Goal: Contribute content: Contribute content

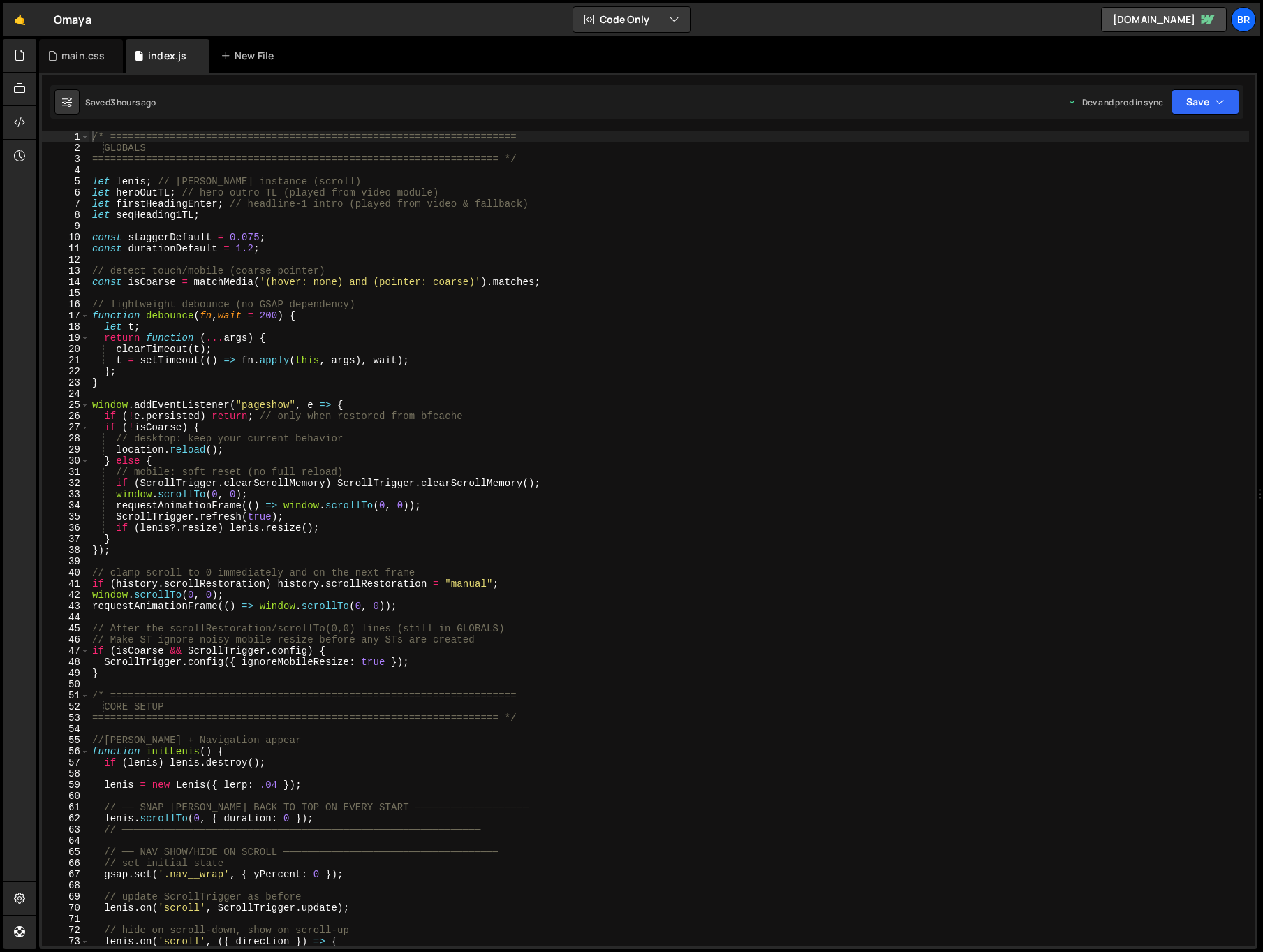
scroll to position [3382, 0]
click at [27, 51] on div at bounding box center [20, 56] width 34 height 33
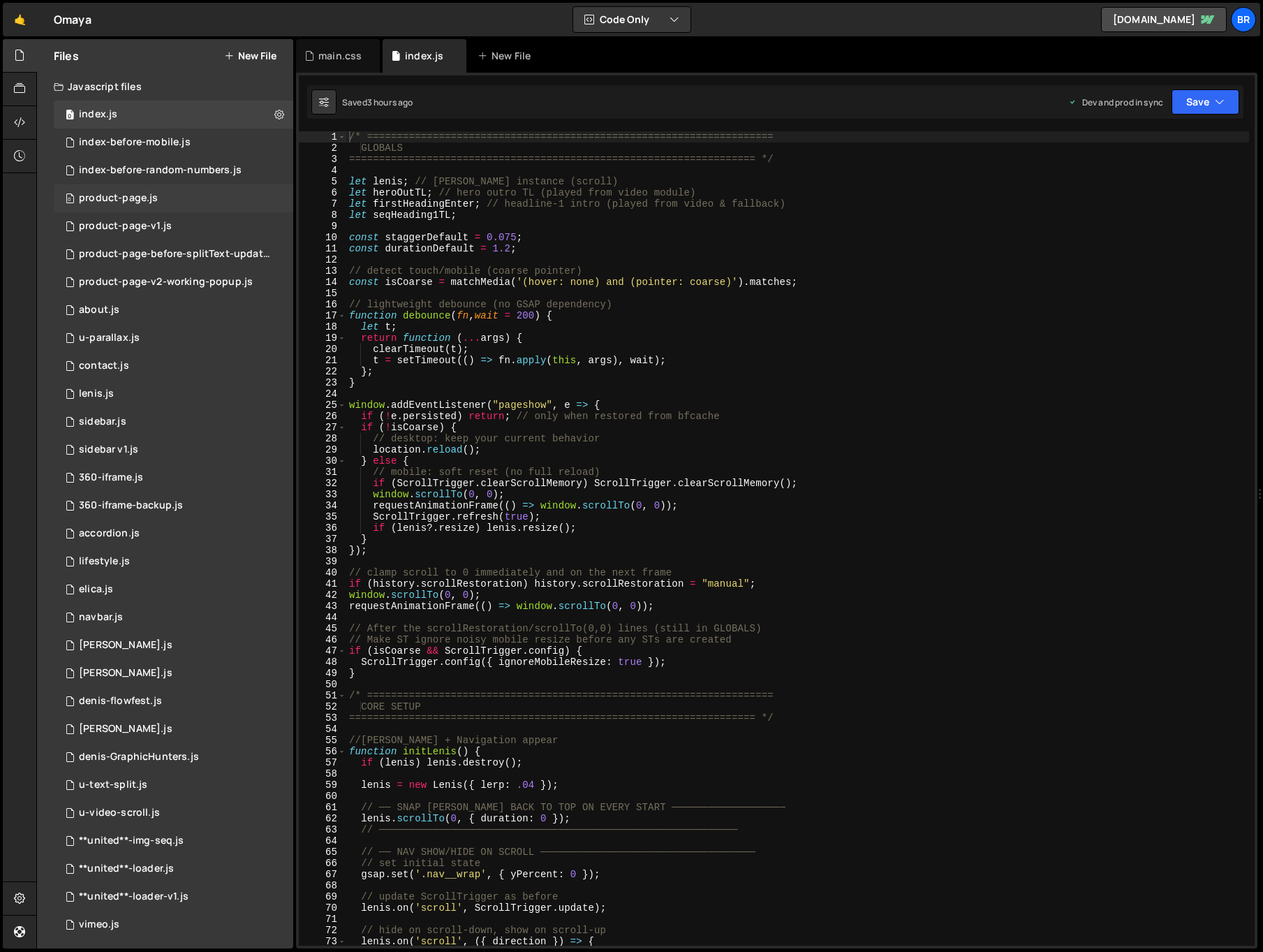
click at [124, 204] on div "product-page.js" at bounding box center [118, 198] width 79 height 13
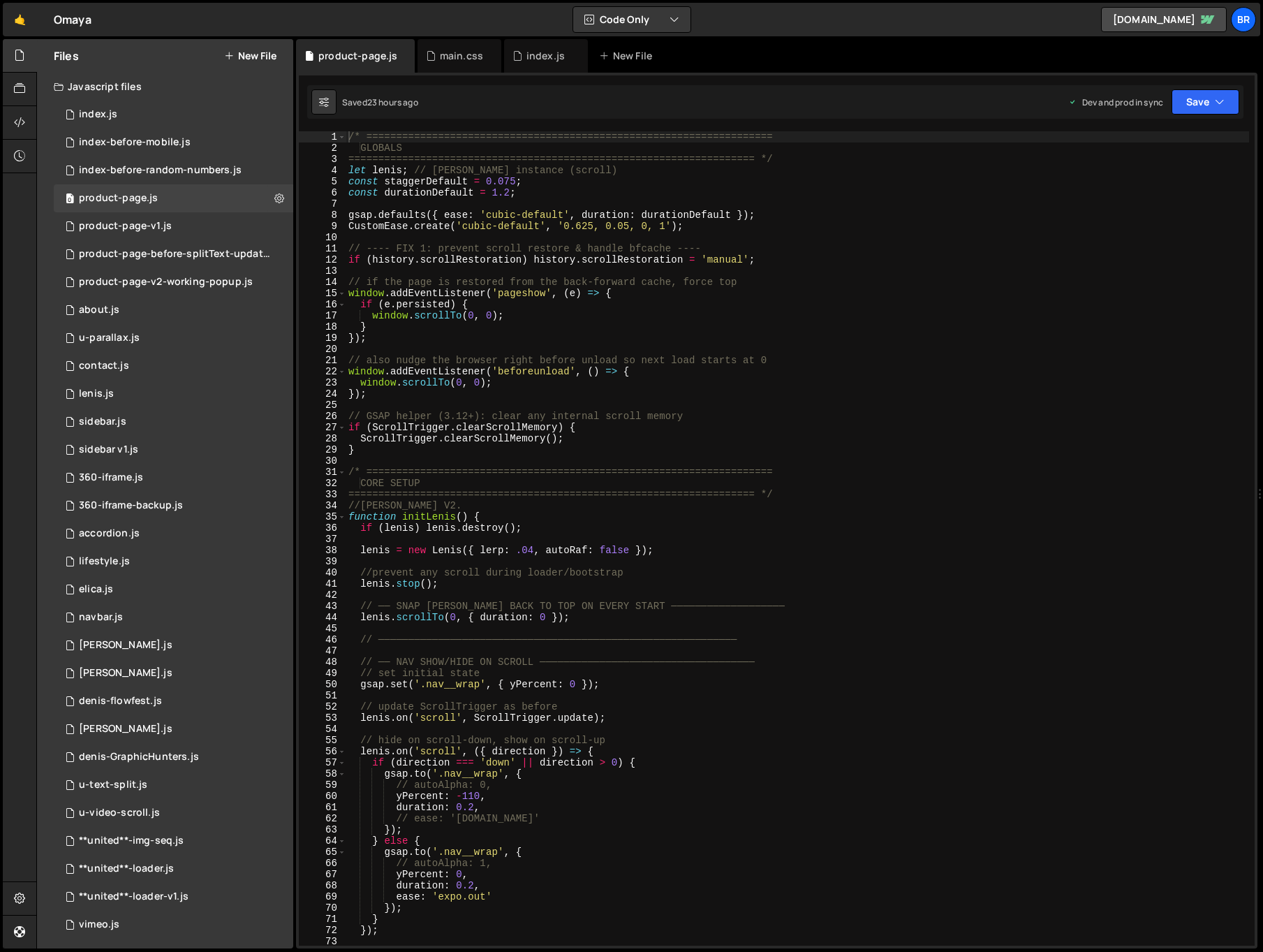
scroll to position [0, 0]
type textarea "});"
click at [862, 390] on div "/* ==================================================================== GLOBALS…" at bounding box center [798, 549] width 904 height 836
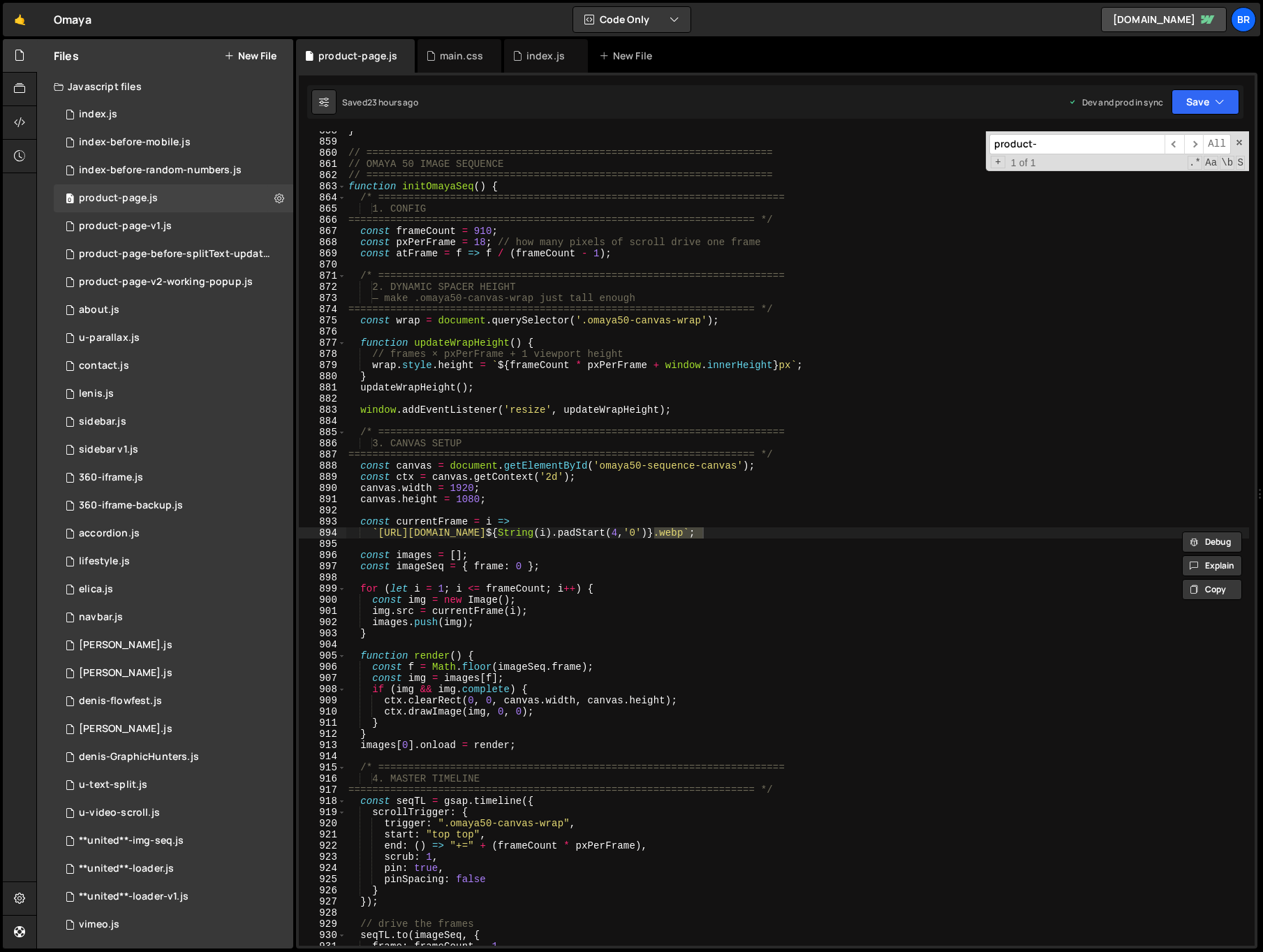
scroll to position [9592, 0]
type input "product-"
drag, startPoint x: 767, startPoint y: 530, endPoint x: 777, endPoint y: 530, distance: 10.0
click at [768, 530] on div "} // ==================================================================== // OM…" at bounding box center [798, 543] width 904 height 836
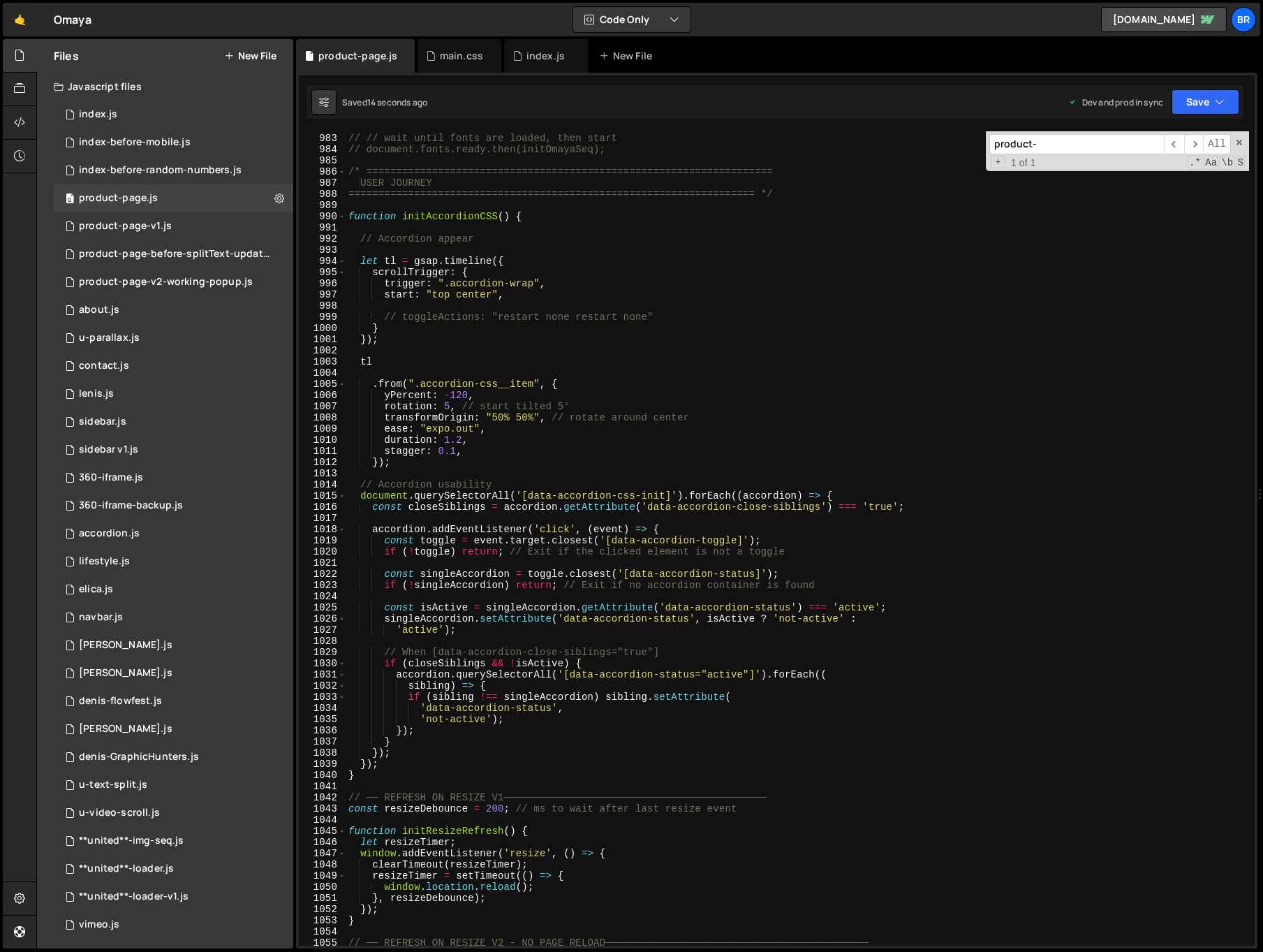
scroll to position [10424, 0]
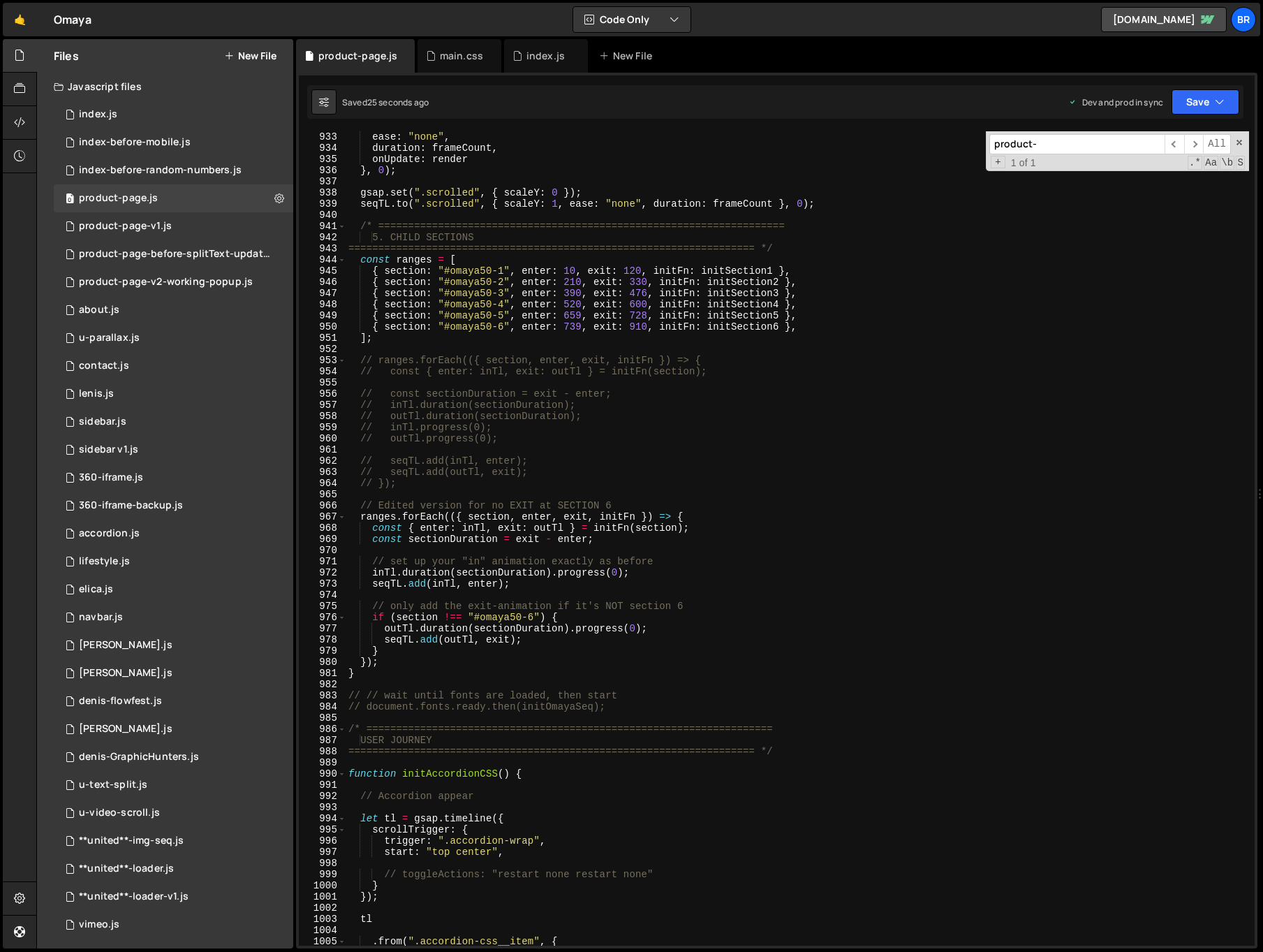
click at [574, 273] on div "snap : "frame" , ease : "none" , duration : frameCount , onUpdate : render } , …" at bounding box center [798, 538] width 904 height 836
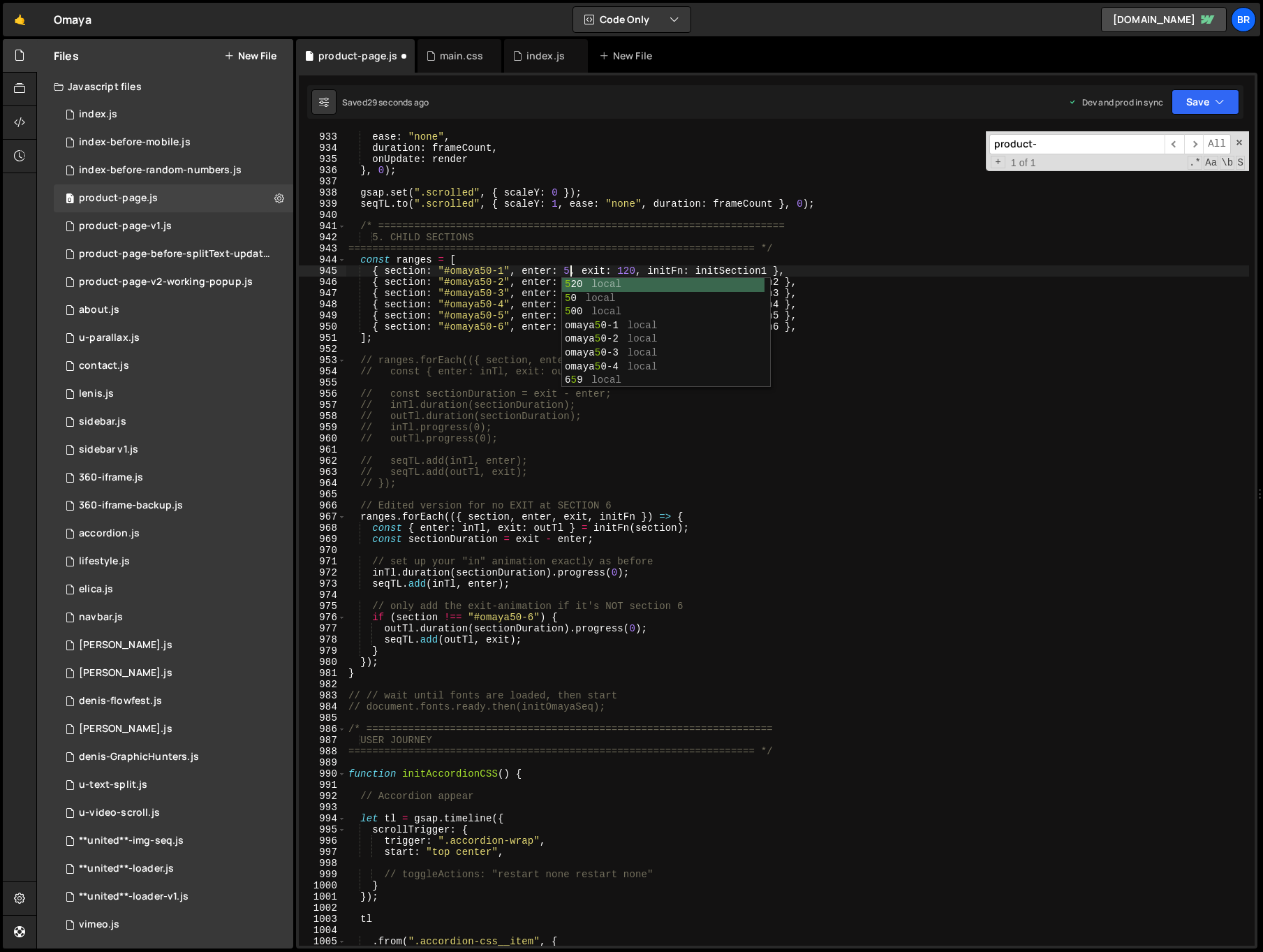
scroll to position [0, 16]
click at [651, 269] on div "snap : "frame" , ease : "none" , duration : frameCount , onUpdate : render } , …" at bounding box center [798, 538] width 904 height 836
click at [627, 285] on div "snap : "frame" , ease : "none" , duration : frameCount , onUpdate : render } , …" at bounding box center [798, 538] width 904 height 836
drag, startPoint x: 634, startPoint y: 272, endPoint x: 621, endPoint y: 270, distance: 13.2
click at [621, 270] on div "snap : "frame" , ease : "none" , duration : frameCount , onUpdate : render } , …" at bounding box center [798, 538] width 904 height 836
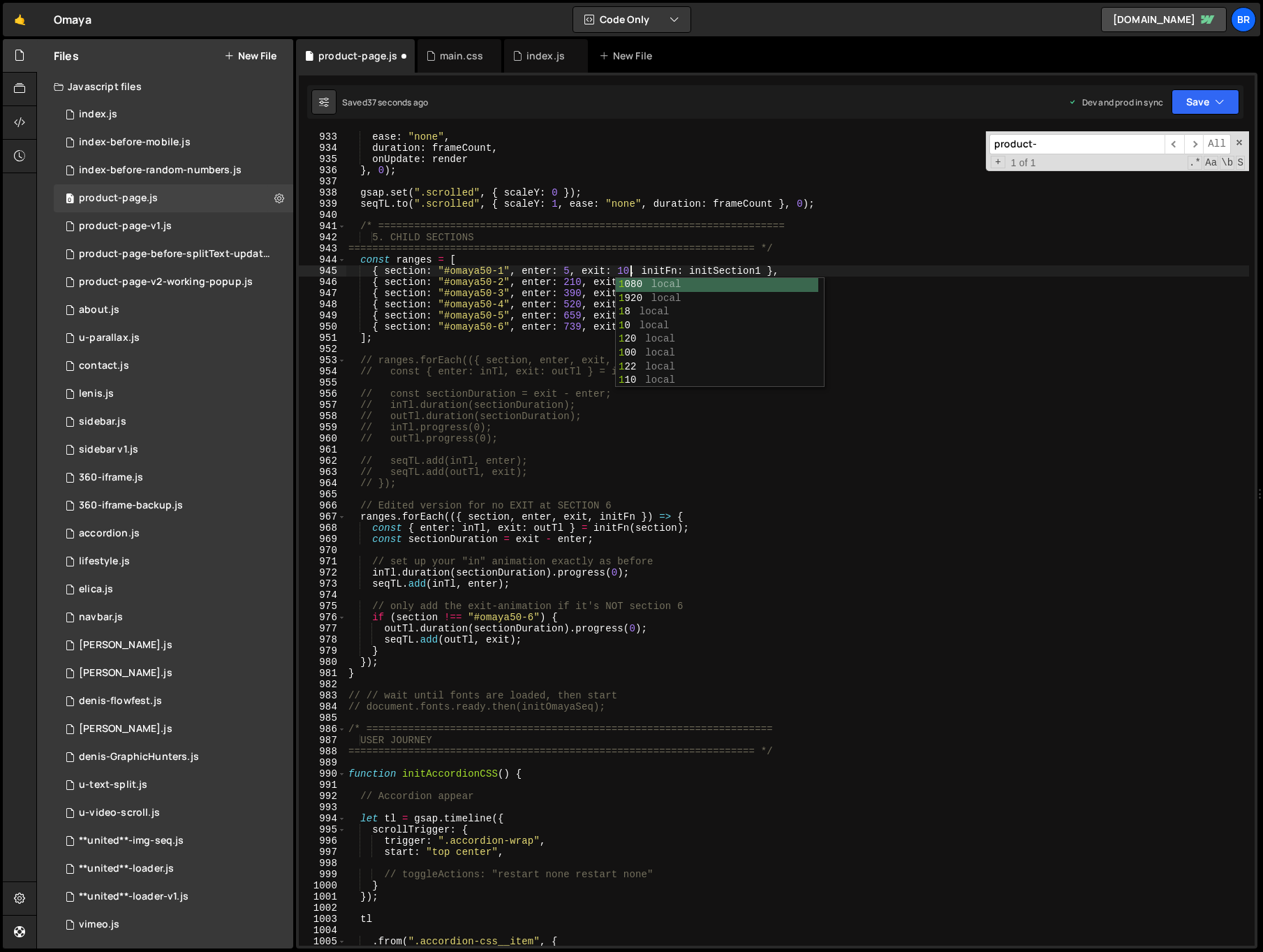
scroll to position [0, 20]
click at [703, 261] on div "snap : "frame" , ease : "none" , duration : frameCount , onUpdate : render } , …" at bounding box center [798, 538] width 904 height 836
drag, startPoint x: 575, startPoint y: 280, endPoint x: 565, endPoint y: 281, distance: 10.0
click at [565, 281] on div "snap : "frame" , ease : "none" , duration : frameCount , onUpdate : render } , …" at bounding box center [798, 538] width 904 height 836
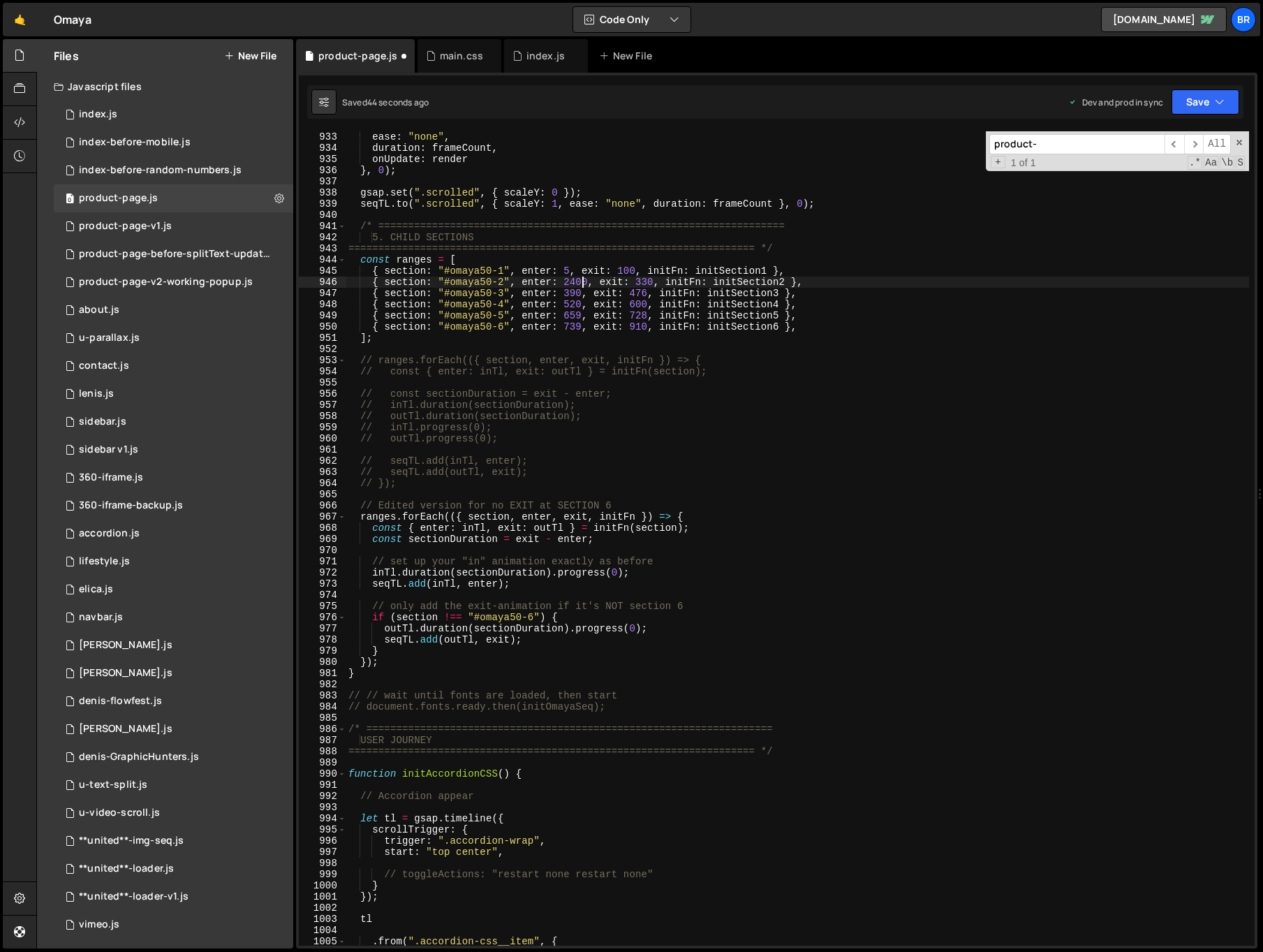
scroll to position [0, 16]
click at [633, 283] on div "snap : "frame" , ease : "none" , duration : frameCount , onUpdate : render } , …" at bounding box center [798, 538] width 904 height 836
click at [640, 284] on div "snap : "frame" , ease : "none" , duration : frameCount , onUpdate : render } , …" at bounding box center [798, 538] width 904 height 836
click at [621, 270] on div "snap : "frame" , ease : "none" , duration : frameCount , onUpdate : render } , …" at bounding box center [798, 538] width 904 height 836
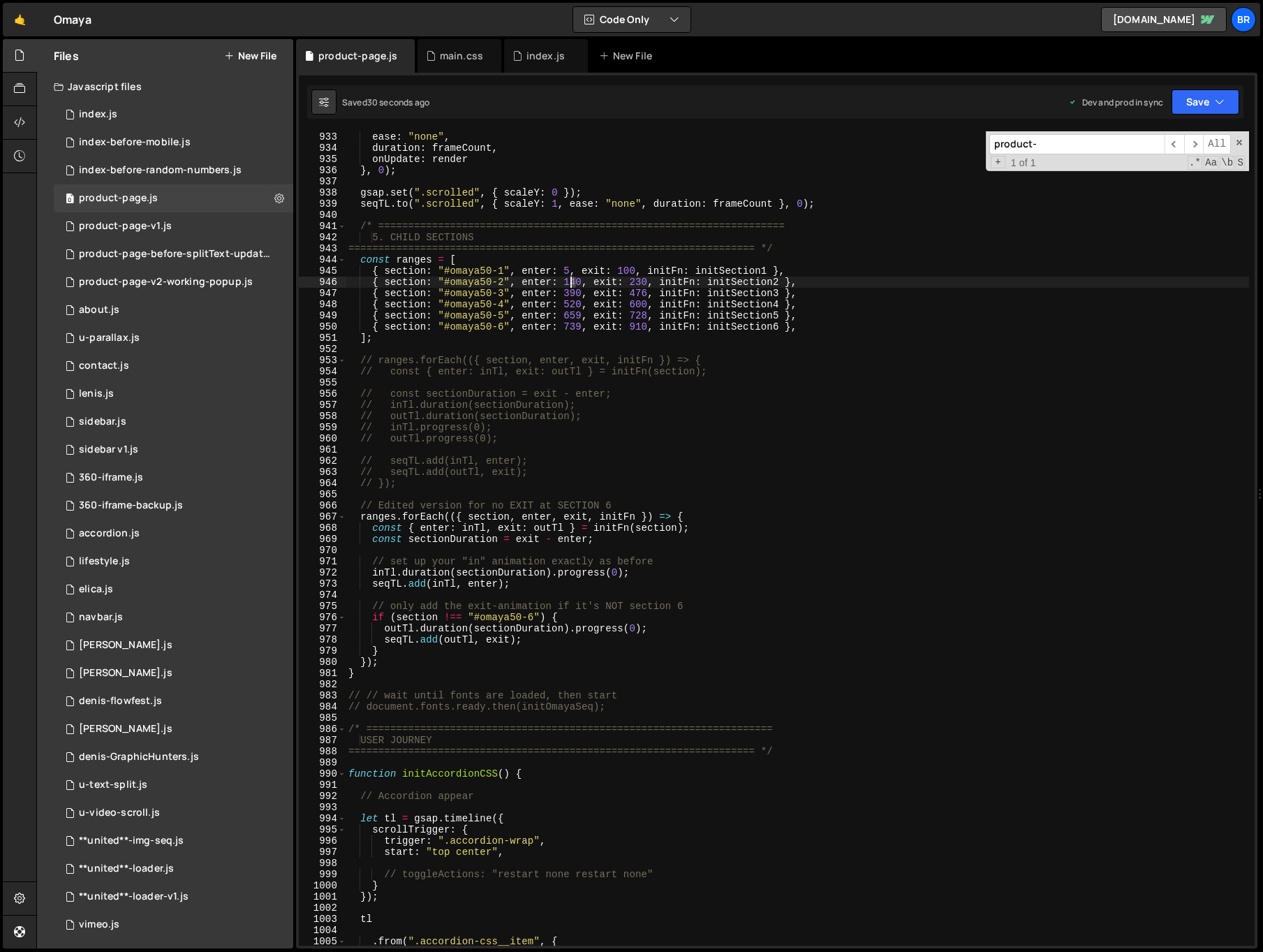
click at [572, 280] on div "snap : "frame" , ease : "none" , duration : frameCount , onUpdate : render } , …" at bounding box center [798, 538] width 904 height 836
click at [649, 280] on div "snap : "frame" , ease : "none" , duration : frameCount , onUpdate : render } , …" at bounding box center [798, 538] width 904 height 836
click at [636, 285] on div "snap : "frame" , ease : "none" , duration : frameCount , onUpdate : render } , …" at bounding box center [798, 538] width 904 height 836
click at [637, 283] on div "snap : "frame" , ease : "none" , duration : frameCount , onUpdate : render } , …" at bounding box center [798, 538] width 904 height 836
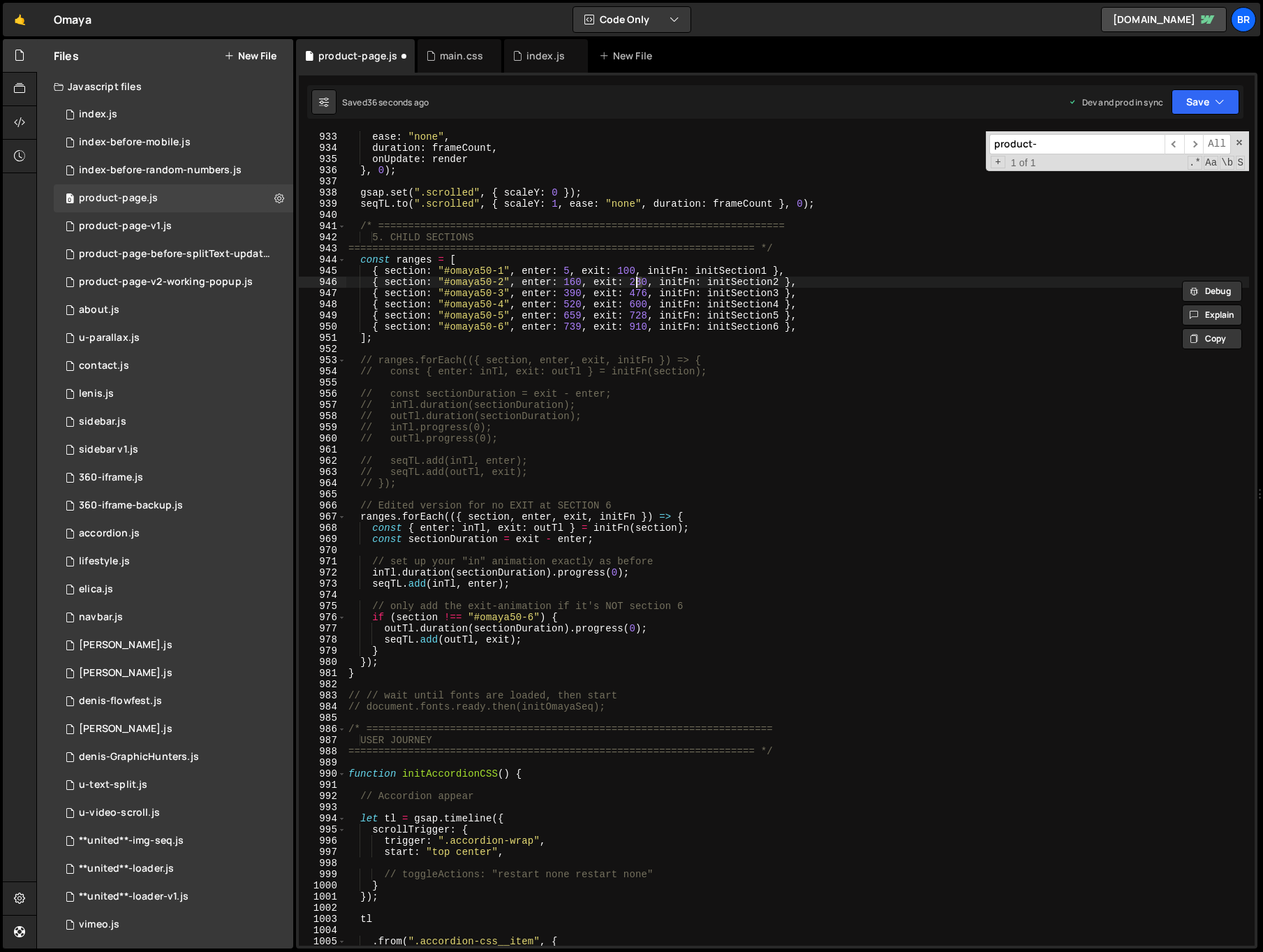
scroll to position [0, 20]
click at [586, 293] on div "snap : "frame" , ease : "none" , duration : frameCount , onUpdate : render } , …" at bounding box center [798, 538] width 904 height 836
click at [566, 293] on div "snap : "frame" , ease : "none" , duration : frameCount , onUpdate : render } , …" at bounding box center [798, 538] width 904 height 836
click at [575, 294] on div "snap : "frame" , ease : "none" , duration : frameCount , onUpdate : render } , …" at bounding box center [798, 538] width 904 height 836
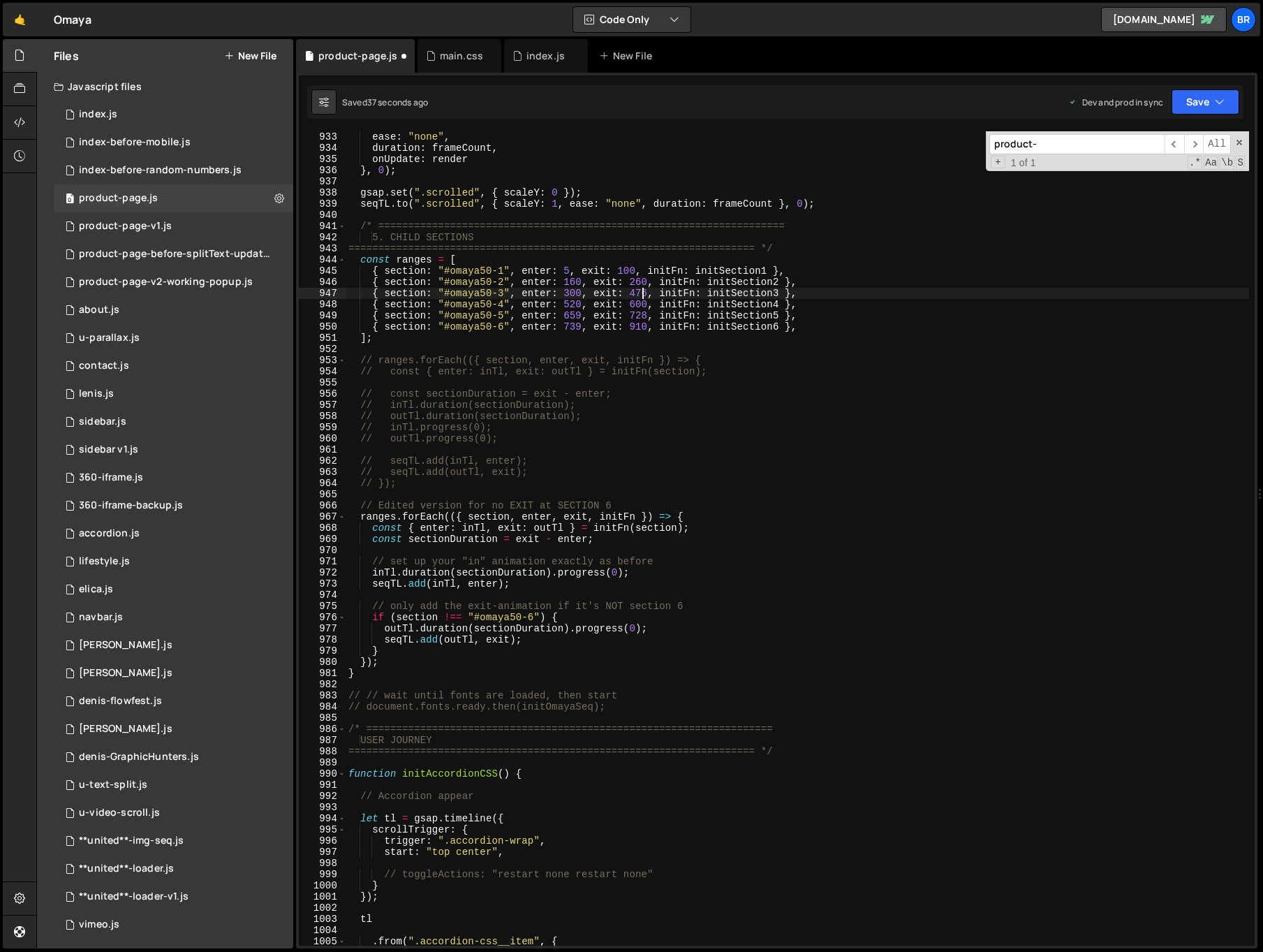
click at [640, 289] on div "snap : "frame" , ease : "none" , duration : frameCount , onUpdate : render } , …" at bounding box center [798, 538] width 904 height 836
click at [639, 289] on div "snap : "frame" , ease : "none" , duration : frameCount , onUpdate : render } , …" at bounding box center [798, 538] width 904 height 836
click at [639, 294] on div "snap : "frame" , ease : "none" , duration : frameCount , onUpdate : render } , …" at bounding box center [798, 538] width 904 height 836
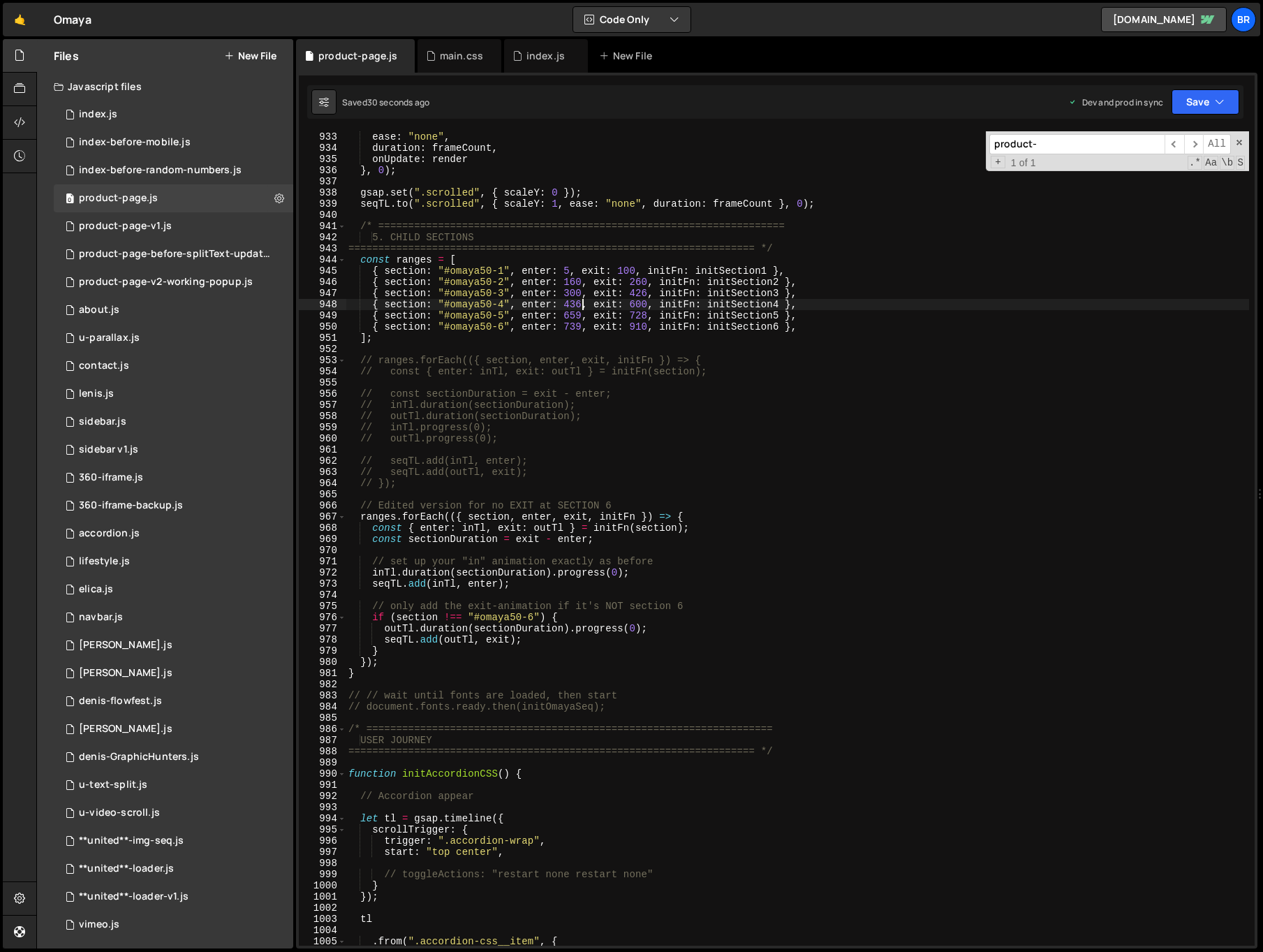
click at [638, 301] on div "snap : "frame" , ease : "none" , duration : frameCount , onUpdate : render } , …" at bounding box center [798, 538] width 904 height 836
click at [644, 294] on div "snap : "frame" , ease : "none" , duration : frameCount , onUpdate : render } , …" at bounding box center [798, 538] width 904 height 836
click at [580, 326] on div "snap : "frame" , ease : "none" , duration : frameCount , onUpdate : render } , …" at bounding box center [798, 538] width 904 height 836
click at [548, 305] on div "snap : "frame" , ease : "none" , duration : frameCount , onUpdate : render } , …" at bounding box center [798, 538] width 904 height 836
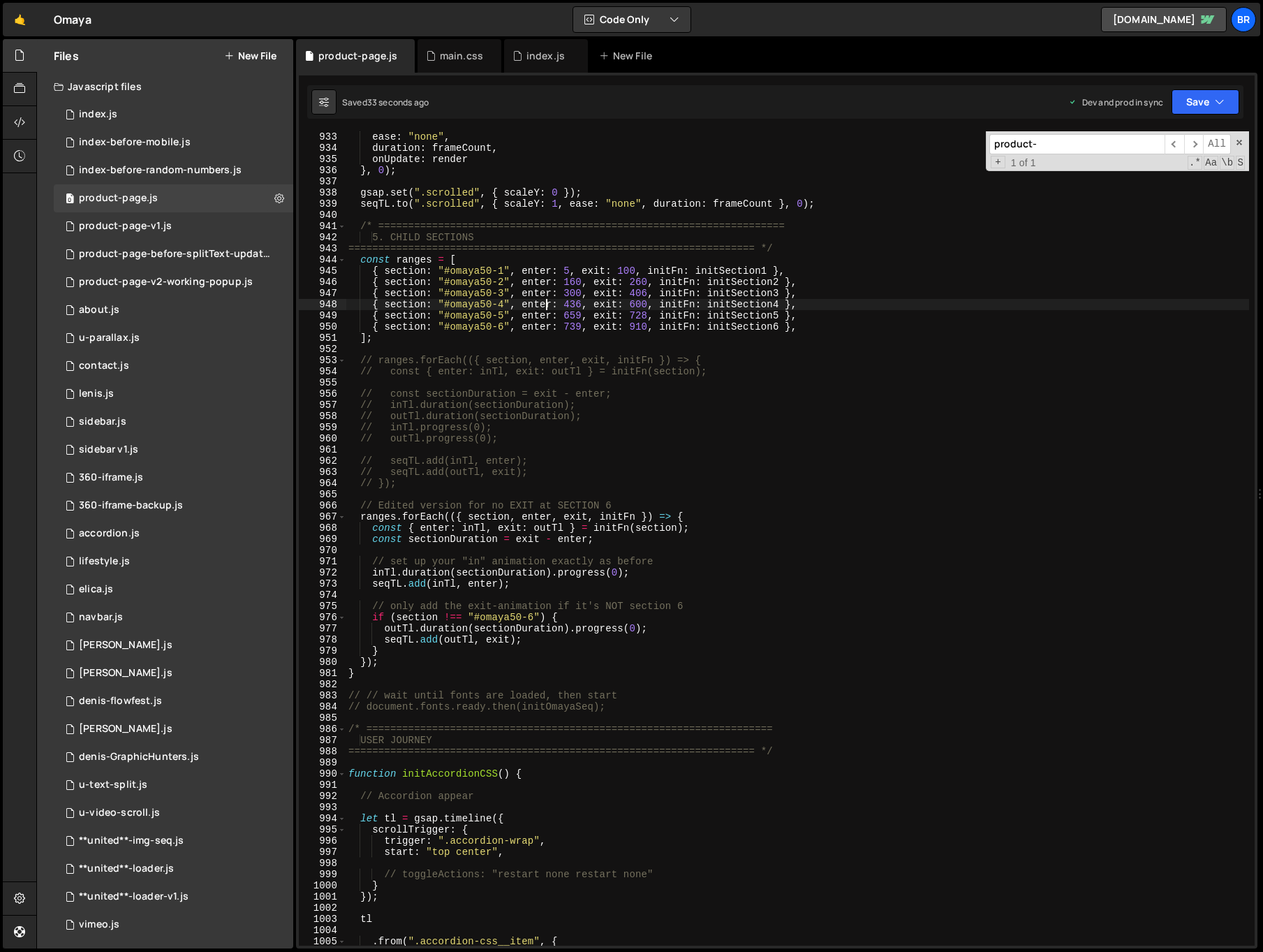
click at [866, 304] on div "snap : "frame" , ease : "none" , duration : frameCount , onUpdate : render } , …" at bounding box center [798, 538] width 904 height 836
click at [820, 269] on div "snap : "frame" , ease : "none" , duration : frameCount , onUpdate : render } , …" at bounding box center [798, 538] width 904 height 836
click at [857, 296] on div "snap : "frame" , ease : "none" , duration : frameCount , onUpdate : render } , …" at bounding box center [798, 538] width 904 height 836
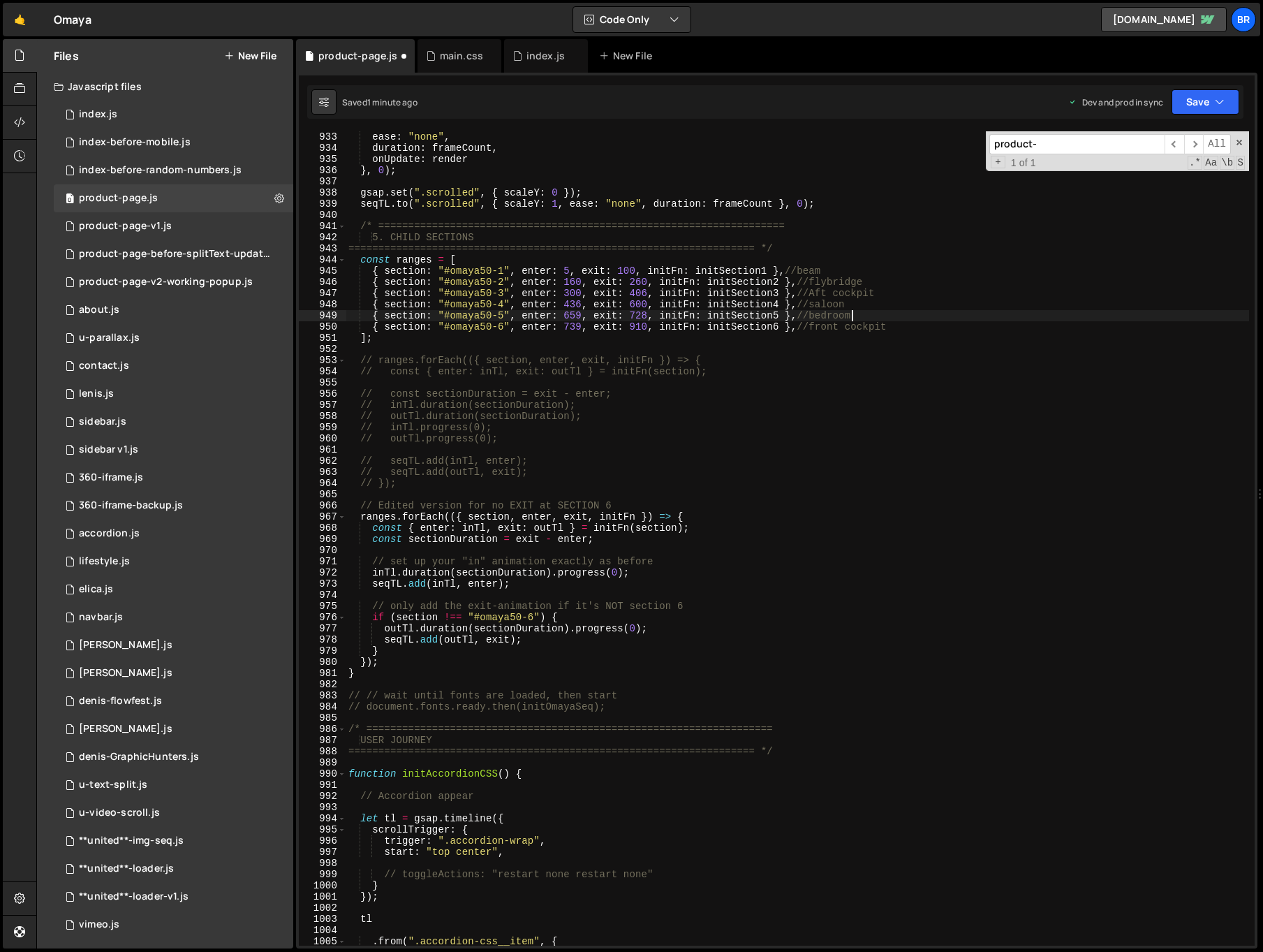
click at [853, 316] on div "snap : "frame" , ease : "none" , duration : frameCount , onUpdate : render } , …" at bounding box center [798, 538] width 904 height 836
click at [859, 303] on div "snap : "frame" , ease : "none" , duration : frameCount , onUpdate : render } , …" at bounding box center [798, 538] width 904 height 836
click at [577, 301] on div "snap : "frame" , ease : "none" , duration : frameCount , onUpdate : render } , …" at bounding box center [798, 538] width 904 height 836
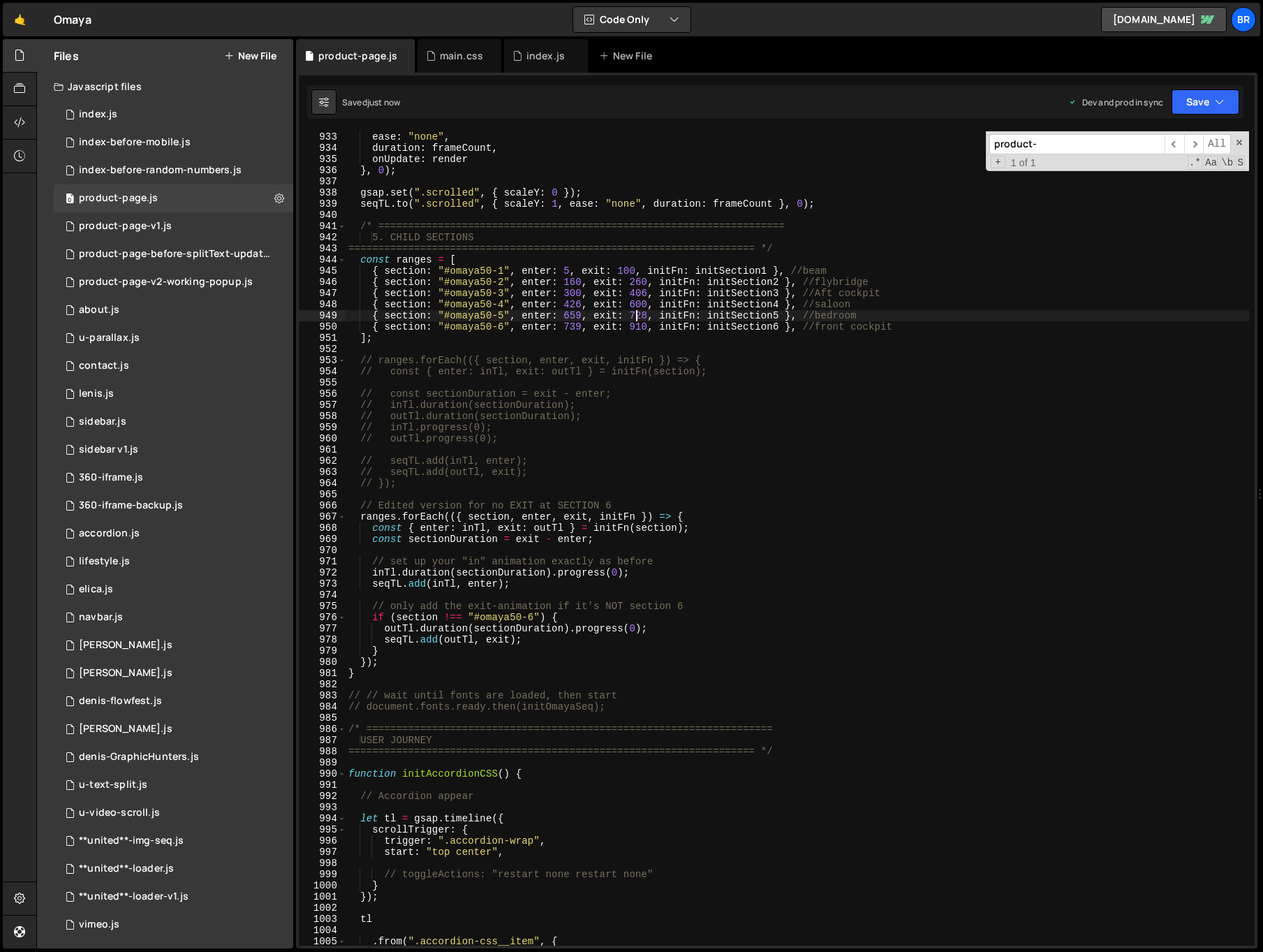
click at [637, 312] on div "snap : "frame" , ease : "none" , duration : frameCount , onUpdate : render } , …" at bounding box center [798, 538] width 904 height 836
click at [645, 294] on div "snap : "frame" , ease : "none" , duration : frameCount , onUpdate : render } , …" at bounding box center [798, 538] width 904 height 836
click at [633, 311] on div "snap : "frame" , ease : "none" , duration : frameCount , onUpdate : render } , …" at bounding box center [798, 538] width 904 height 836
click at [635, 303] on div "snap : "frame" , ease : "none" , duration : frameCount , onUpdate : render } , …" at bounding box center [798, 538] width 904 height 836
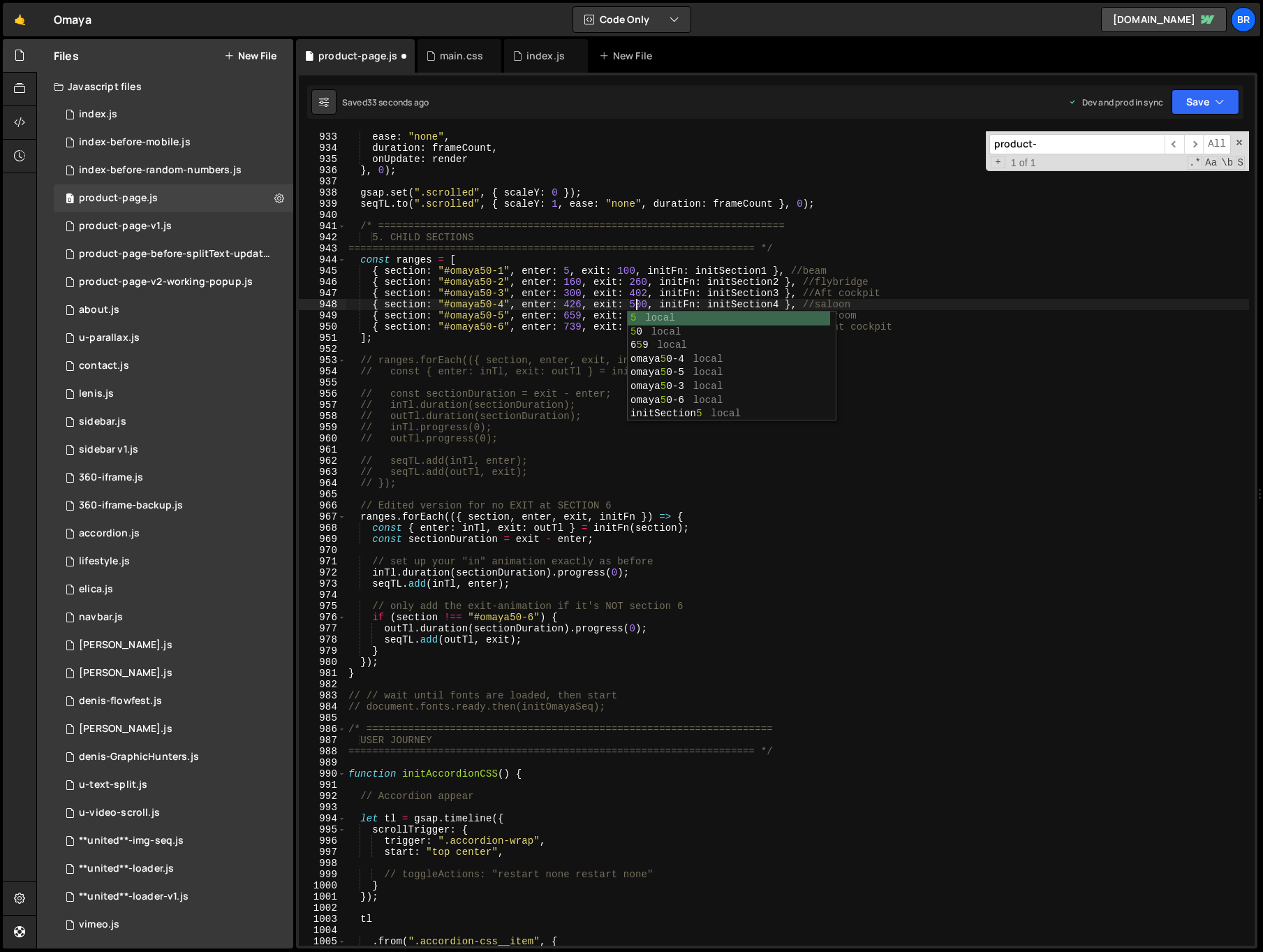
scroll to position [0, 20]
click at [576, 316] on div "snap : "frame" , ease : "none" , duration : frameCount , onUpdate : render } , …" at bounding box center [798, 538] width 904 height 836
click at [602, 303] on div "snap : "frame" , ease : "none" , duration : frameCount , onUpdate : render } , …" at bounding box center [798, 538] width 904 height 836
click at [642, 304] on div "snap : "frame" , ease : "none" , duration : frameCount , onUpdate : render } , …" at bounding box center [798, 538] width 904 height 836
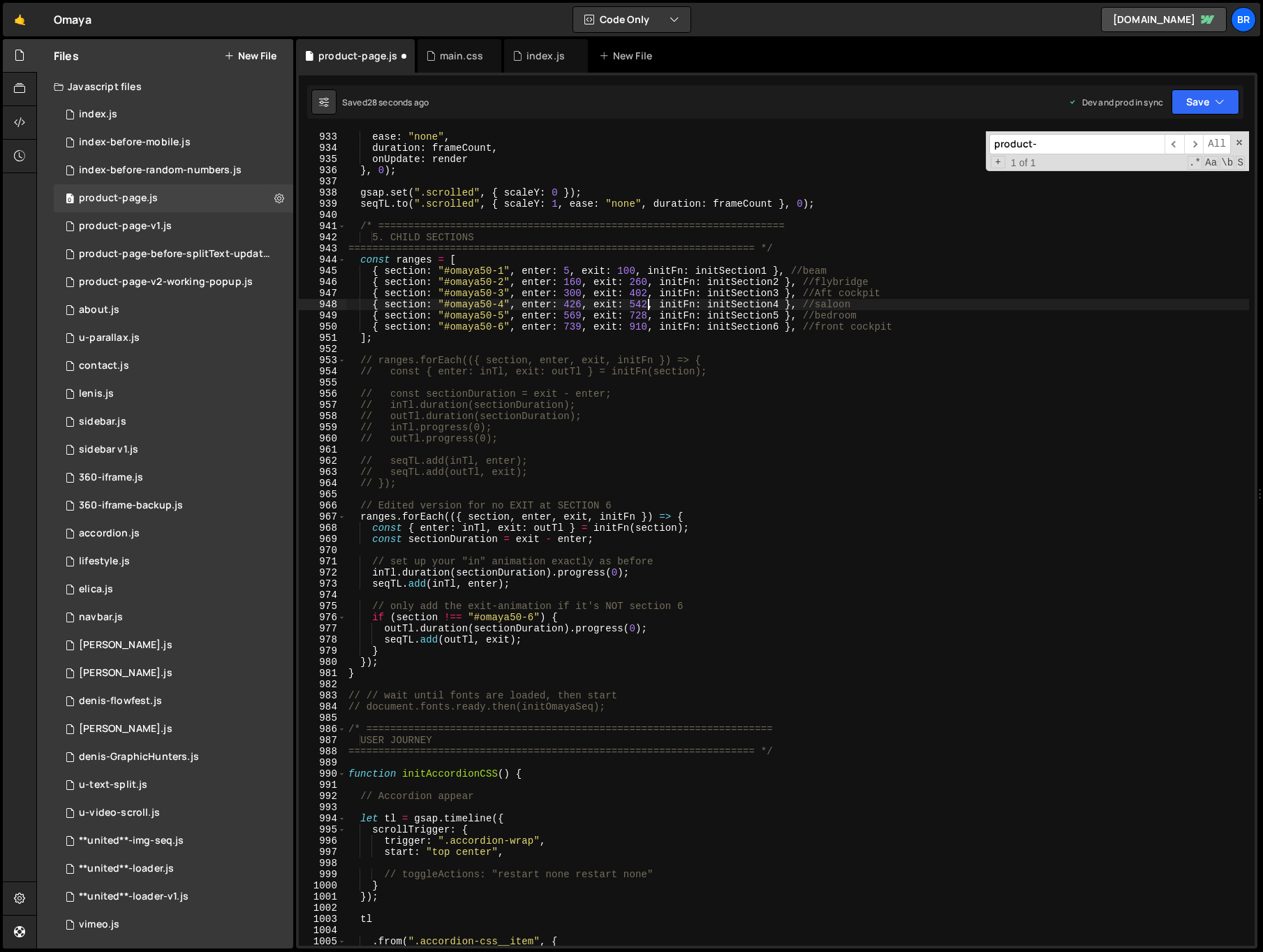
scroll to position [0, 21]
click at [580, 313] on div "snap : "frame" , ease : "none" , duration : frameCount , onUpdate : render } , …" at bounding box center [798, 538] width 904 height 836
click at [577, 316] on div "snap : "frame" , ease : "none" , duration : frameCount , onUpdate : render } , …" at bounding box center [798, 538] width 904 height 836
click at [645, 317] on div "snap : "frame" , ease : "none" , duration : frameCount , onUpdate : render } , …" at bounding box center [798, 538] width 904 height 836
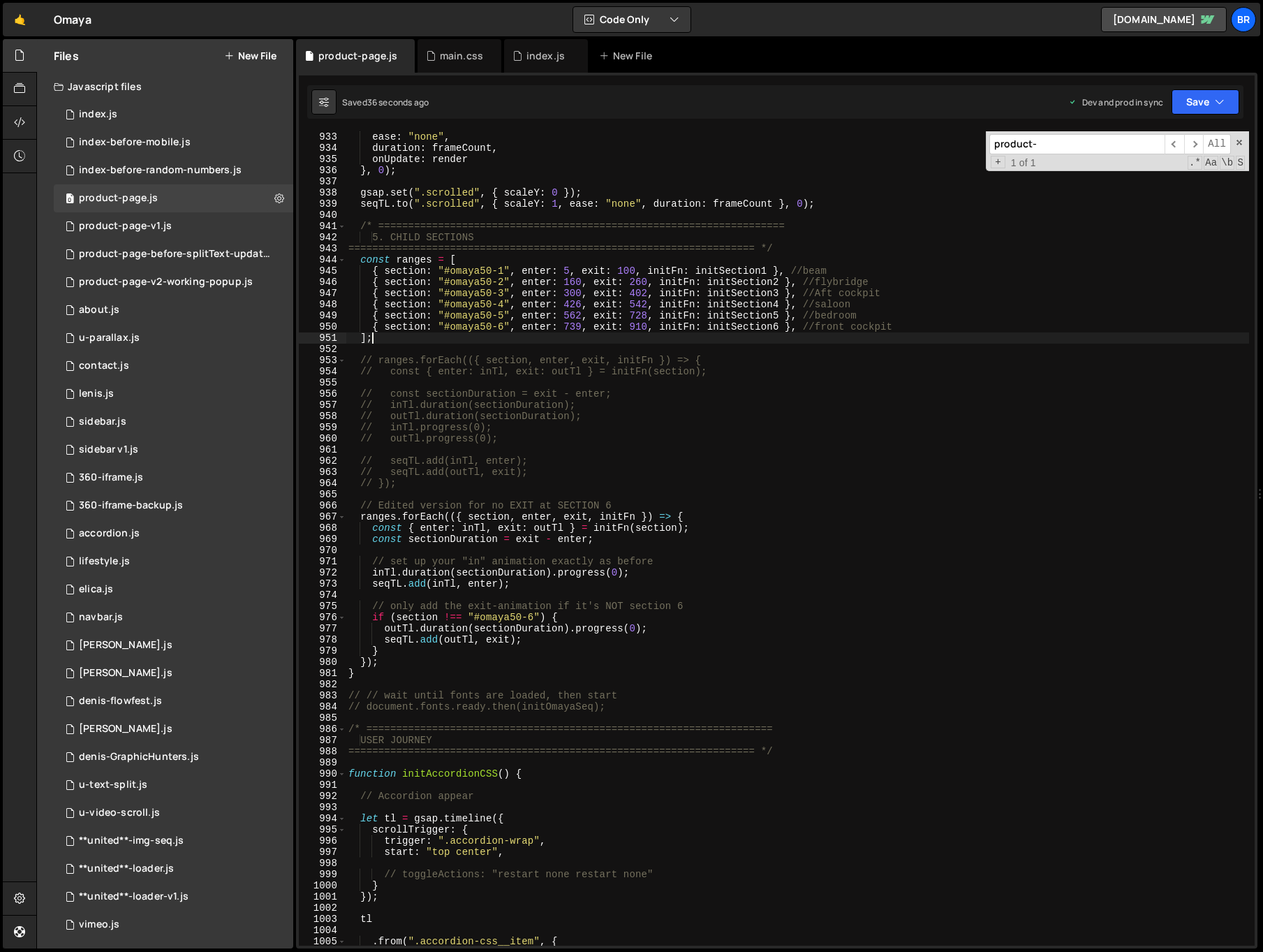
click at [564, 334] on div "snap : "frame" , ease : "none" , duration : frameCount , onUpdate : render } , …" at bounding box center [798, 538] width 904 height 836
click at [572, 326] on div "snap : "frame" , ease : "none" , duration : frameCount , onUpdate : render } , …" at bounding box center [798, 538] width 904 height 836
drag, startPoint x: 646, startPoint y: 313, endPoint x: 636, endPoint y: 316, distance: 10.4
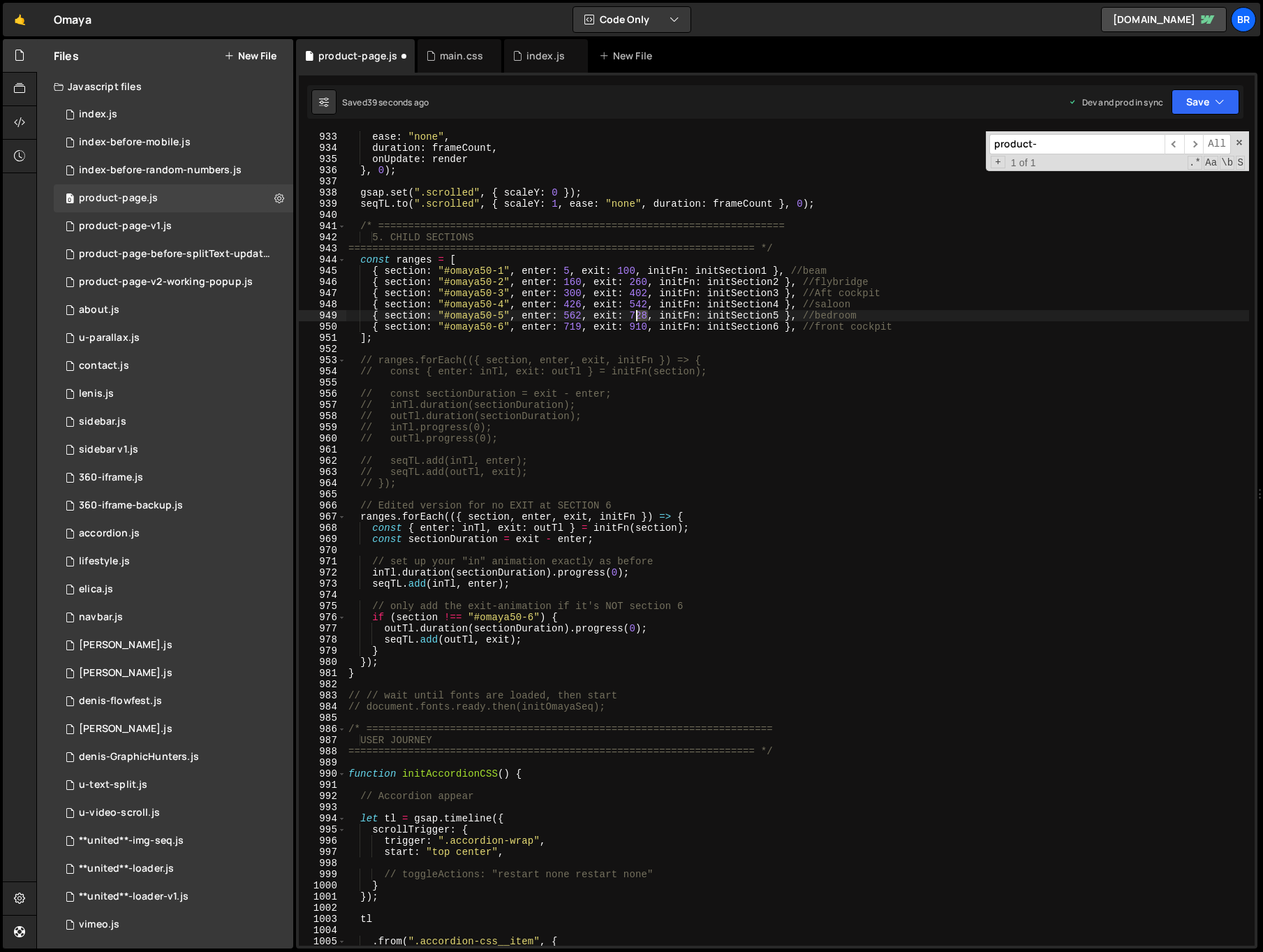
click at [636, 316] on div "snap : "frame" , ease : "none" , duration : frameCount , onUpdate : render } , …" at bounding box center [798, 538] width 904 height 836
click at [638, 302] on div "snap : "frame" , ease : "none" , duration : frameCount , onUpdate : render } , …" at bounding box center [798, 538] width 904 height 836
click at [644, 303] on div "snap : "frame" , ease : "none" , duration : frameCount , onUpdate : render } , …" at bounding box center [798, 538] width 904 height 836
click at [559, 312] on div "snap : "frame" , ease : "none" , duration : frameCount , onUpdate : render } , …" at bounding box center [798, 538] width 904 height 836
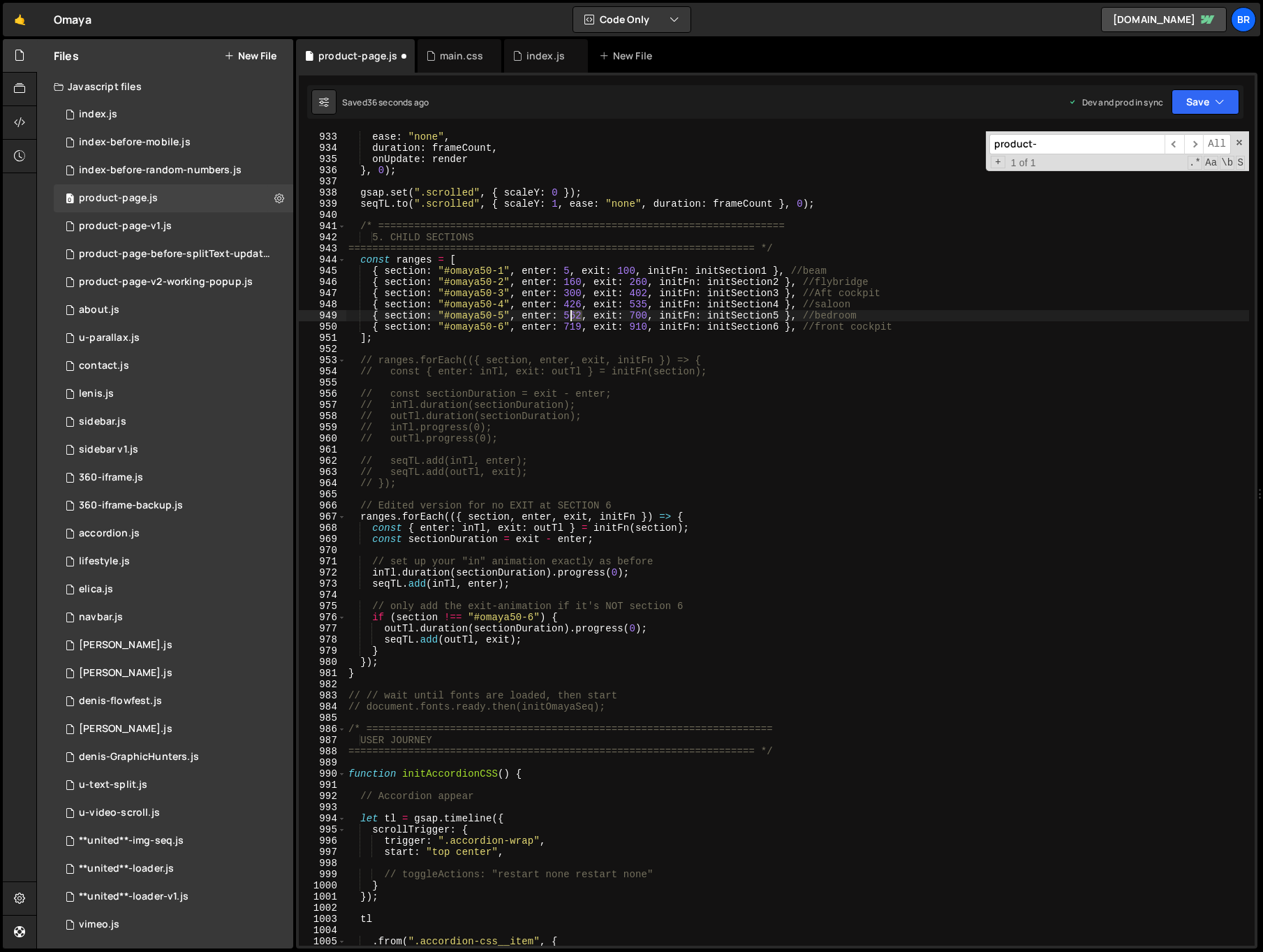
drag, startPoint x: 579, startPoint y: 313, endPoint x: 572, endPoint y: 312, distance: 7.1
click at [572, 312] on div "snap : "frame" , ease : "none" , duration : frameCount , onUpdate : render } , …" at bounding box center [798, 538] width 904 height 836
click at [634, 319] on div "snap : "frame" , ease : "none" , duration : frameCount , onUpdate : render } , …" at bounding box center [798, 538] width 904 height 836
click at [633, 314] on div "snap : "frame" , ease : "none" , duration : frameCount , onUpdate : render } , …" at bounding box center [798, 538] width 904 height 836
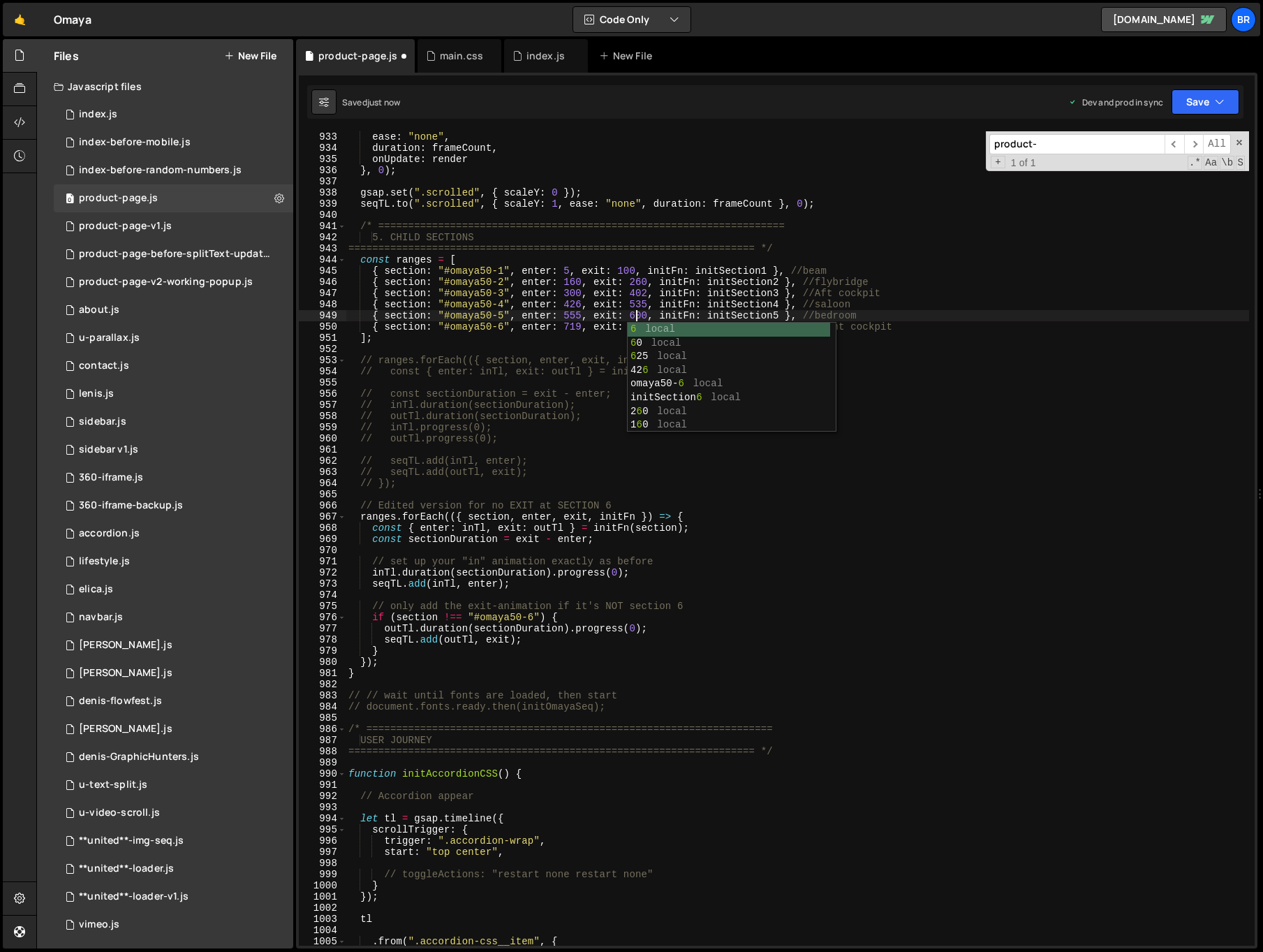
scroll to position [0, 20]
click at [638, 313] on div "snap : "frame" , ease : "none" , duration : frameCount , onUpdate : render } , …" at bounding box center [798, 538] width 904 height 836
click at [644, 313] on div "snap : "frame" , ease : "none" , duration : frameCount , onUpdate : render } , …" at bounding box center [798, 538] width 904 height 836
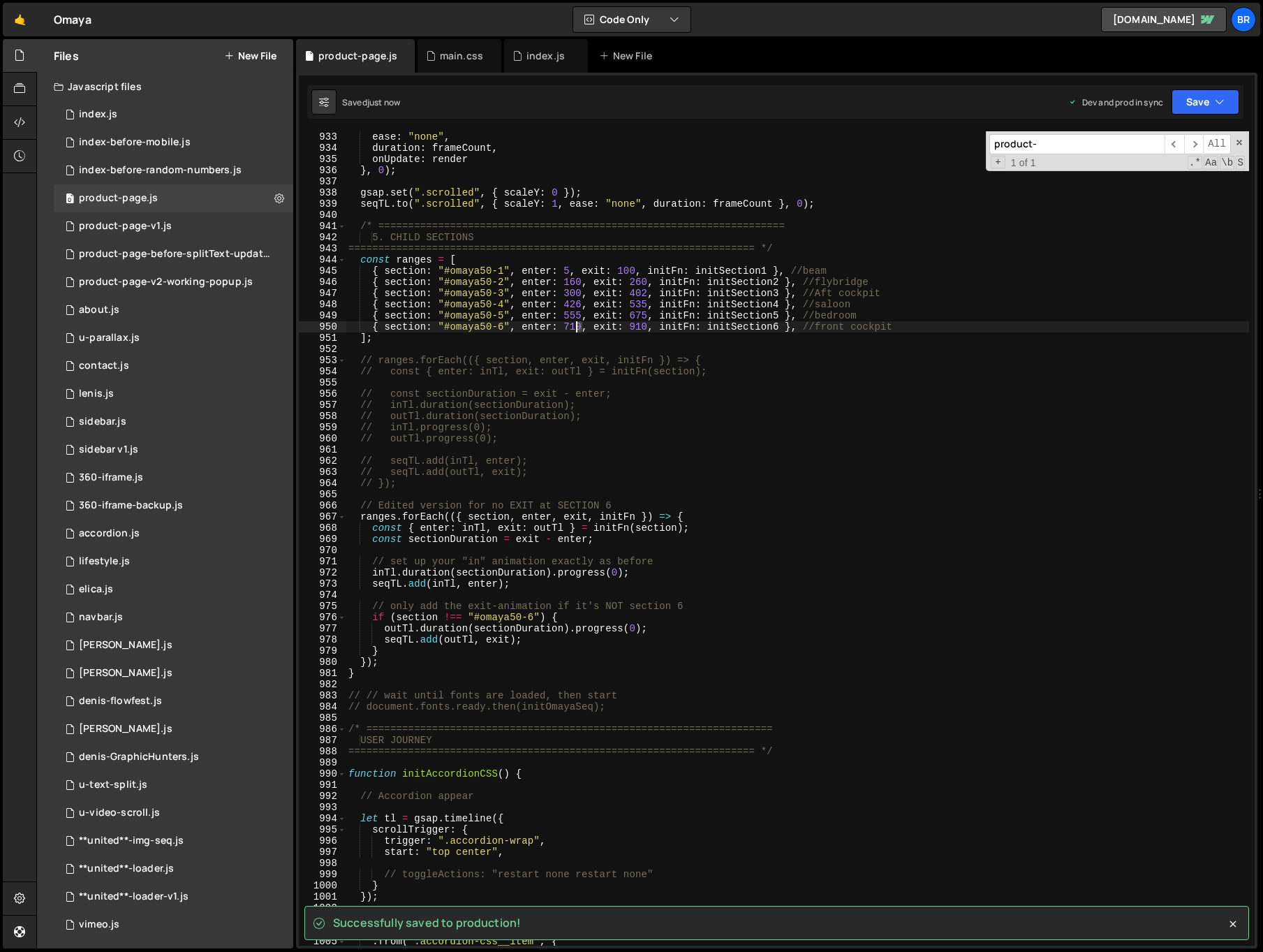
click at [577, 325] on div "snap : "frame" , ease : "none" , duration : frameCount , onUpdate : render } , …" at bounding box center [798, 538] width 904 height 836
click at [575, 325] on div "snap : "frame" , ease : "none" , duration : frameCount , onUpdate : render } , …" at bounding box center [798, 538] width 904 height 814
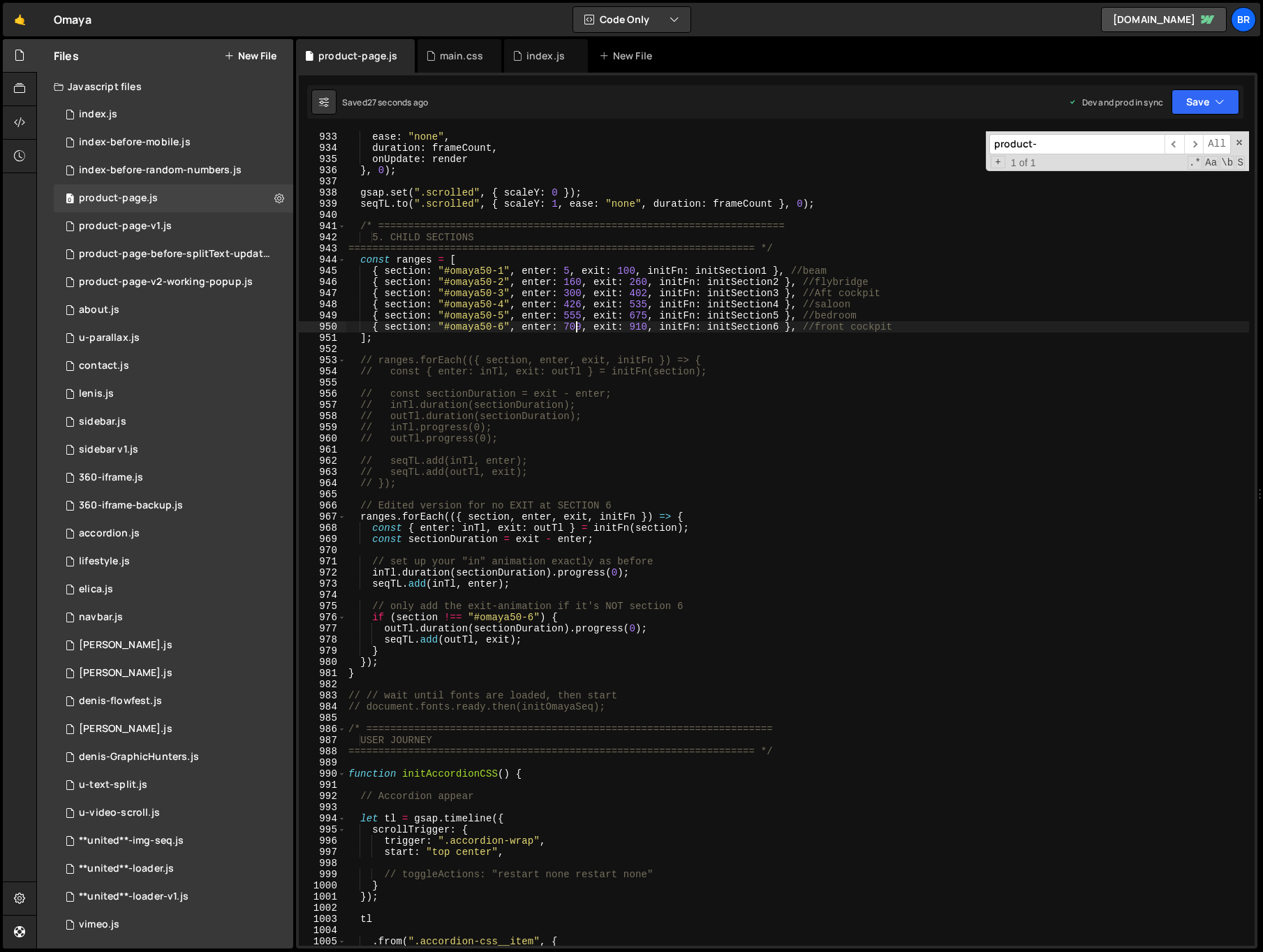
click at [642, 303] on div "snap : "frame" , ease : "none" , duration : frameCount , onUpdate : render } , …" at bounding box center [798, 538] width 904 height 836
click at [658, 317] on div "snap : "frame" , ease : "none" , duration : frameCount , onUpdate : render } , …" at bounding box center [798, 538] width 904 height 836
click at [578, 313] on div "snap : "frame" , ease : "none" , duration : frameCount , onUpdate : render } , …" at bounding box center [798, 538] width 904 height 836
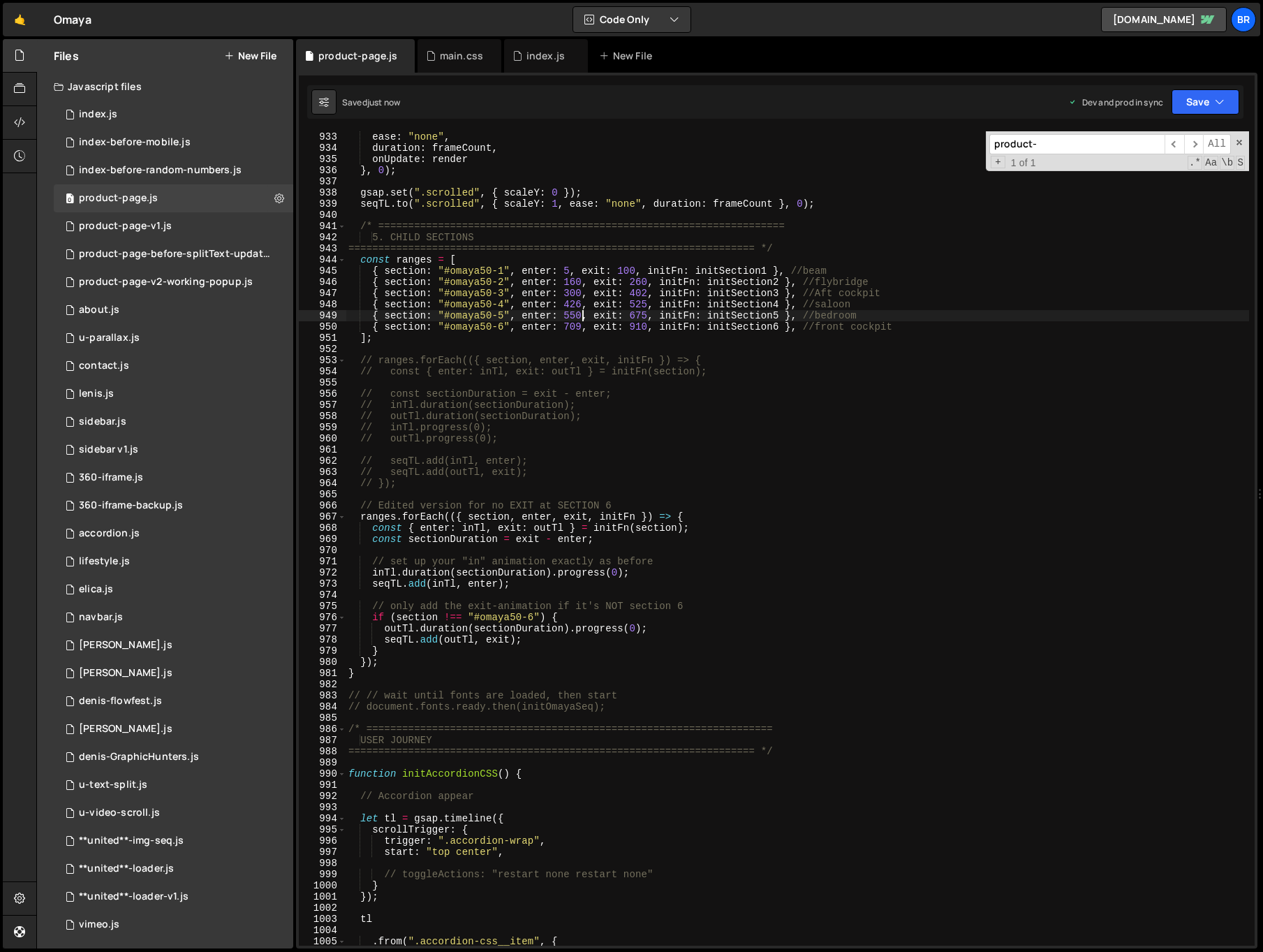
click at [646, 313] on div "snap : "frame" , ease : "none" , duration : frameCount , onUpdate : render } , …" at bounding box center [798, 538] width 904 height 836
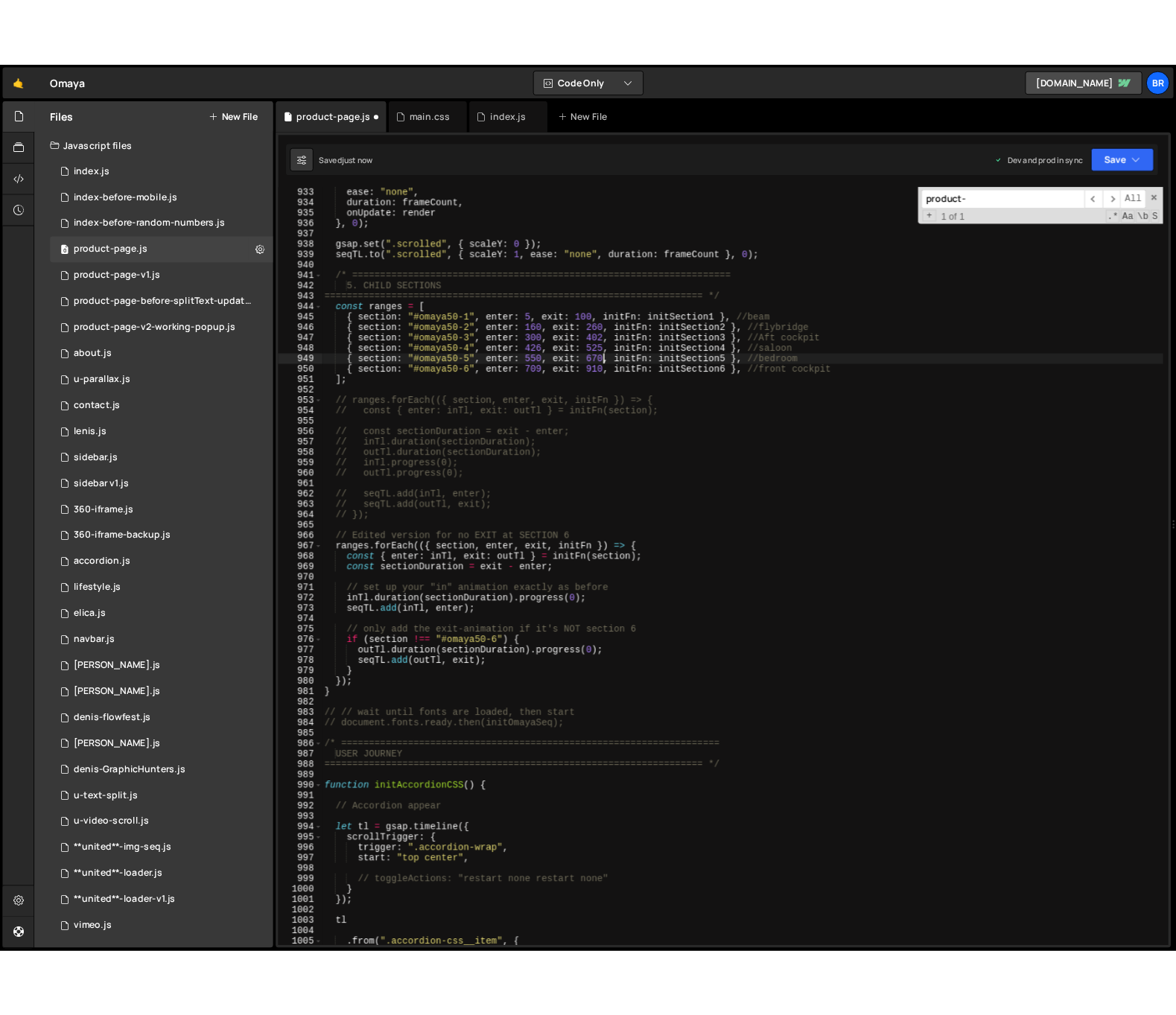
scroll to position [0, 23]
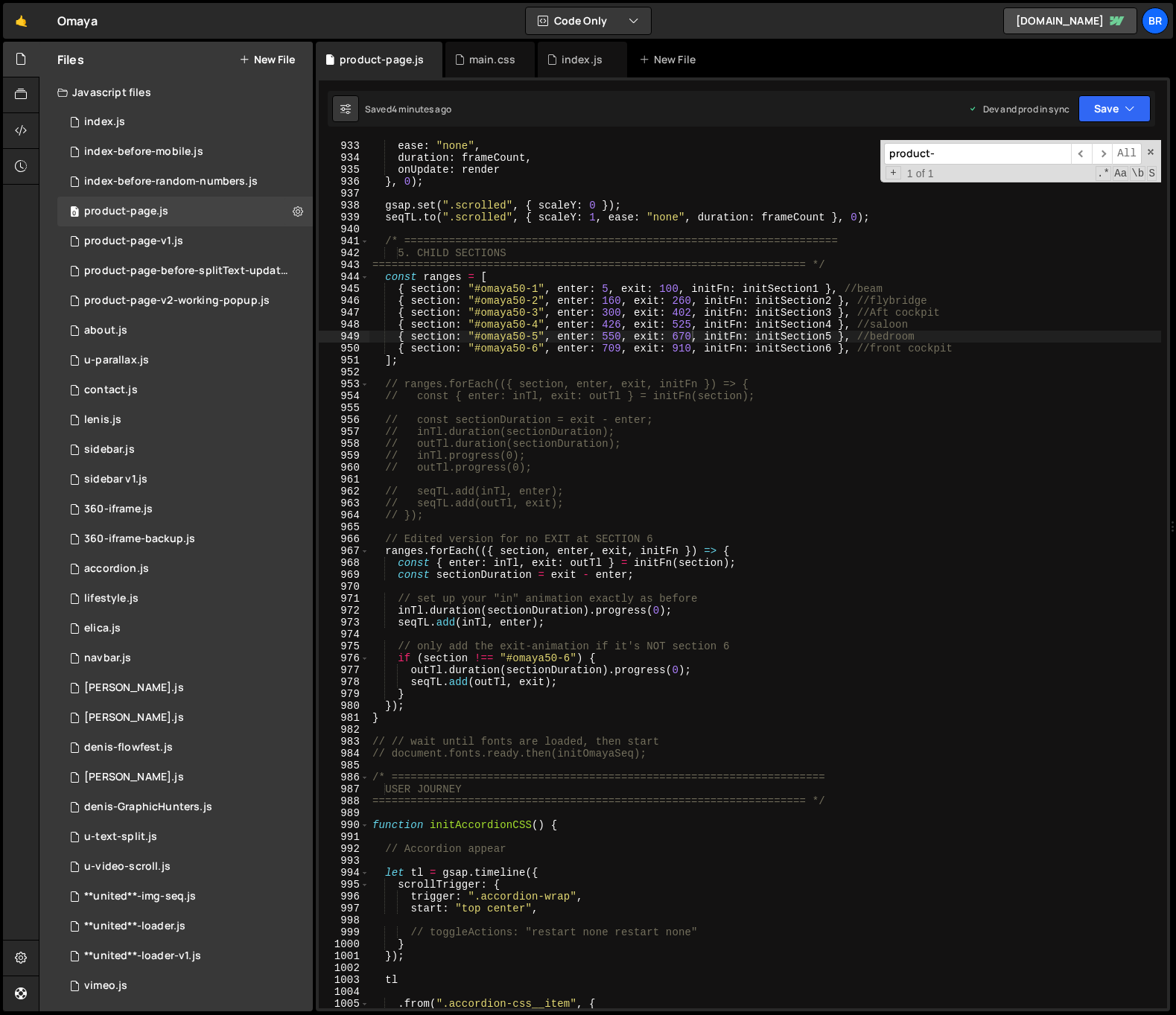
click at [513, 363] on div "snap : "frame" , ease : "none" , duration : frameCount , onUpdate : render } , …" at bounding box center [765, 574] width 792 height 892
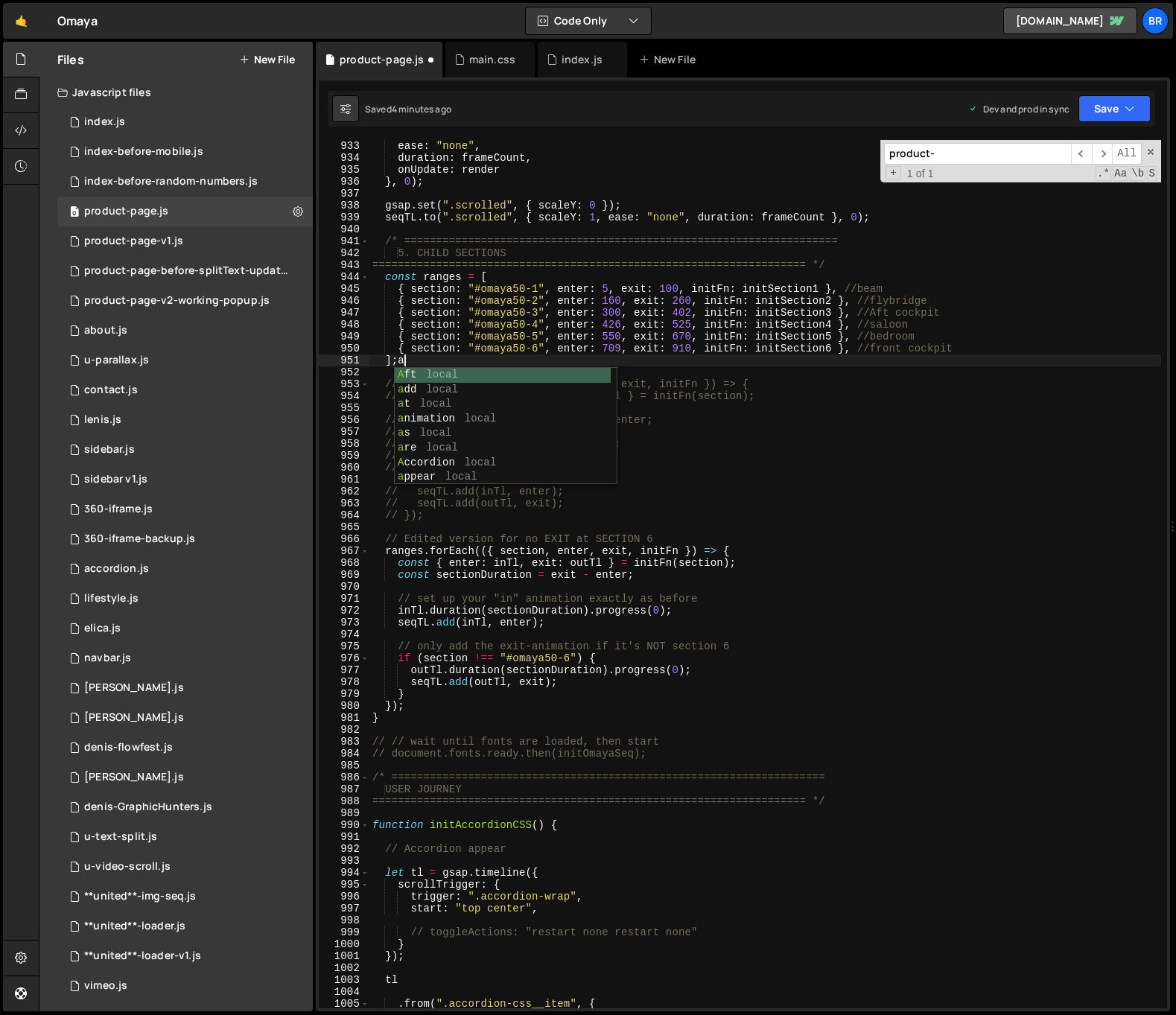
click at [537, 356] on div "snap : "frame" , ease : "none" , duration : frameCount , onUpdate : render } , …" at bounding box center [765, 574] width 792 height 892
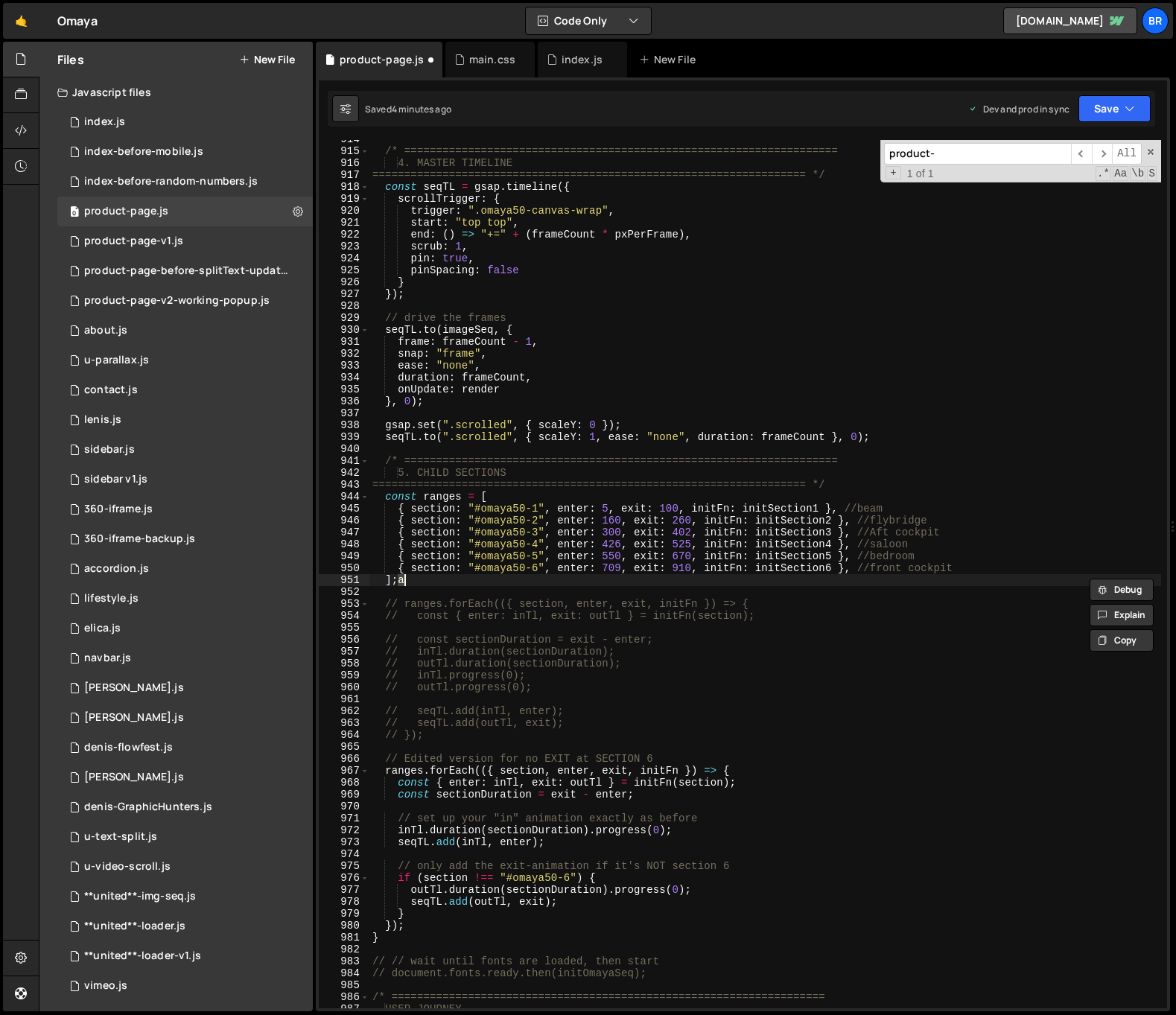
scroll to position [10894, 0]
click at [651, 524] on div "/* ==================================================================== 4. MAST…" at bounding box center [765, 579] width 792 height 892
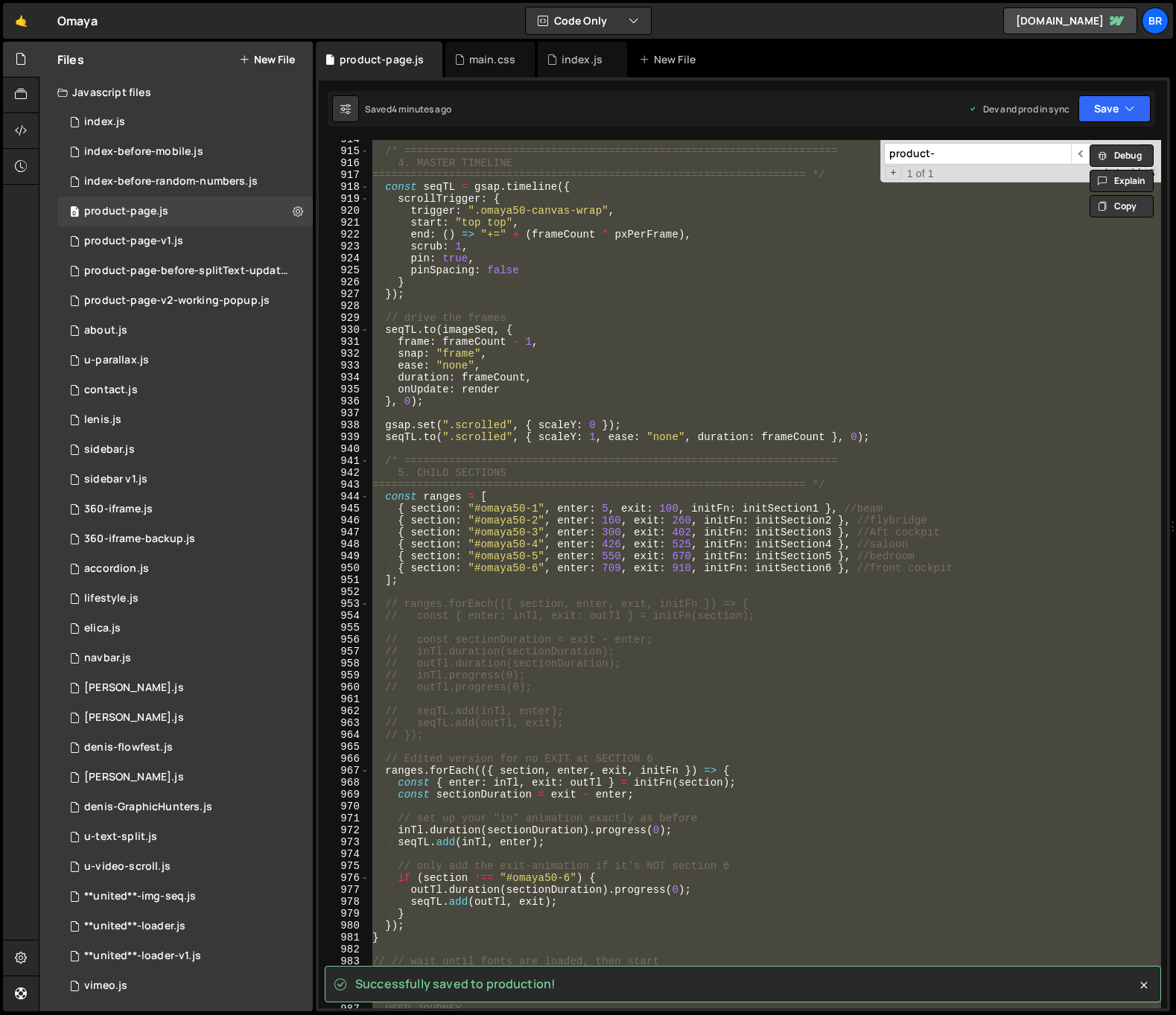
type textarea "});"
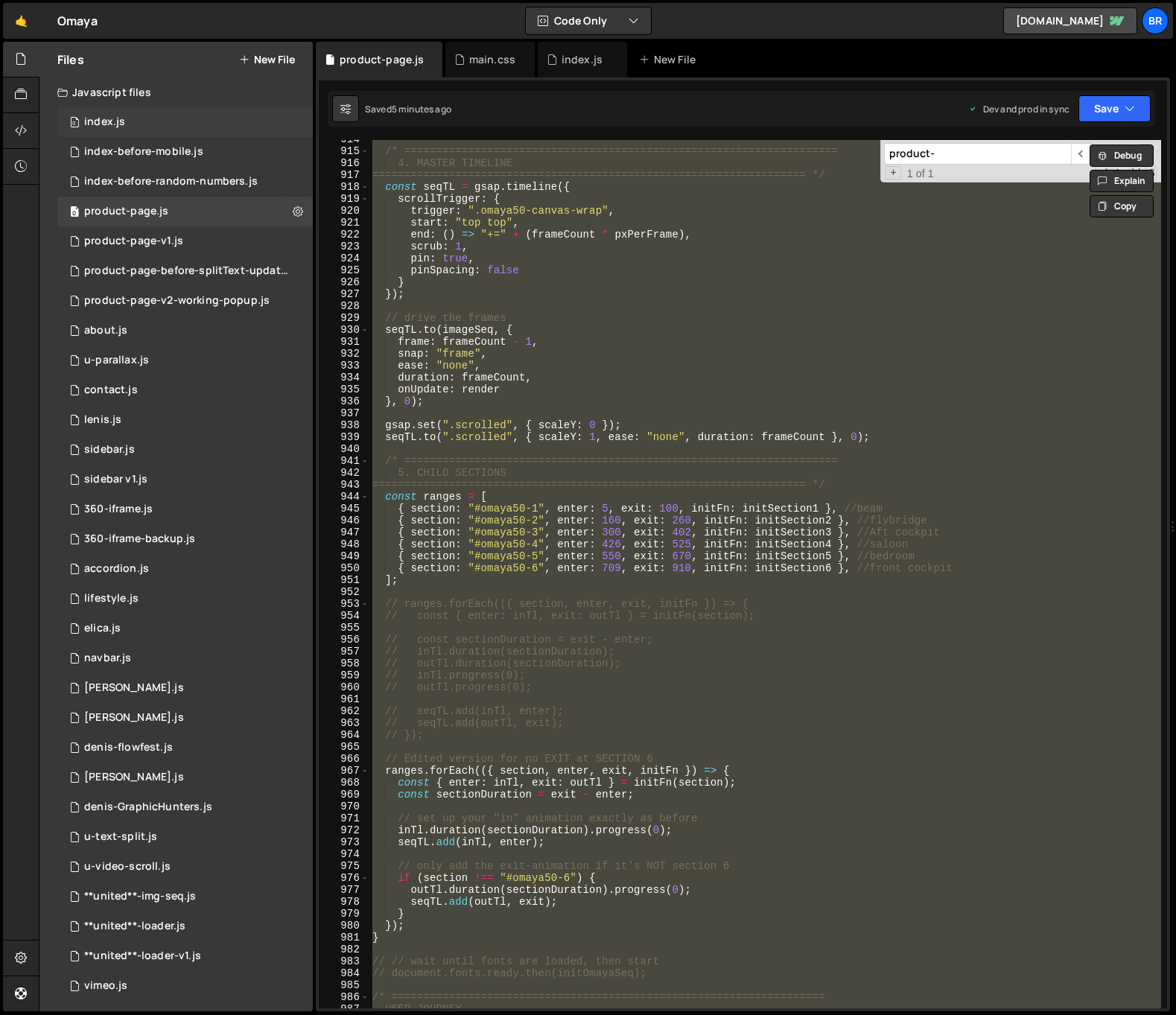
click at [119, 130] on div "0 index.js 0" at bounding box center [185, 122] width 255 height 30
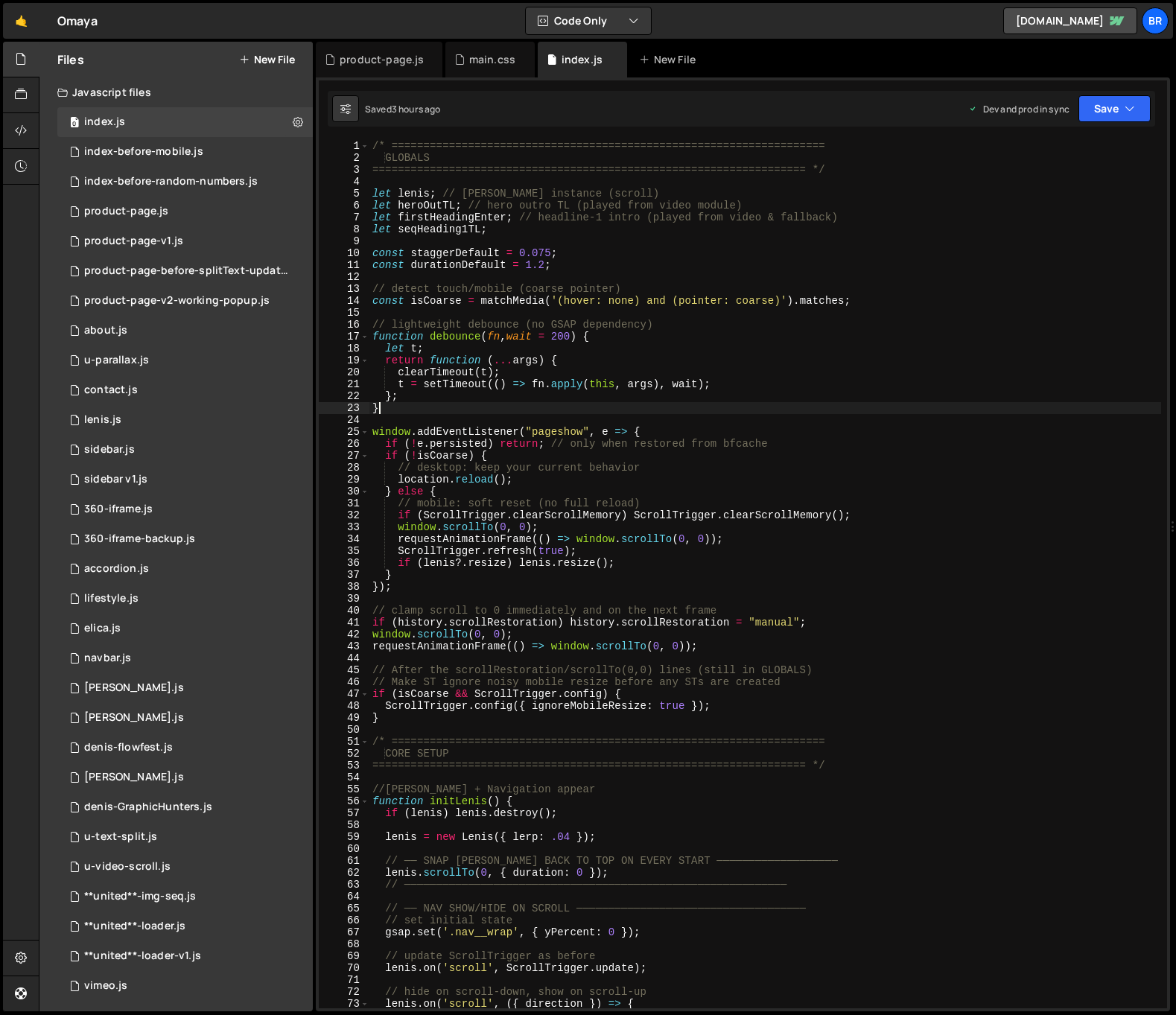
click at [849, 410] on div "/* ==================================================================== GLOBALS…" at bounding box center [765, 585] width 792 height 892
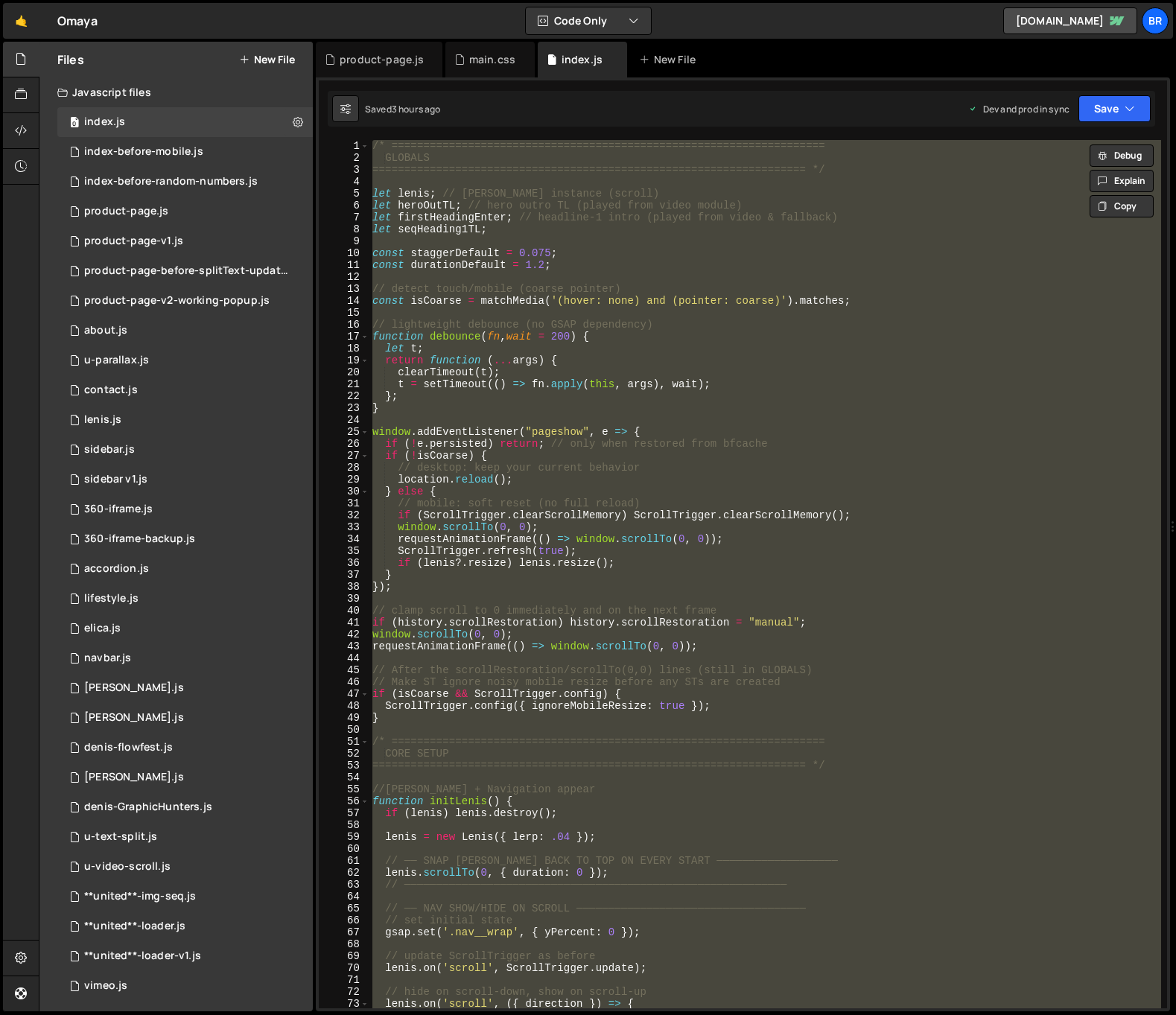
click at [609, 251] on div "/* ==================================================================== GLOBALS…" at bounding box center [765, 574] width 792 height 868
type textarea "const staggerDefault = 0.075;"
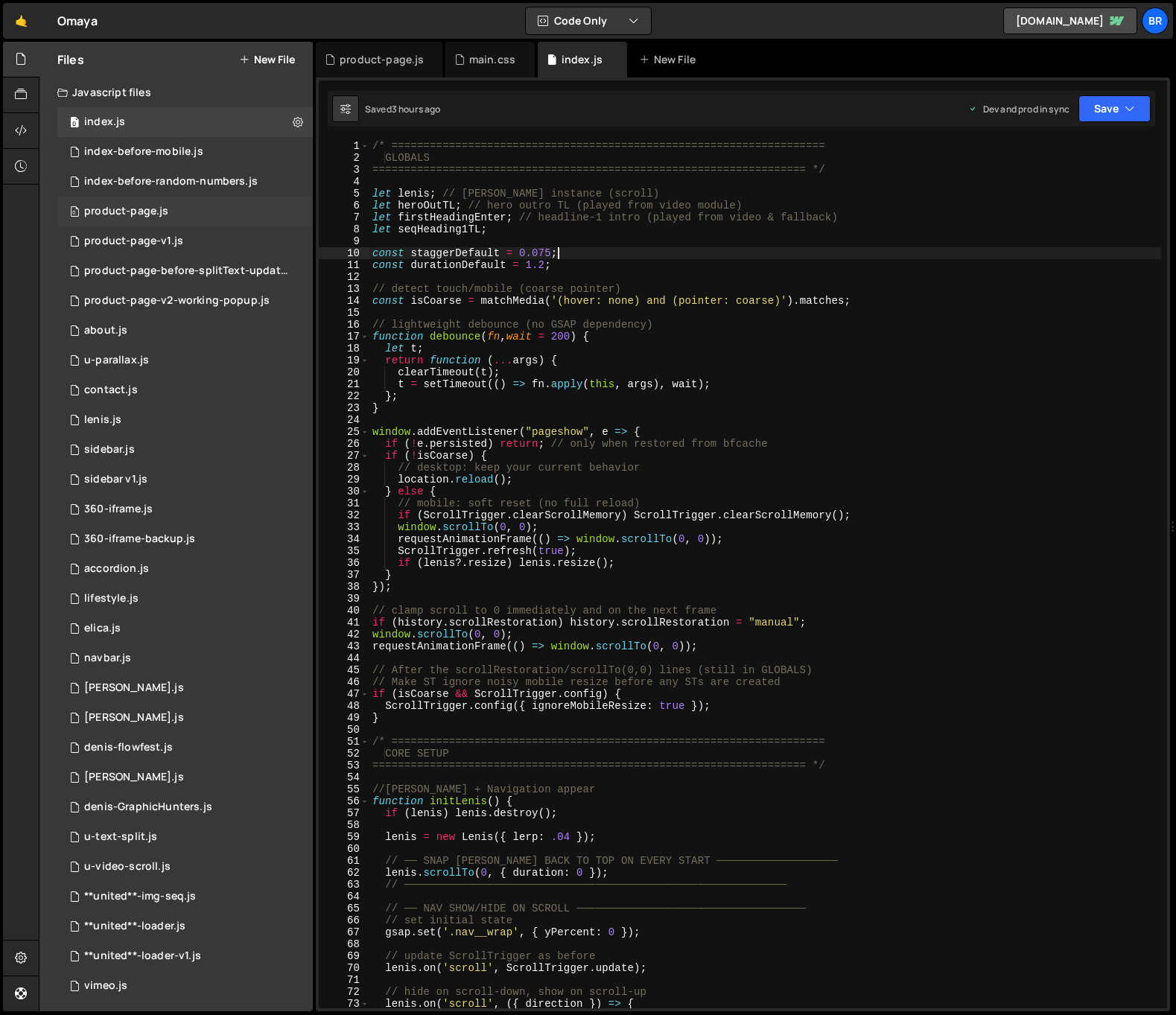
click at [149, 211] on div "product-page.js" at bounding box center [126, 211] width 84 height 14
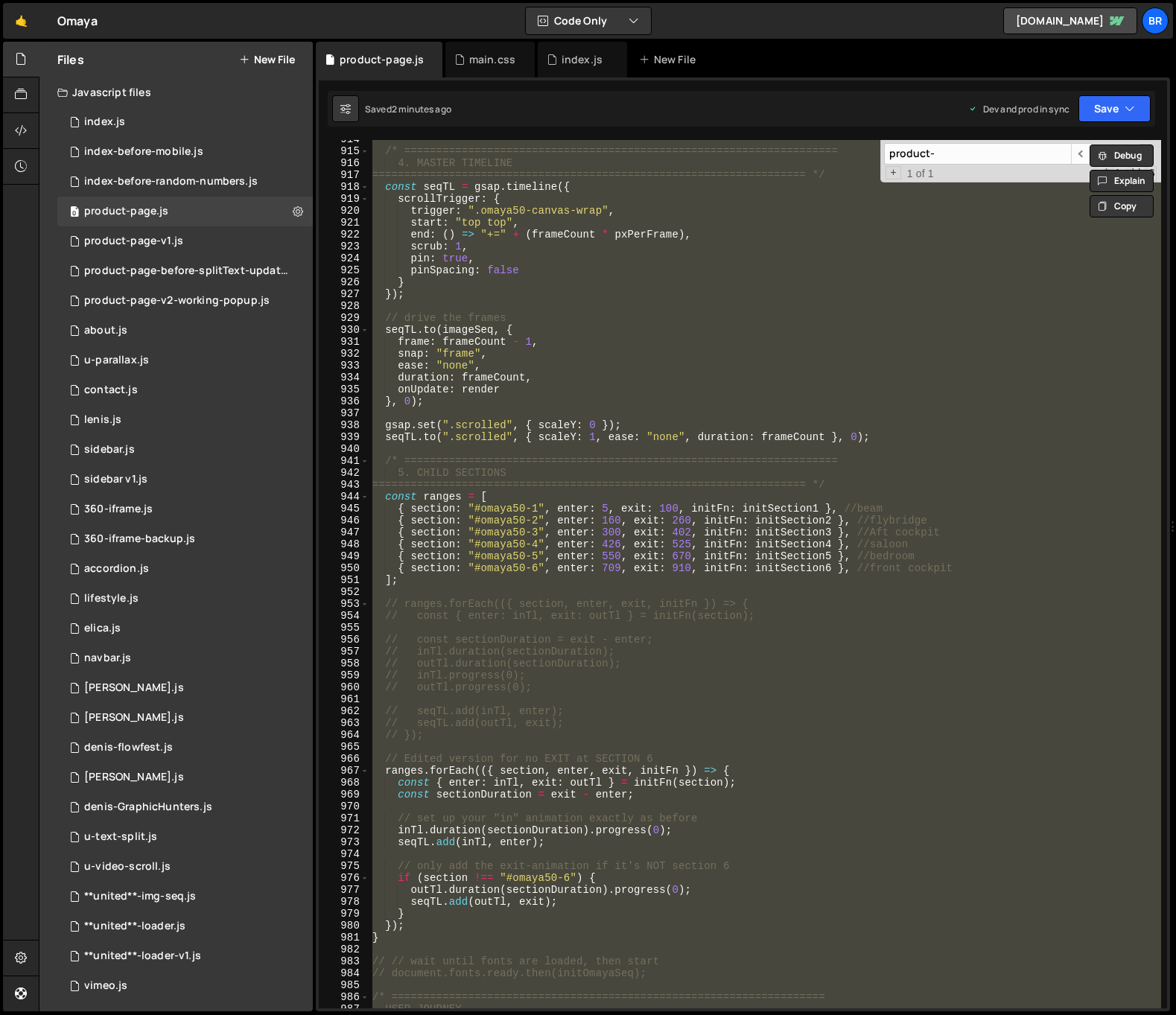
click at [573, 236] on div "/* ==================================================================== 4. MAST…" at bounding box center [765, 574] width 792 height 868
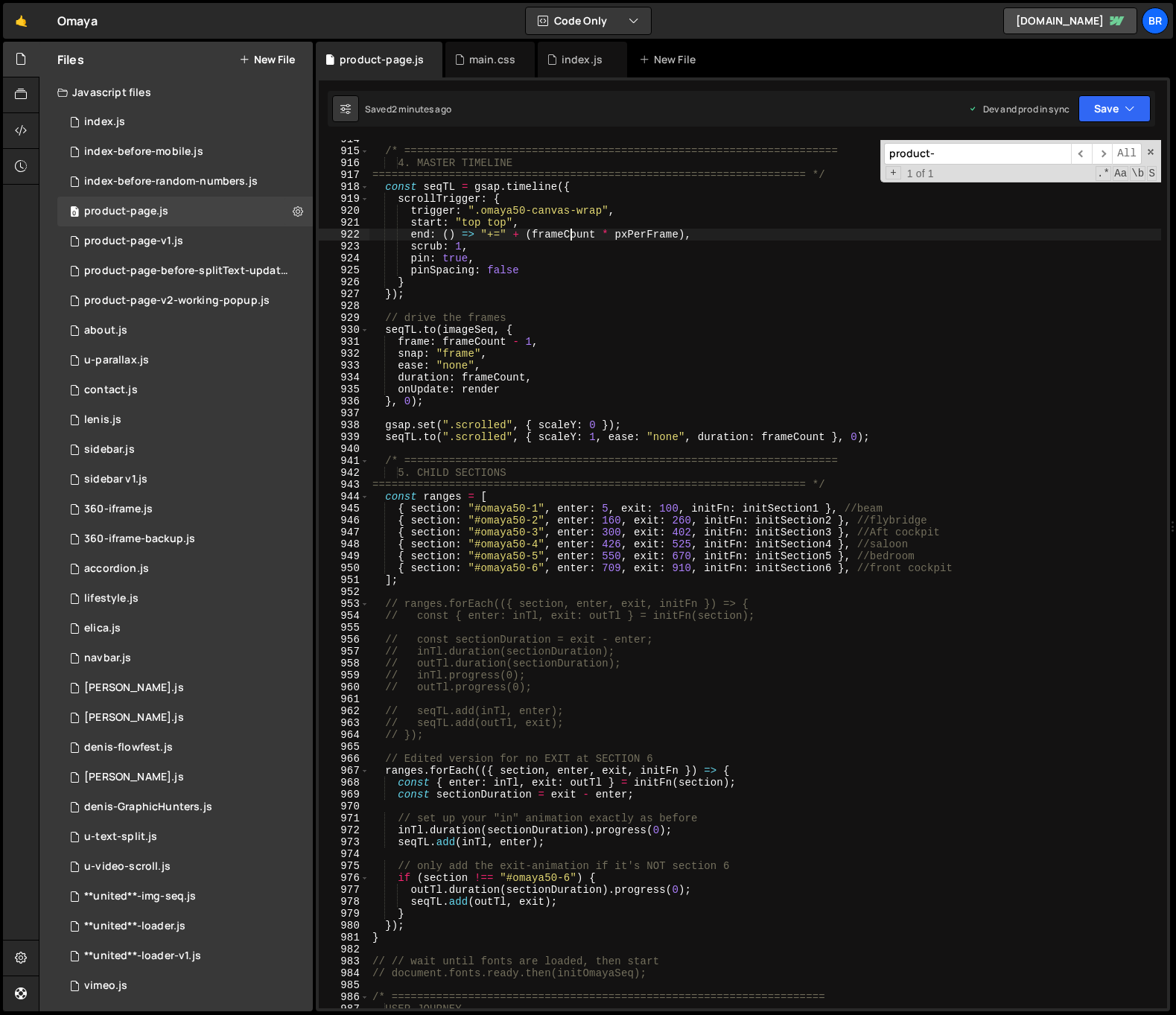
type textarea "});"
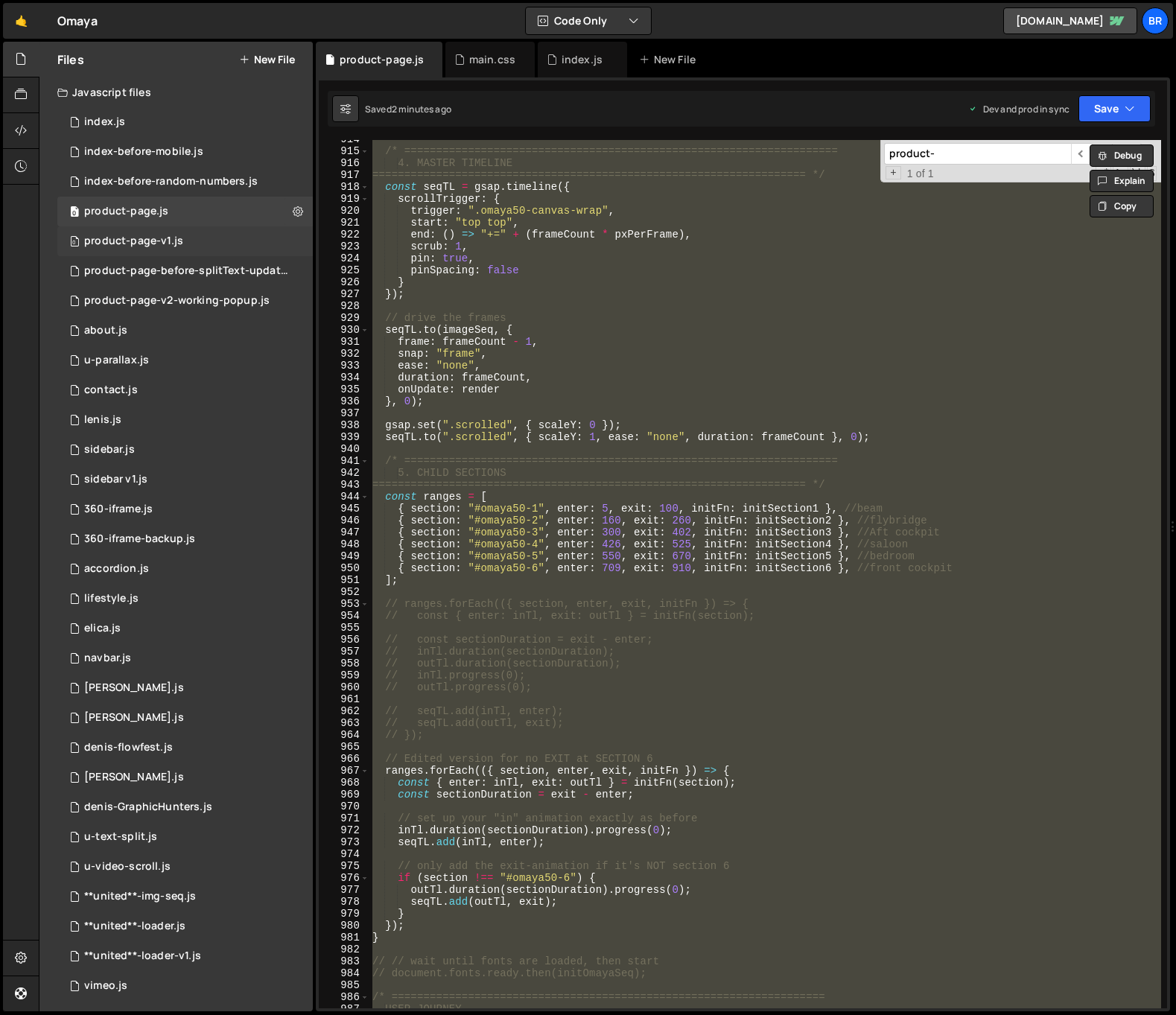
click at [159, 236] on div "product-page-v1.js" at bounding box center [133, 241] width 99 height 14
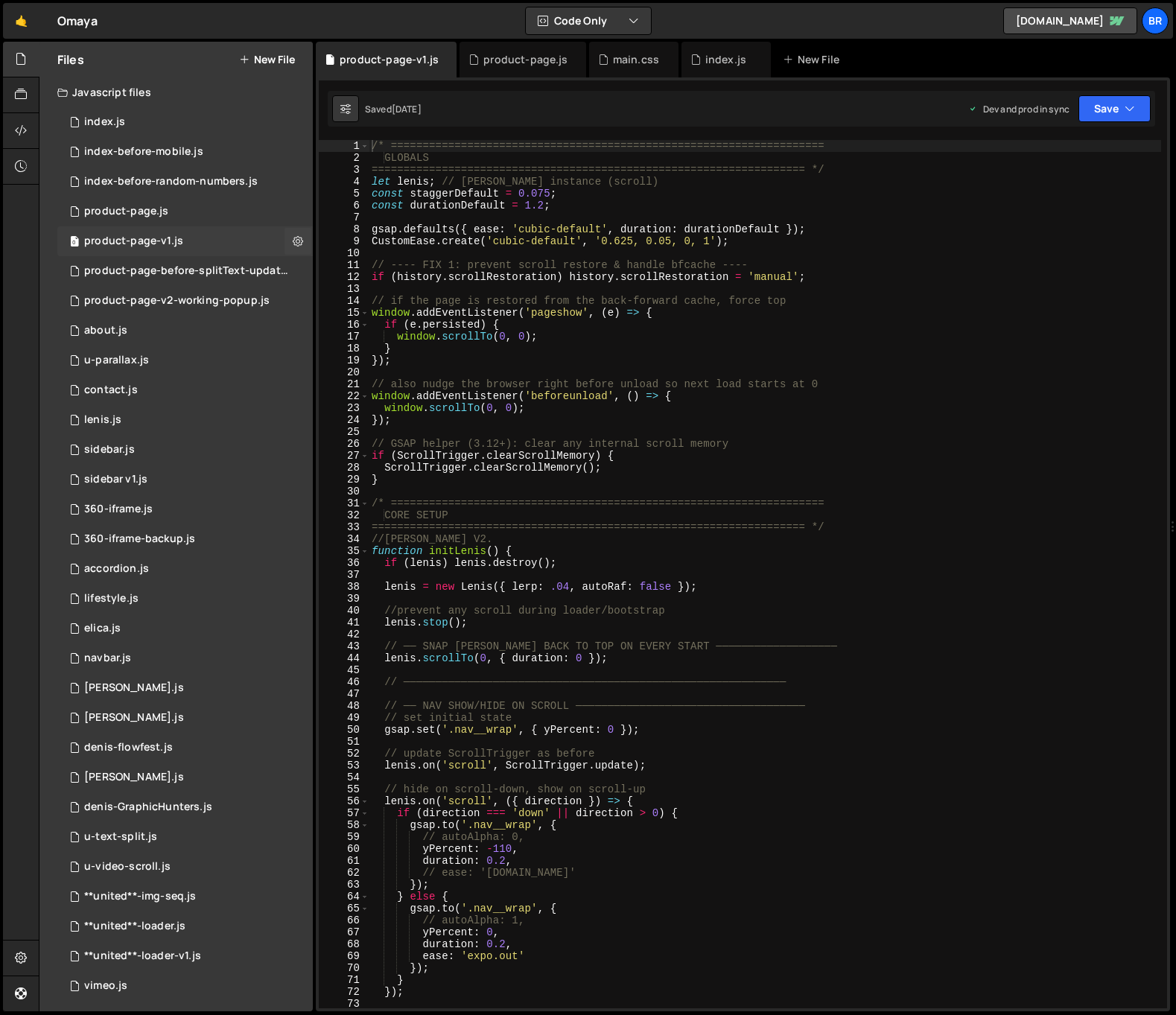
click at [158, 240] on div "product-page-v1.js" at bounding box center [133, 241] width 99 height 14
click at [293, 240] on icon at bounding box center [298, 241] width 10 height 15
type textarea "// ---- FIX 1: prevent scroll restore & handle bfcache ----"
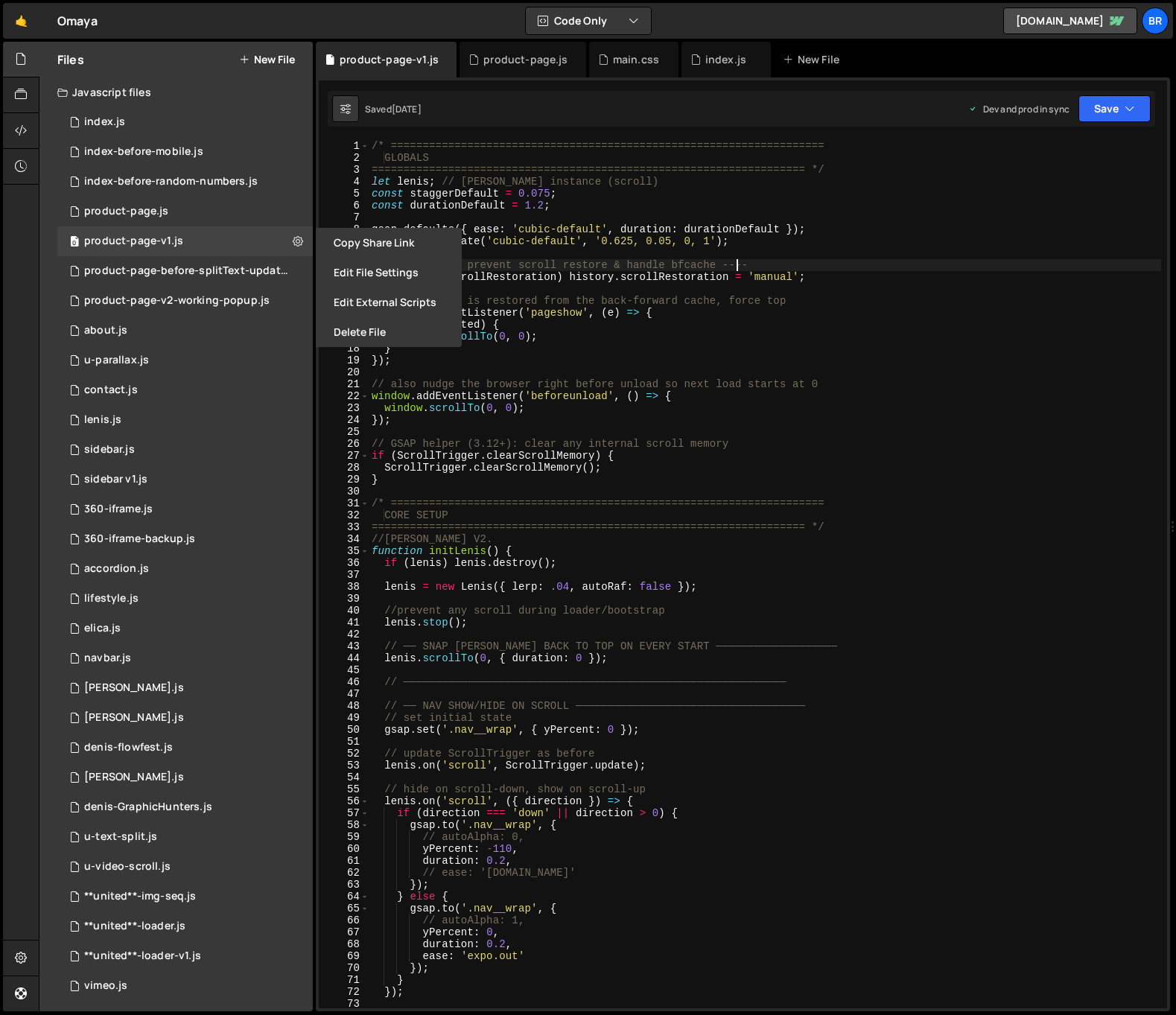
click at [736, 269] on div "/* ==================================================================== GLOBALS…" at bounding box center [765, 585] width 793 height 892
click at [142, 209] on div "product-page.js" at bounding box center [126, 211] width 84 height 14
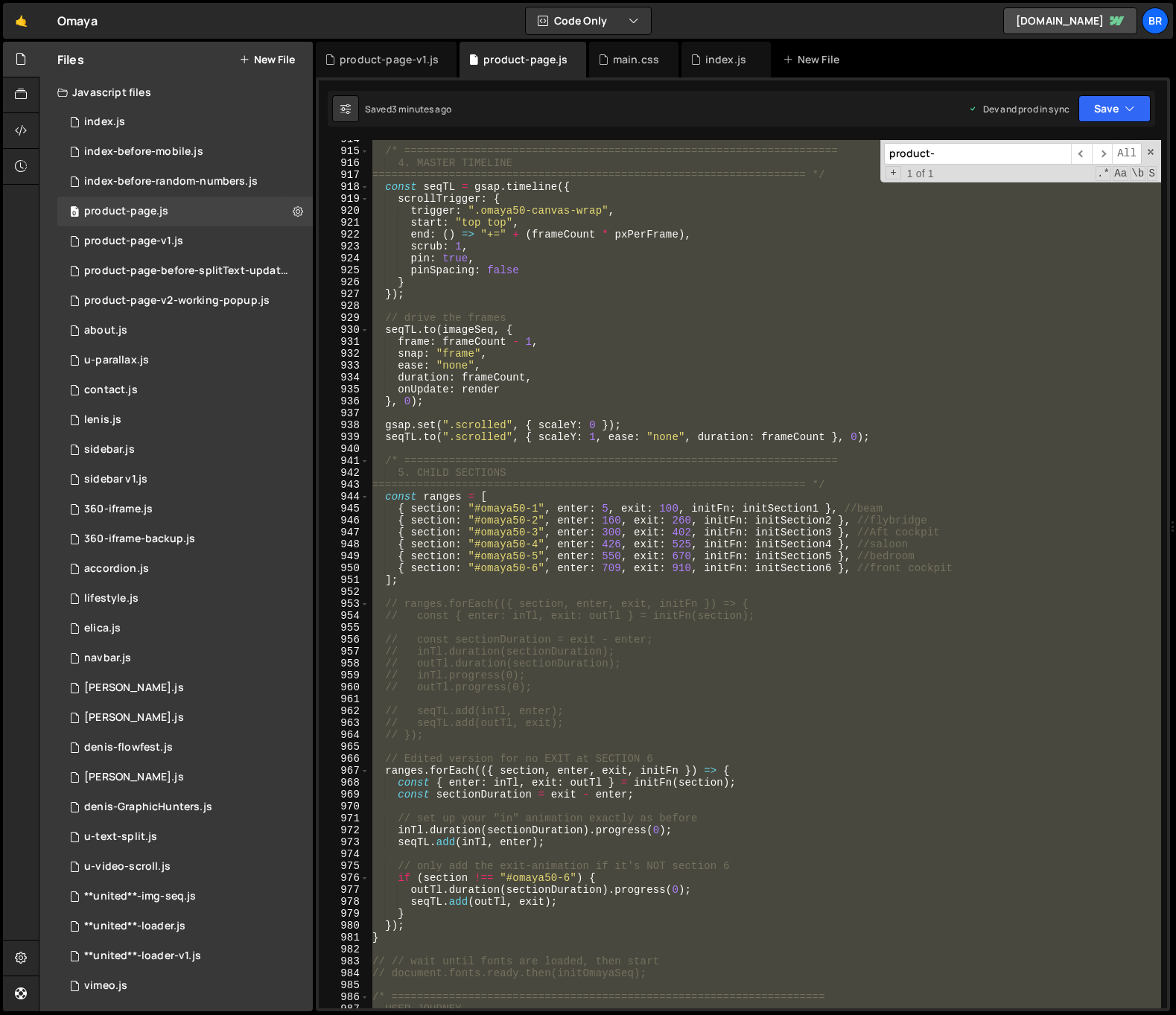
click at [492, 265] on div "/* ==================================================================== 4. MAST…" at bounding box center [765, 574] width 792 height 868
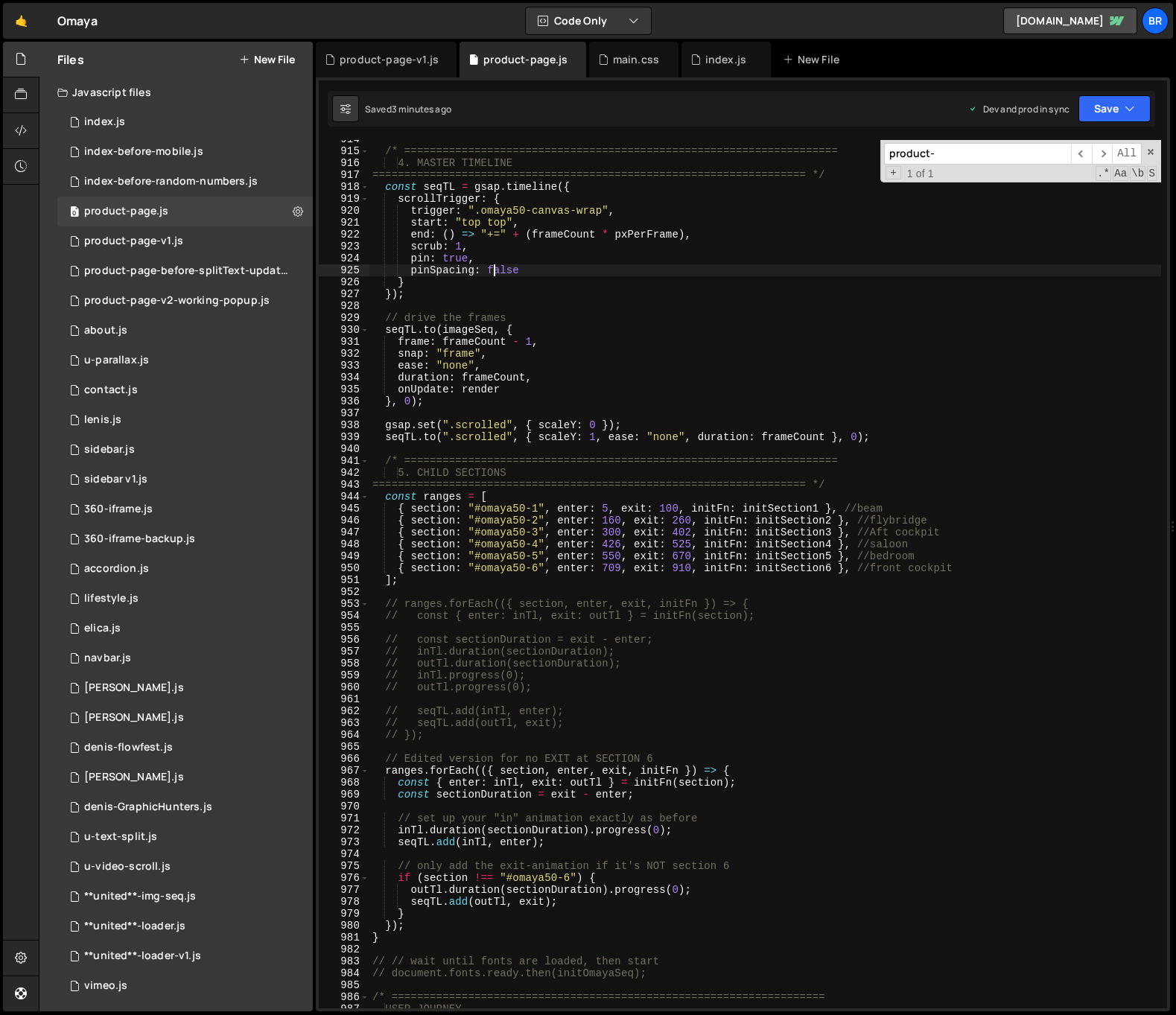
type textarea "});"
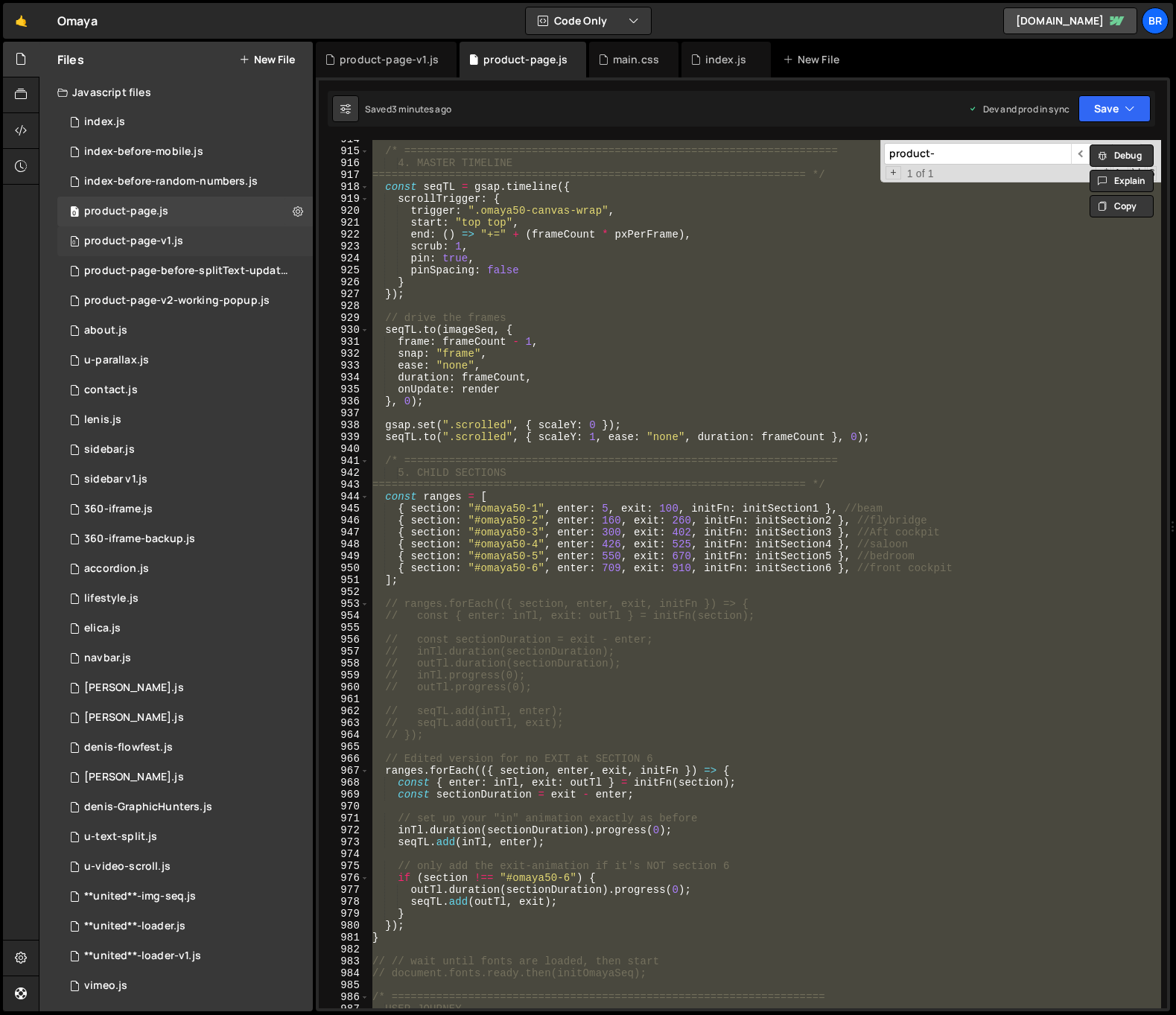
click at [224, 233] on div "0 product-page-v1.js 0" at bounding box center [185, 241] width 255 height 30
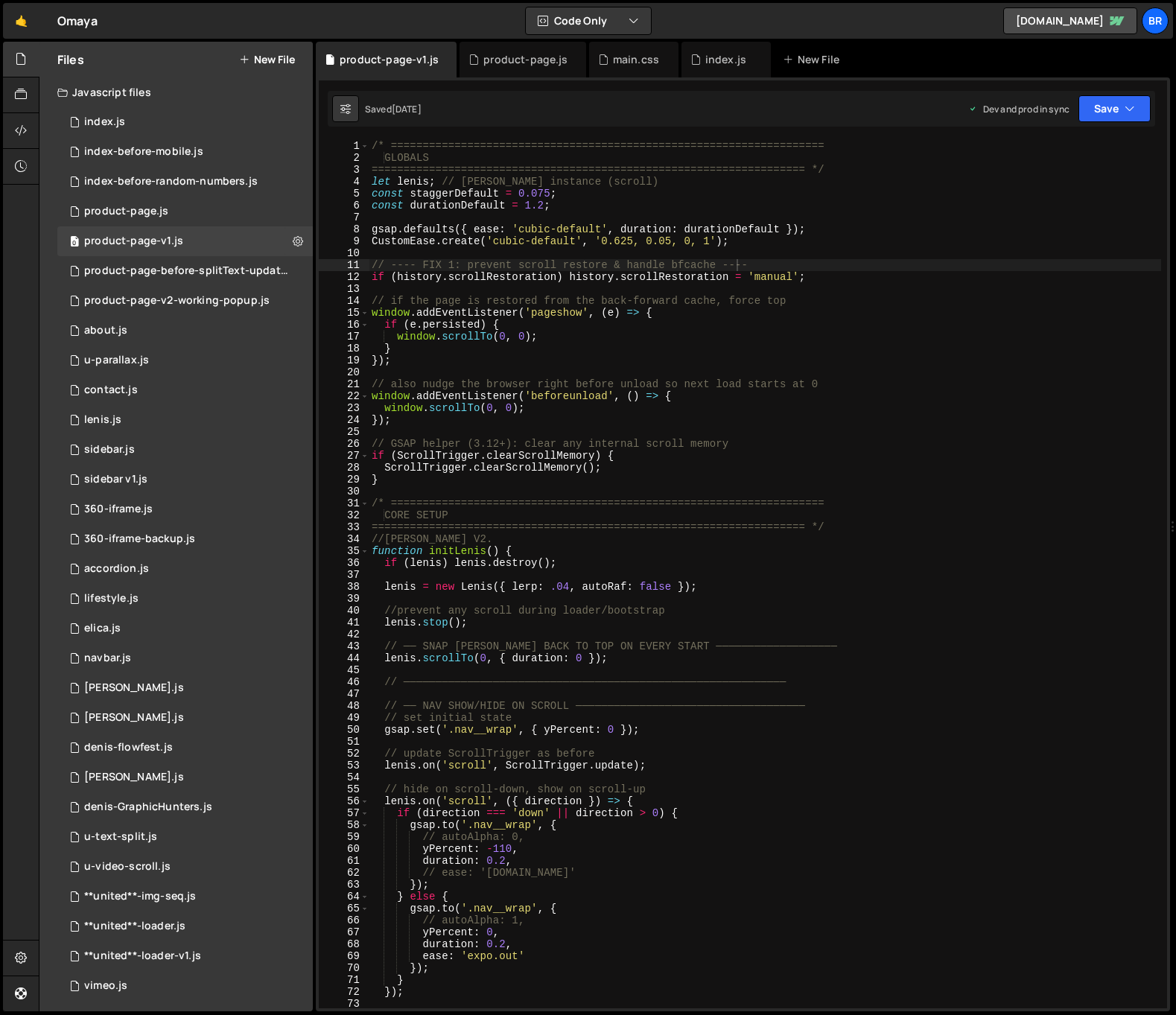
click at [703, 299] on div "/* ==================================================================== GLOBALS…" at bounding box center [765, 585] width 793 height 892
type textarea "});"
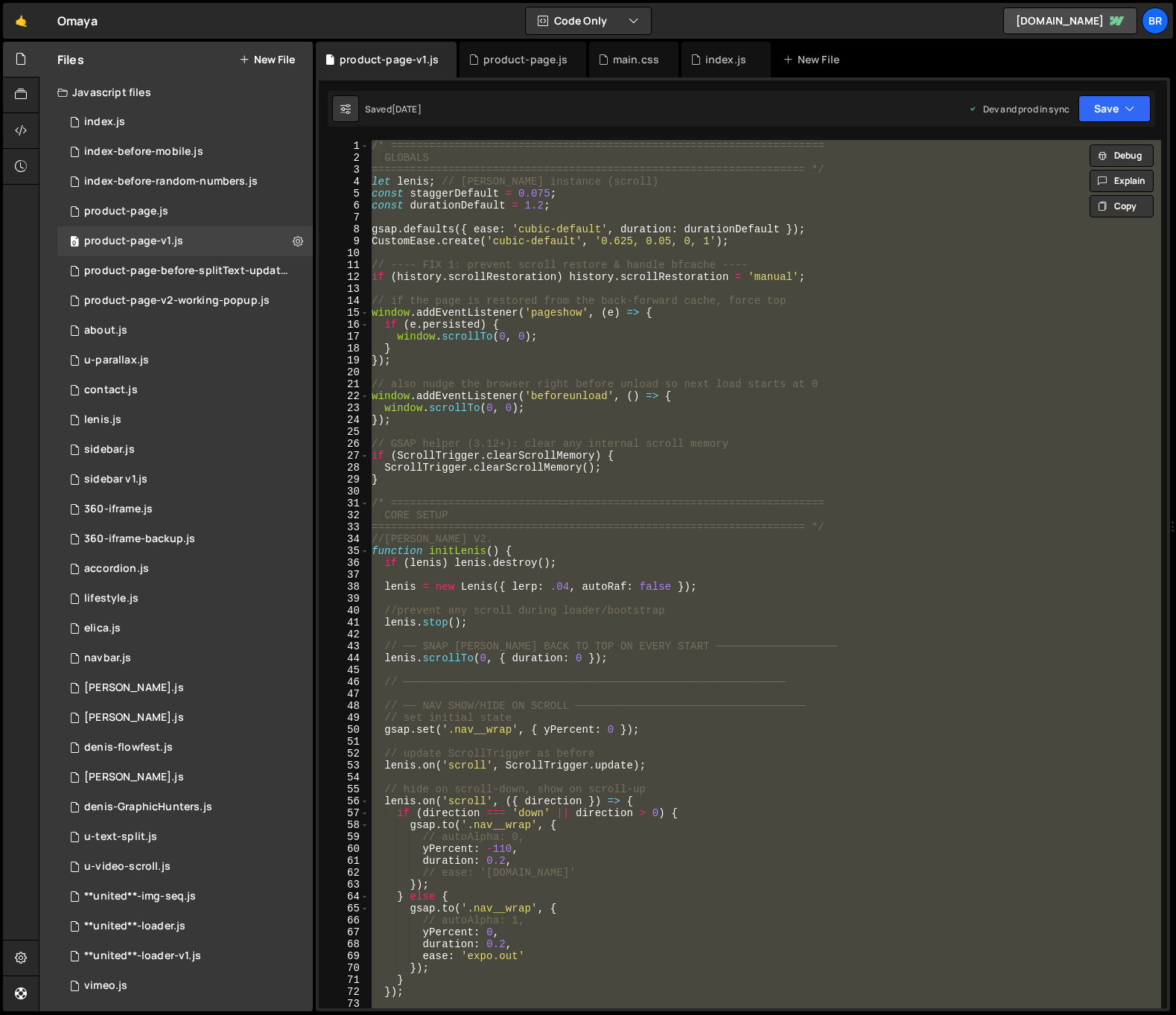
paste textarea
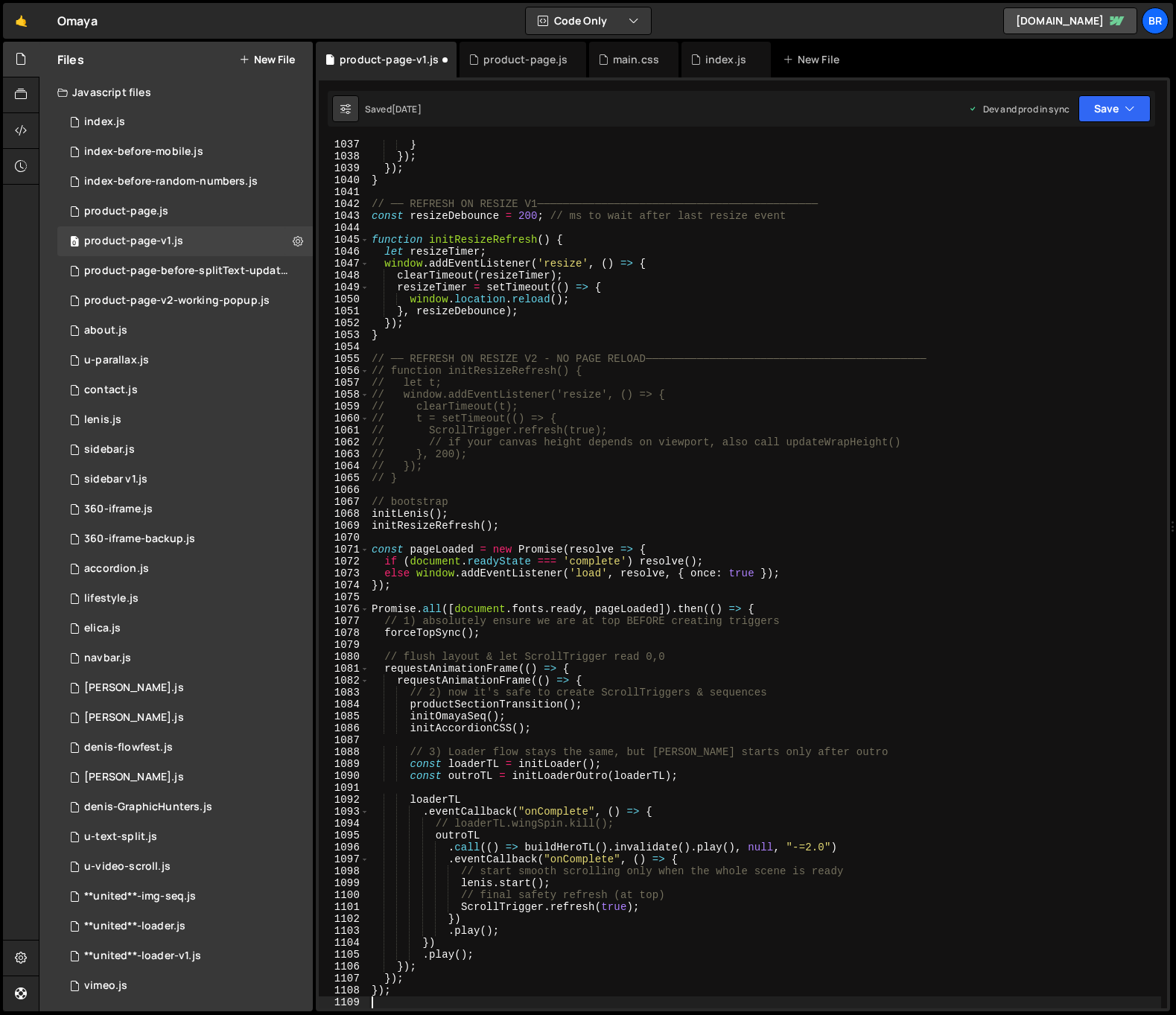
scroll to position [12353, 0]
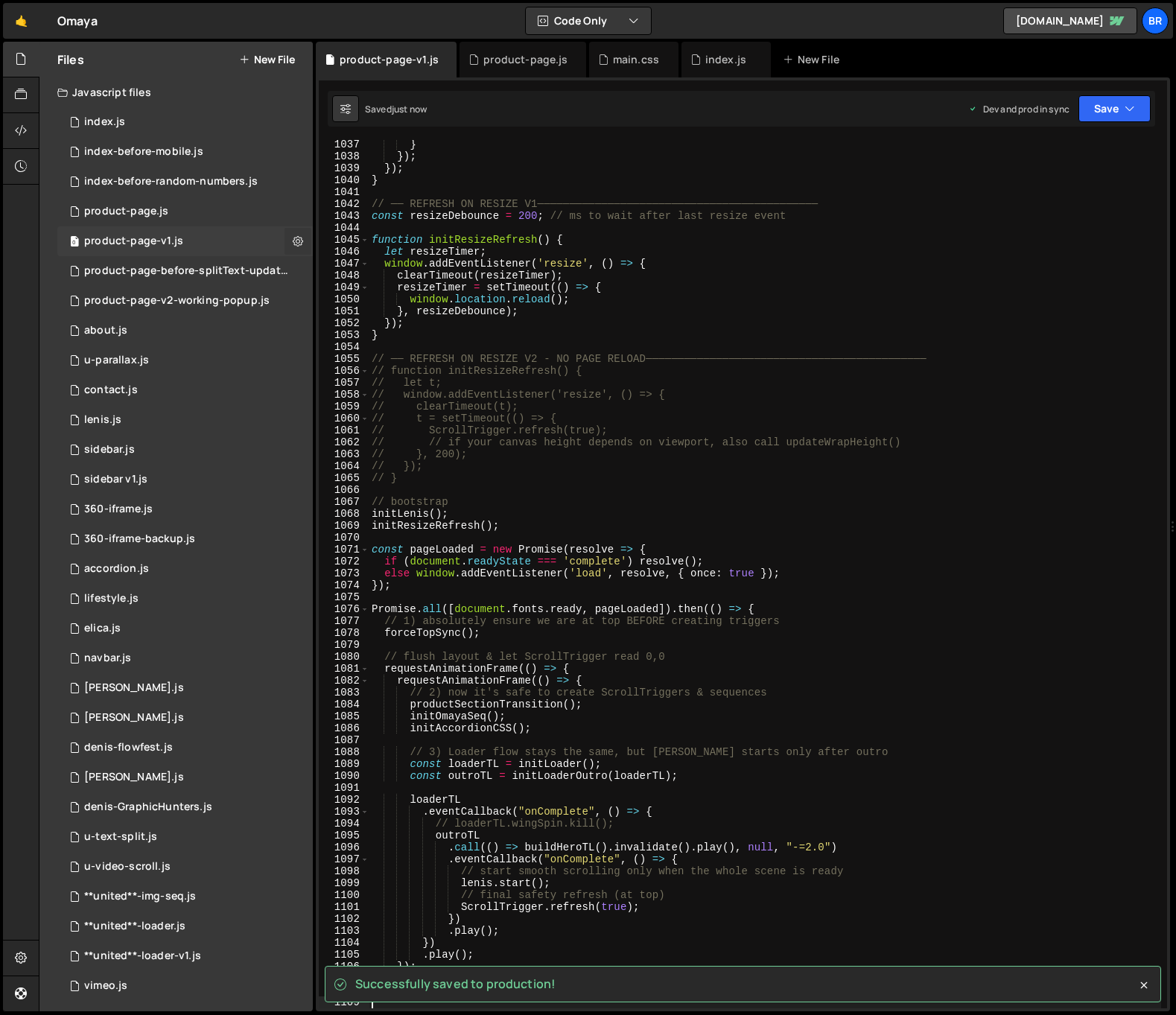
click at [294, 241] on icon at bounding box center [298, 241] width 10 height 15
type input "product-page-v1"
radio input "true"
click at [370, 273] on button "Edit File Settings" at bounding box center [388, 272] width 146 height 30
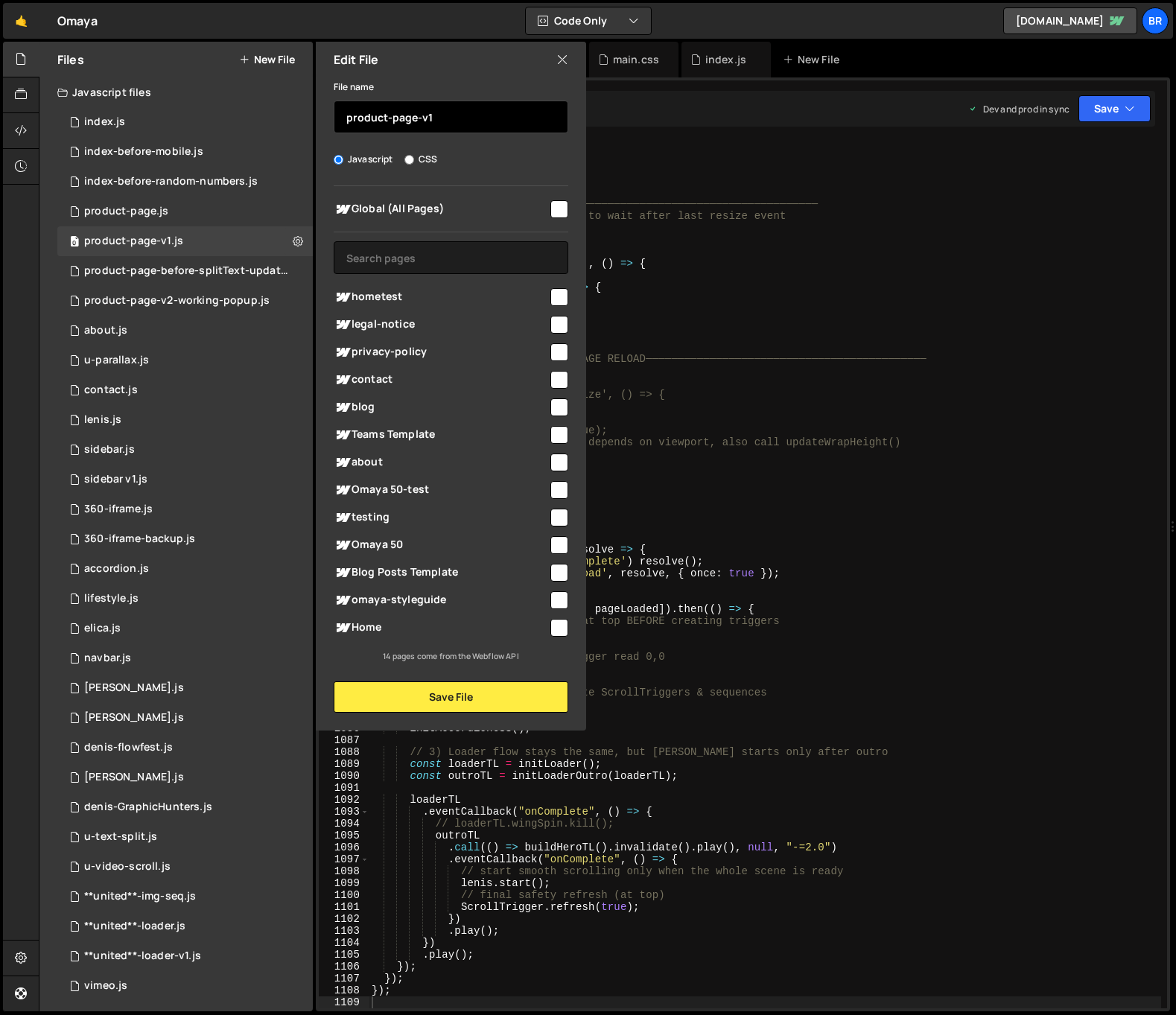
drag, startPoint x: 454, startPoint y: 122, endPoint x: 422, endPoint y: 118, distance: 32.2
click at [422, 118] on input "product-page-v1" at bounding box center [450, 117] width 235 height 33
type input "product-page-before-mobile-refresh"
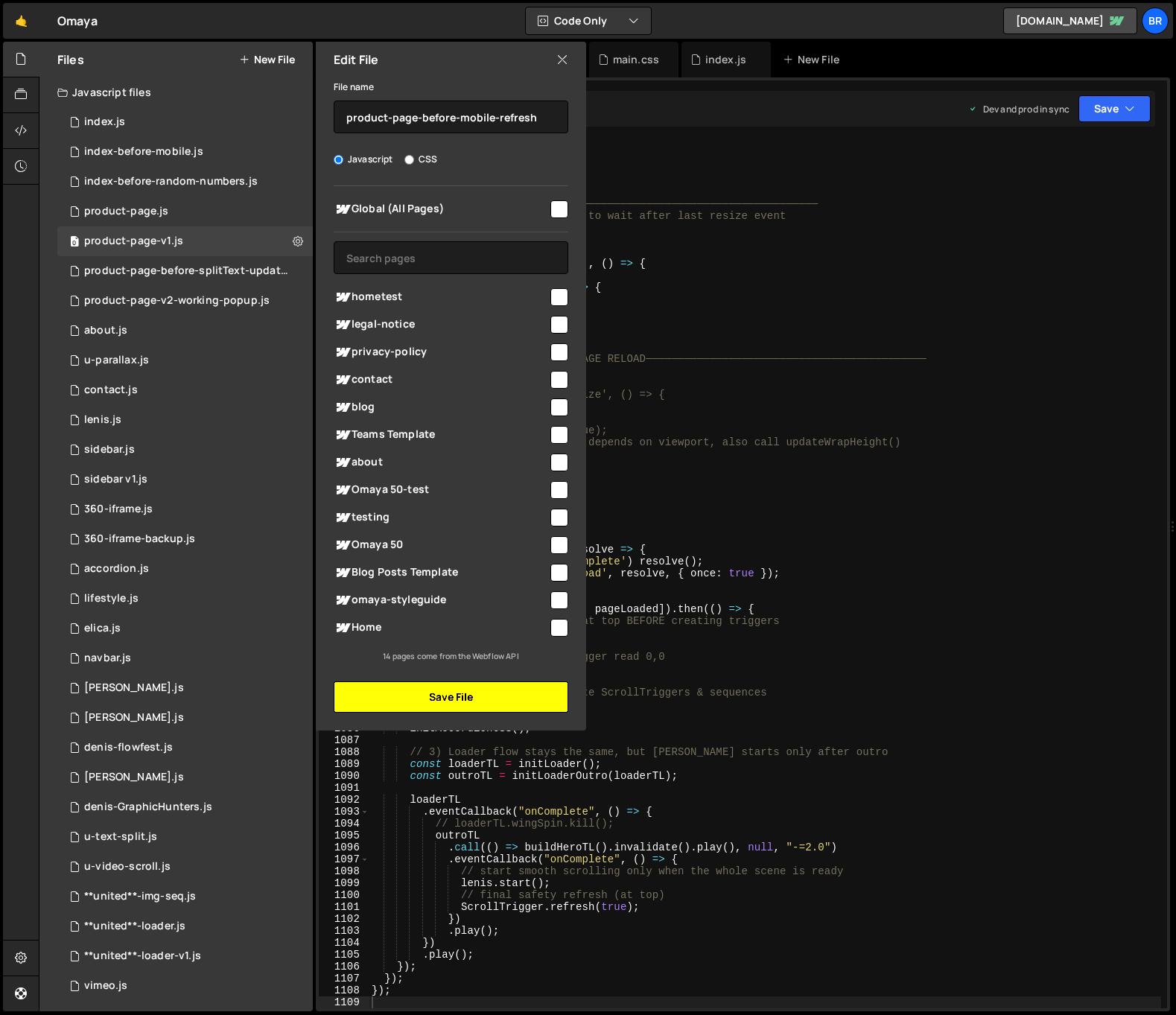
click at [479, 698] on button "Save File" at bounding box center [450, 696] width 235 height 31
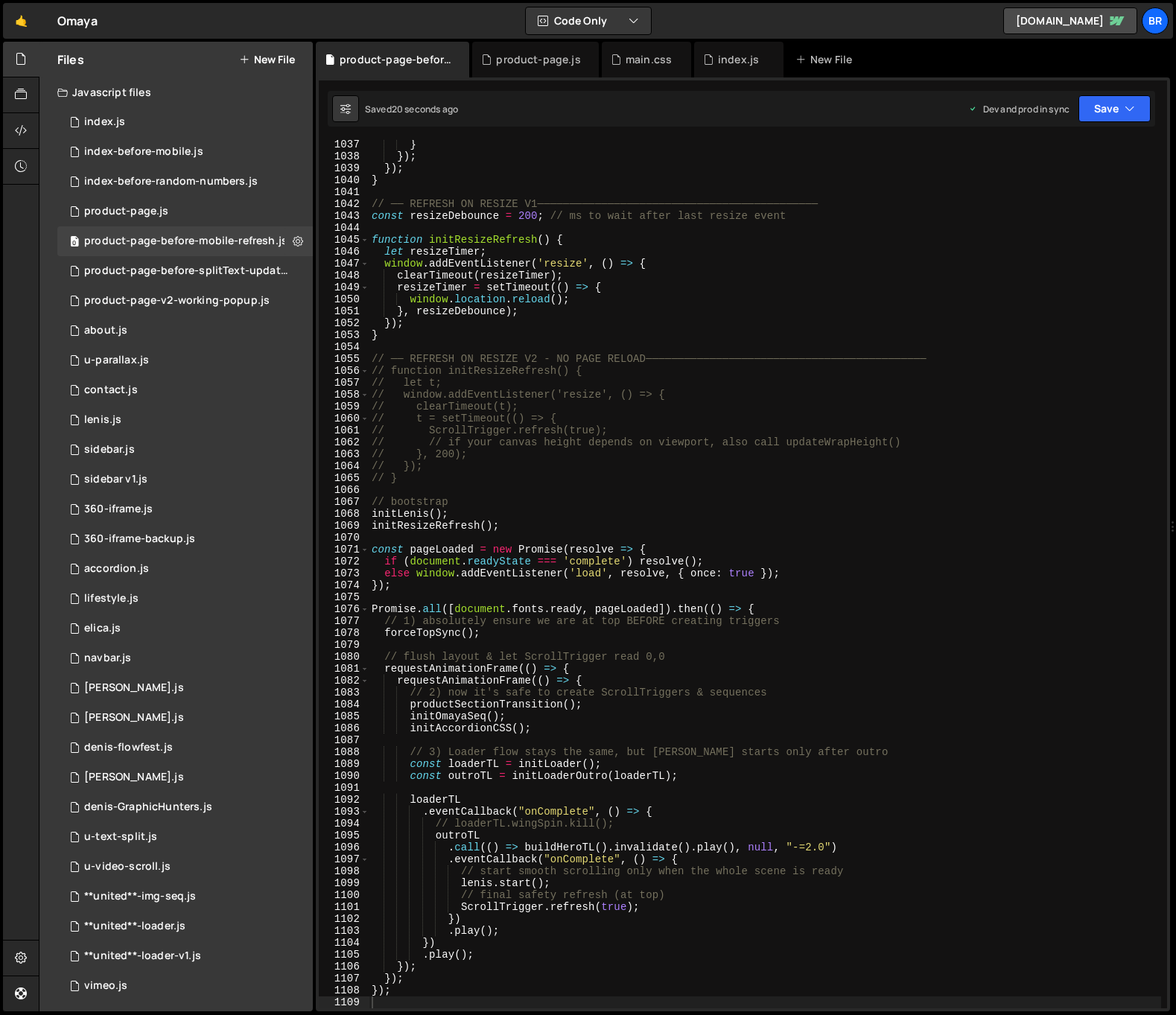
type textarea "});"
click at [630, 322] on div "} }) ; }) ; } // ── REFRESH ON RESIZE V1───────────────────────────────────────…" at bounding box center [765, 584] width 793 height 892
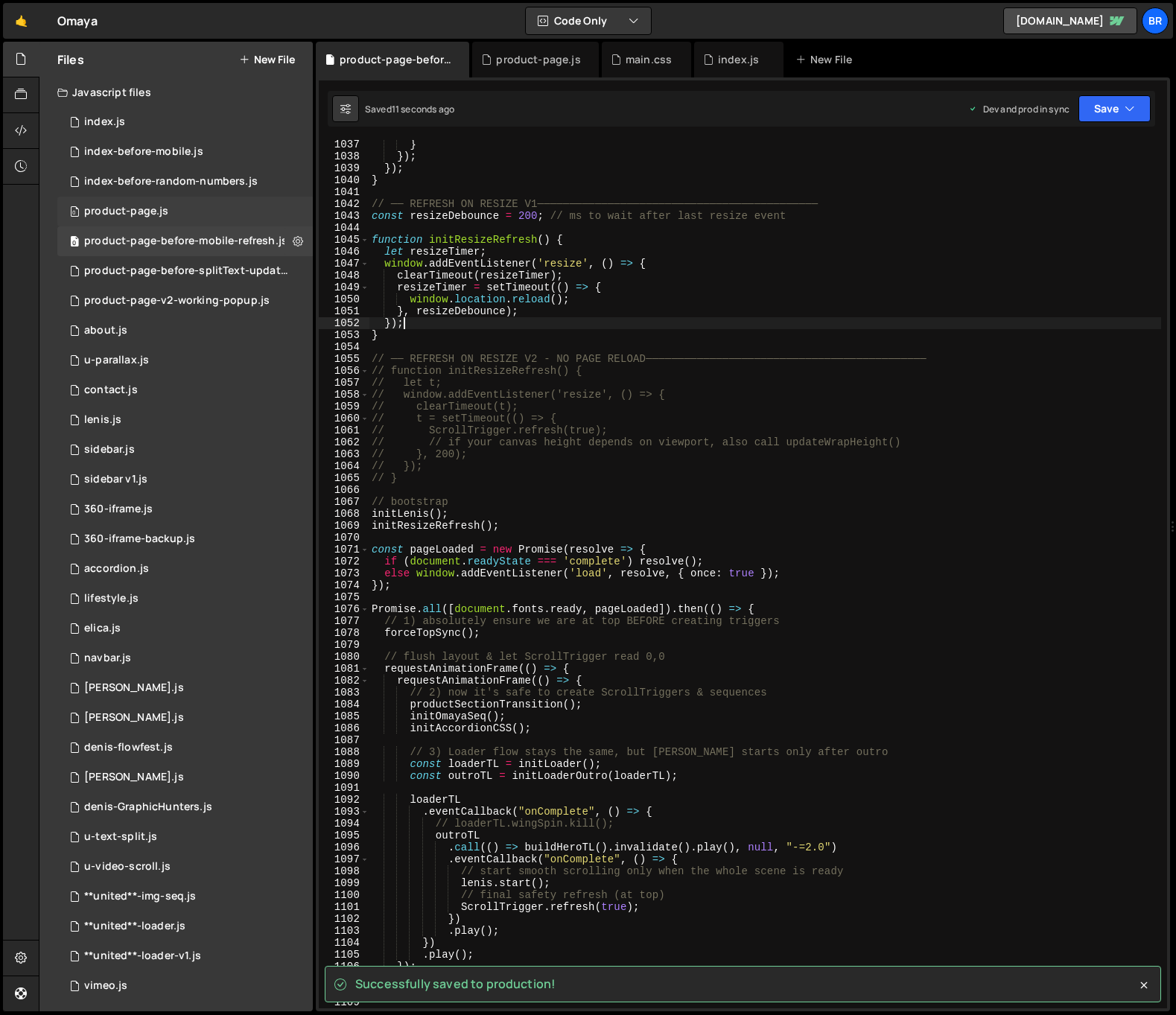
click at [166, 217] on div "0 product-page.js 0" at bounding box center [185, 211] width 255 height 30
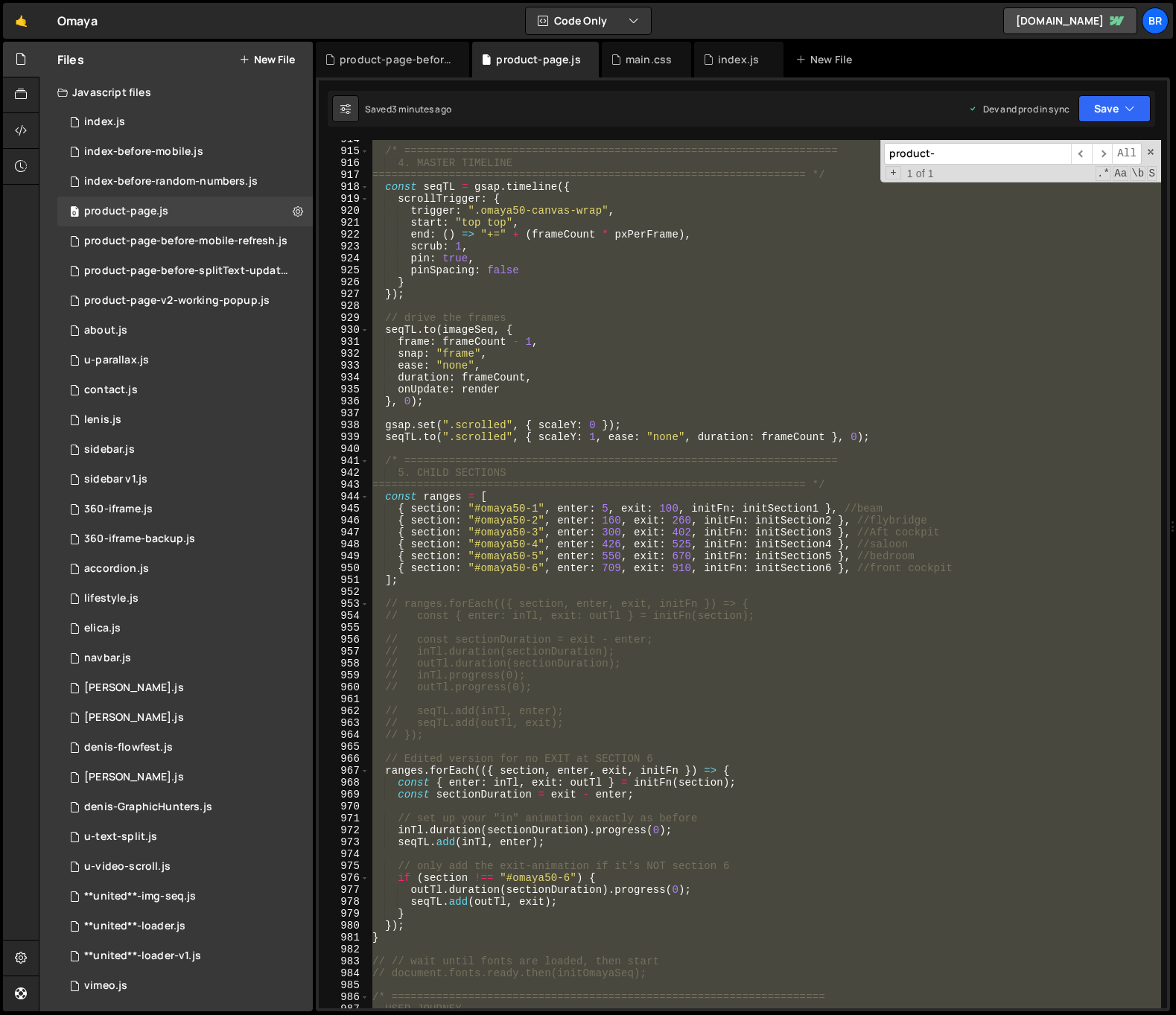
click at [607, 286] on div "/* ==================================================================== 4. MAST…" at bounding box center [765, 574] width 792 height 868
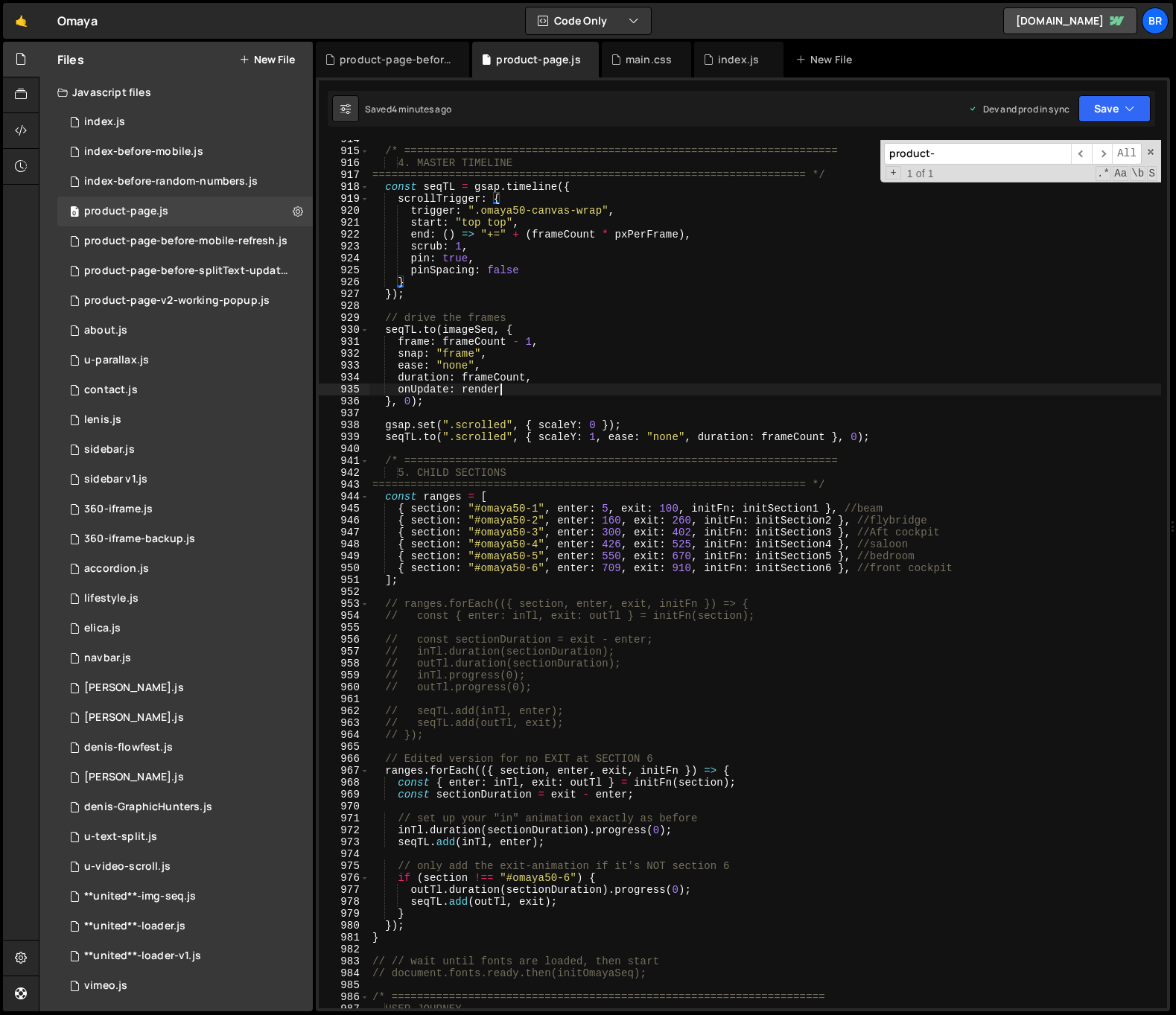
click at [613, 391] on div "/* ==================================================================== 4. MAST…" at bounding box center [765, 579] width 792 height 892
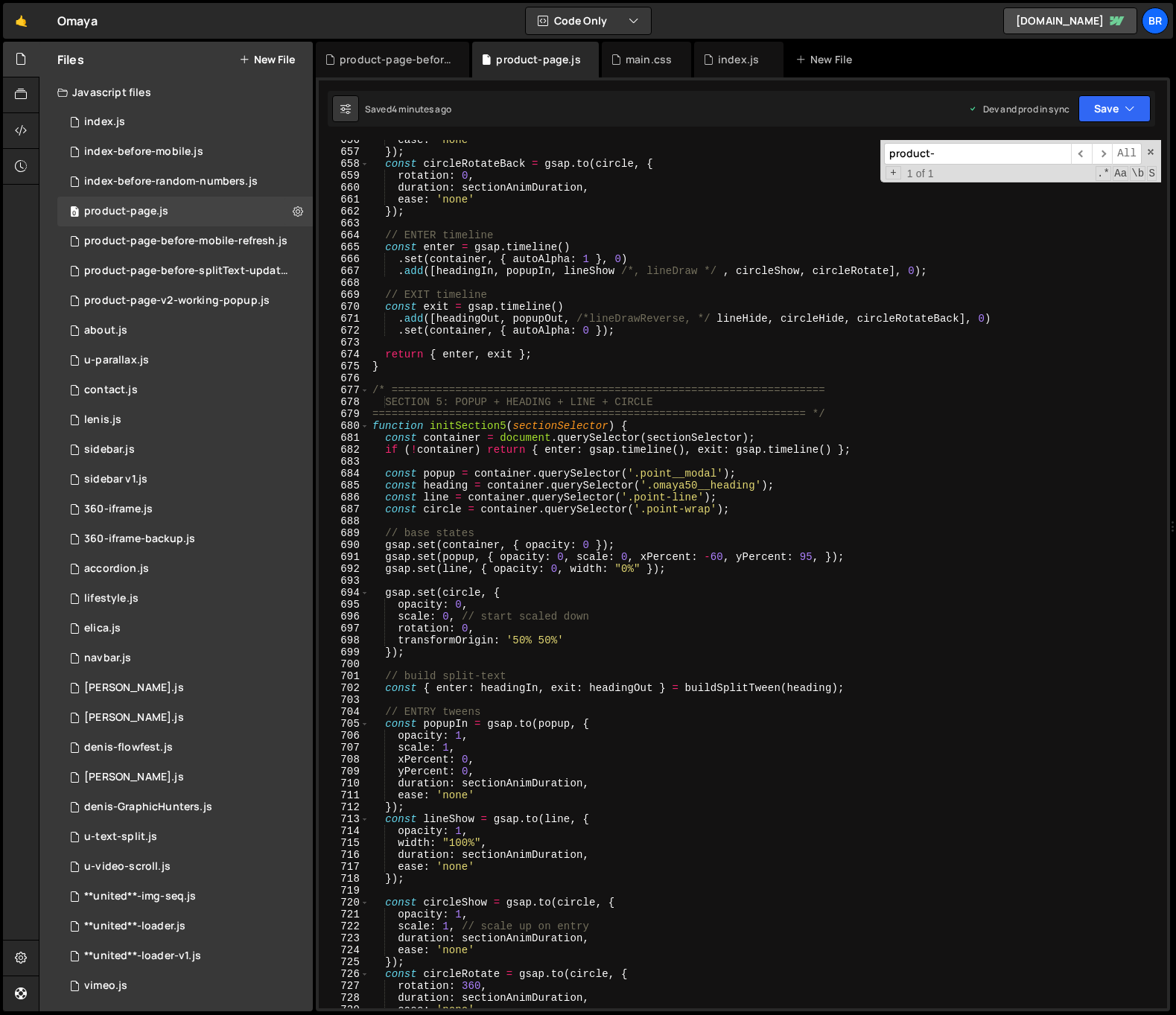
scroll to position [7687, 0]
click at [641, 634] on div "ease : 'none' }) ; const circleRotateBack = gsap . to ( circle , { rotation : 0…" at bounding box center [765, 579] width 792 height 892
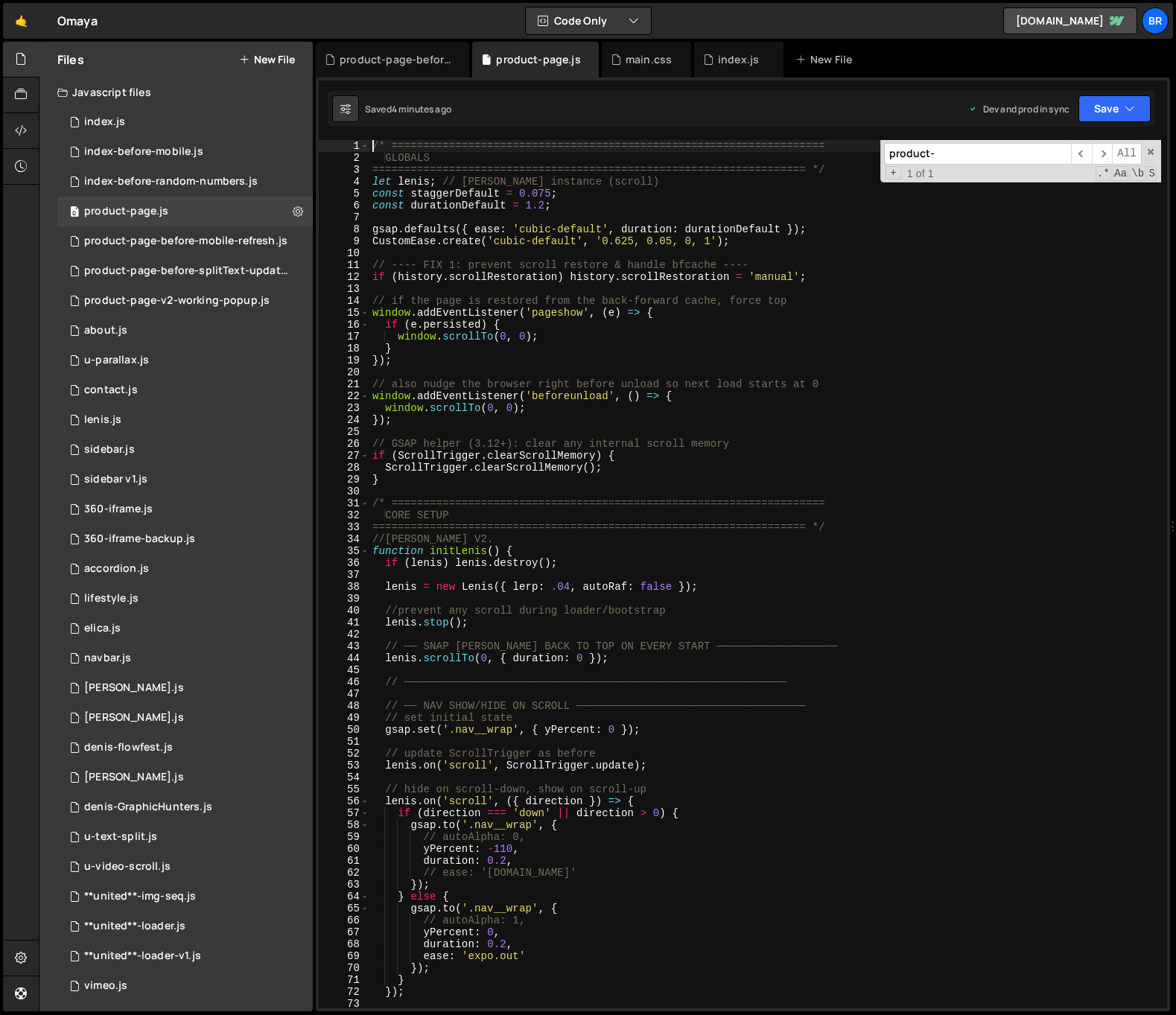
scroll to position [0, 0]
type textarea "const durationDefault = 1.2;"
type textarea "CustomEase.create('cubic-default', '0.625, 0.05, 0, 1');"
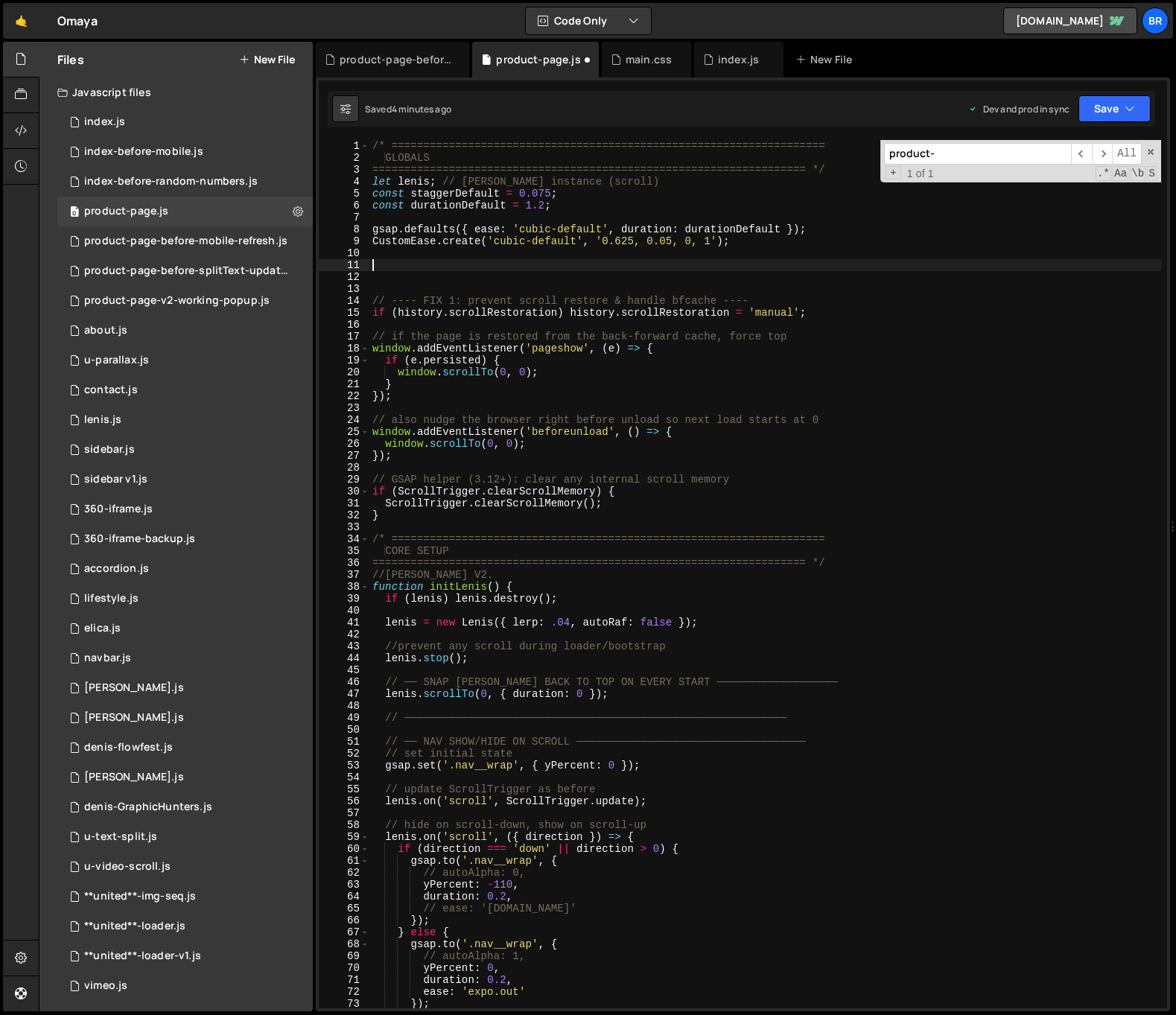
paste textarea "ScrollTrigger.config({ ignoreMobileResize: true });"
type textarea "ScrollTrigger.config({ ignoreMobileResize: true });"
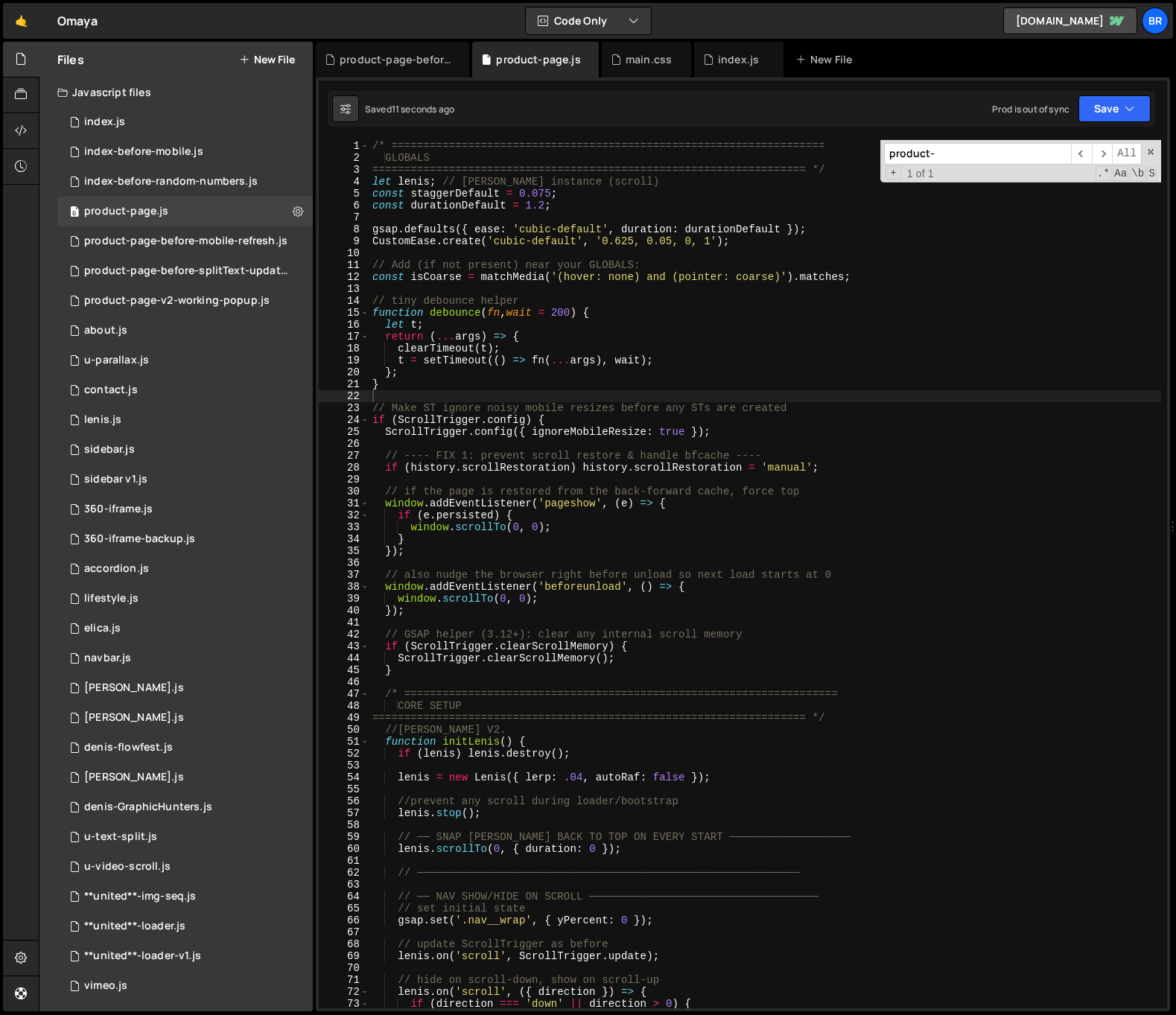
click at [531, 337] on div "/* ==================================================================== GLOBALS…" at bounding box center [765, 585] width 792 height 892
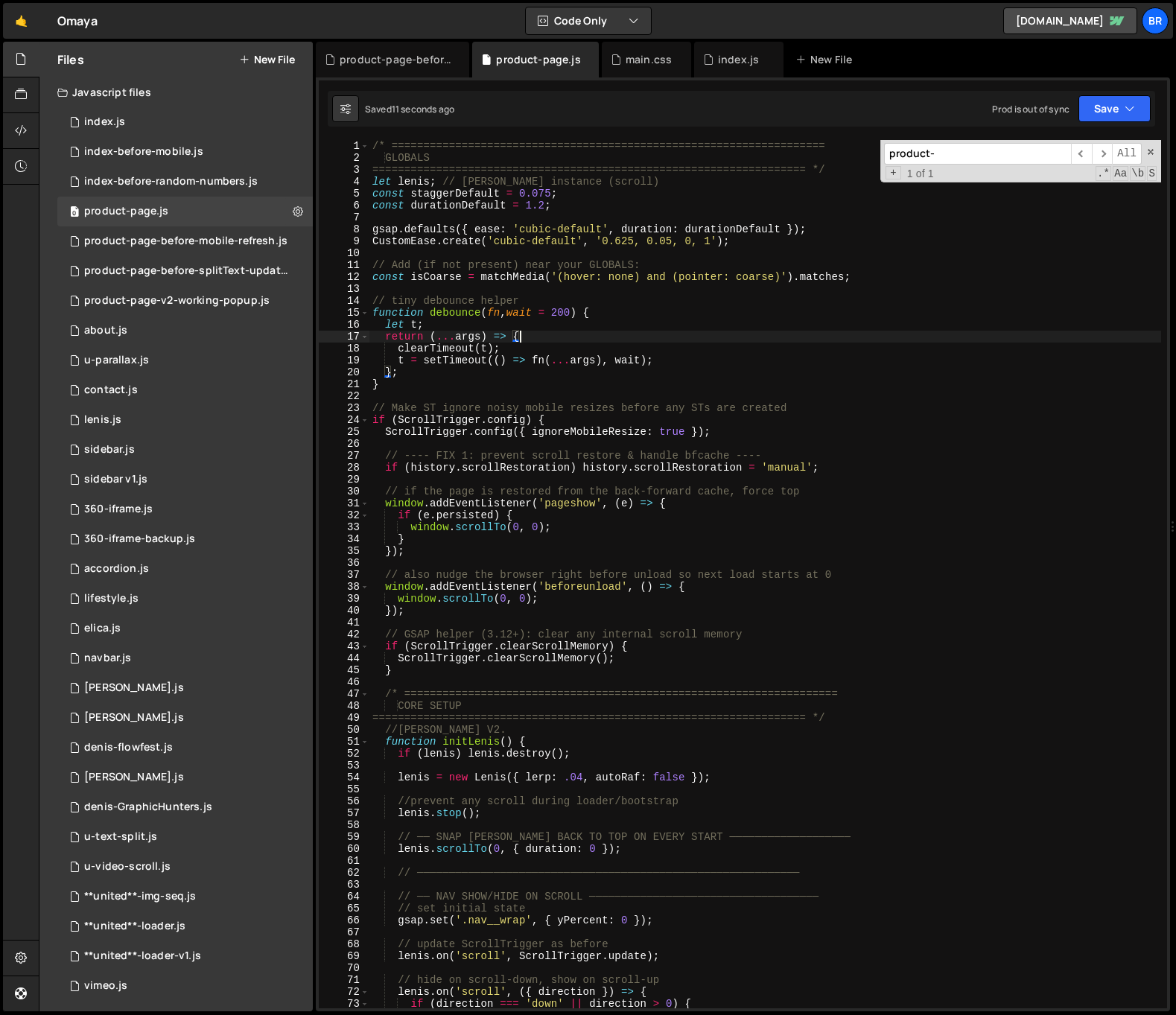
type textarea "});"
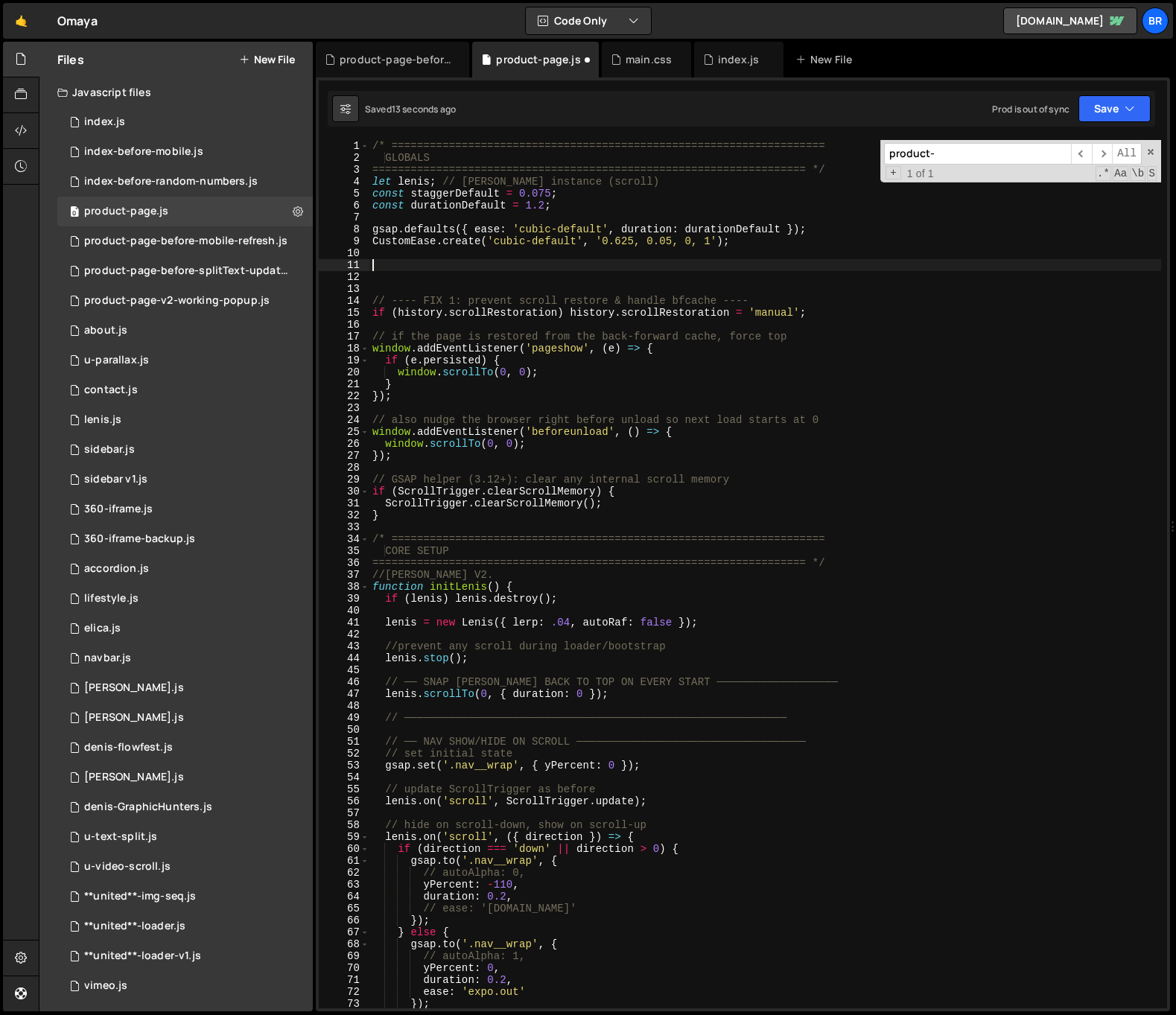
paste textarea "// ───────────────────────────────────────────────────────────"
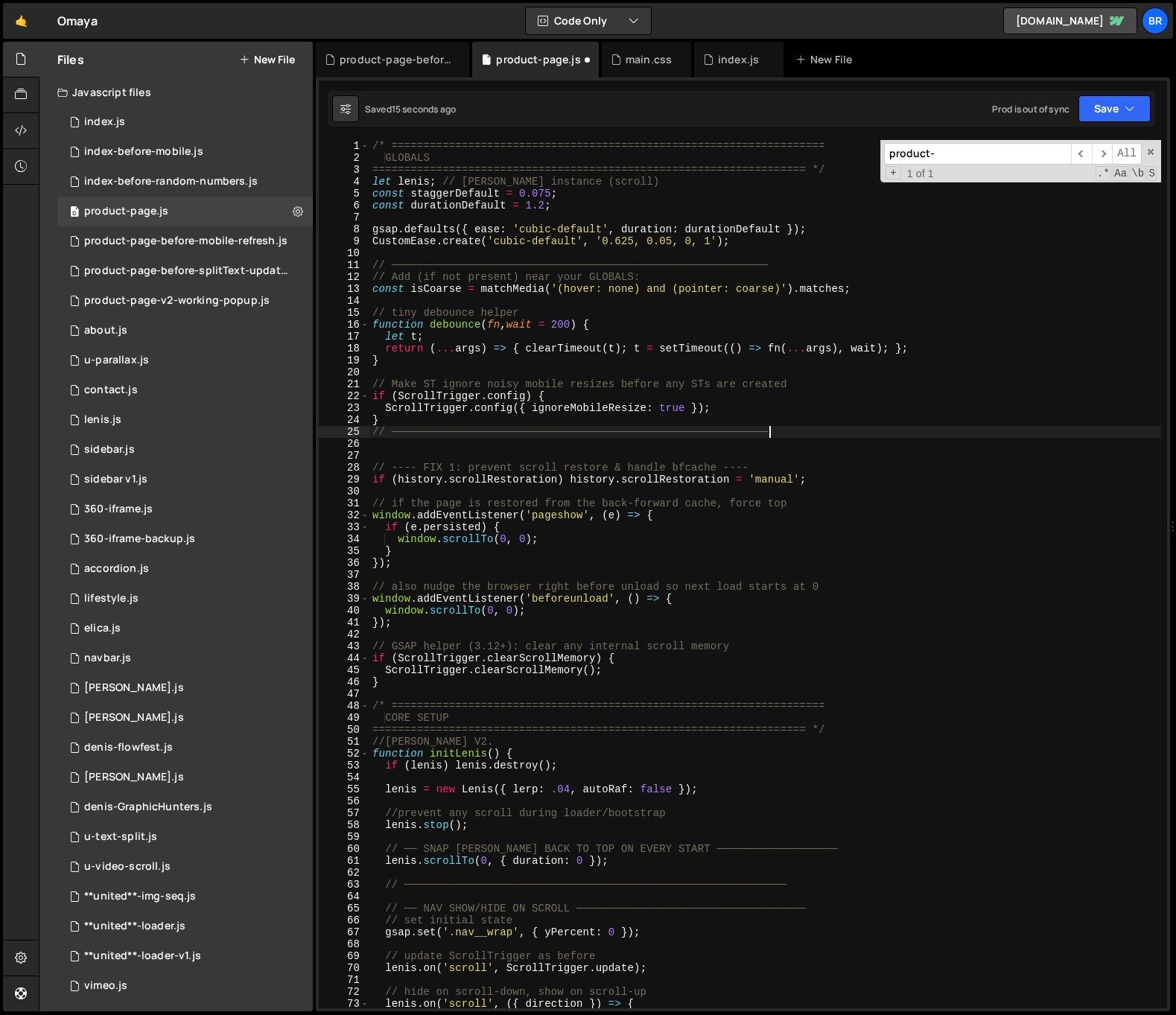
type textarea "if (ScrollTrigger.config) {"
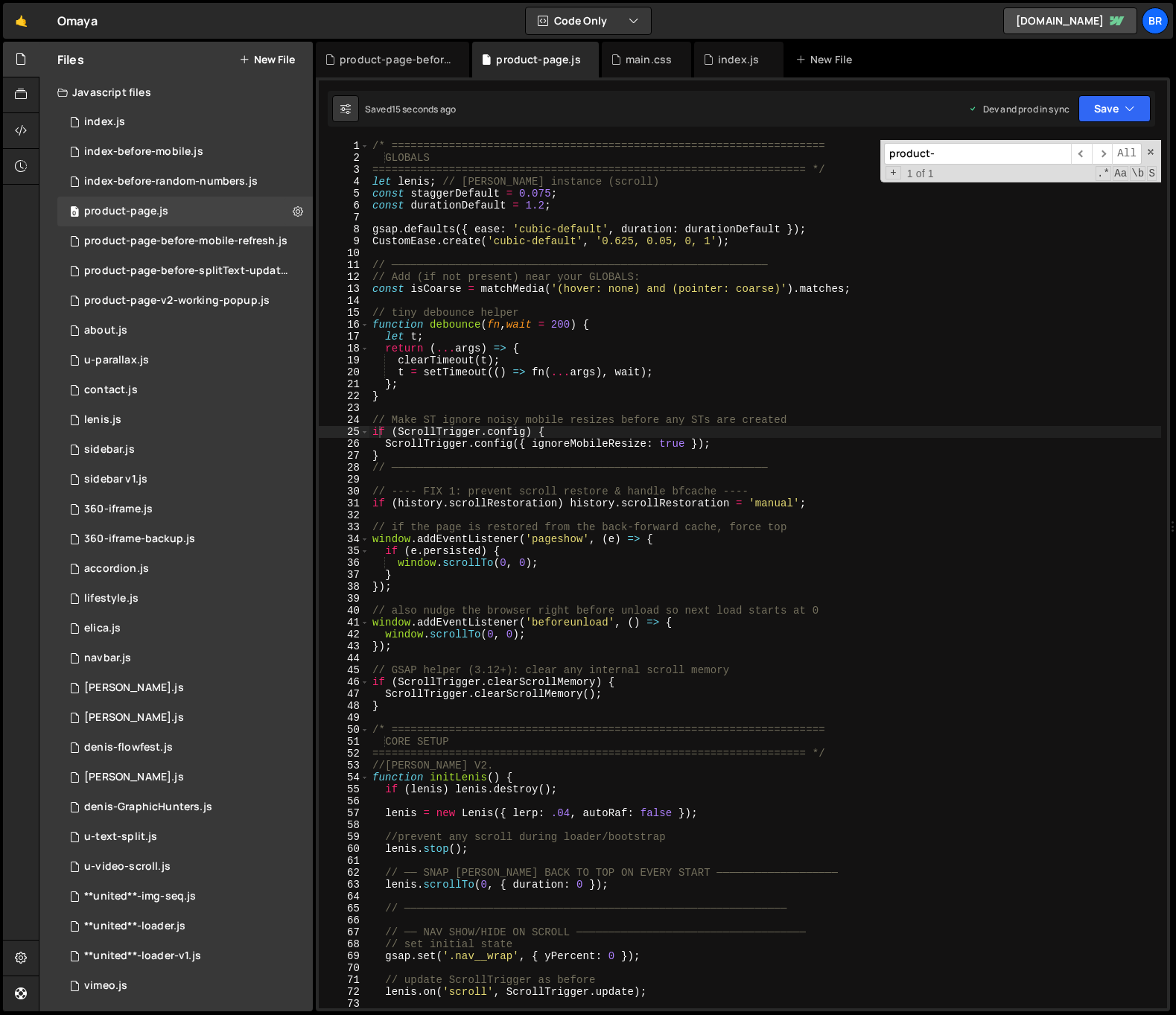
click at [628, 723] on div "/* ==================================================================== GLOBALS…" at bounding box center [765, 585] width 792 height 892
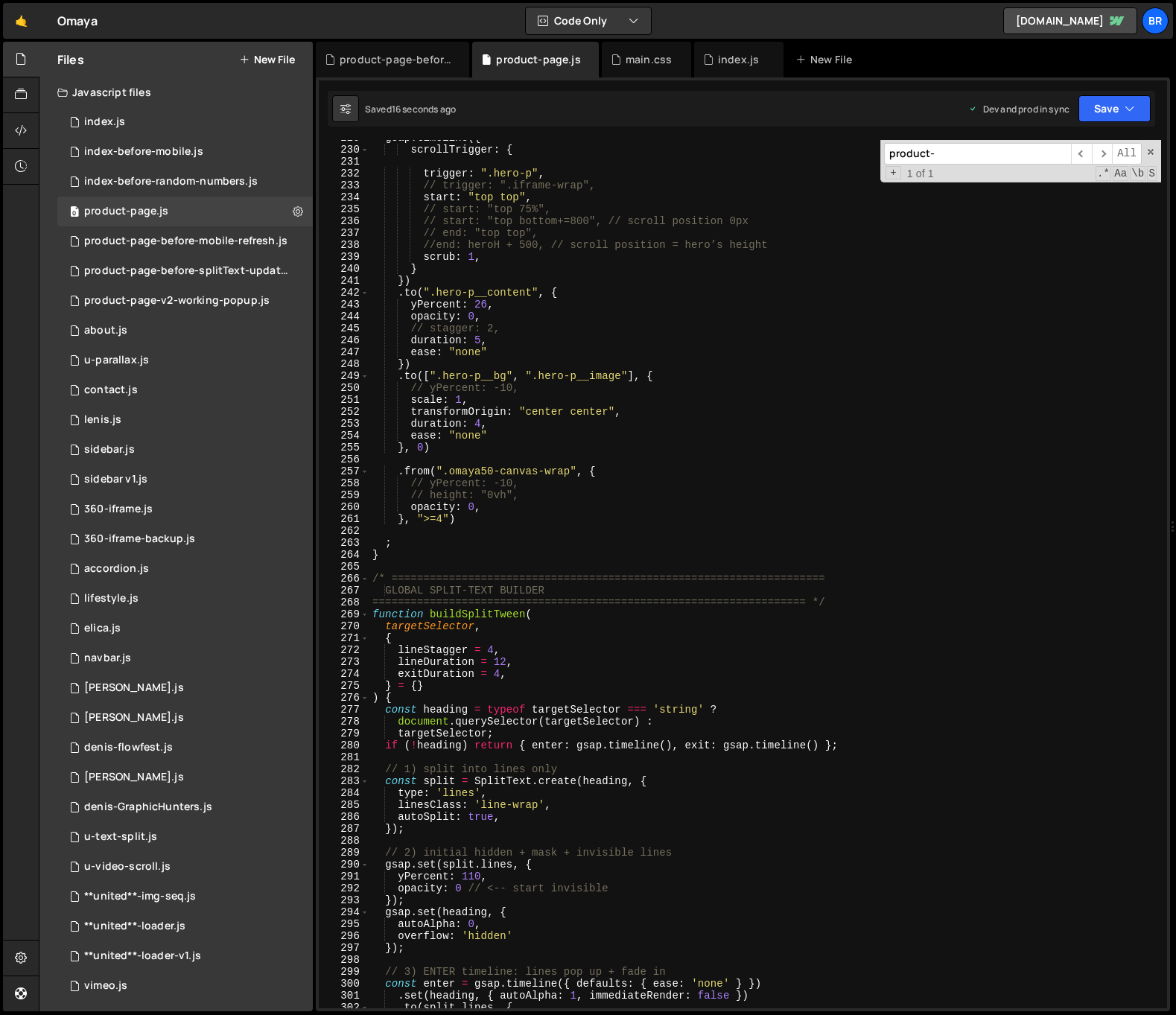
scroll to position [3662, 0]
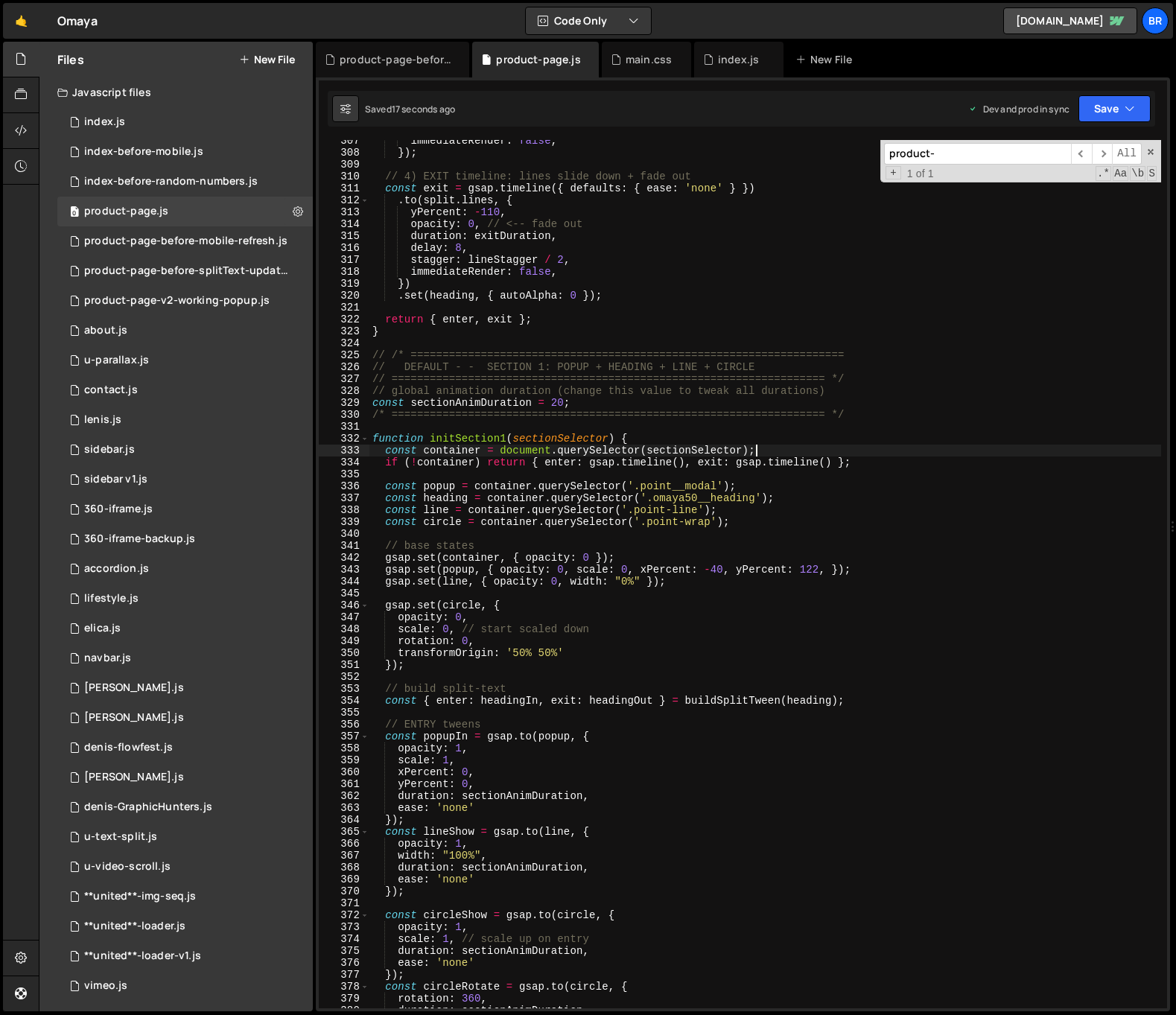
type textarea "const container = document.querySelector(sectionSelector);"
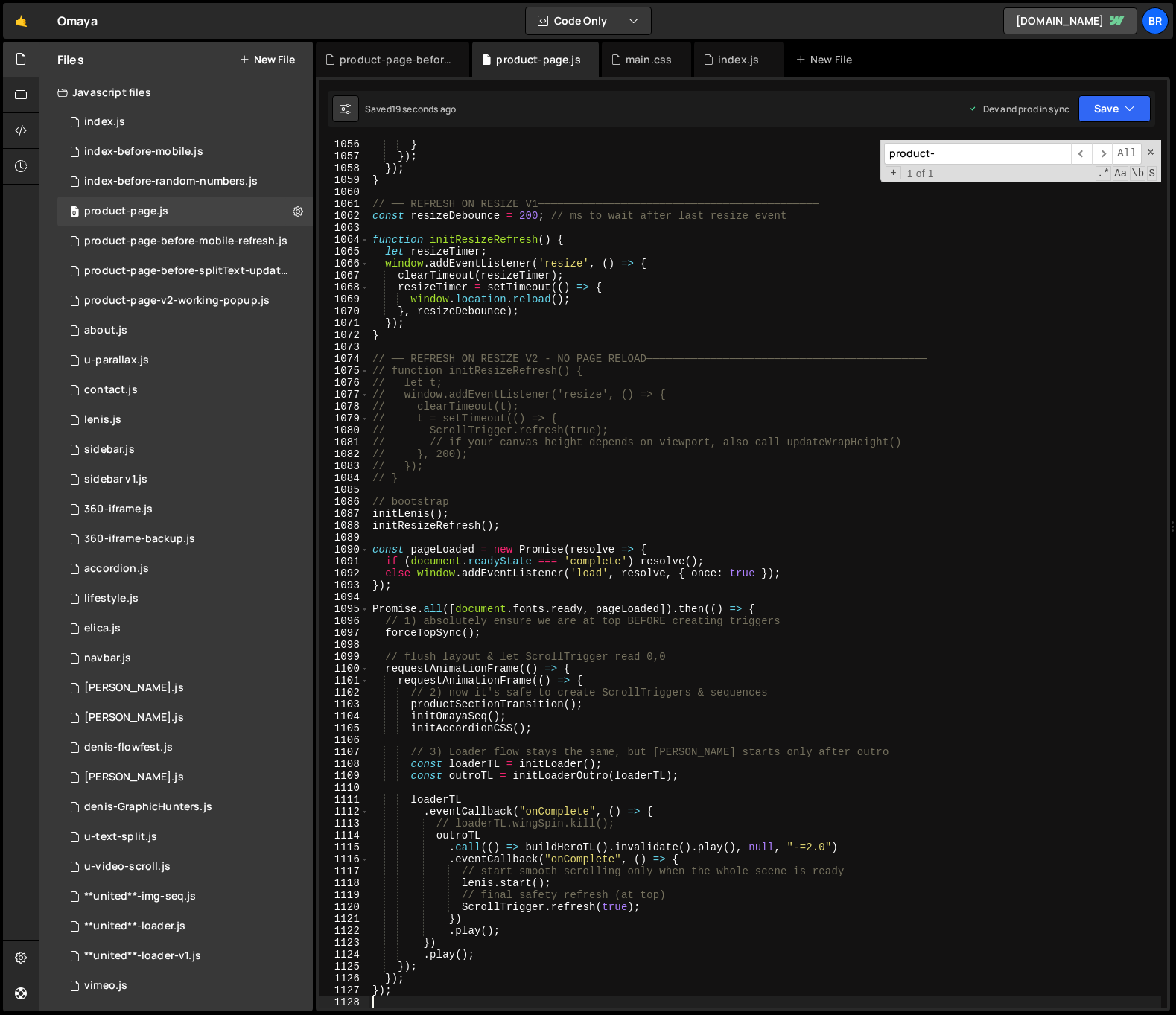
scroll to position [12414, 0]
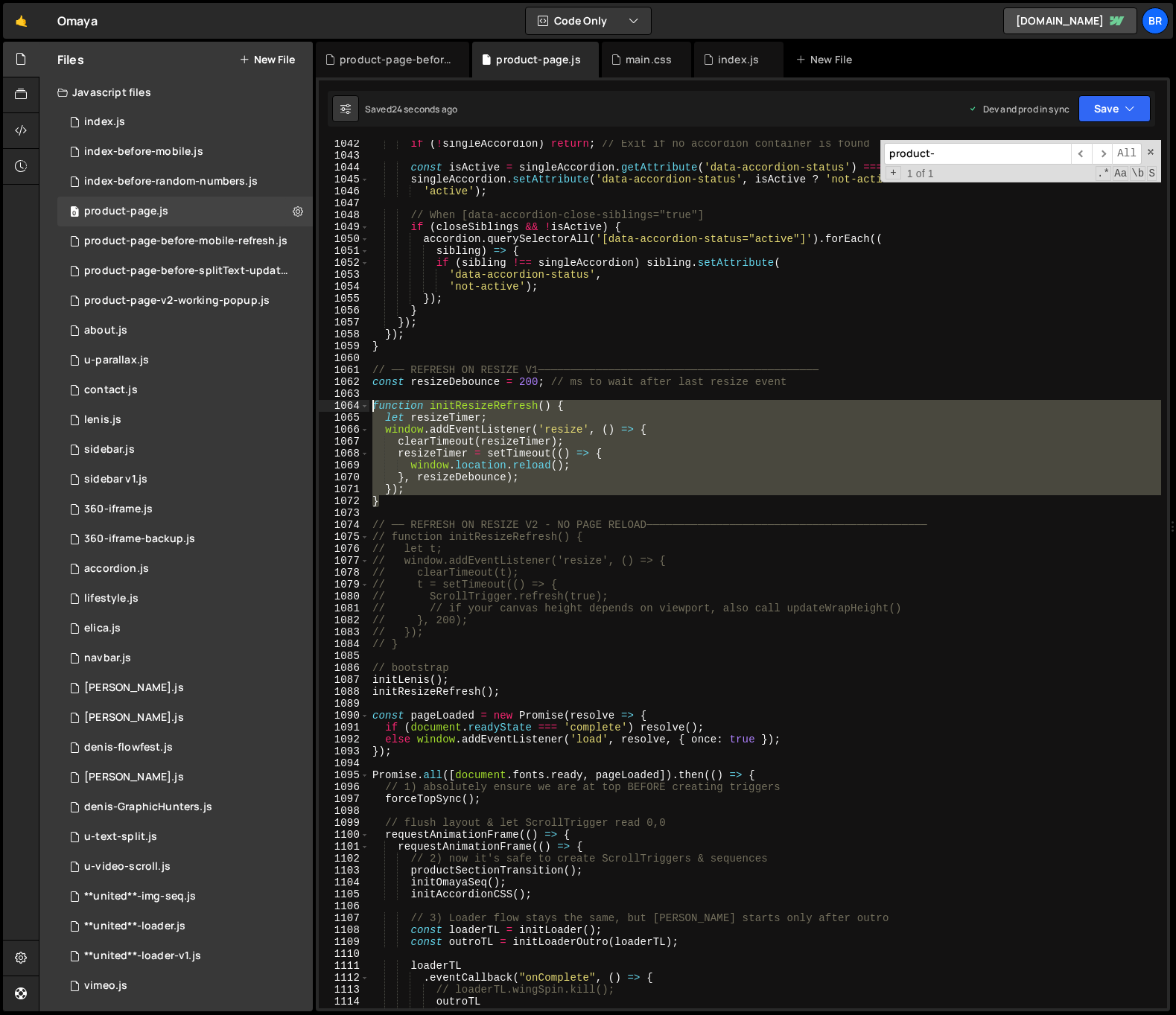
drag, startPoint x: 393, startPoint y: 503, endPoint x: 372, endPoint y: 403, distance: 102.2
click at [372, 403] on div "if ( ! singleAccordion ) return ; // Exit if no accordion container is found co…" at bounding box center [765, 583] width 792 height 892
click at [438, 477] on div "if ( ! singleAccordion ) return ; // Exit if no accordion container is found co…" at bounding box center [765, 574] width 792 height 868
drag, startPoint x: 385, startPoint y: 474, endPoint x: 370, endPoint y: 411, distance: 64.8
click at [370, 411] on div "if ( ! singleAccordion ) return ; // Exit if no accordion container is found co…" at bounding box center [765, 583] width 792 height 892
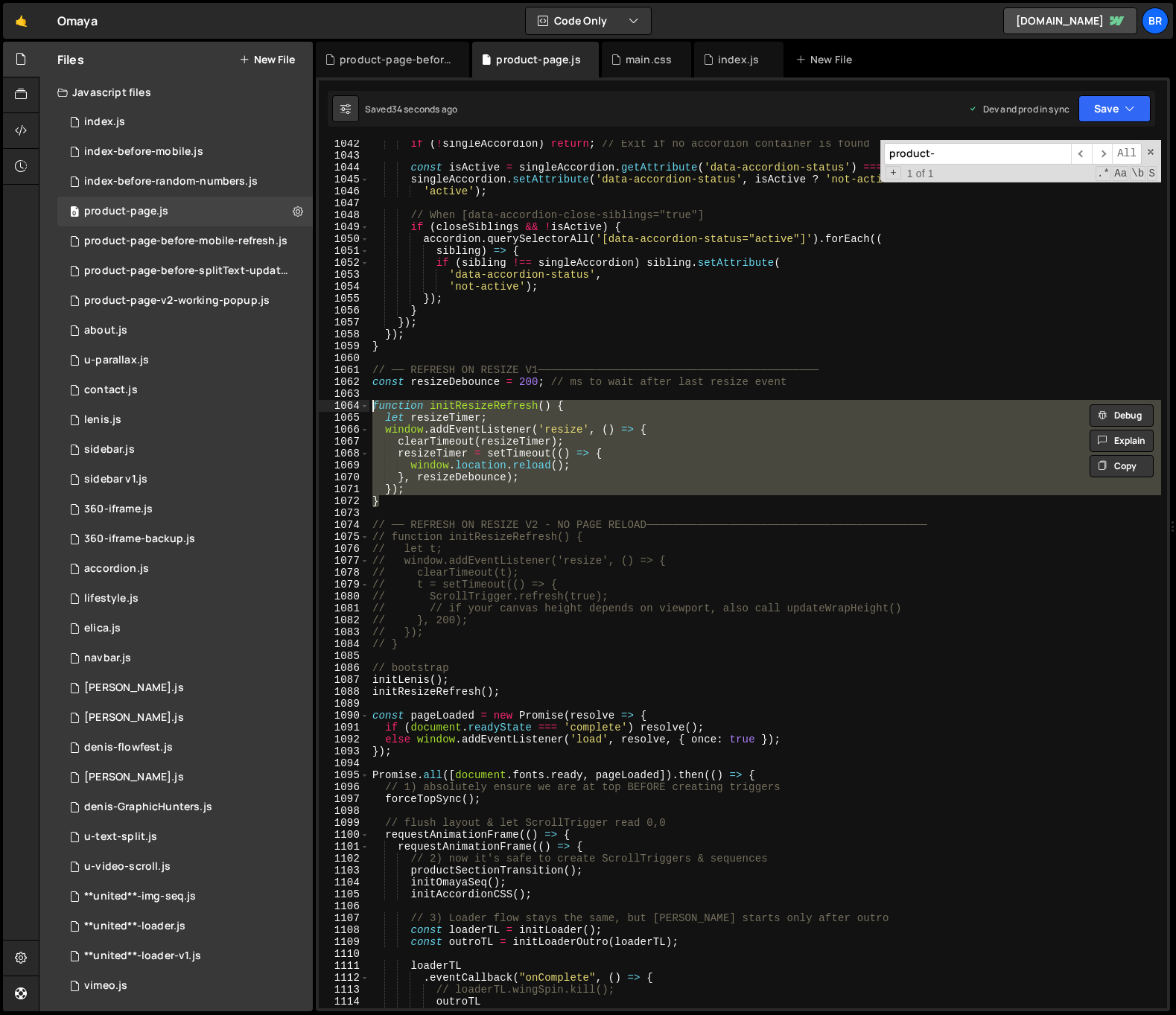
paste textarea "}"
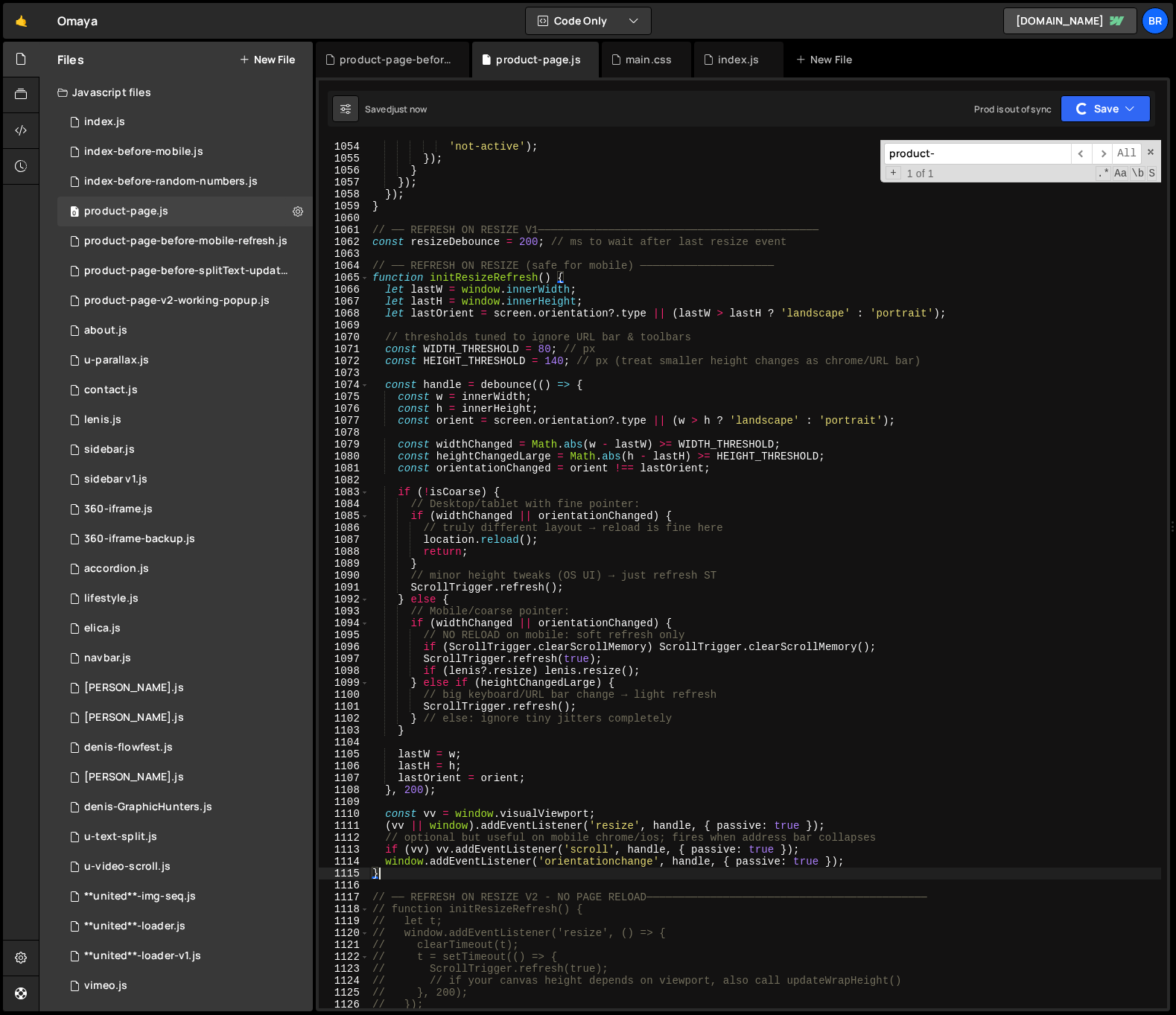
click at [592, 670] on div "'data-accordion-status' , 'not-active' ) ; }) ; } }) ; }) ; } // ── REFRESH ON …" at bounding box center [765, 574] width 792 height 892
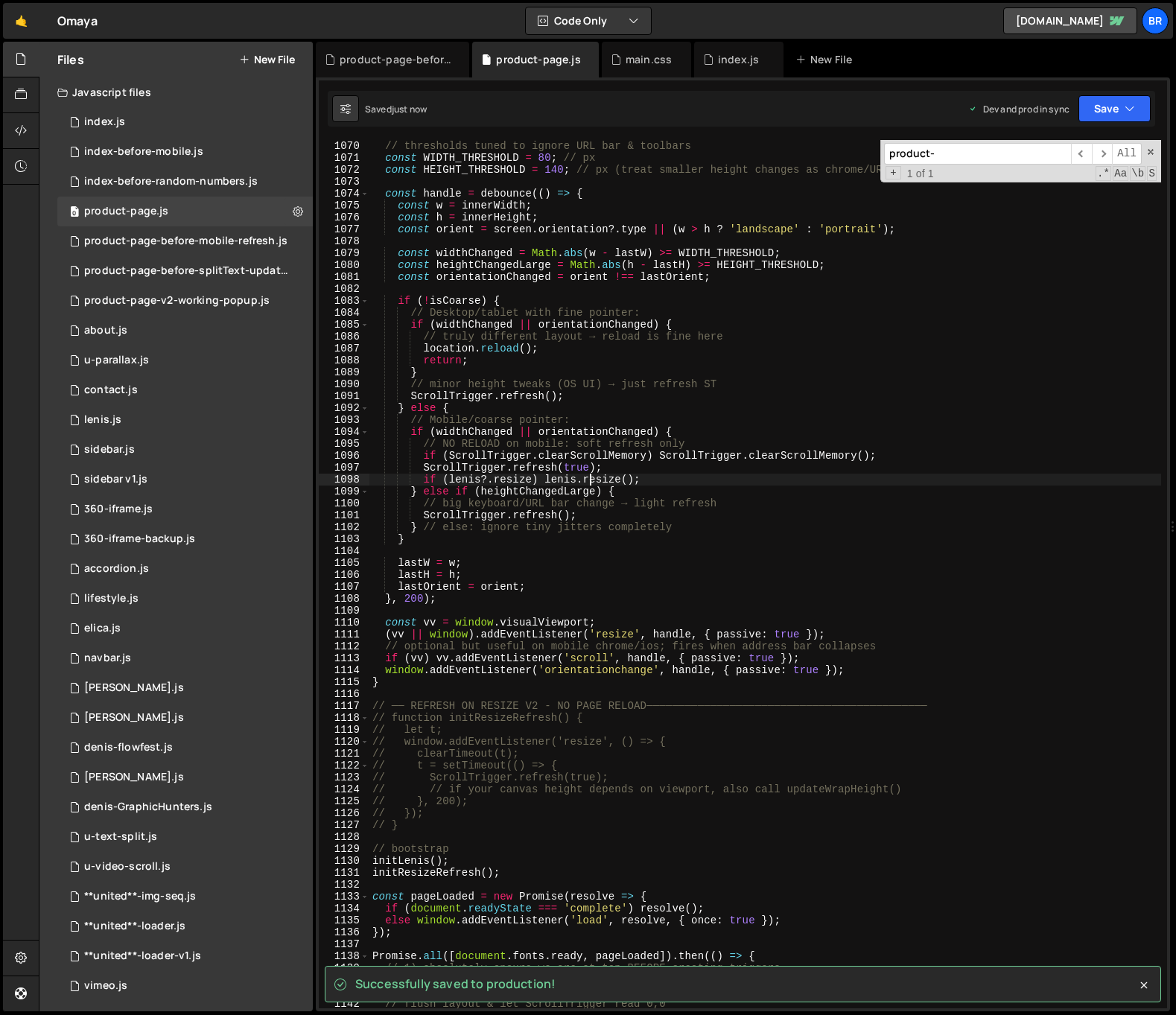
scroll to position [12859, 0]
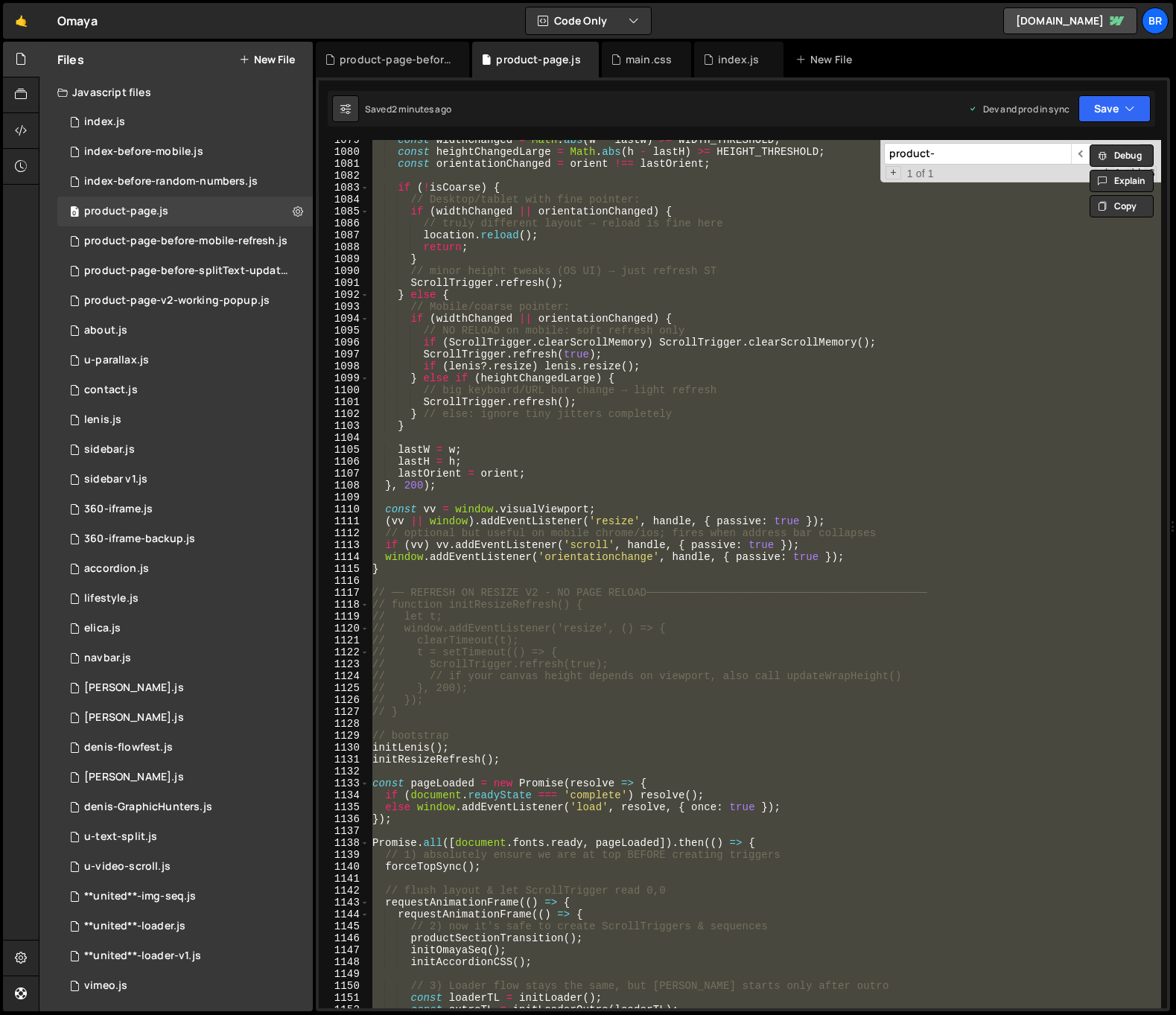
click at [684, 457] on div "const widthChanged = Math . abs ( w - lastW ) >= WIDTH_THRESHOLD ; const height…" at bounding box center [765, 574] width 792 height 868
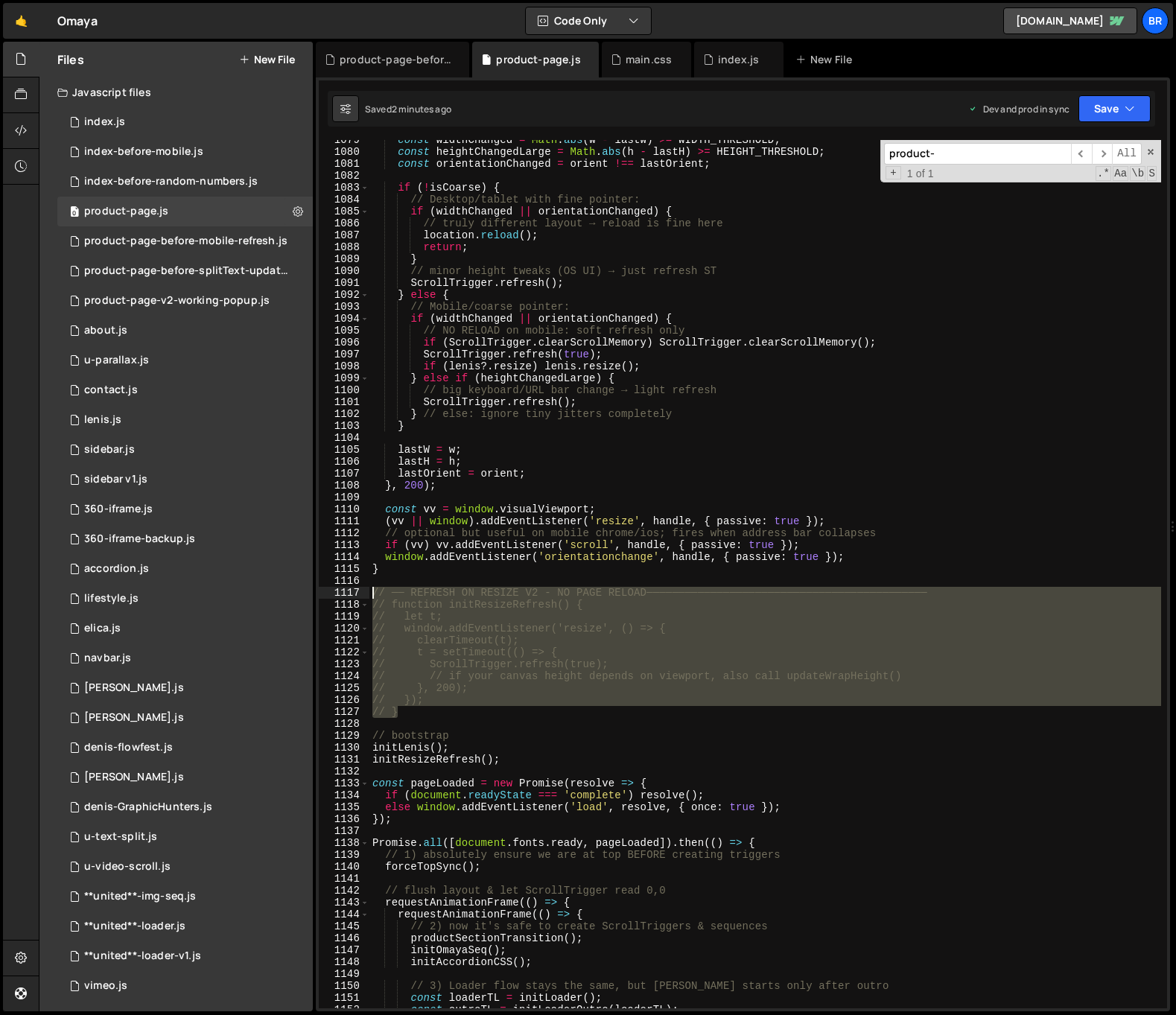
drag, startPoint x: 404, startPoint y: 715, endPoint x: 370, endPoint y: 593, distance: 126.6
click at [370, 593] on div "const widthChanged = Math . abs ( w - lastW ) >= WIDTH_THRESHOLD ; const height…" at bounding box center [765, 579] width 792 height 892
type textarea "// ── REFRESH ON RESIZE V2 - NO PAGE RELOAD────────────────────────────────────…"
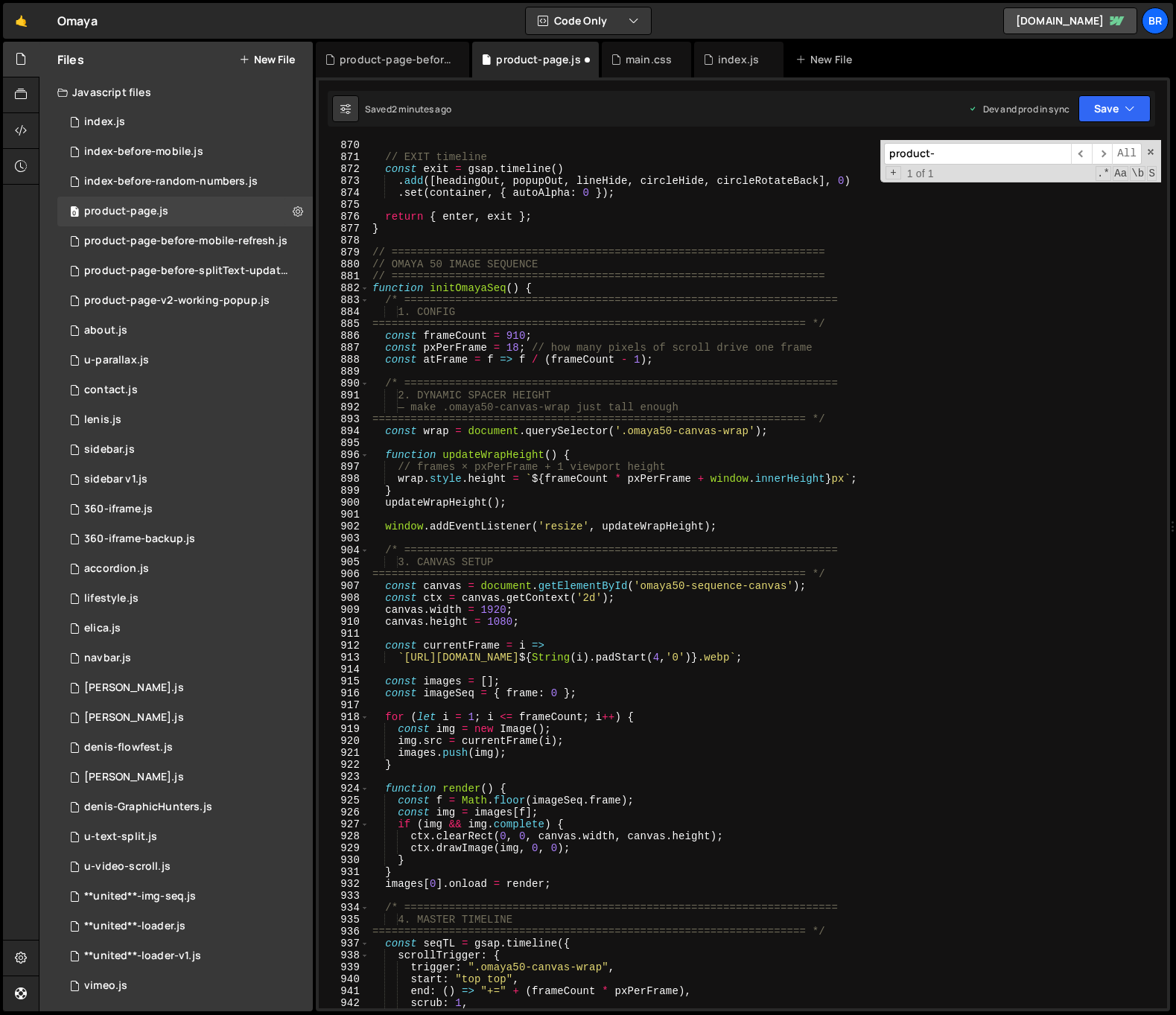
scroll to position [10969, 0]
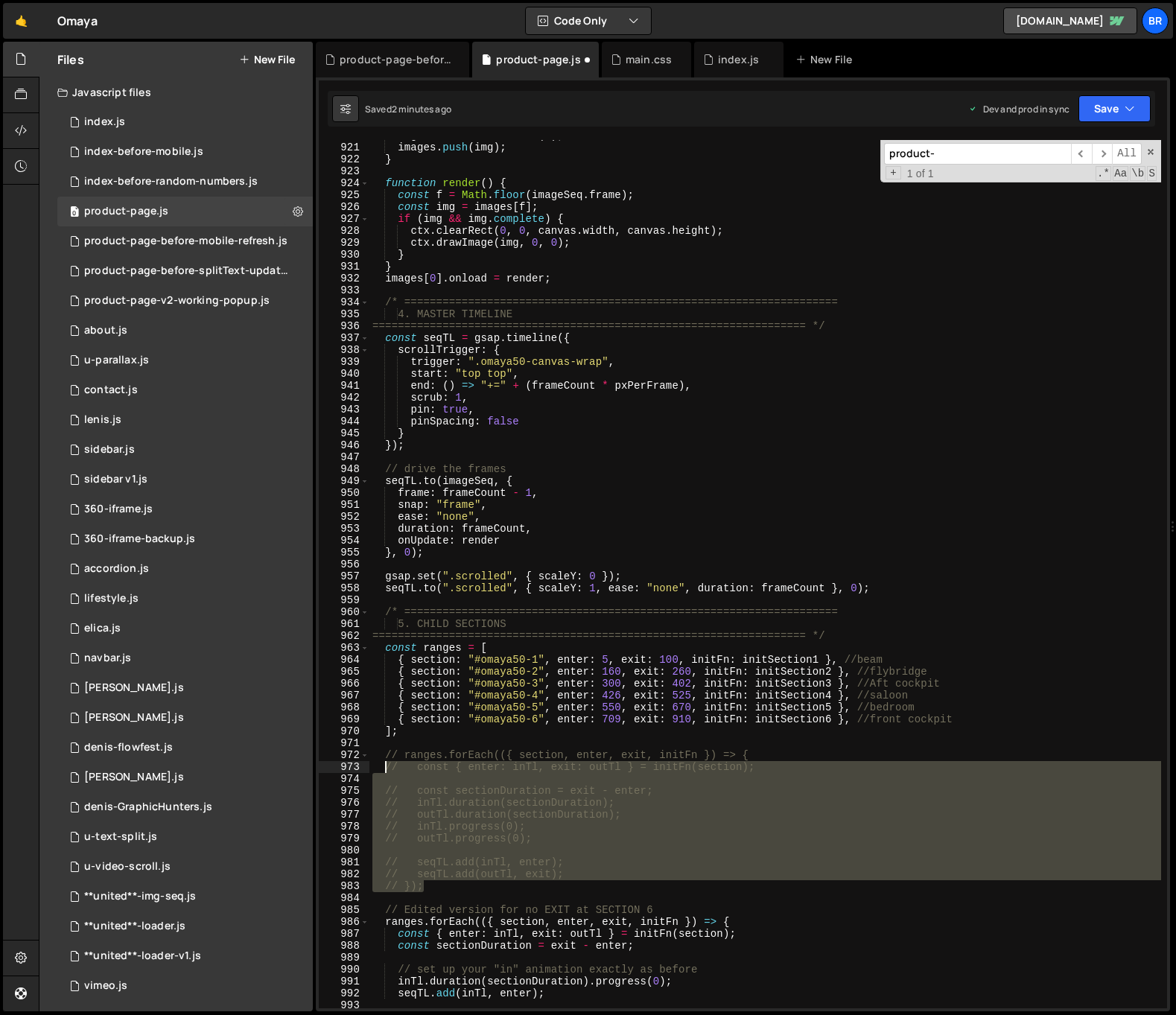
drag, startPoint x: 427, startPoint y: 875, endPoint x: 383, endPoint y: 752, distance: 130.6
click at [383, 752] on div "img . src = currentFrame ( i ) ; images . push ( img ) ; } function render ( ) …" at bounding box center [765, 575] width 792 height 892
type textarea "// ranges.forEach(({ section, enter, exit, initFn }) => { // const { enter: inT…"
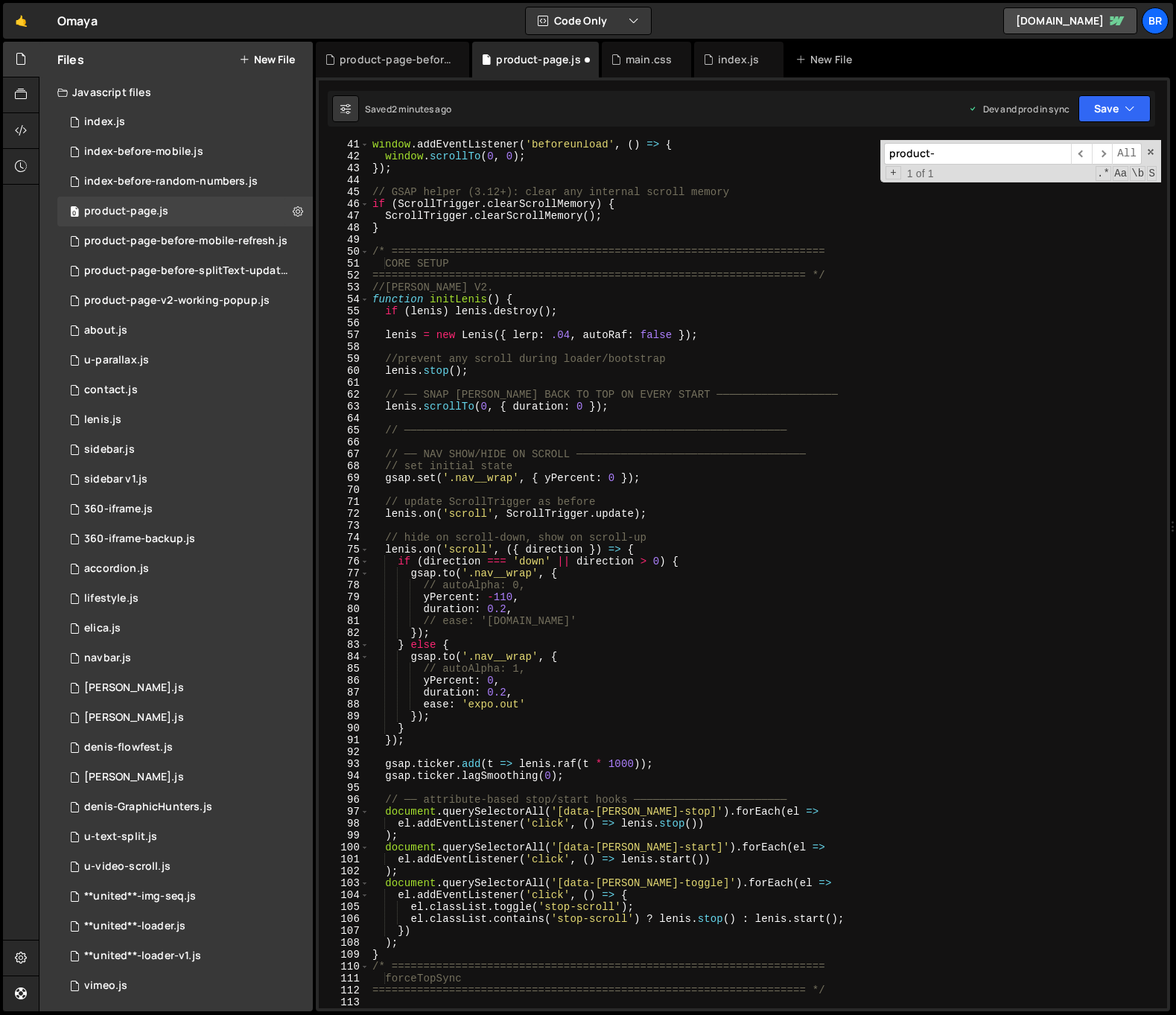
scroll to position [0, 0]
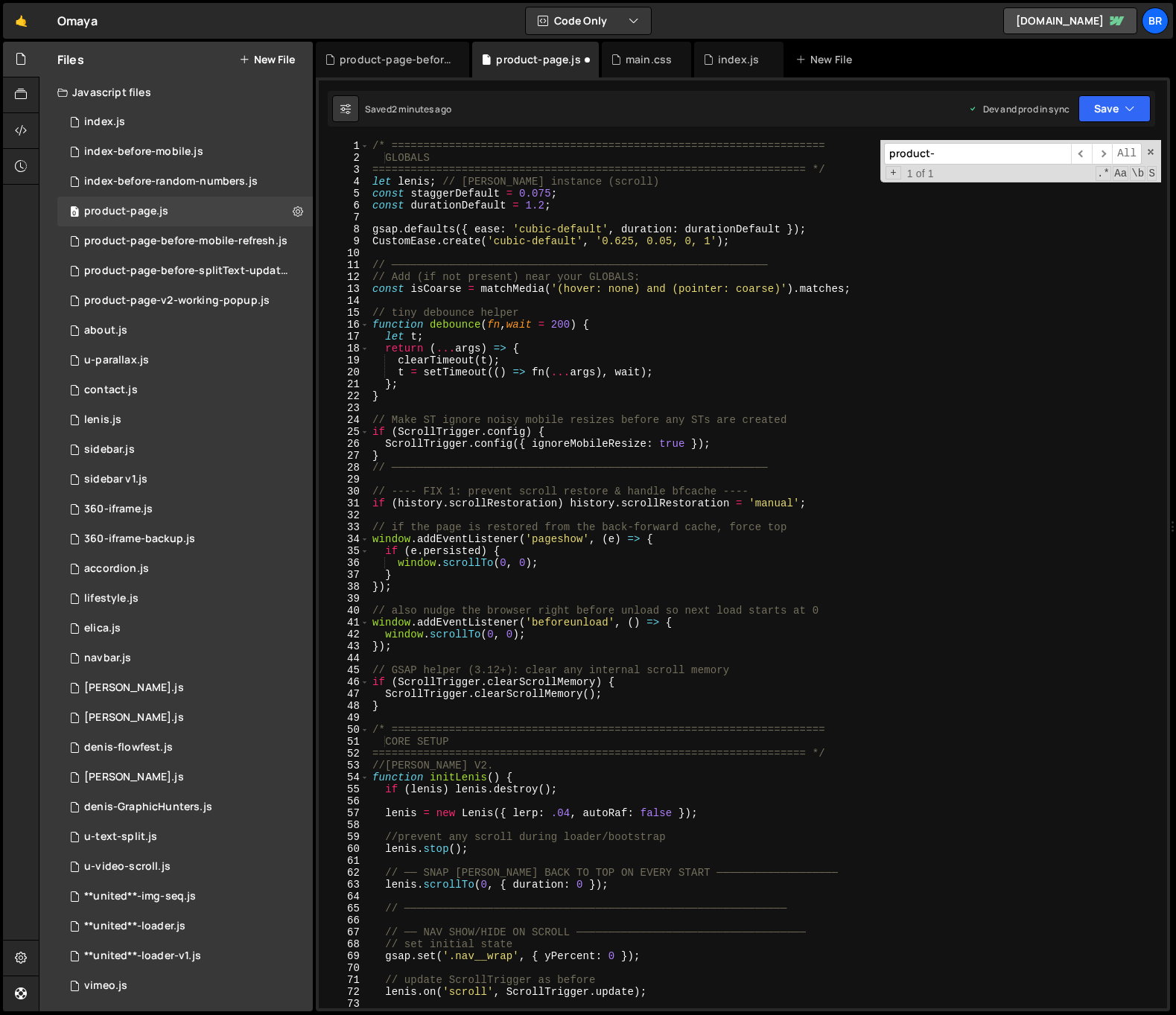
click at [686, 526] on div "/* ==================================================================== GLOBALS…" at bounding box center [765, 585] width 792 height 892
type textarea "// if the page is restored from the back-forward cache, force top"
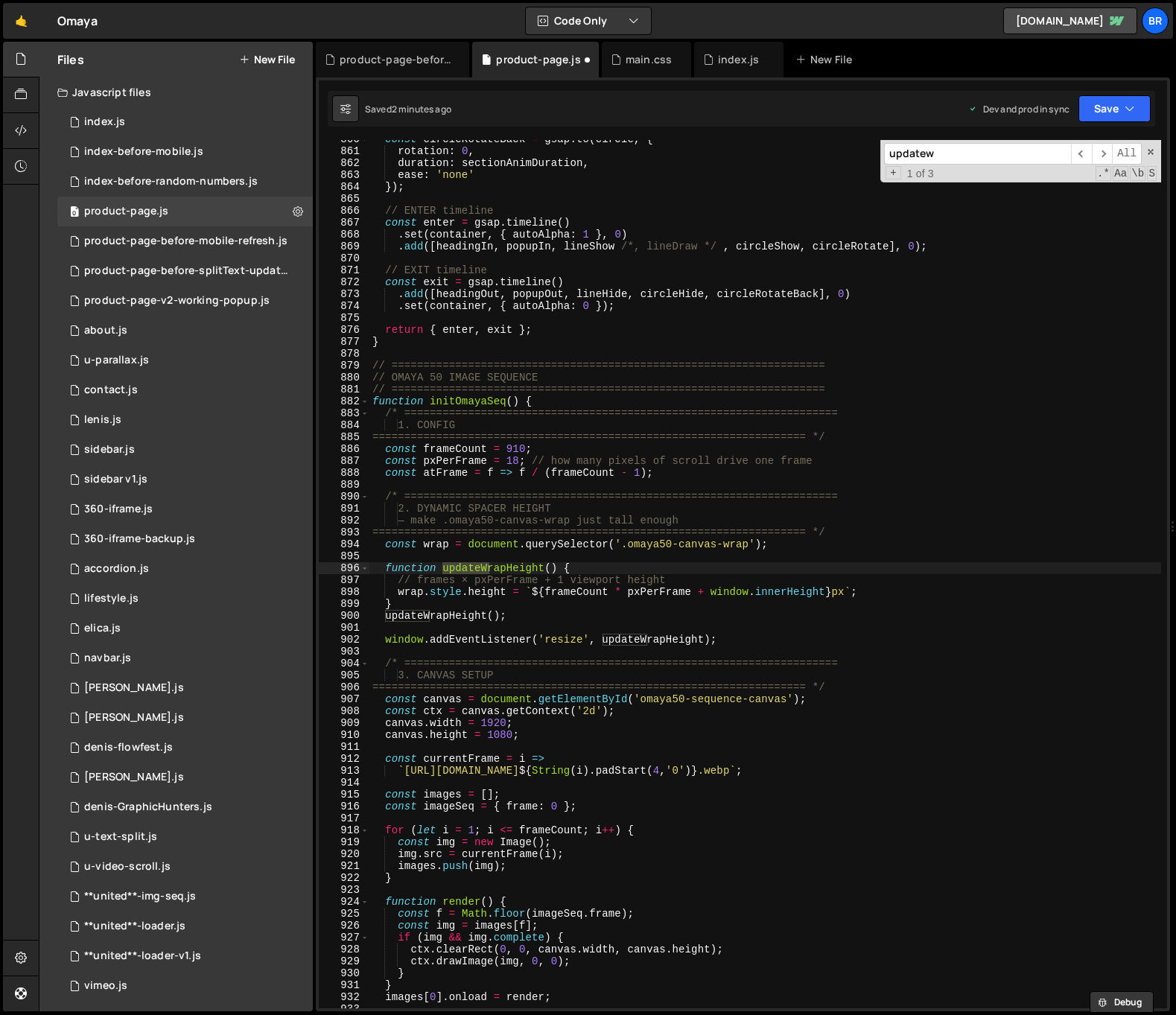
scroll to position [10251, 0]
type input "updatewrap"
type textarea "function updateWrapHeight() {"
click at [444, 563] on div "const circleRotateBack = gsap . to ( circle , { rotation : 0 , duration : secti…" at bounding box center [765, 574] width 792 height 868
click at [537, 624] on div "const circleRotateBack = gsap . to ( circle , { rotation : 0 , duration : secti…" at bounding box center [765, 579] width 792 height 892
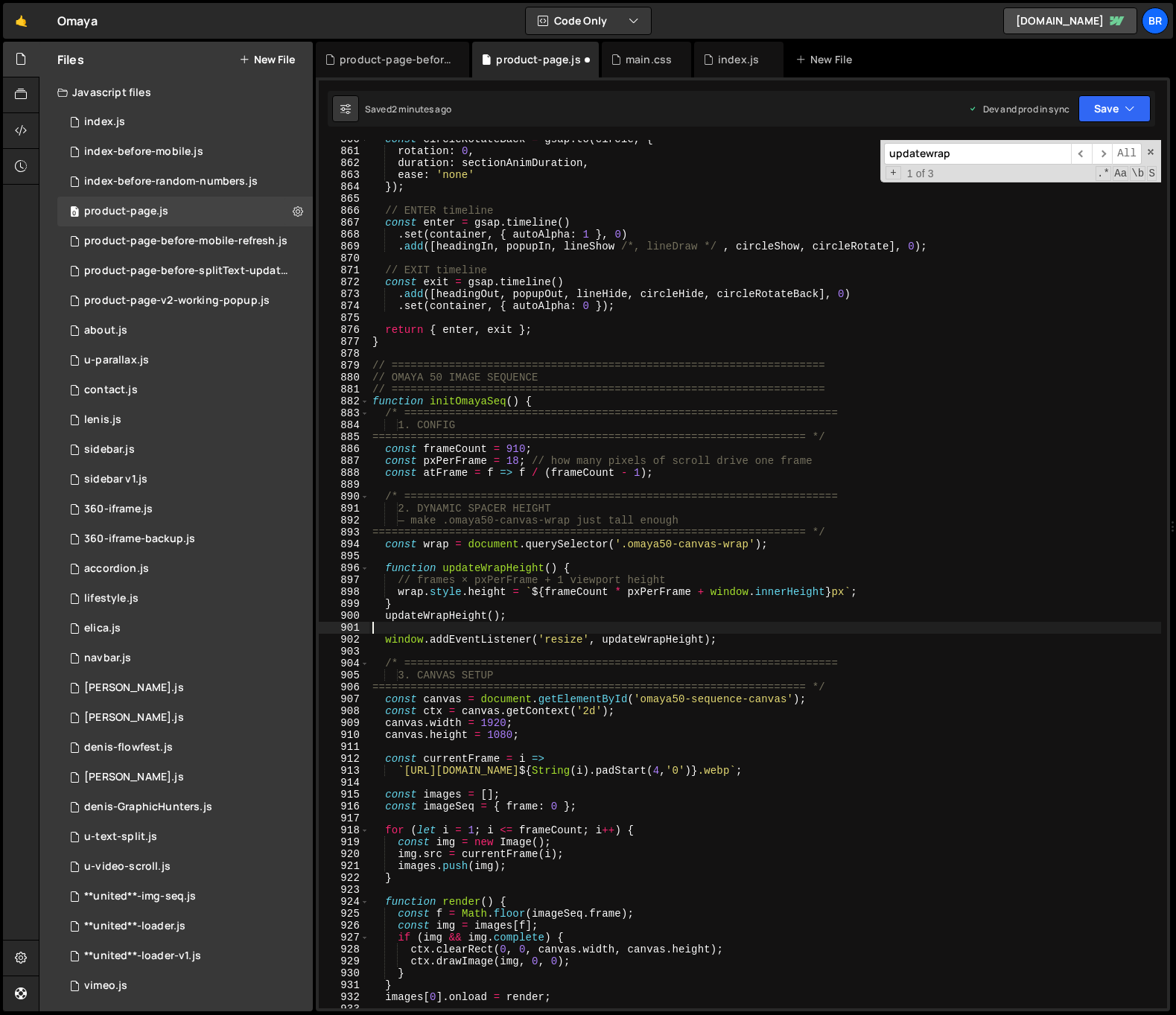
click at [551, 605] on div "const circleRotateBack = gsap . to ( circle , { rotation : 0 , duration : secti…" at bounding box center [765, 579] width 792 height 892
type textarea "}"
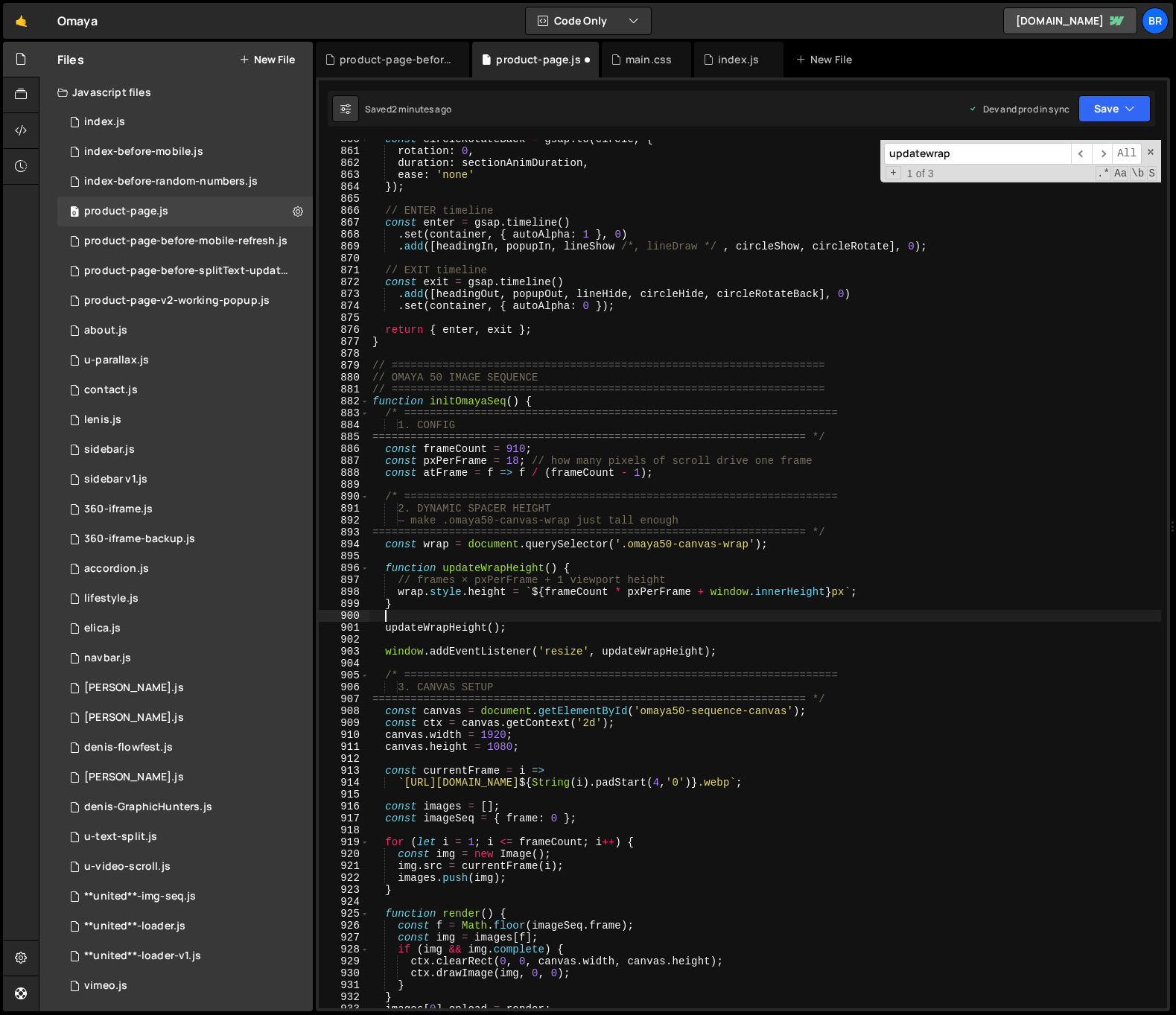
paste textarea "window.__updateOmayaWrapHeight = updateWrapHeight; // <— add thi"
type textarea "window.__updateOmayaWrapHeight = updateWrapHeight; // <— add thi"
click at [518, 612] on div "const circleRotateBack = gsap . to ( circle , { rotation : 0 , duration : secti…" at bounding box center [765, 579] width 792 height 892
paste textarea "window.__updateOmayaWrapHeight = updateWrapHeight; // <— add thi"
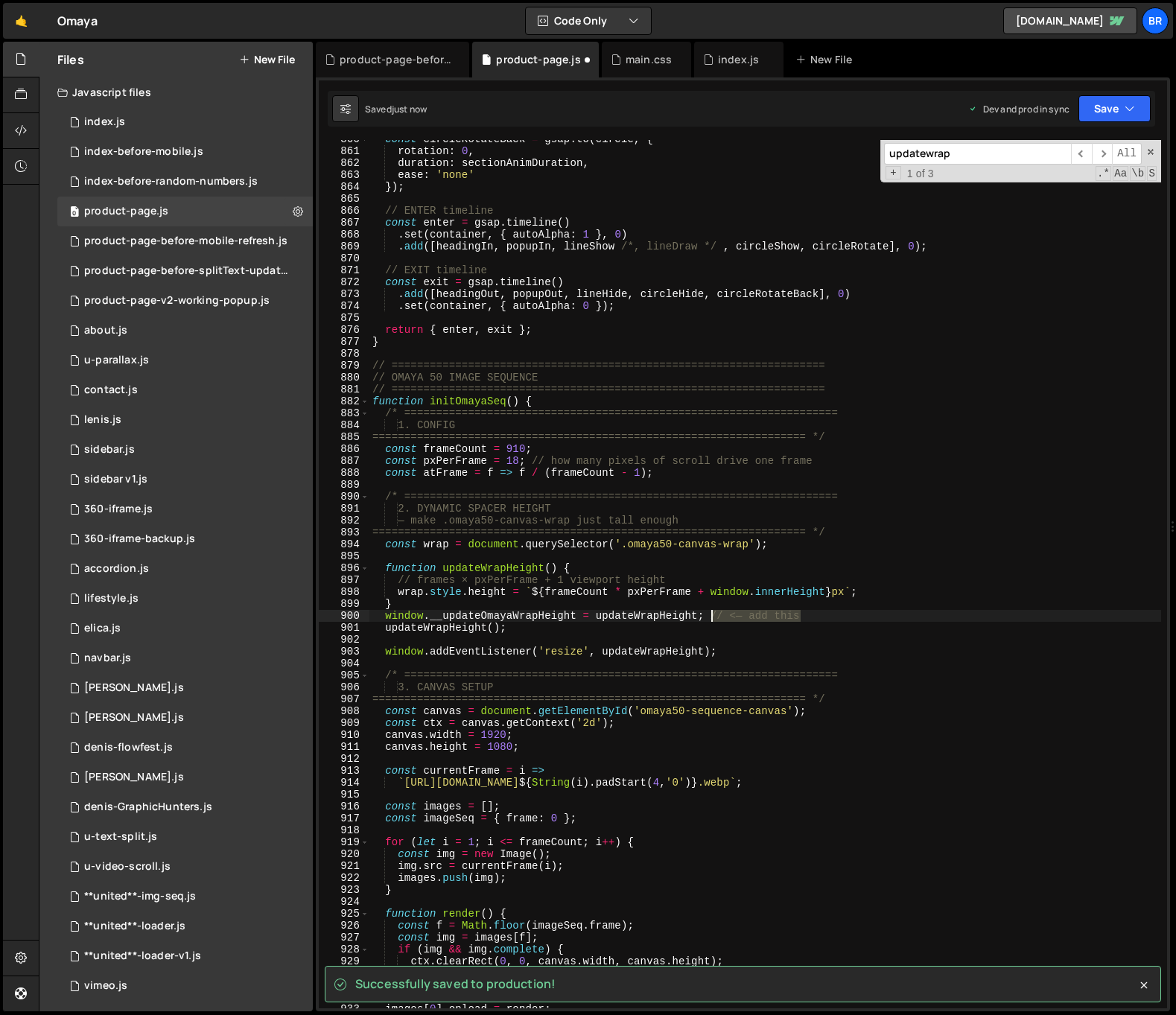
drag, startPoint x: 815, startPoint y: 614, endPoint x: 739, endPoint y: 612, distance: 76.0
click at [713, 616] on div "const circleRotateBack = gsap . to ( circle , { rotation : 0 , duration : secti…" at bounding box center [765, 579] width 792 height 892
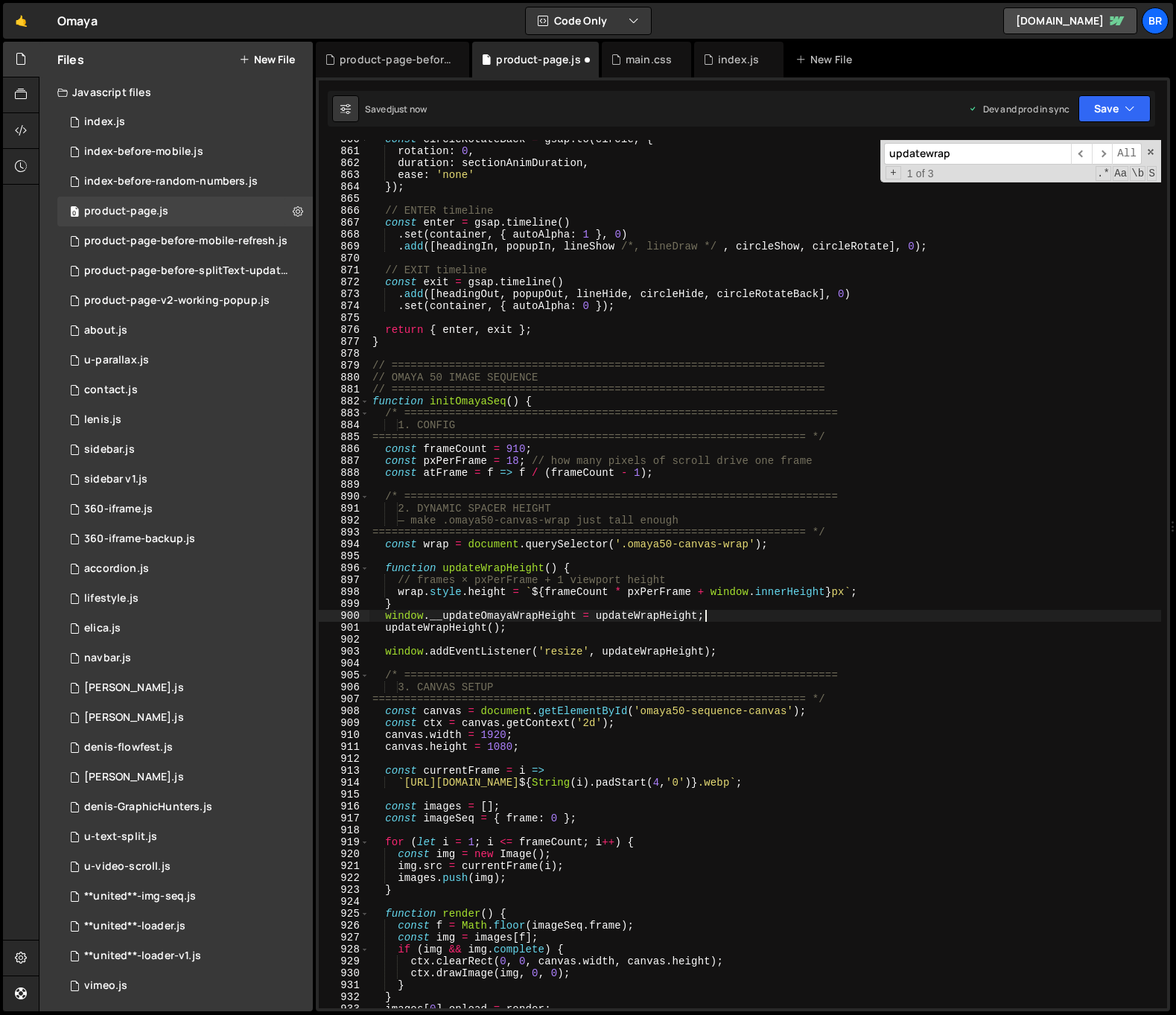
scroll to position [0, 23]
click at [621, 779] on div "const circleRotateBack = gsap . to ( circle , { rotation : 0 , duration : secti…" at bounding box center [765, 579] width 792 height 892
type textarea "`https://omaya-yachts.b-cdn.net/product%20page/product-image-seq-7/frame_${Stri…"
click at [621, 756] on div "const circleRotateBack = gsap . to ( circle , { rotation : 0 , duration : secti…" at bounding box center [765, 579] width 792 height 892
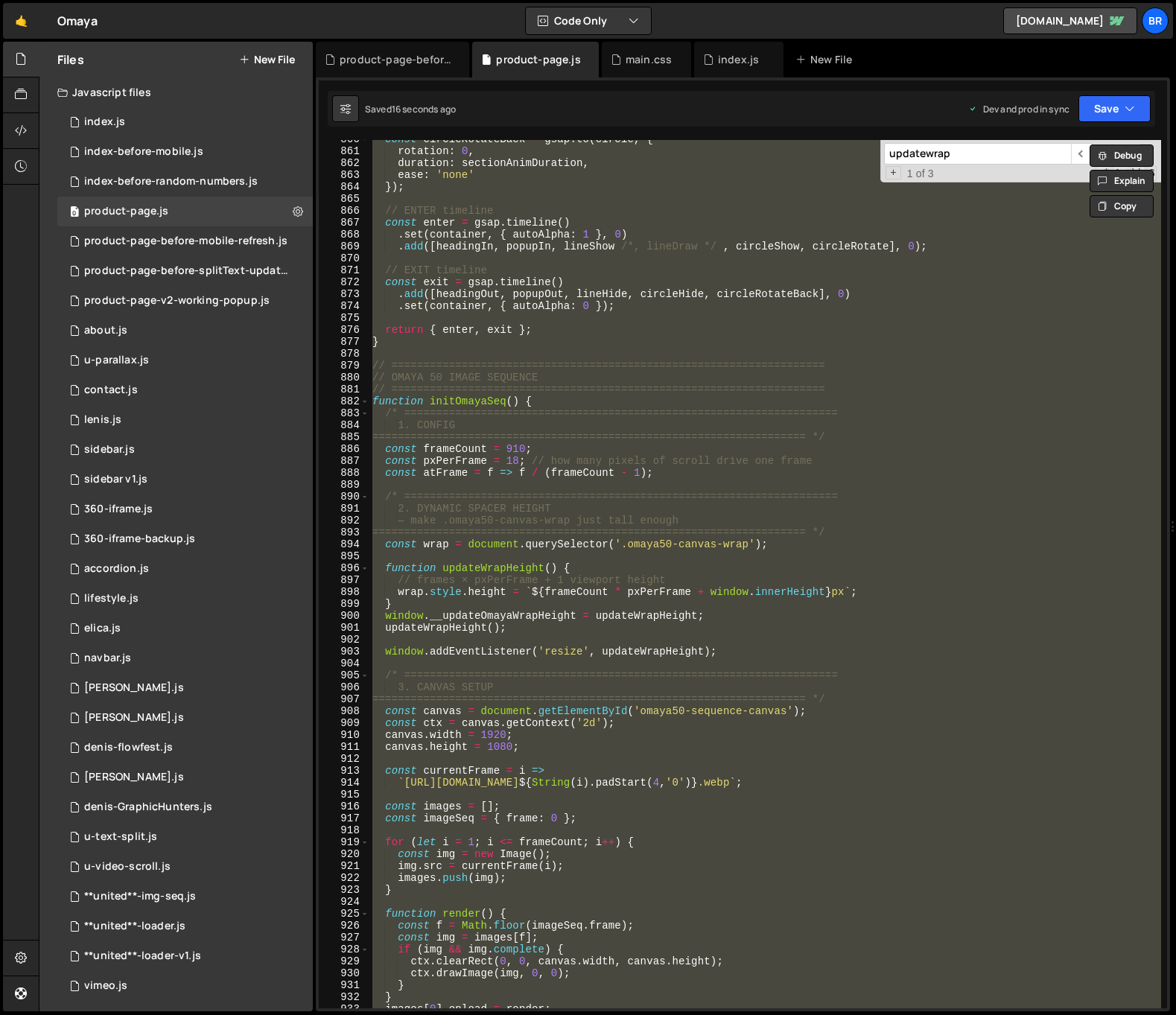
click at [501, 652] on div "const circleRotateBack = gsap . to ( circle , { rotation : 0 , duration : secti…" at bounding box center [765, 574] width 792 height 868
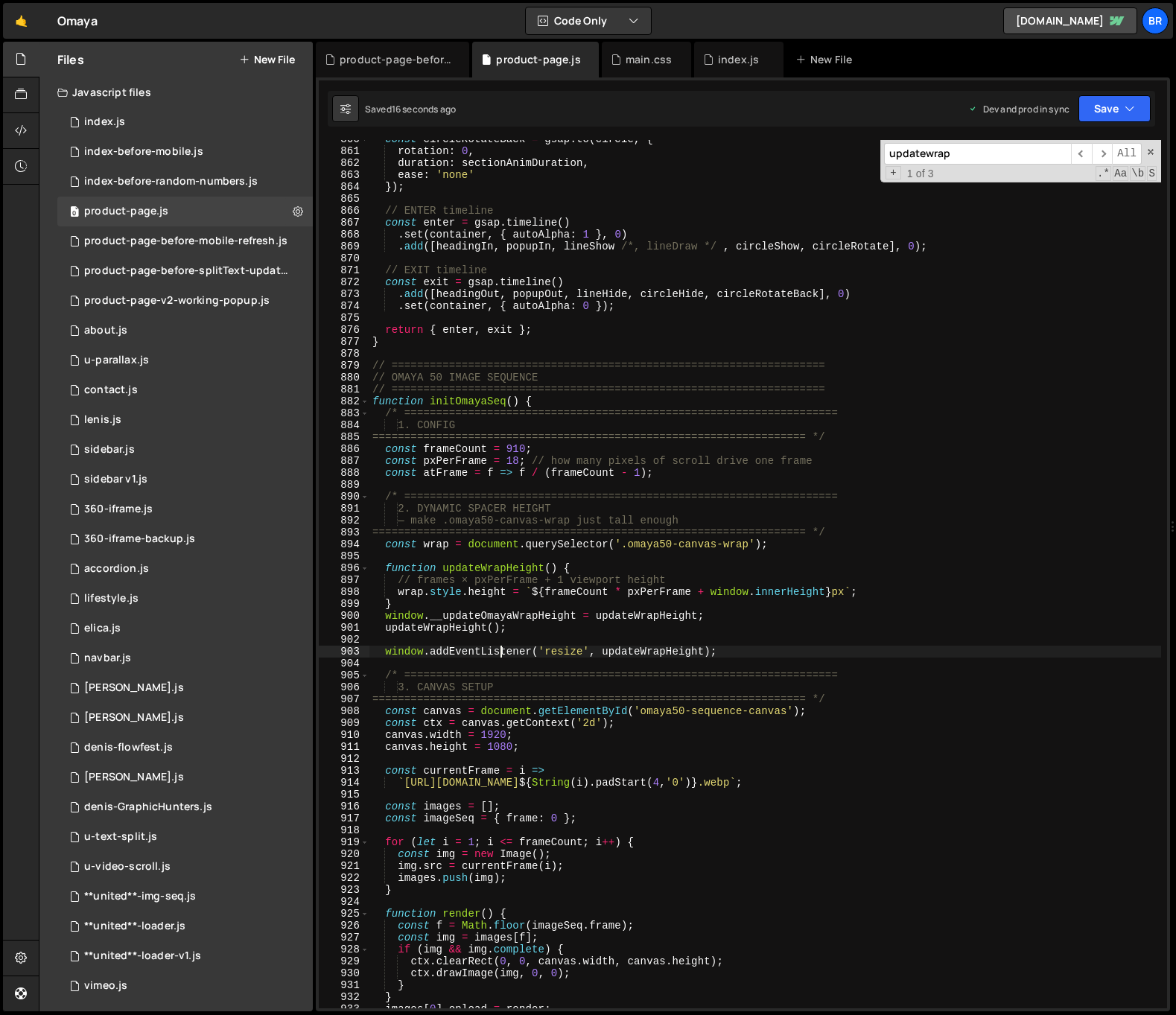
type textarea "});"
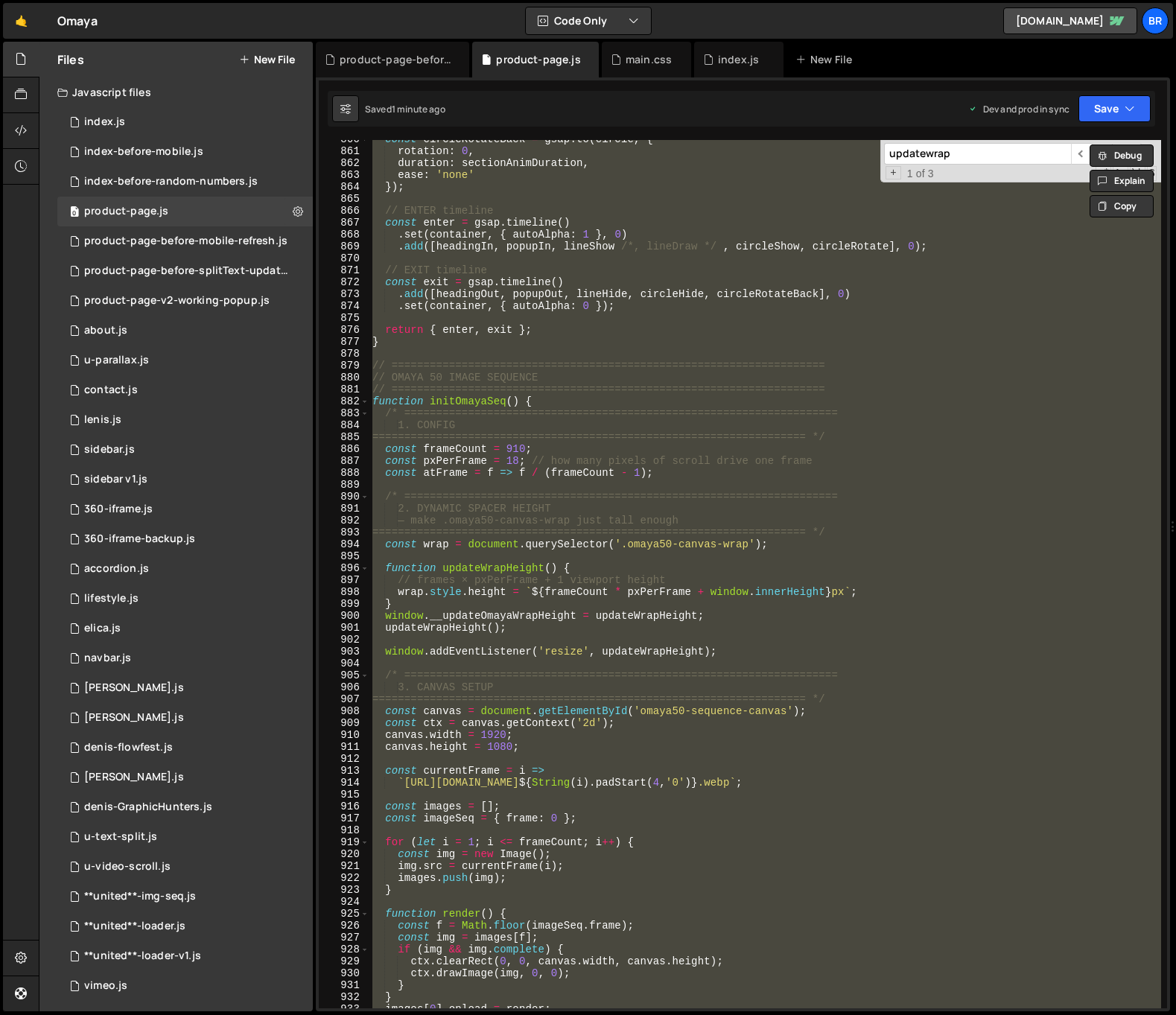
scroll to position [10264, 0]
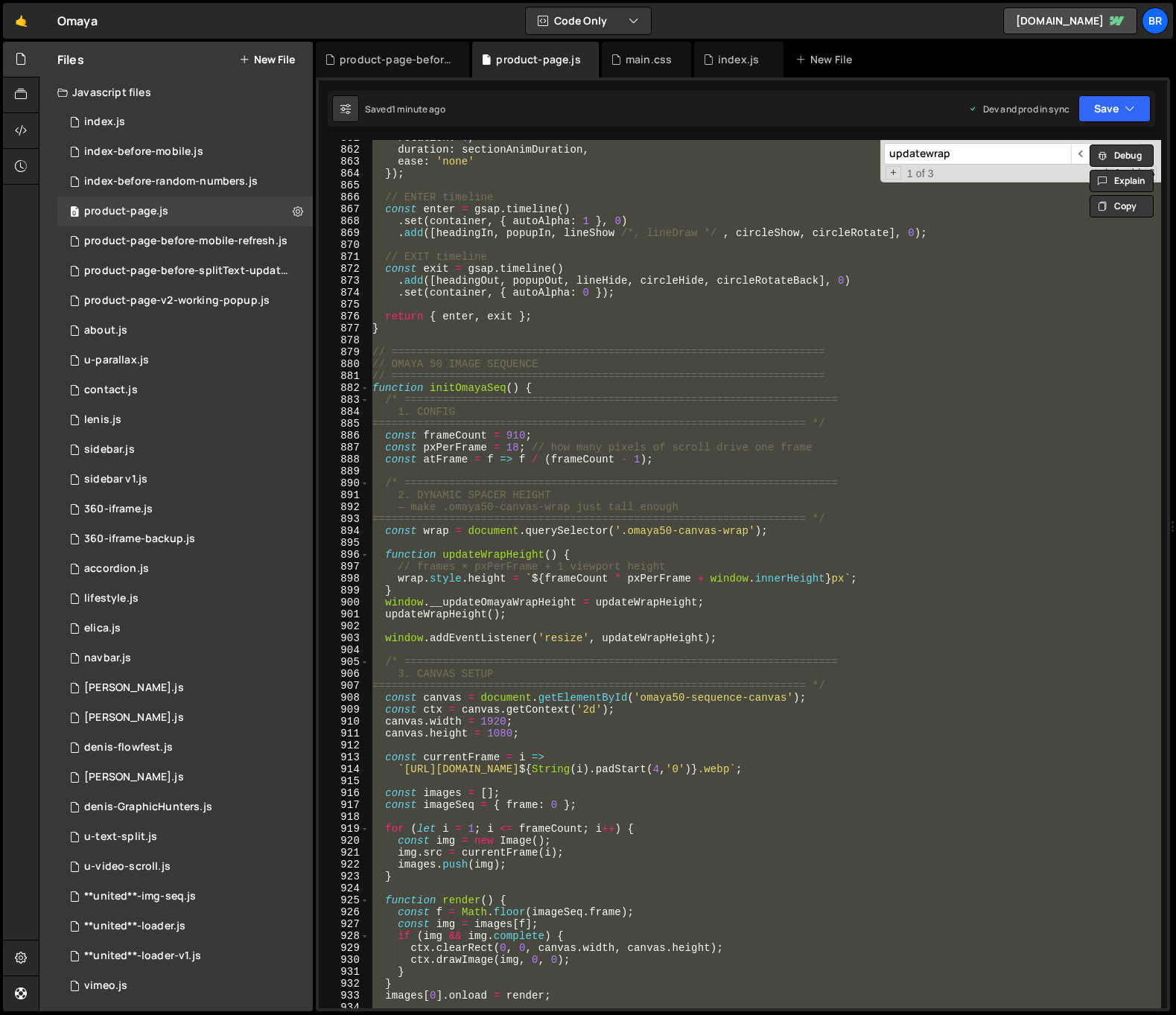
click at [739, 629] on div "rotation : 0 , duration : sectionAnimDuration , ease : 'none' }) ; // ENTER tim…" at bounding box center [765, 574] width 792 height 868
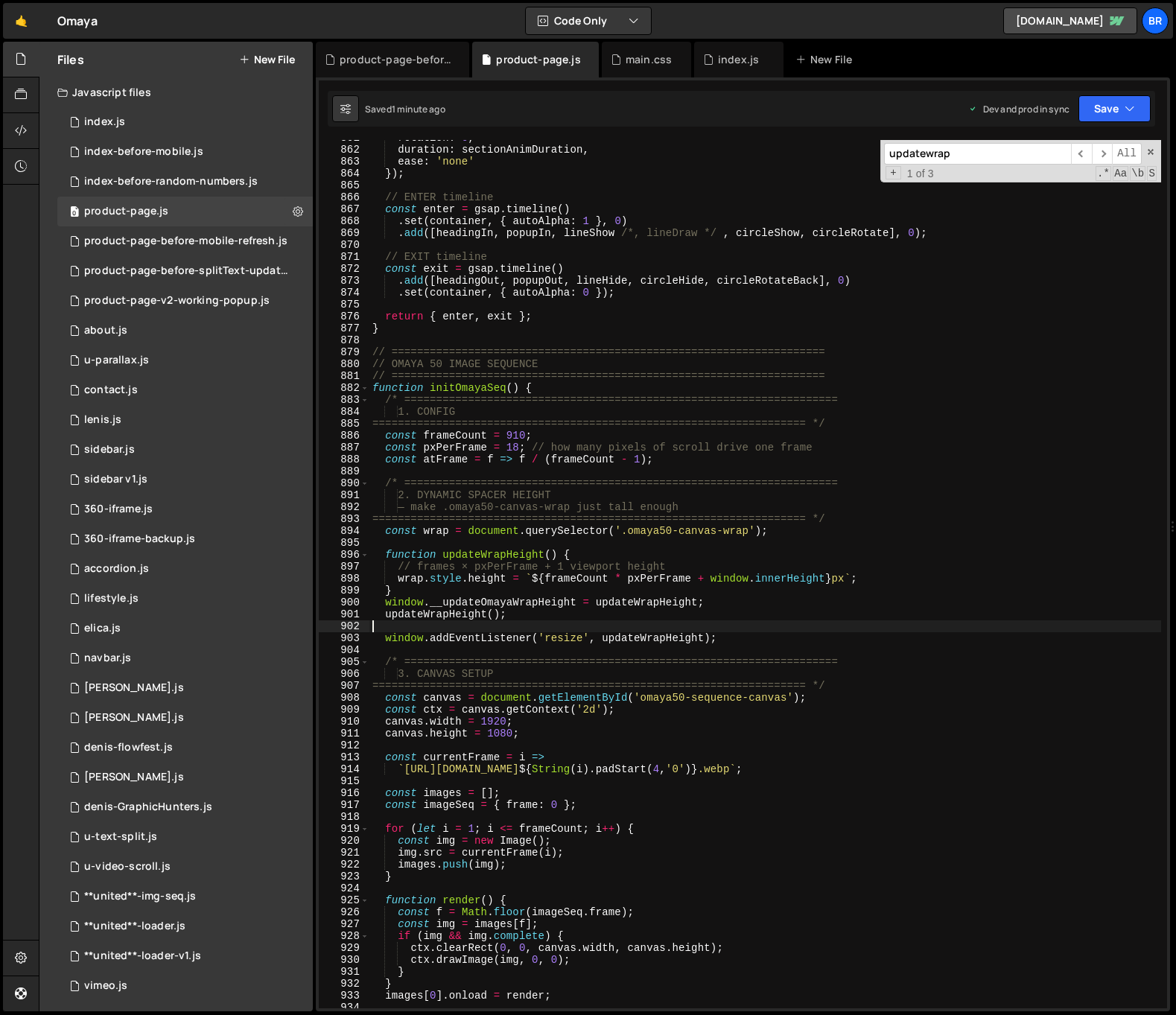
scroll to position [12806, 0]
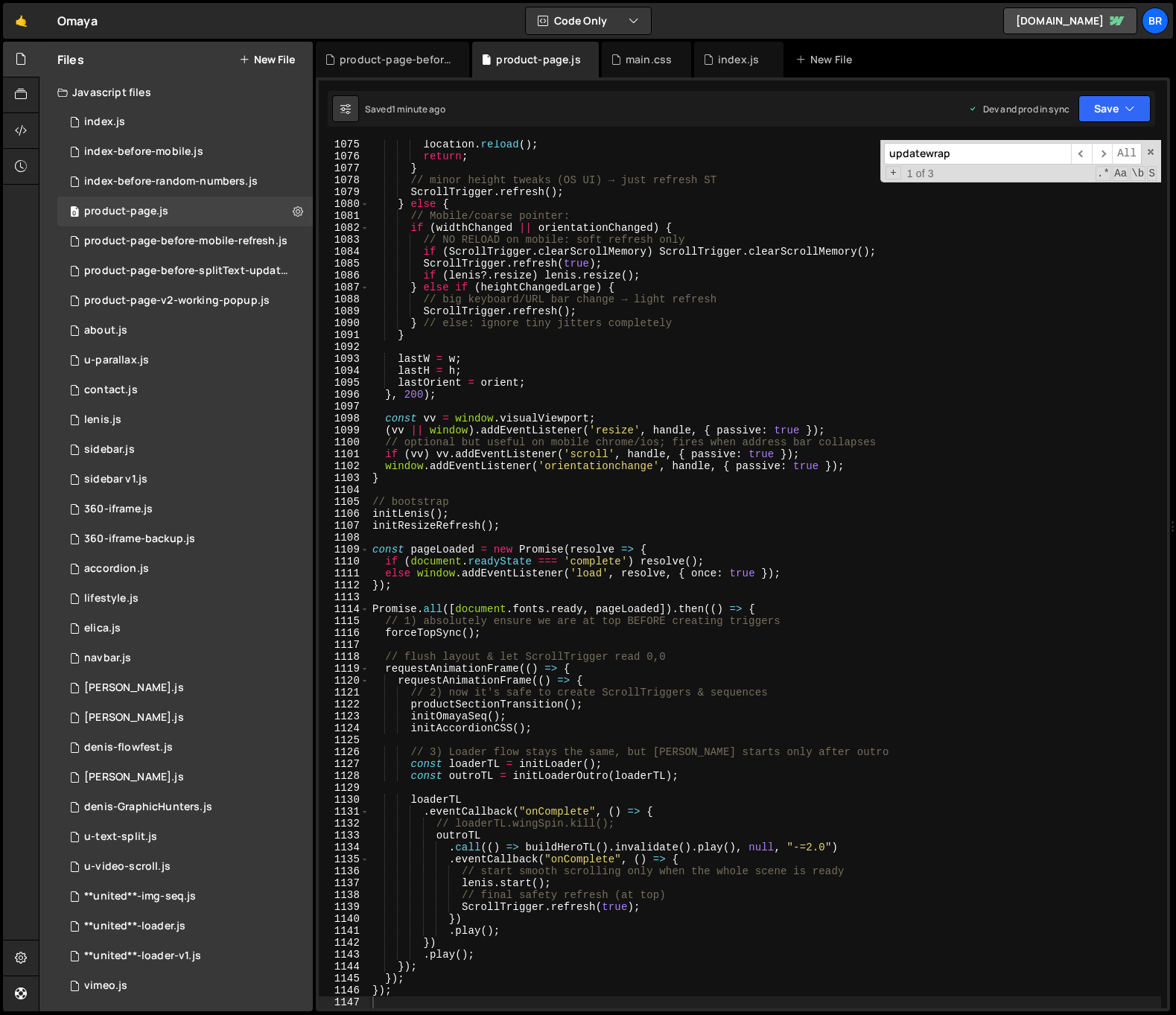
click at [991, 159] on input "updatewrap" at bounding box center [977, 153] width 187 height 22
paste input "onst resizeDebounce = 200"
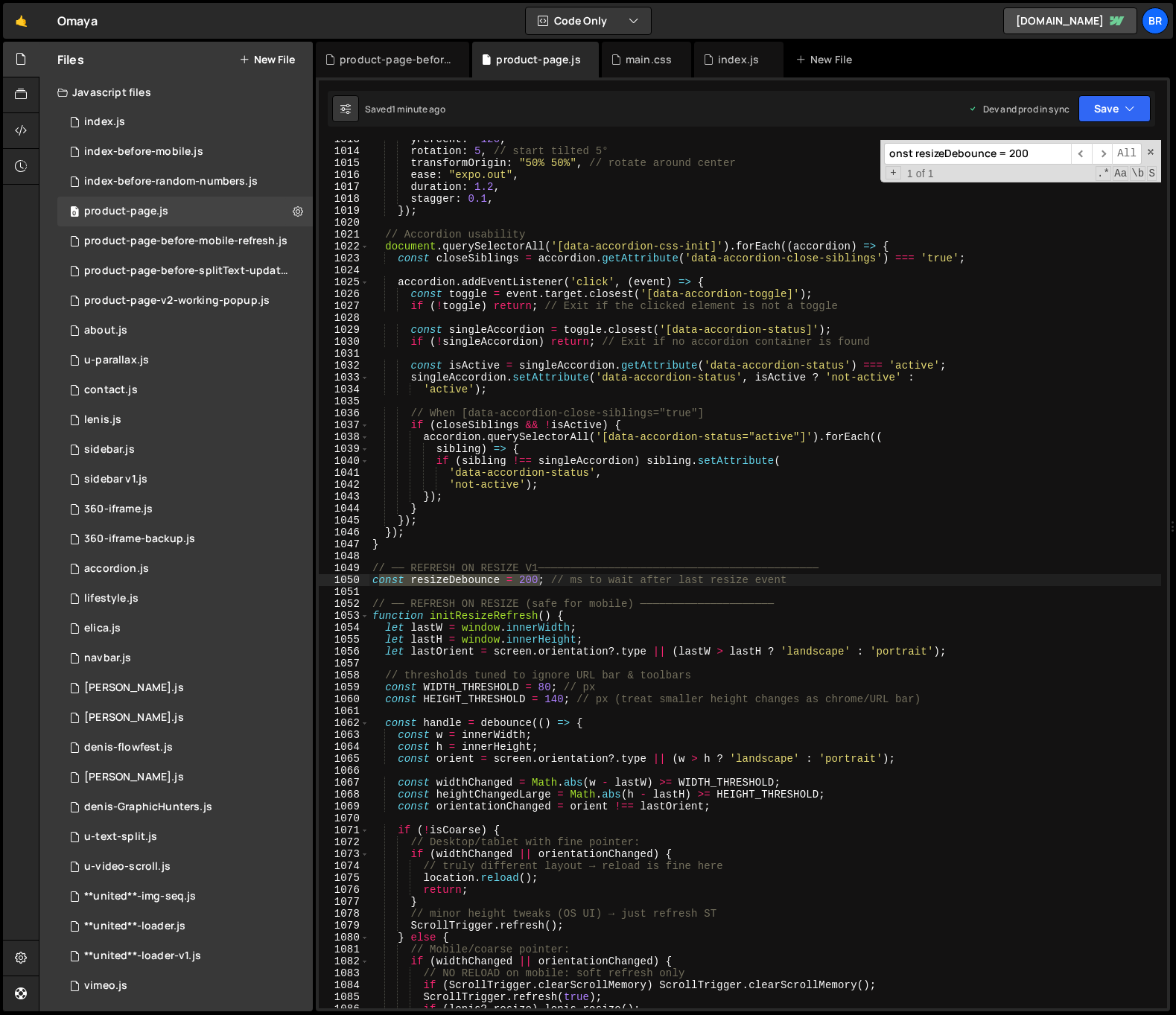
type input "onst resizeDebounce = 200"
click at [568, 578] on div "yPercent : - 120 , rotation : 5 , // start tilted 5° transformOrigin : "50% 50%…" at bounding box center [765, 579] width 792 height 892
drag, startPoint x: 818, startPoint y: 579, endPoint x: 374, endPoint y: 566, distance: 444.2
click at [374, 566] on div "yPercent : - 120 , rotation : 5 , // start tilted 5° transformOrigin : "50% 50%…" at bounding box center [765, 579] width 792 height 892
type textarea "// ── REFRESH ON RESIZE V1──────────────────────────────────────────── const re…"
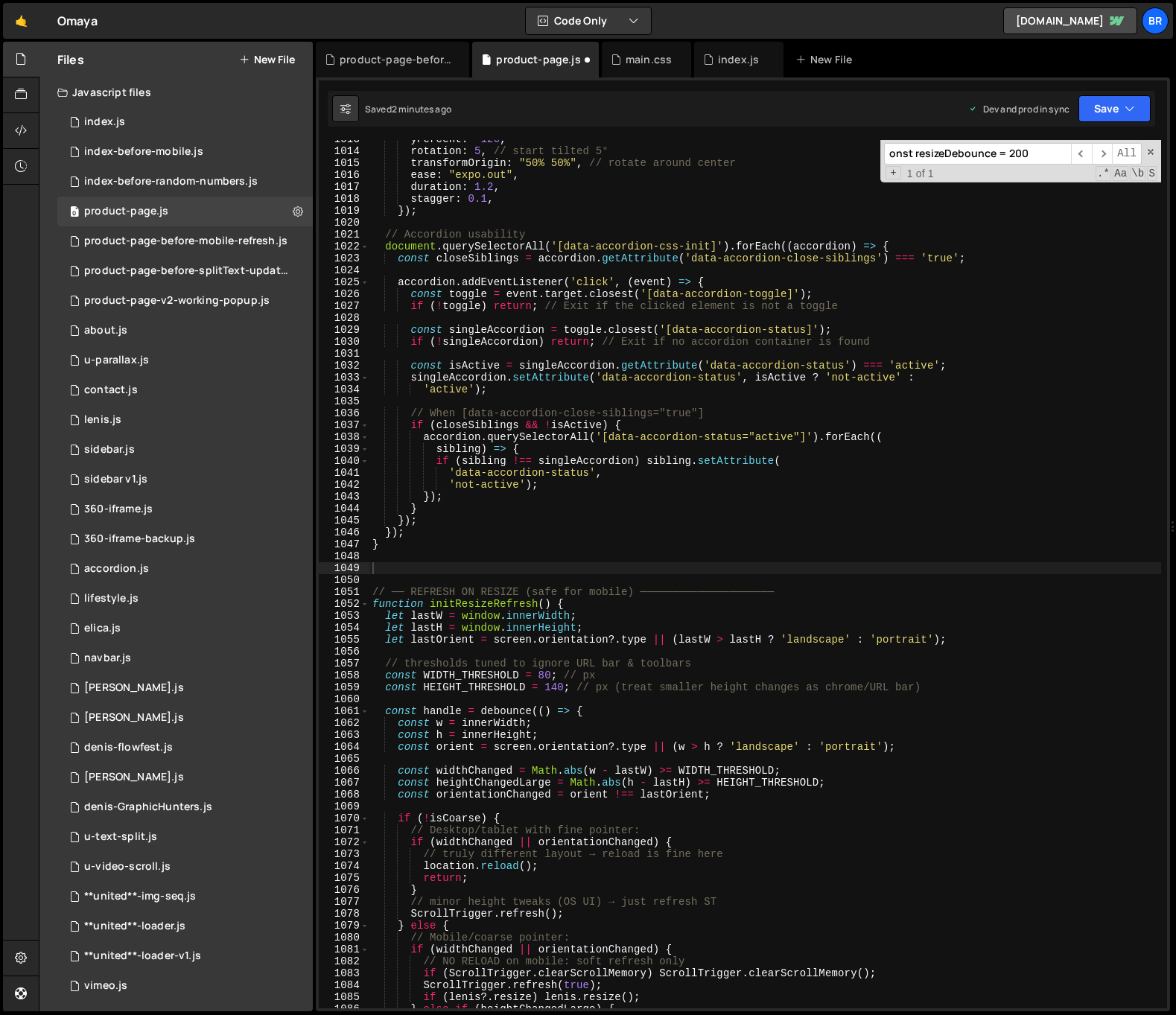
click at [585, 517] on div "yPercent : - 120 , rotation : 5 , // start tilted 5° transformOrigin : "50% 50%…" at bounding box center [765, 579] width 792 height 892
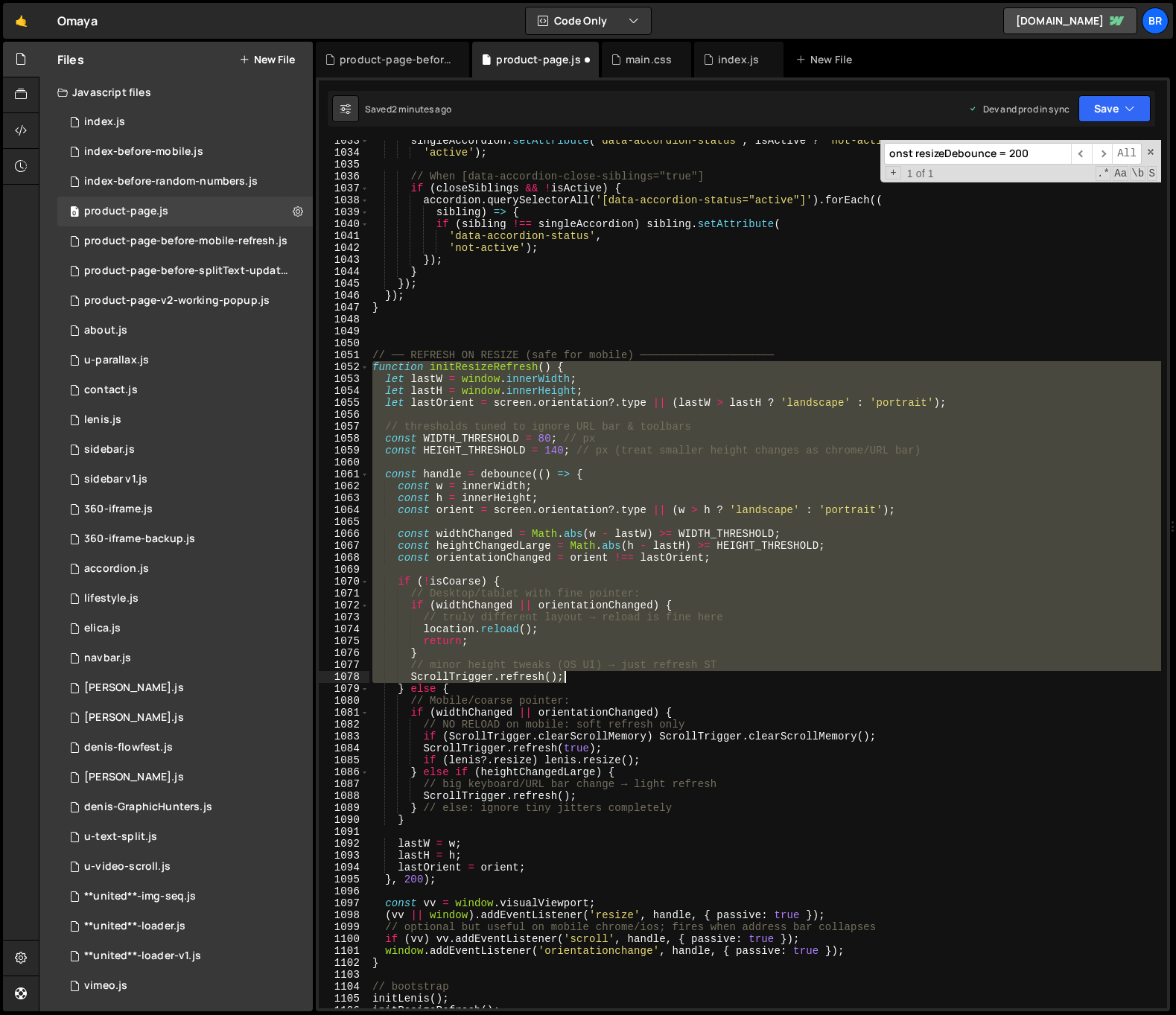
scroll to position [12416, 0]
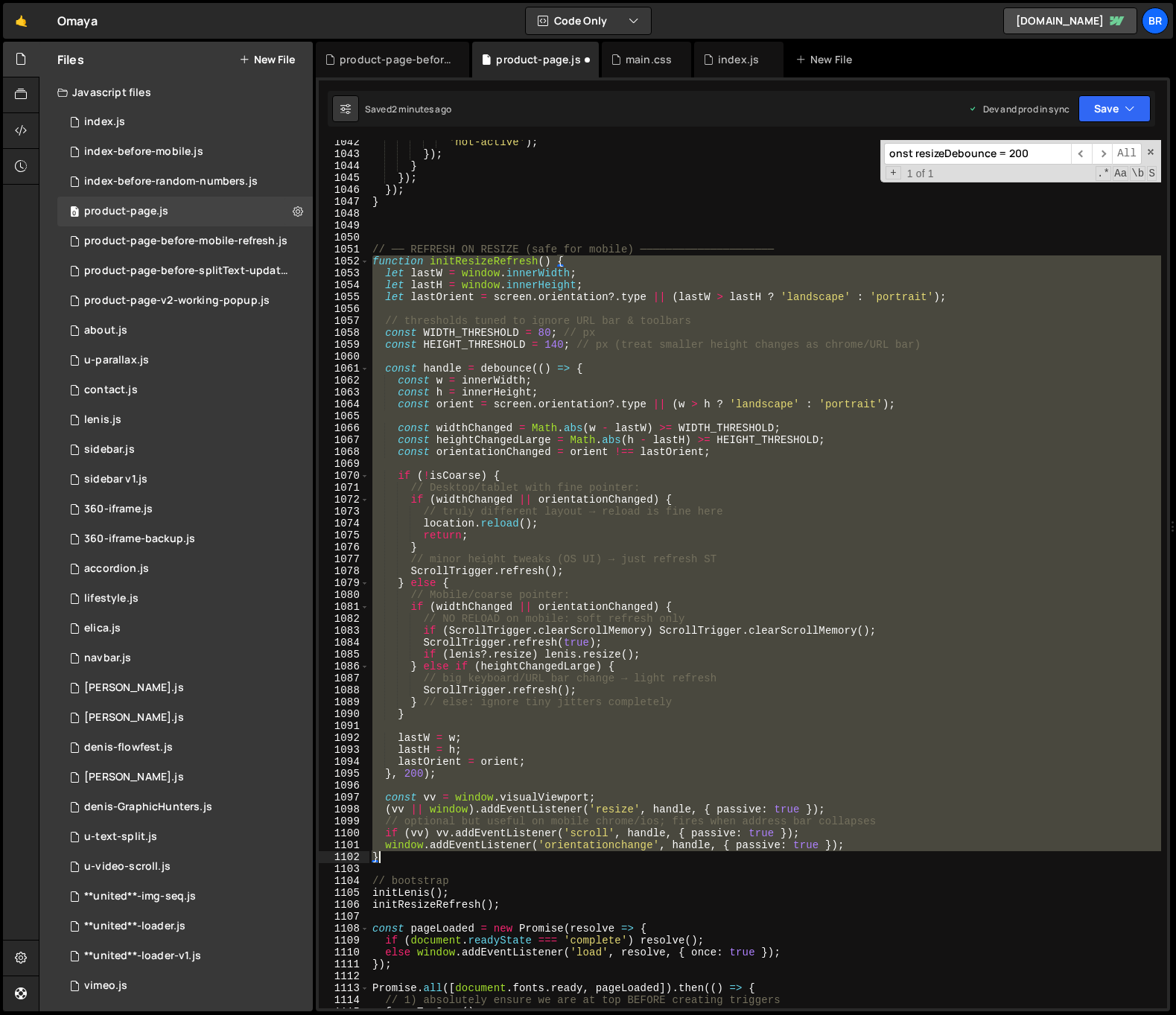
drag, startPoint x: 374, startPoint y: 365, endPoint x: 813, endPoint y: 861, distance: 662.4
click at [813, 861] on div "'not-active' ) ; }) ; } }) ; }) ; } // ── REFRESH ON RESIZE (safe for mobile) ─…" at bounding box center [765, 582] width 792 height 892
type textarea "window.addEventListener('orientationchange', handle, { passive: true }); }"
paste textarea
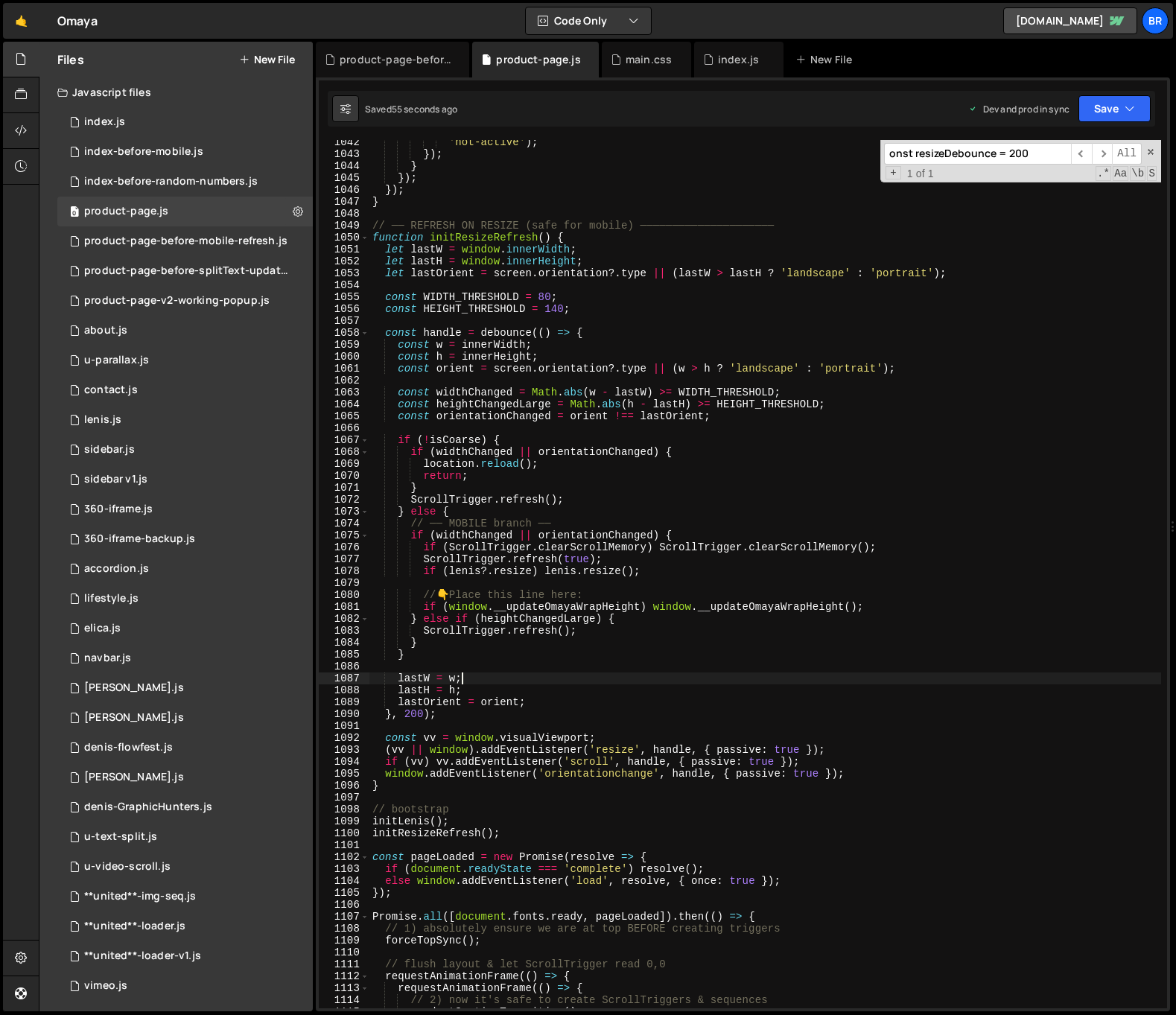
click at [639, 680] on div "'not-active' ) ; }) ; } }) ; }) ; } // ── REFRESH ON RESIZE (safe for mobile) ─…" at bounding box center [765, 582] width 792 height 892
type textarea "});"
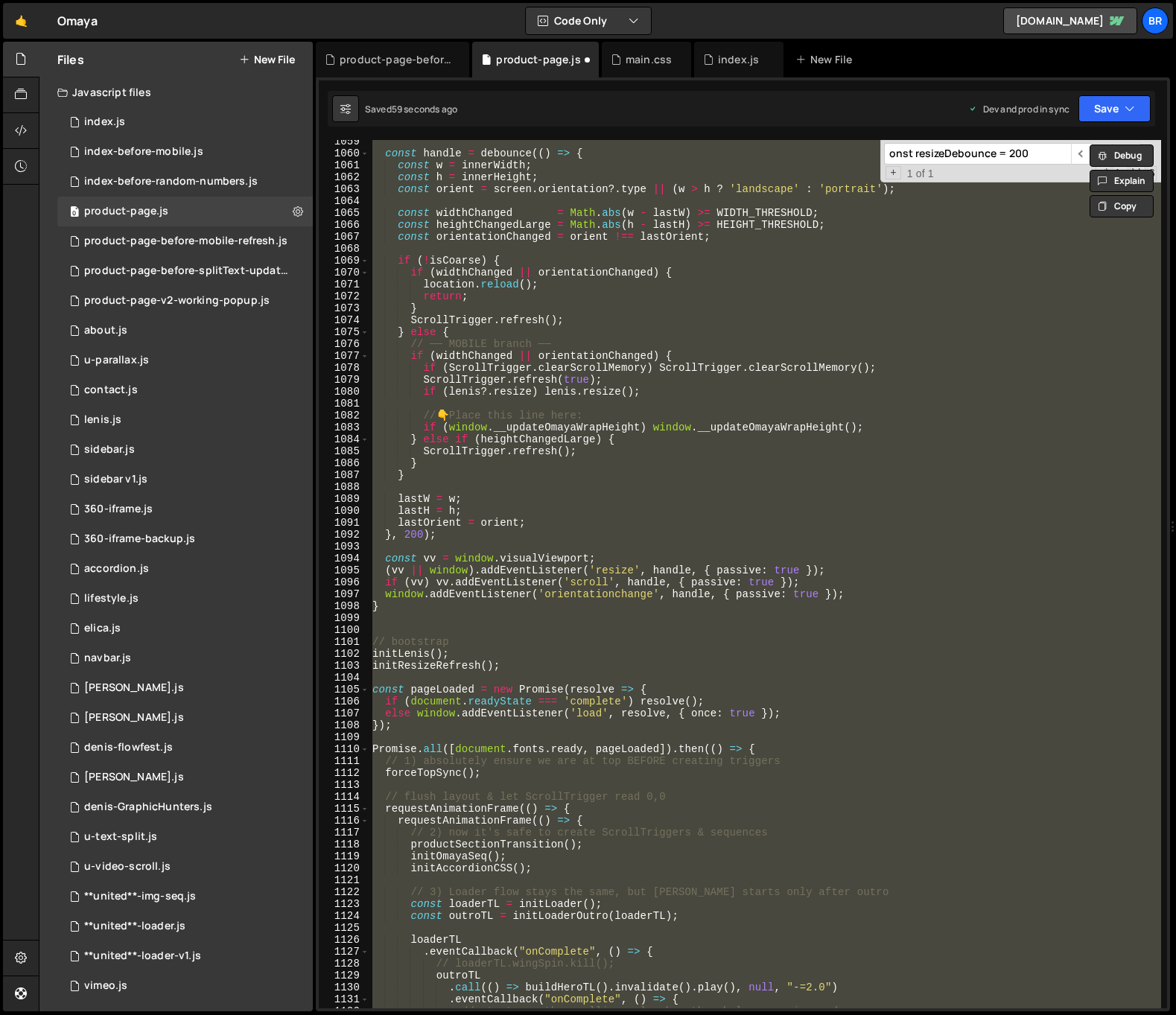
scroll to position [12632, 0]
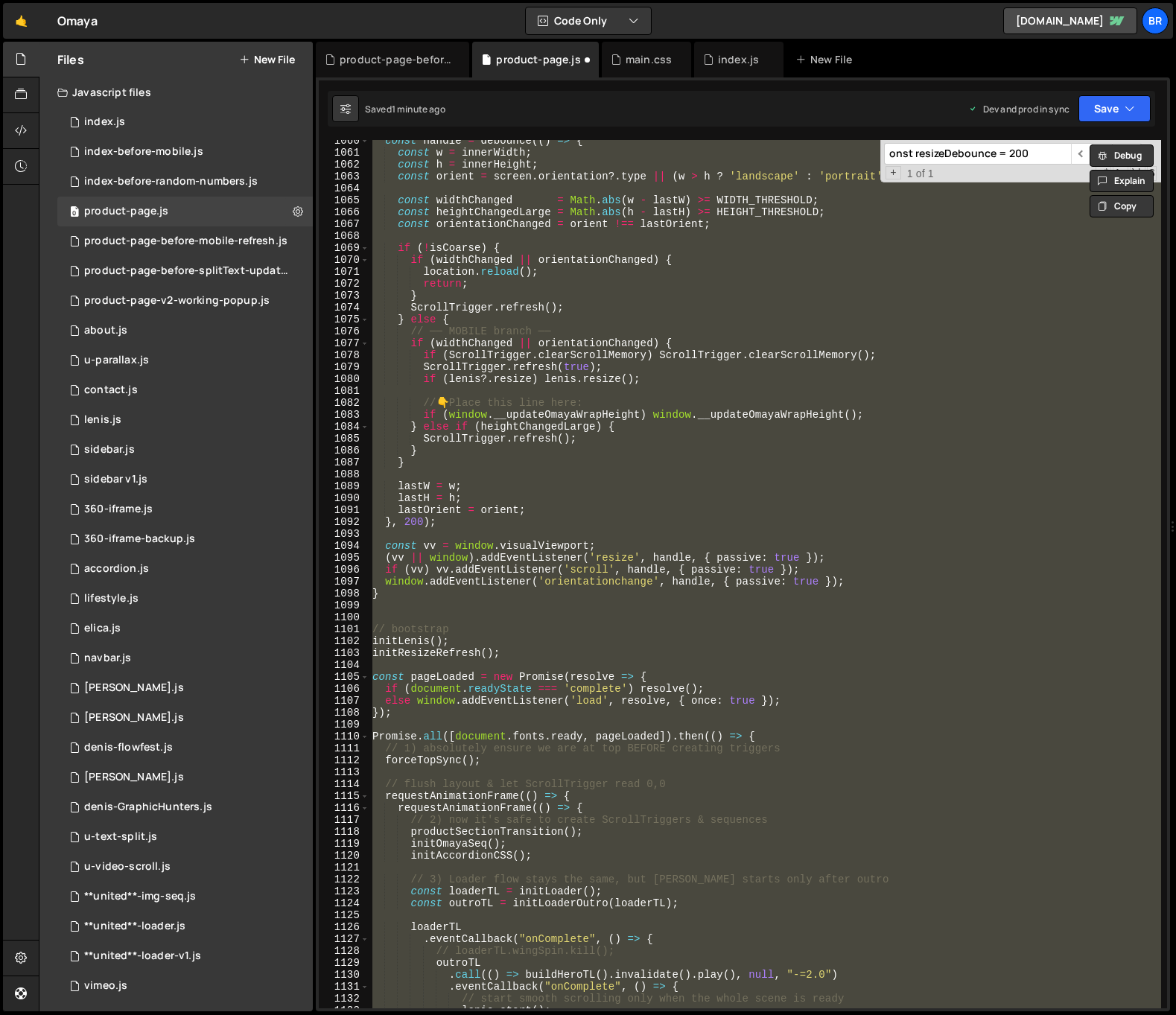
click at [983, 721] on div "const handle = debounce (( ) => { const w = innerWidth ; const h = innerHeight …" at bounding box center [765, 574] width 792 height 868
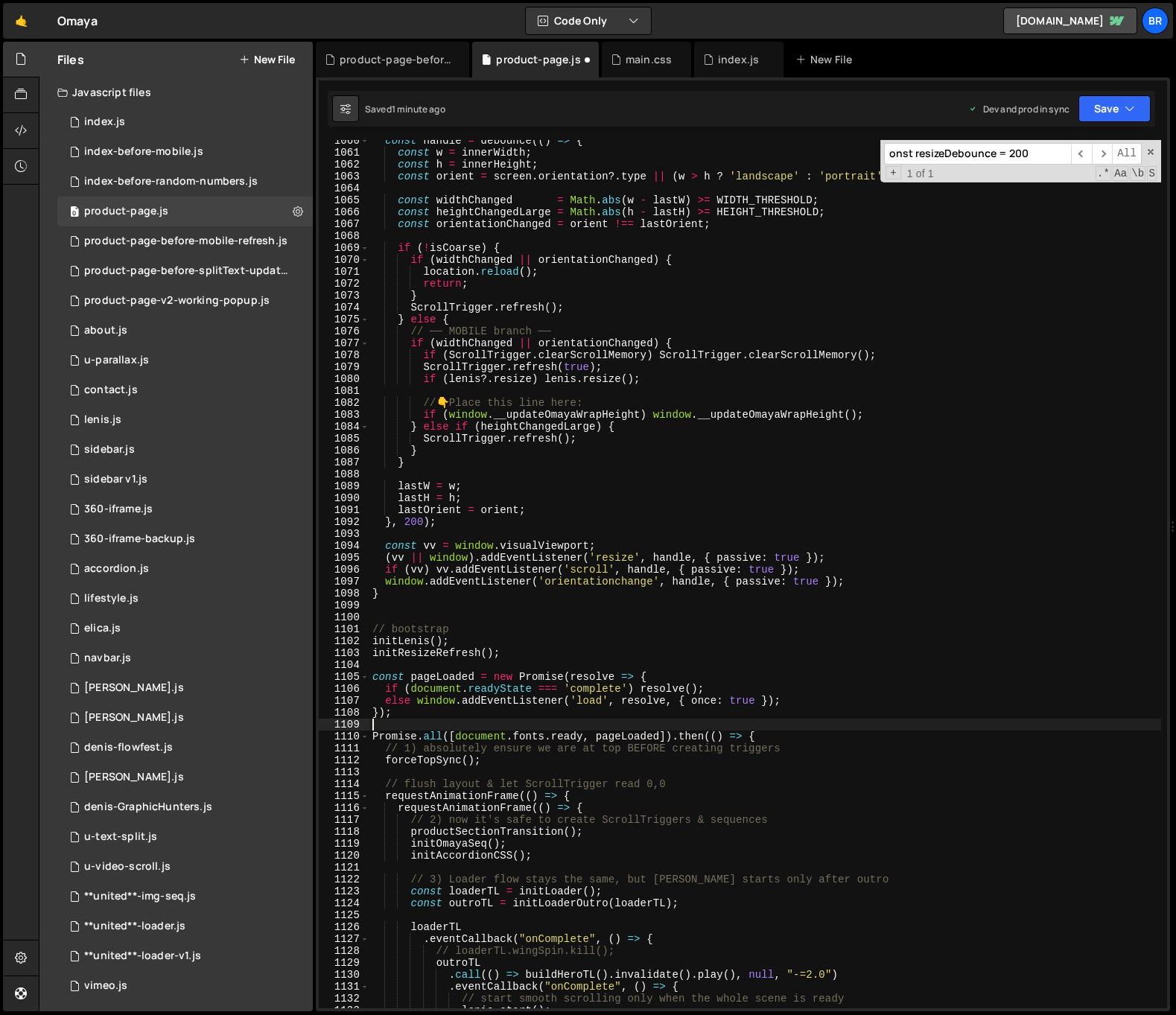
type textarea "});"
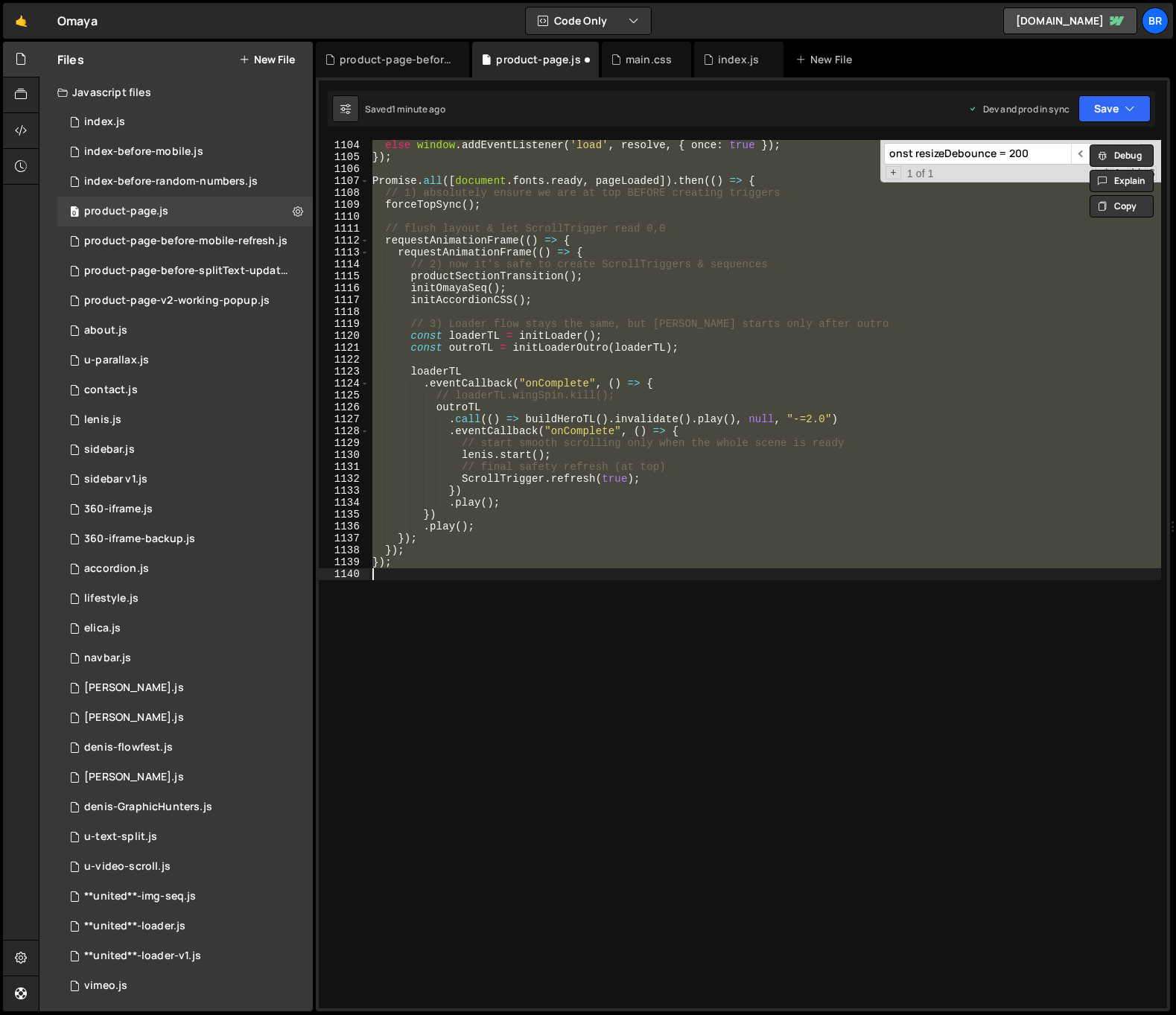
scroll to position [13151, 0]
click at [818, 717] on div "else window . addEventListener ( 'load' , resolve , { once : true }) ; }) ; Pro…" at bounding box center [765, 574] width 792 height 868
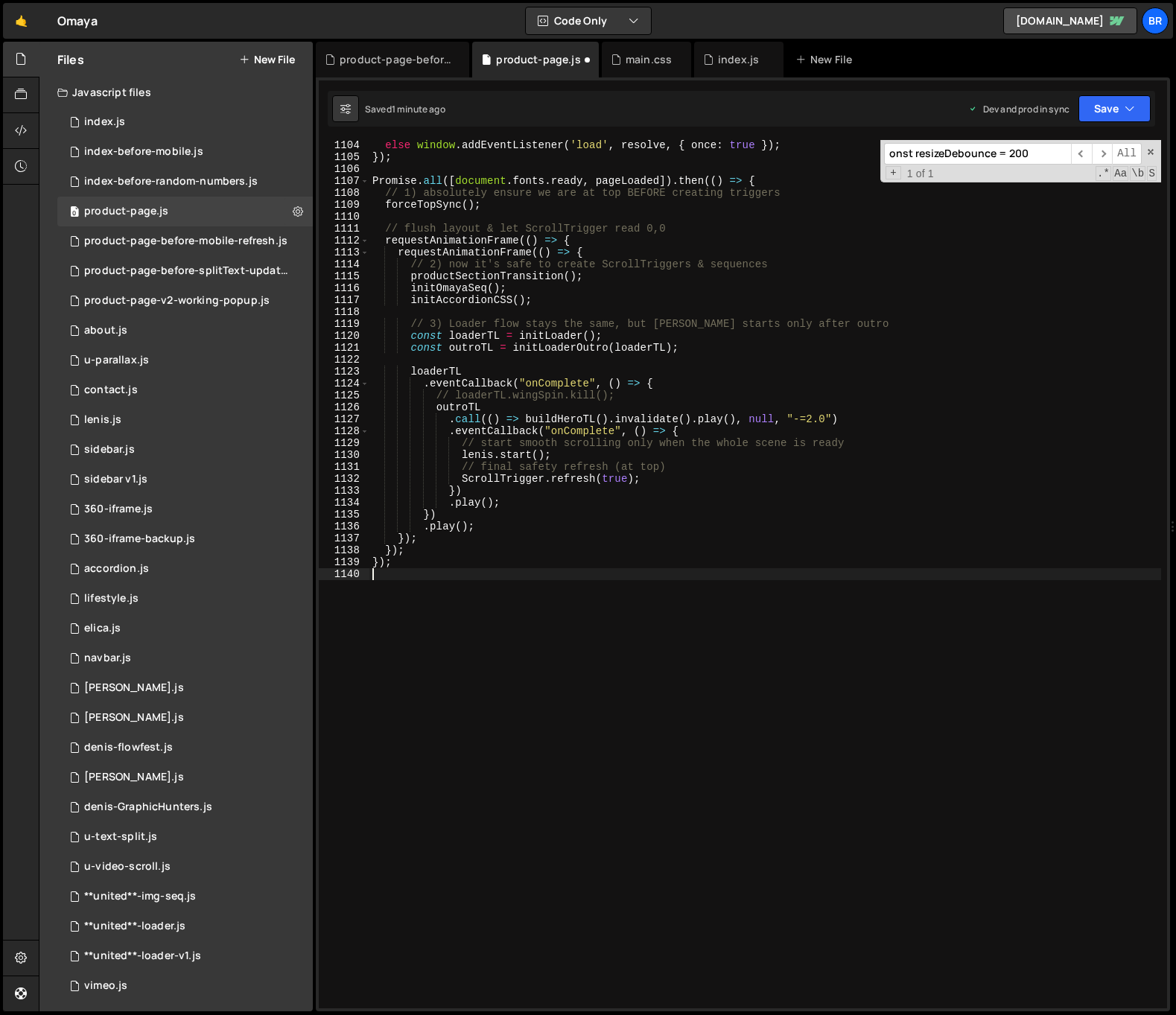
type textarea "});"
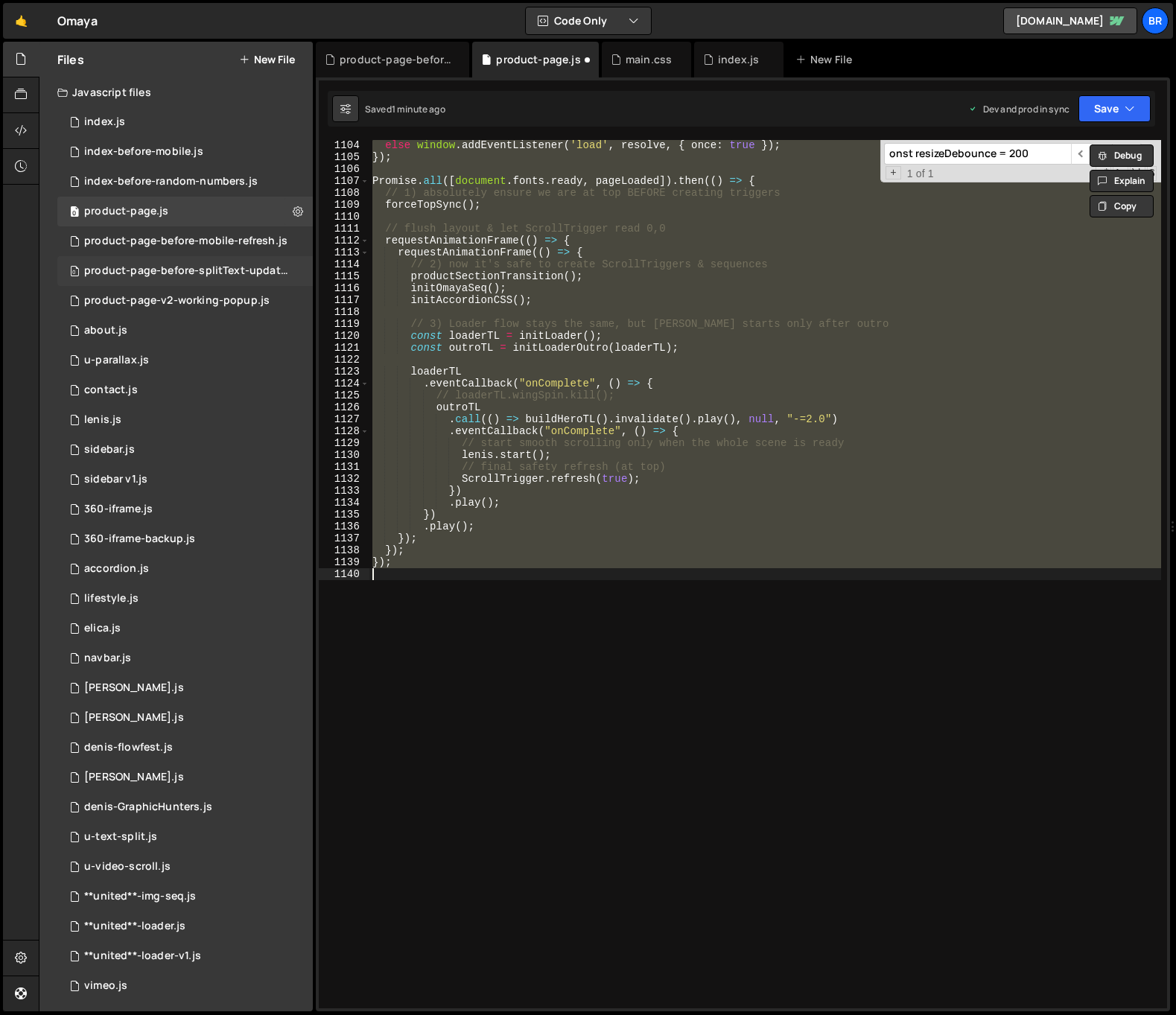
click at [245, 269] on div "product-page-before-splitText-update.js" at bounding box center [186, 271] width 206 height 14
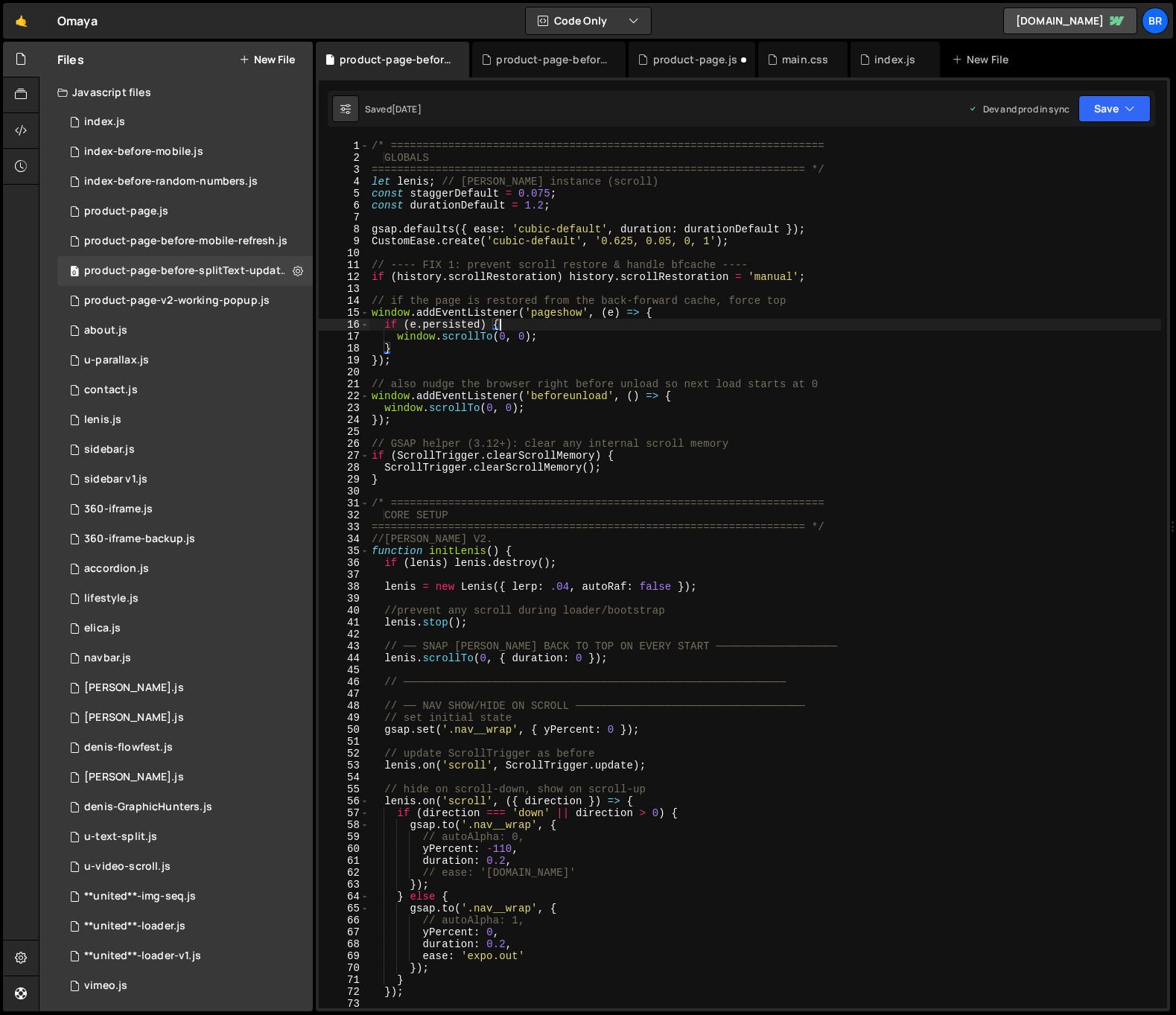
click at [584, 329] on div "/* ==================================================================== GLOBALS…" at bounding box center [765, 585] width 793 height 892
type textarea "});"
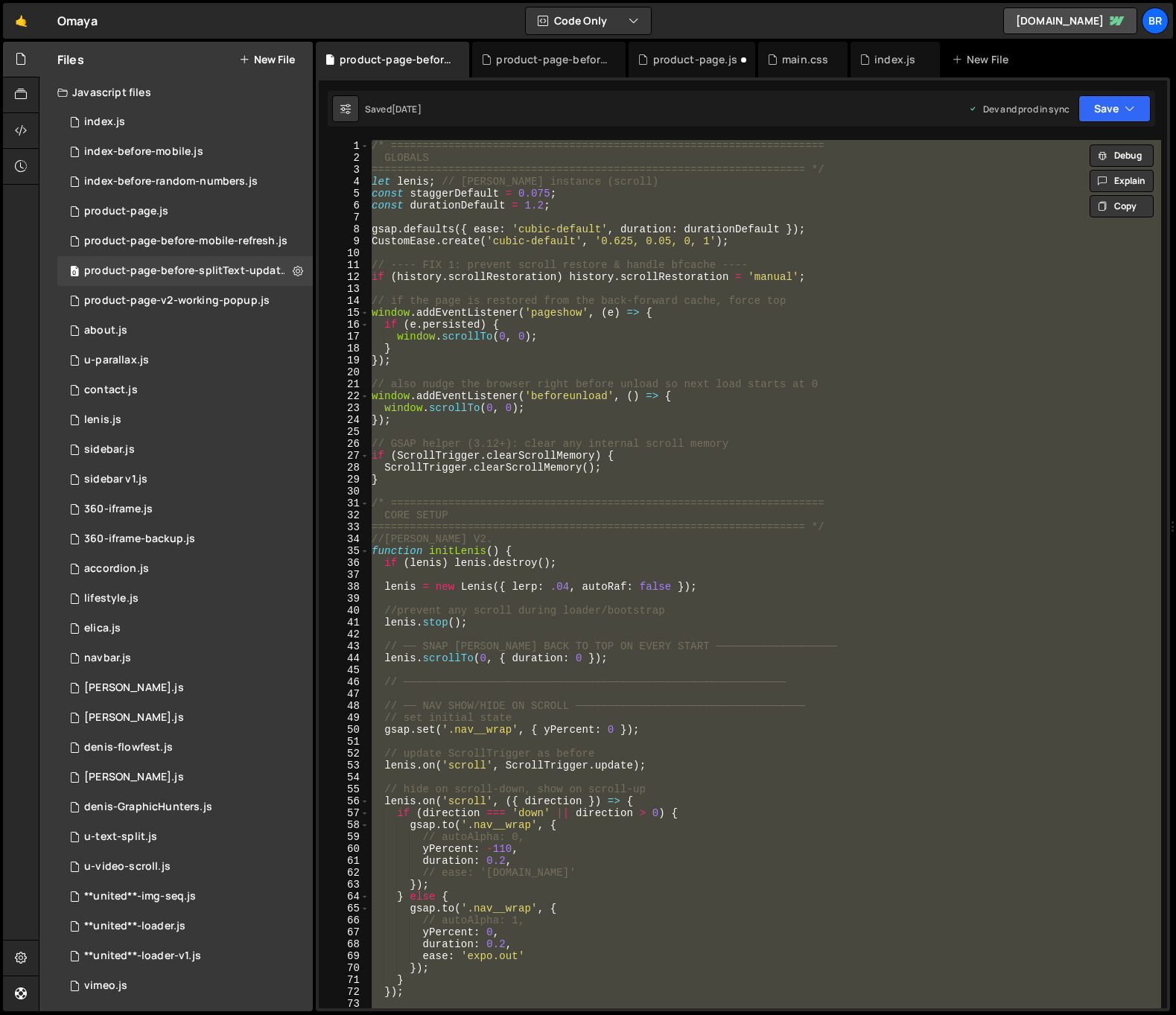
paste textarea
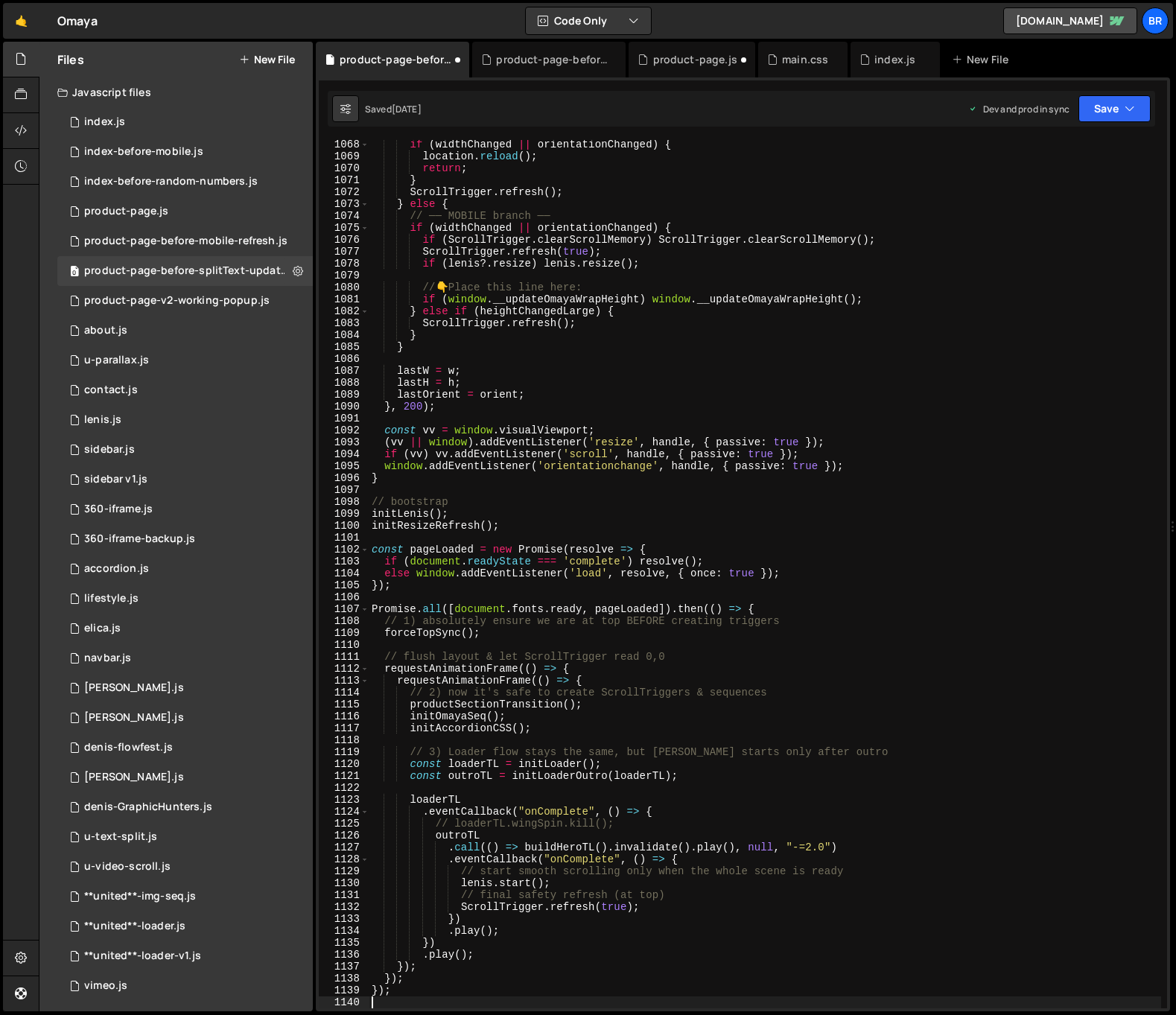
scroll to position [12723, 0]
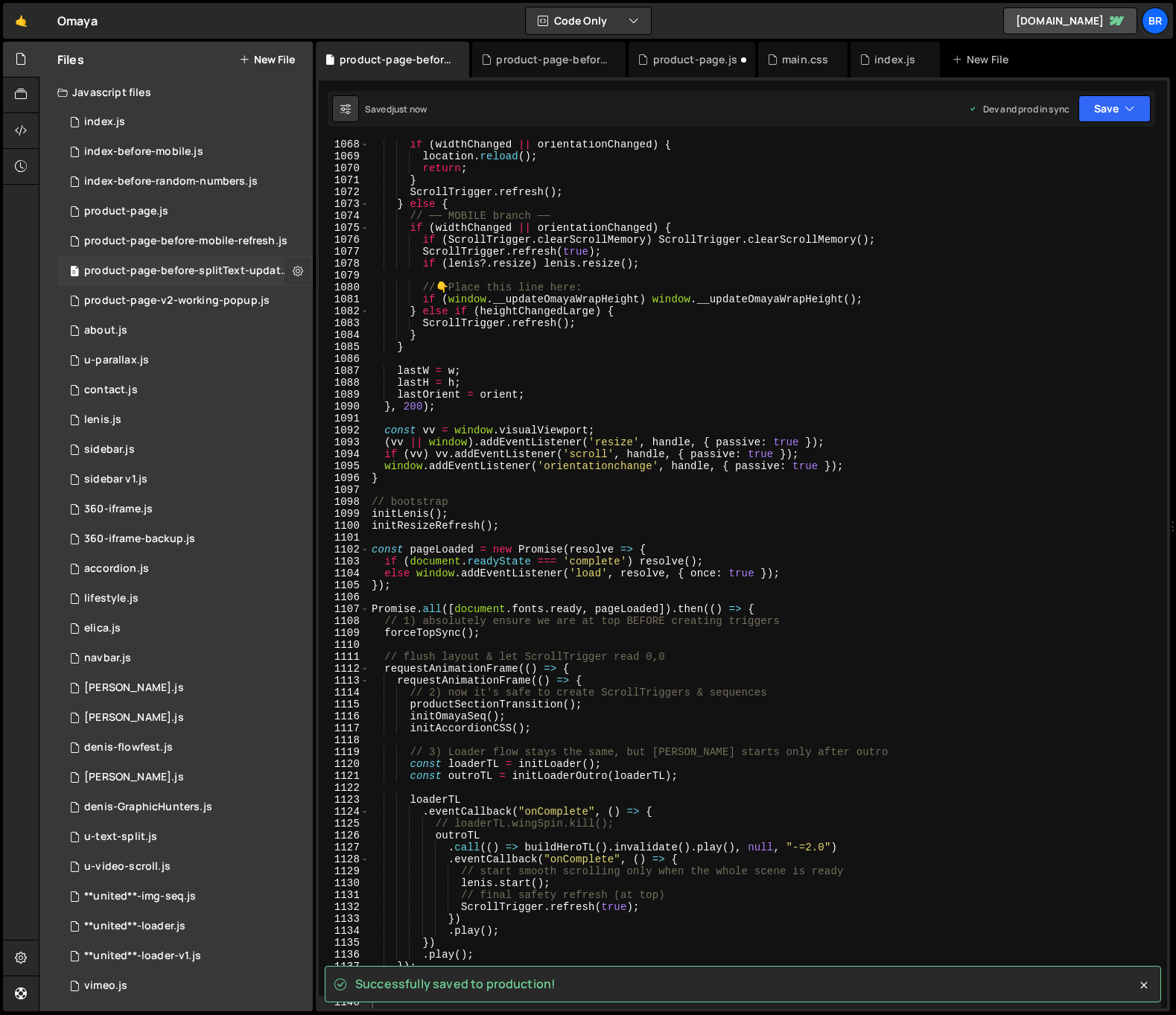
click at [295, 273] on icon at bounding box center [298, 271] width 10 height 15
type input "product-page-before-splitText-update"
radio input "true"
click at [372, 301] on button "Edit File Settings" at bounding box center [388, 302] width 146 height 30
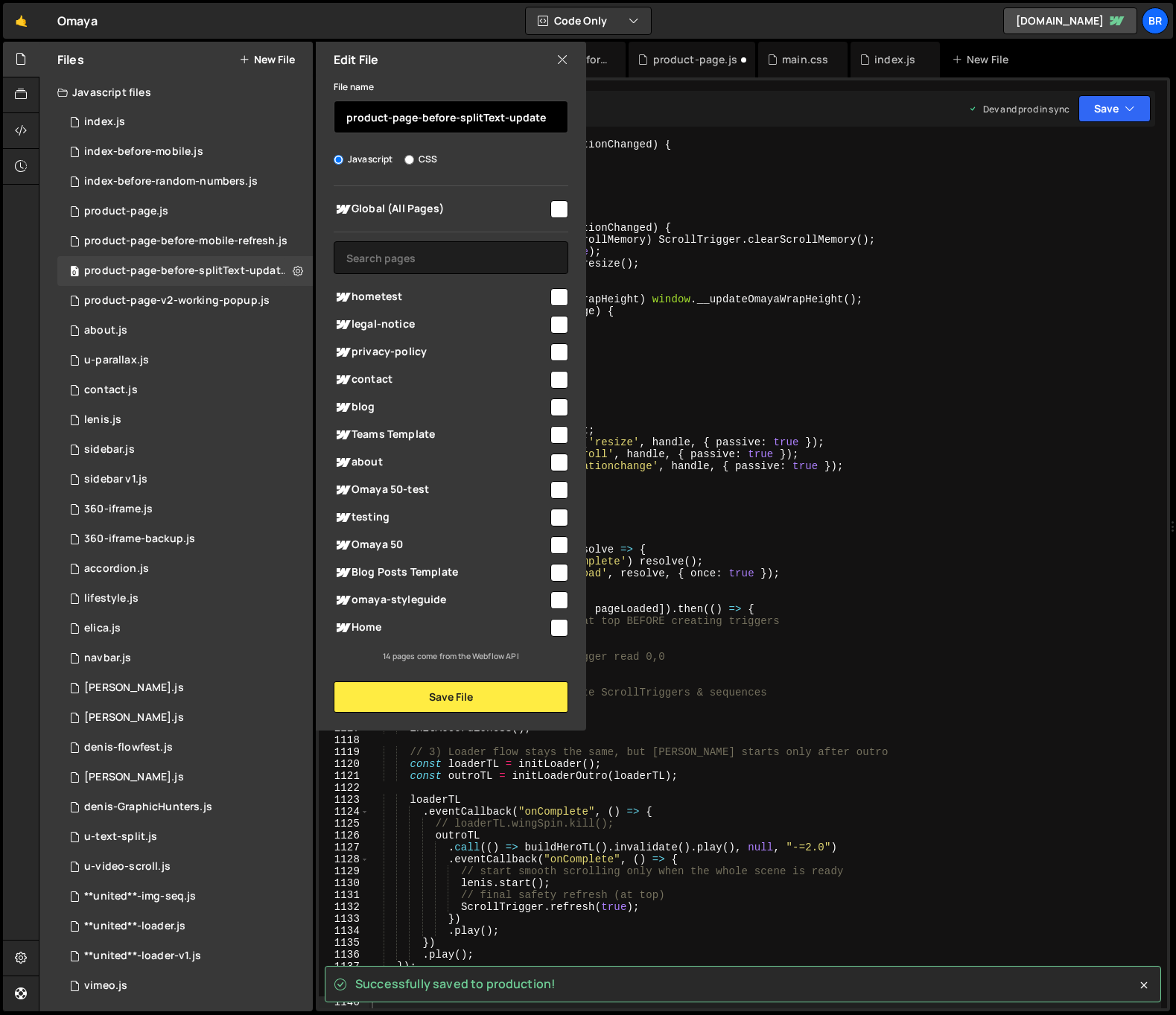
click at [430, 122] on input "product-page-before-splitText-update" at bounding box center [450, 117] width 235 height 33
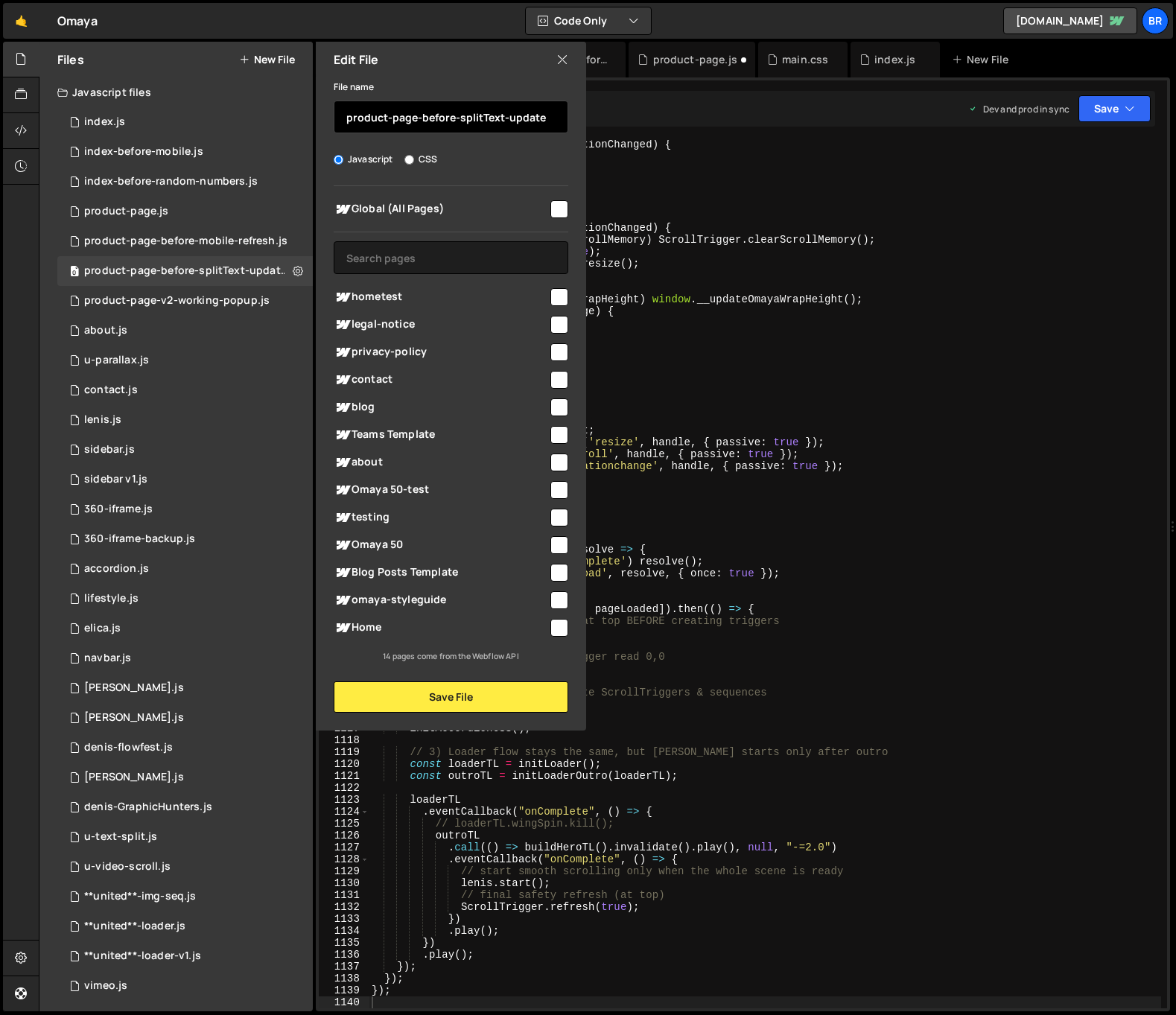
drag, startPoint x: 421, startPoint y: 117, endPoint x: 611, endPoint y: 125, distance: 190.2
click at [611, 125] on div "Files New File Javascript files 0 index.js 0 0 index-before-mobile.js 0 0 index…" at bounding box center [607, 527] width 1137 height 970
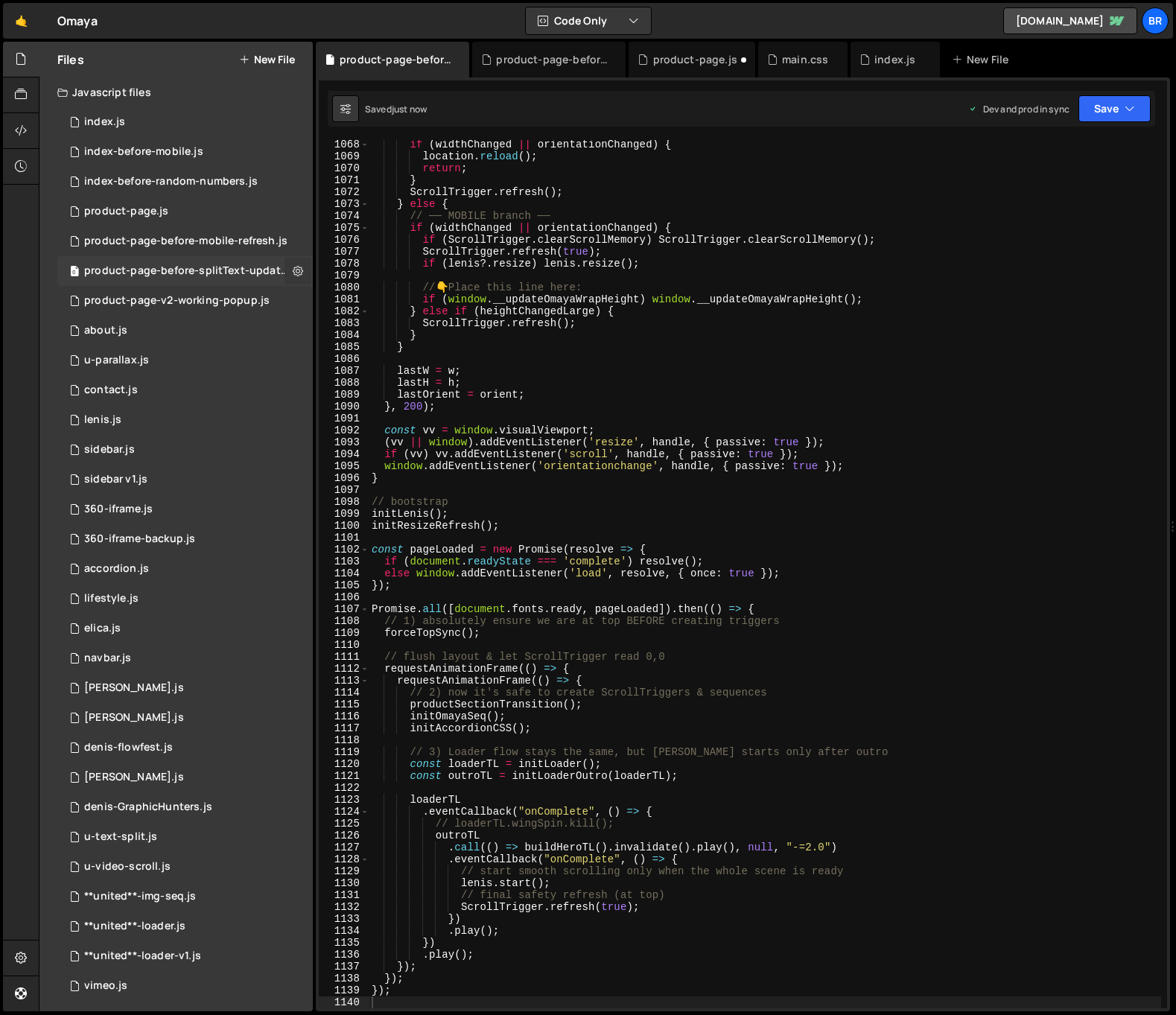
click at [294, 267] on icon at bounding box center [298, 271] width 10 height 15
type input "product-page-before-splitText-update"
radio input "true"
click at [338, 301] on button "Edit File Settings" at bounding box center [388, 302] width 146 height 30
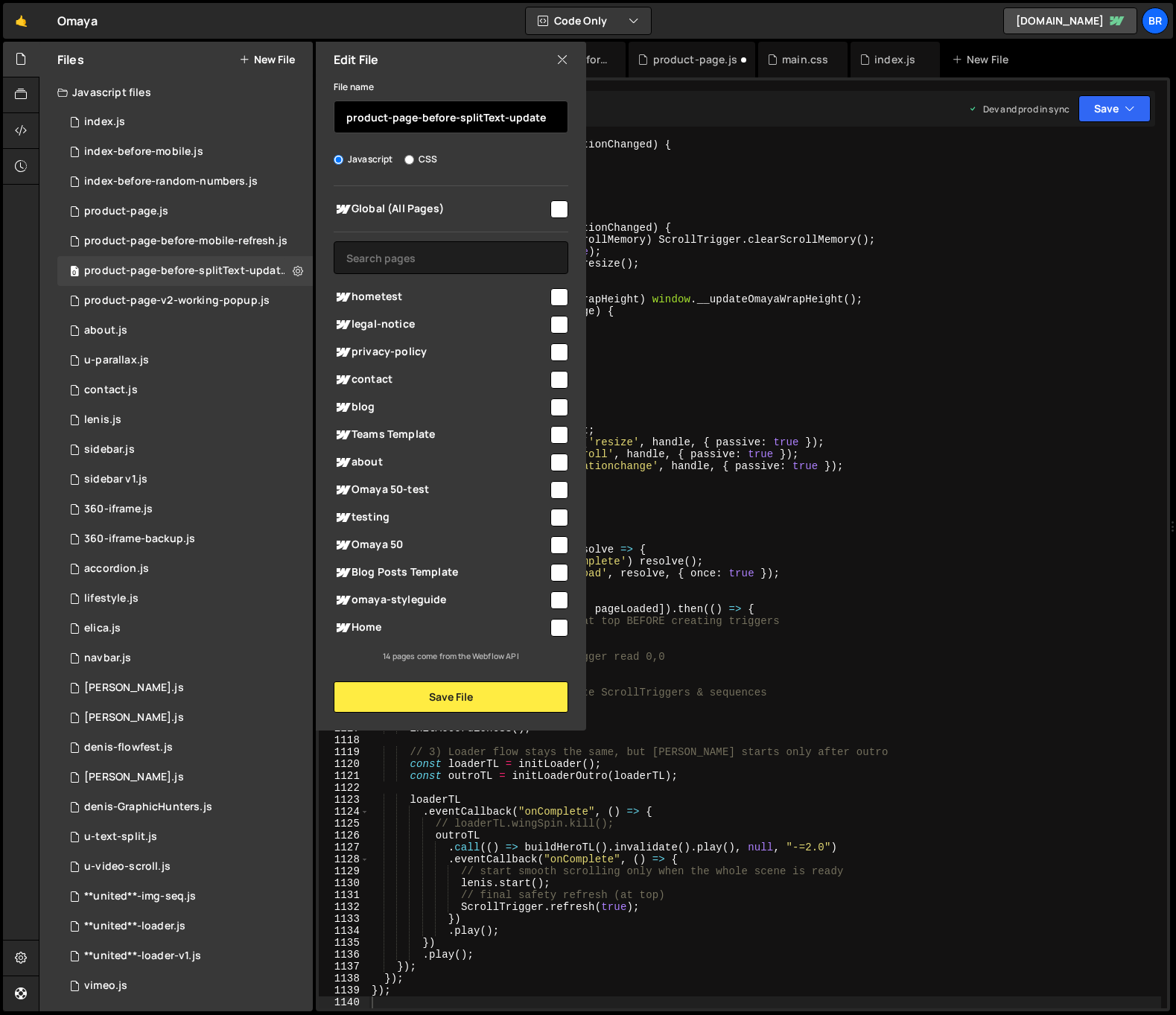
click at [485, 119] on input "product-page-before-splitText-update" at bounding box center [450, 117] width 235 height 33
drag, startPoint x: 427, startPoint y: 116, endPoint x: 541, endPoint y: 119, distance: 114.0
click at [541, 119] on input "product-page-before-splitText-update" at bounding box center [450, 117] width 235 height 33
drag, startPoint x: 542, startPoint y: 119, endPoint x: 419, endPoint y: 116, distance: 123.0
click at [419, 116] on input "product-page-before-splitText-update" at bounding box center [450, 117] width 235 height 33
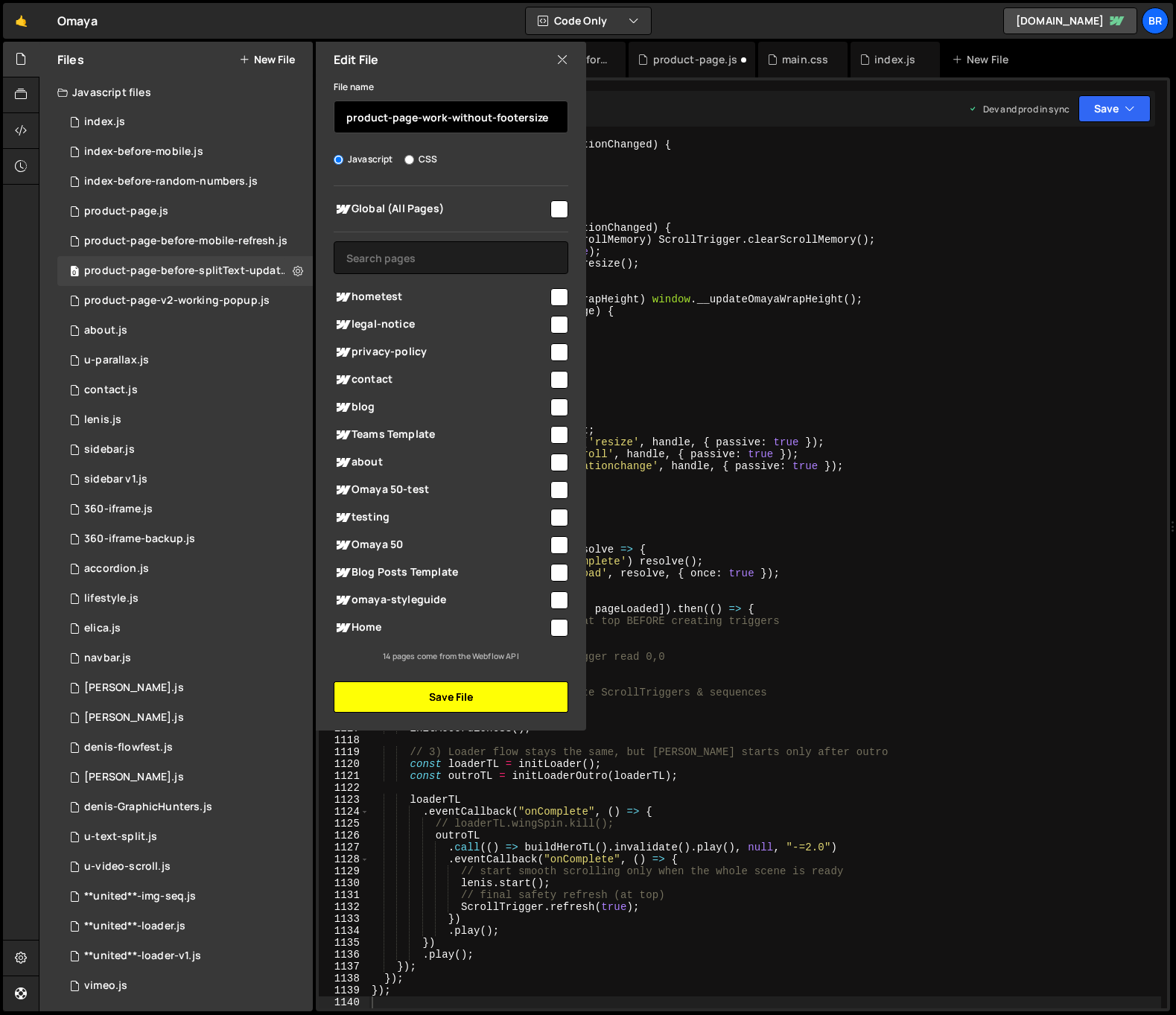
type input "product-page-work-without-footersize"
click at [475, 692] on button "Save File" at bounding box center [450, 696] width 235 height 31
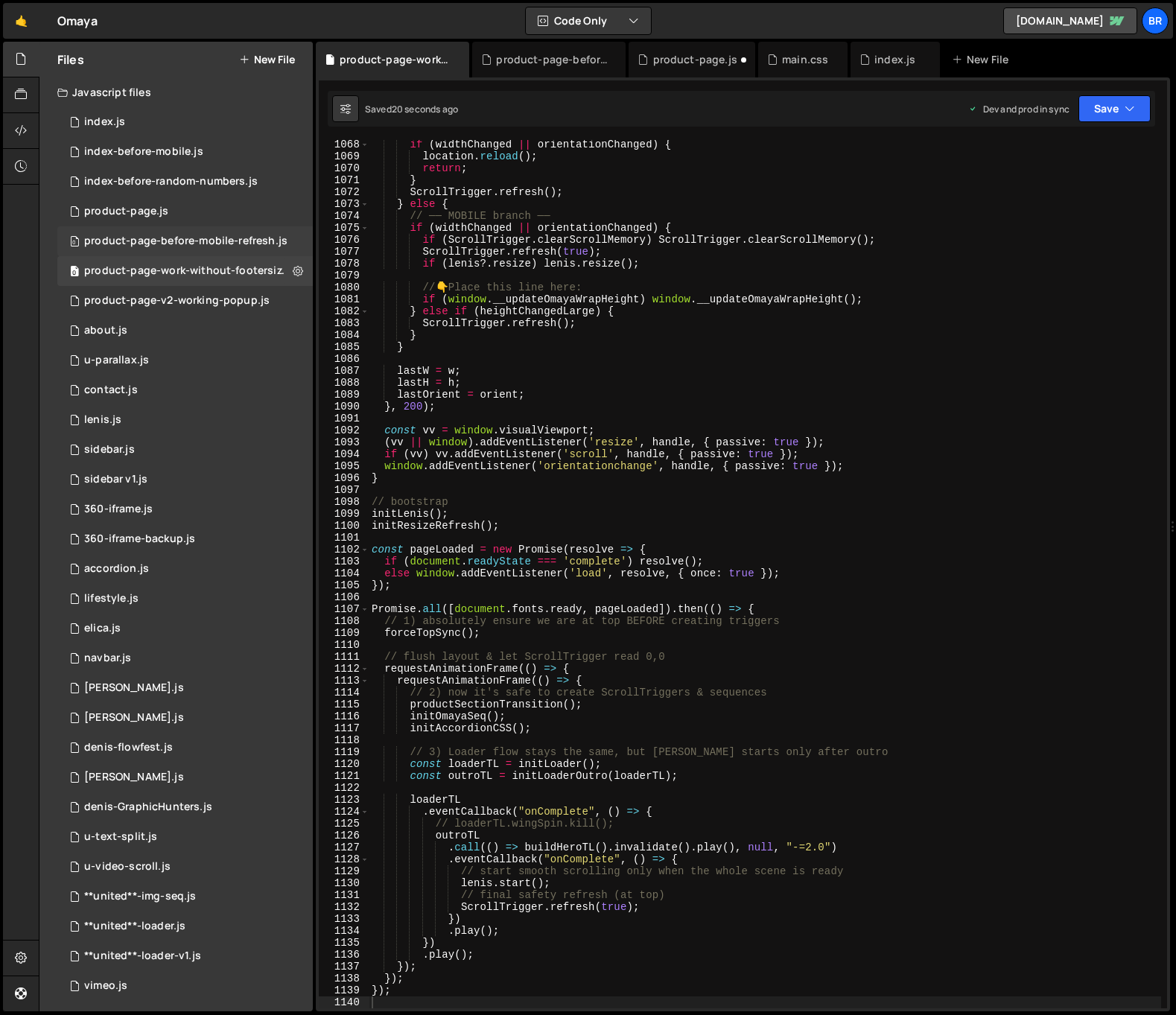
click at [185, 241] on div "product-page-before-mobile-refresh.js" at bounding box center [186, 241] width 203 height 14
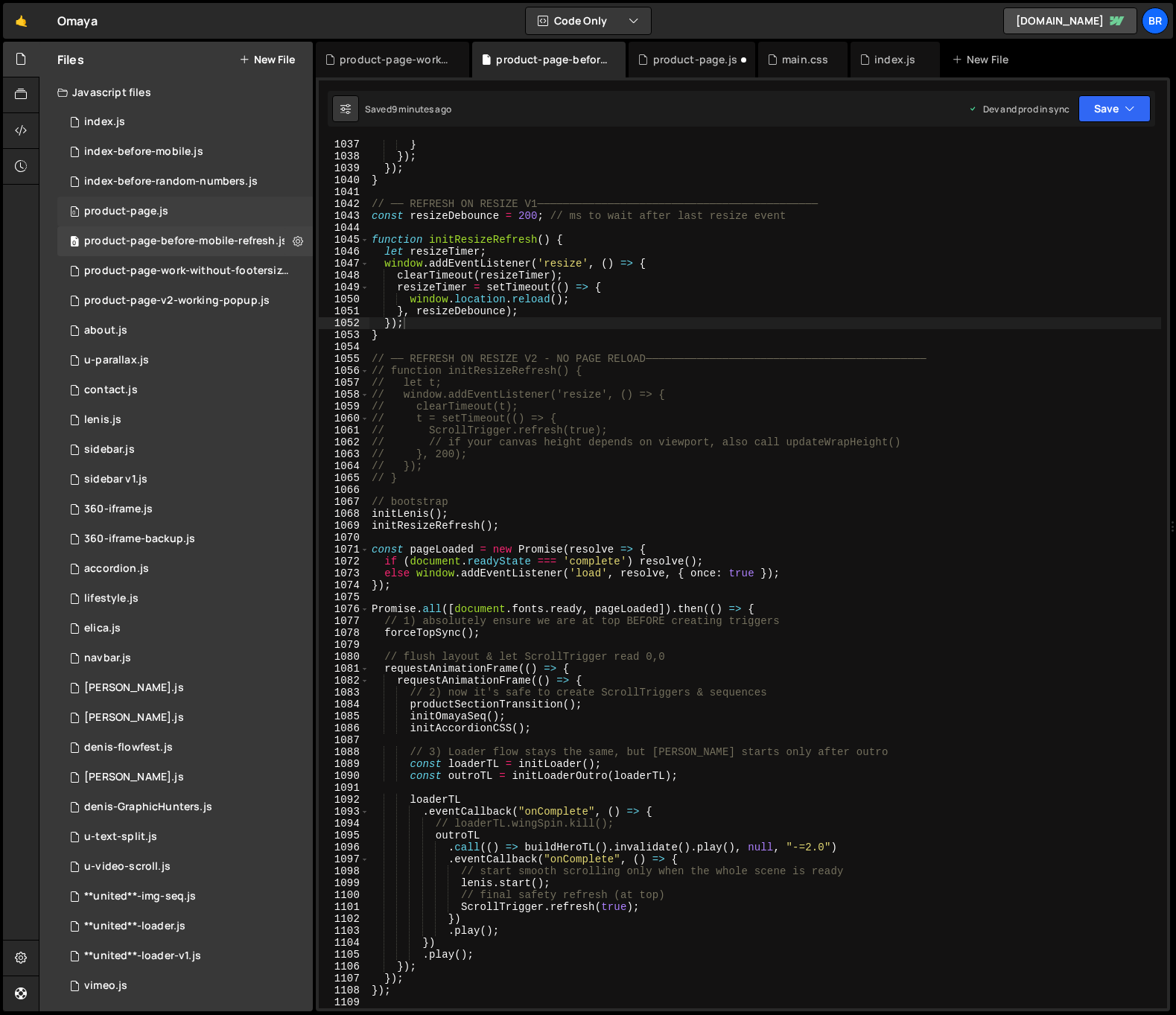
click at [161, 210] on div "product-page.js" at bounding box center [126, 211] width 84 height 14
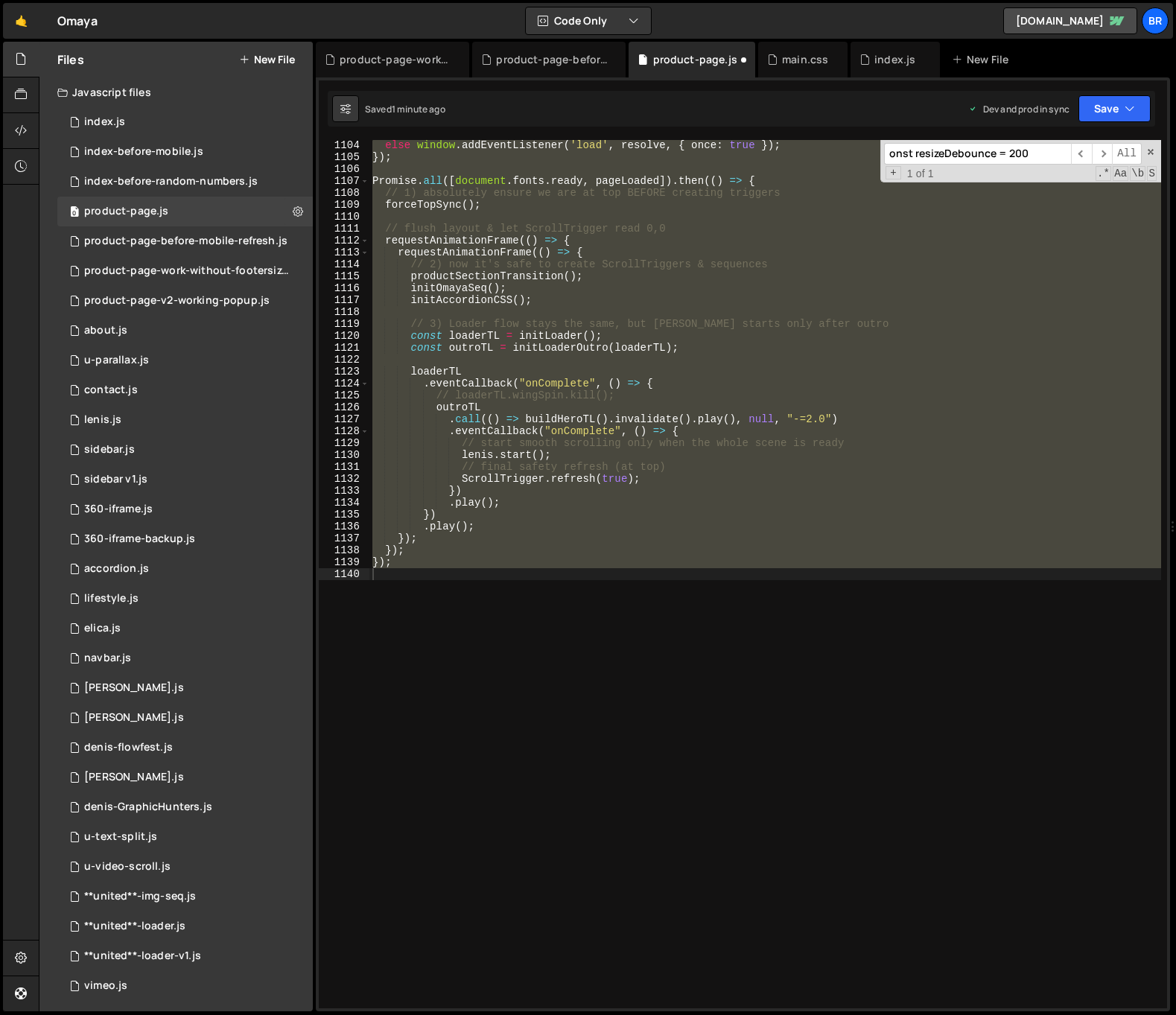
click at [690, 370] on div "else window . addEventListener ( 'load' , resolve , { once : true }) ; }) ; Pro…" at bounding box center [765, 574] width 792 height 868
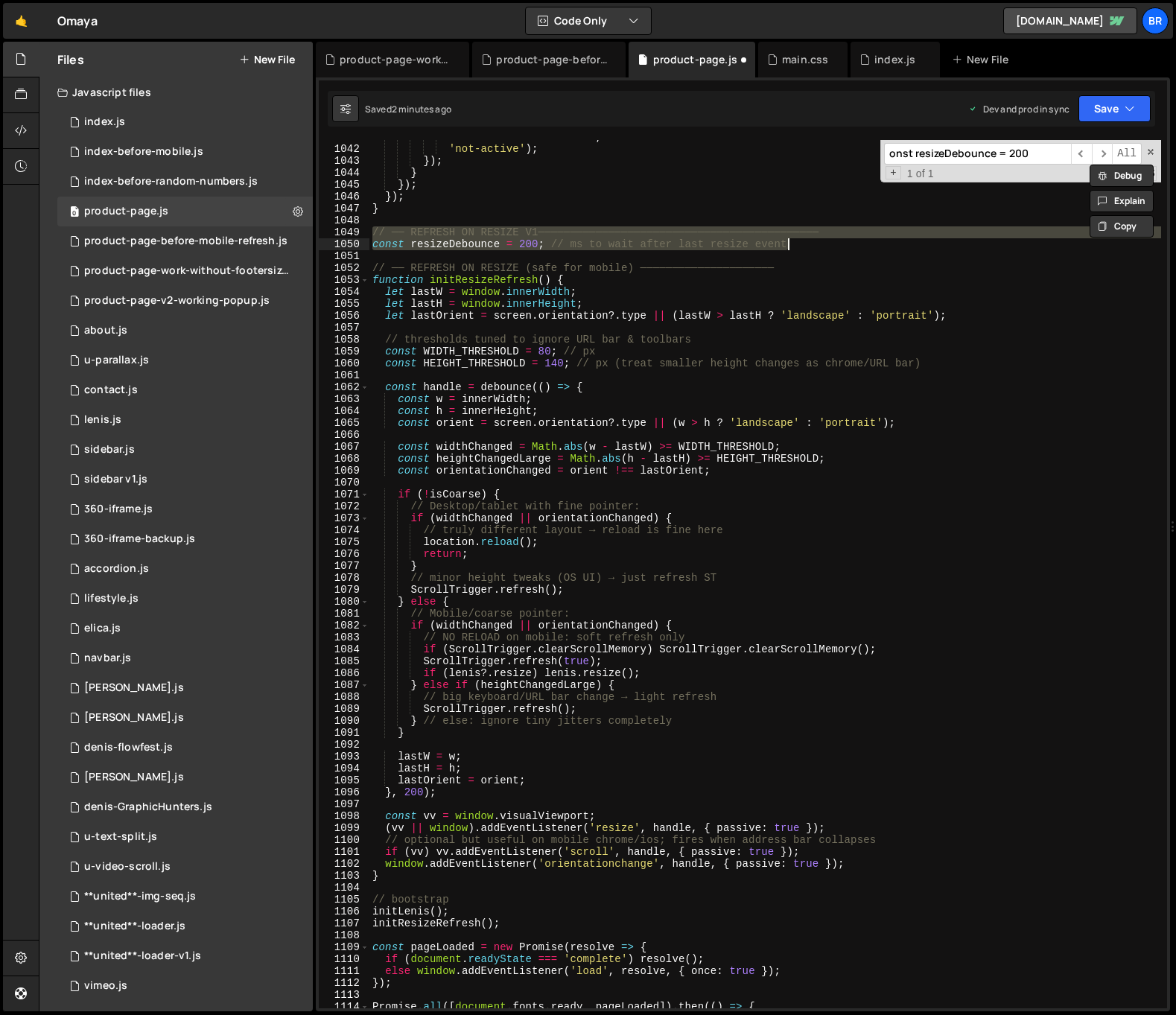
scroll to position [12409, 0]
click at [680, 467] on div "'data-accordion-status' , 'not-active' ) ; }) ; } }) ; }) ; } // ── REFRESH ON …" at bounding box center [765, 576] width 792 height 892
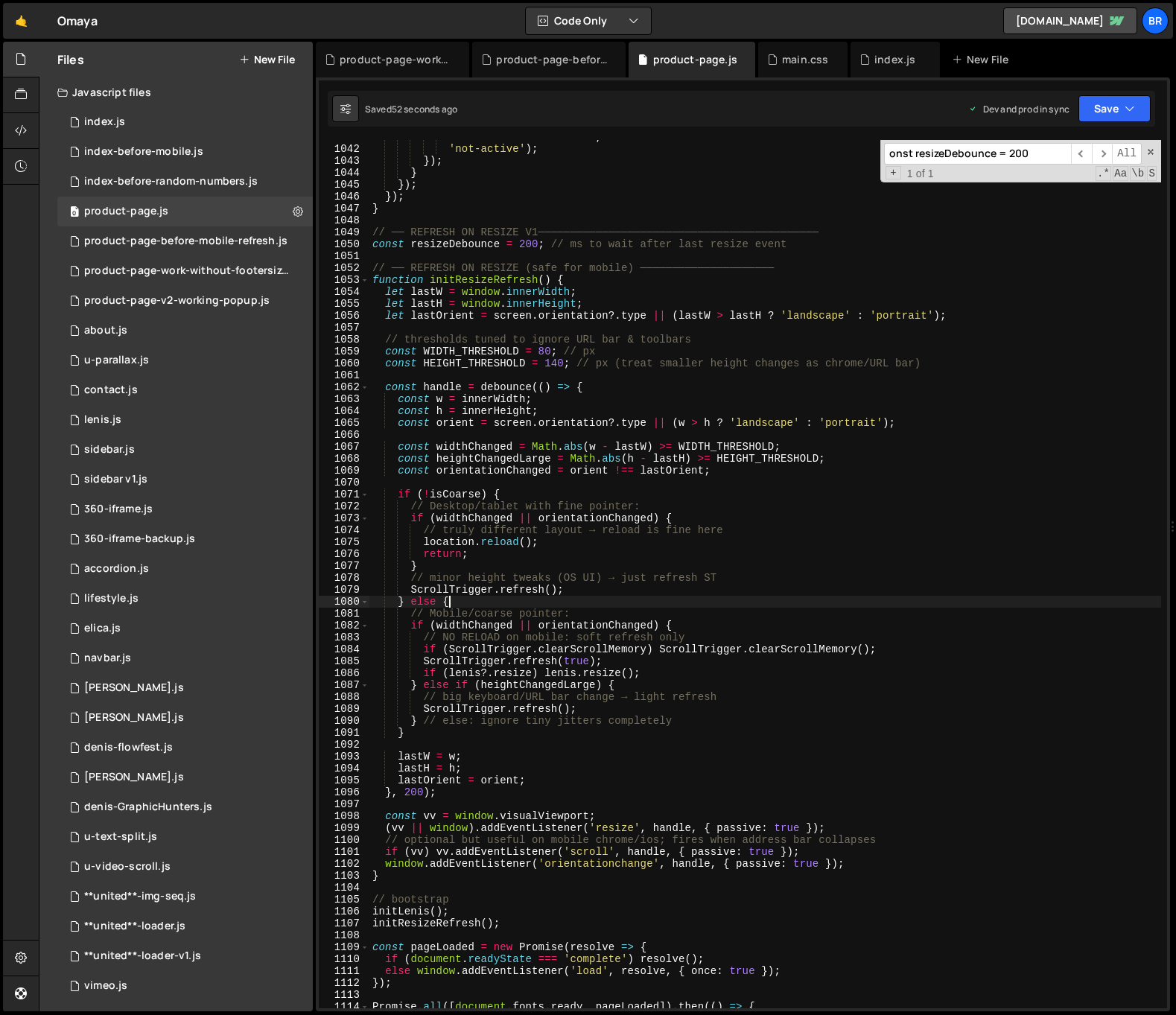
click at [834, 603] on div "'data-accordion-status' , 'not-active' ) ; }) ; } }) ; }) ; } // ── REFRESH ON …" at bounding box center [765, 576] width 792 height 892
click at [662, 734] on div "'data-accordion-status' , 'not-active' ) ; }) ; } }) ; }) ; } // ── REFRESH ON …" at bounding box center [765, 576] width 792 height 892
click at [655, 662] on div "'data-accordion-status' , 'not-active' ) ; }) ; } }) ; }) ; } // ── REFRESH ON …" at bounding box center [765, 576] width 792 height 892
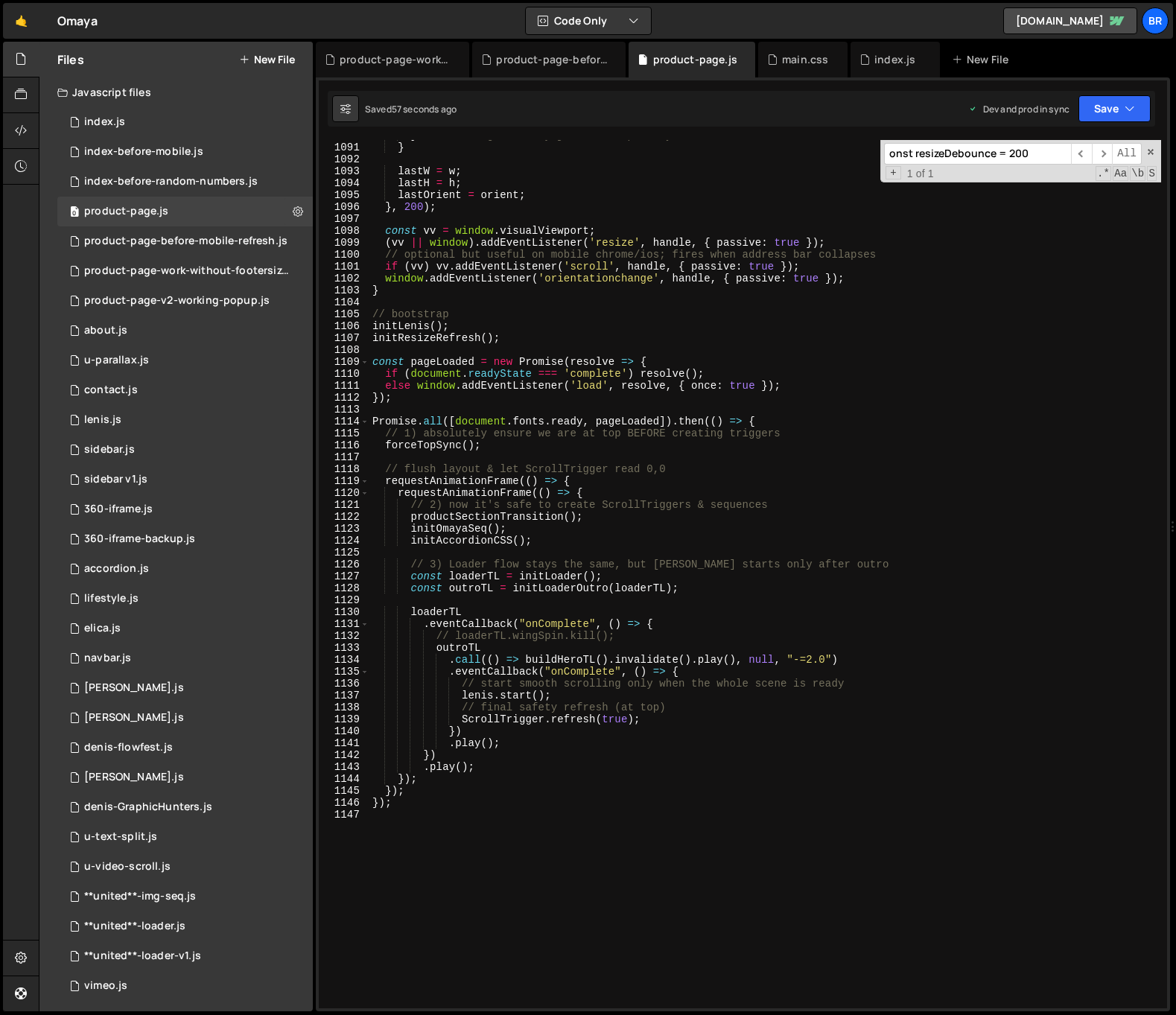
scroll to position [12994, 0]
type textarea "});"
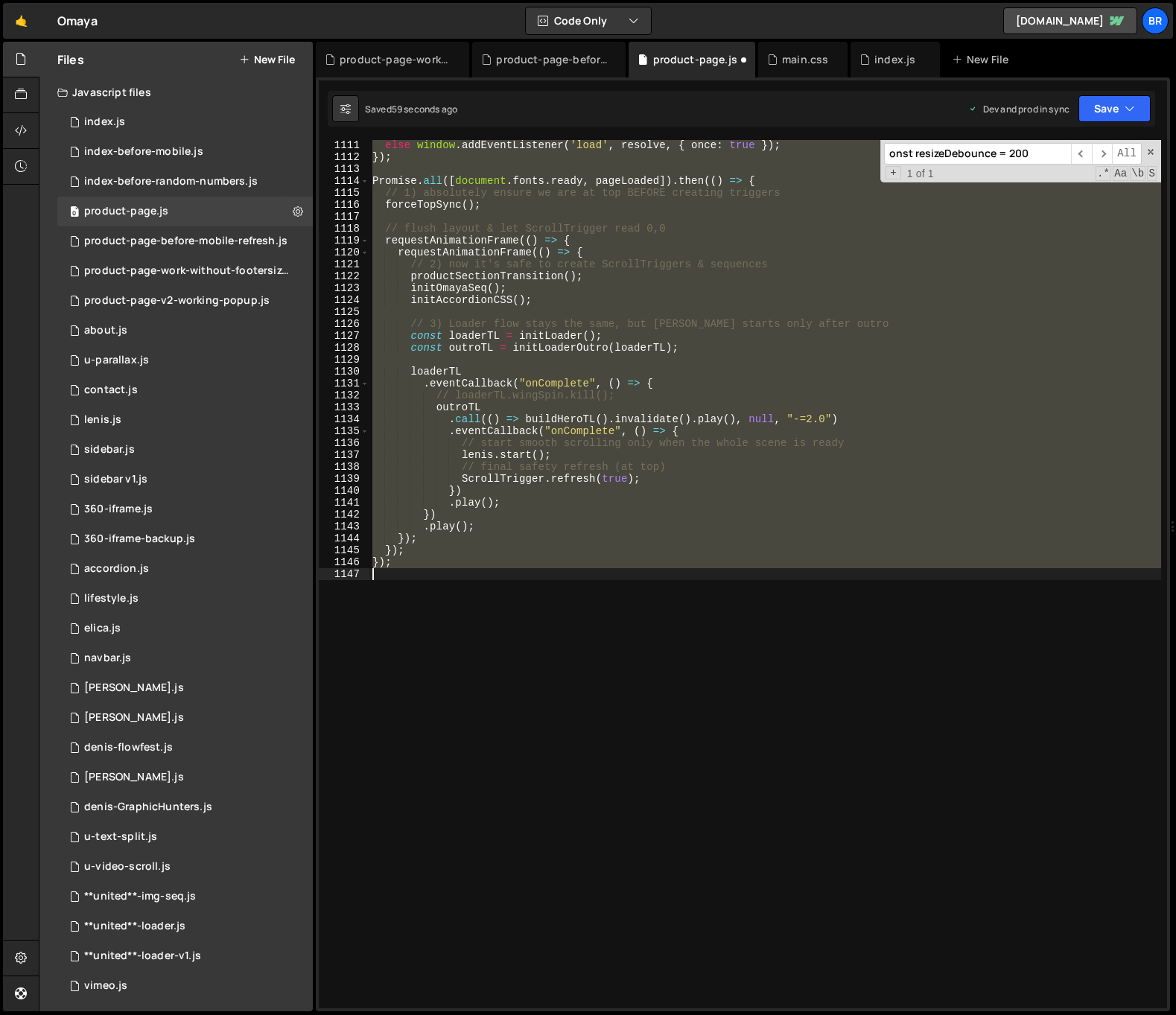
scroll to position [13235, 0]
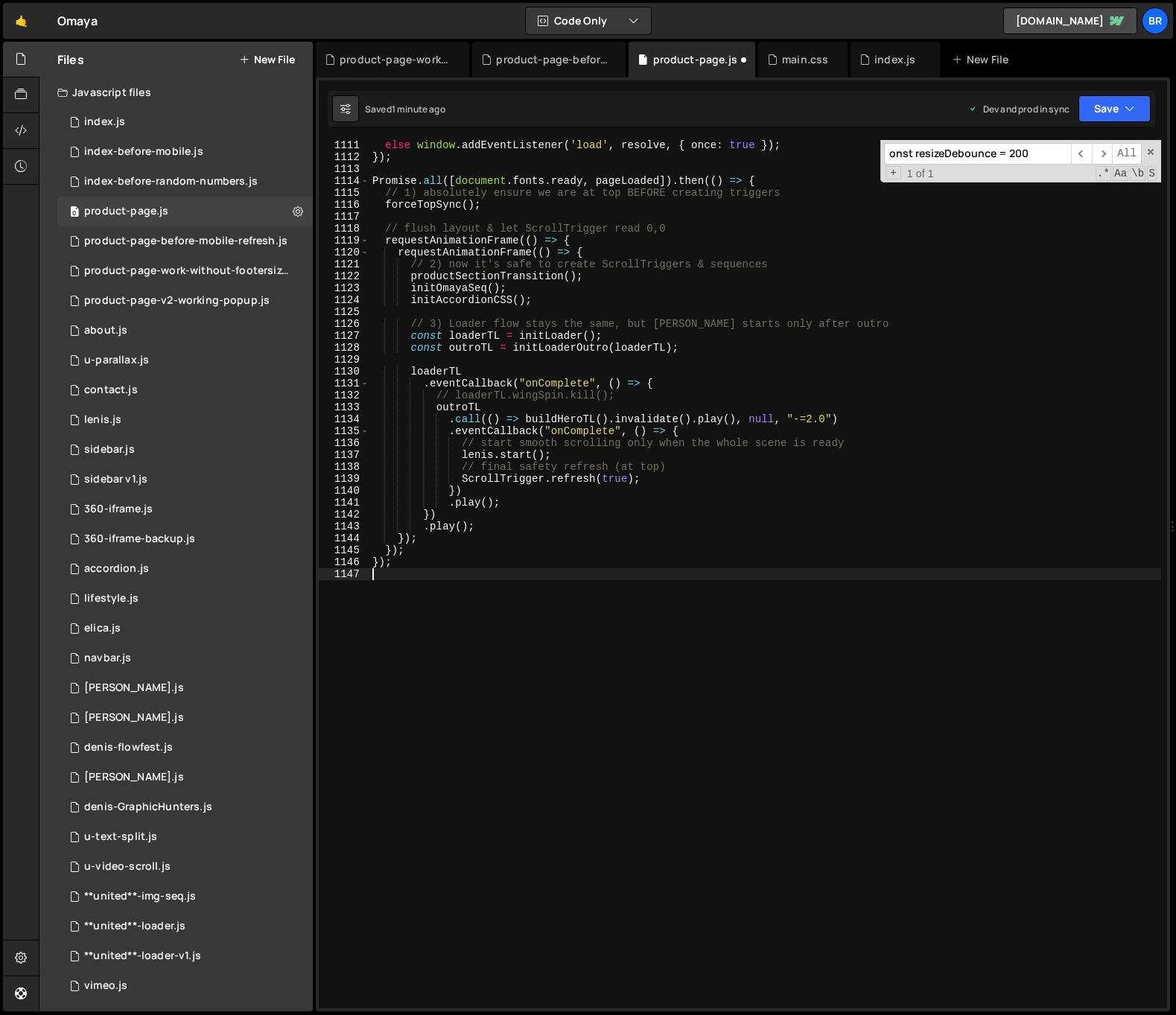
click at [676, 766] on div "else window . addEventListener ( 'load' , resolve , { once : true }) ; }) ; Pro…" at bounding box center [765, 585] width 792 height 892
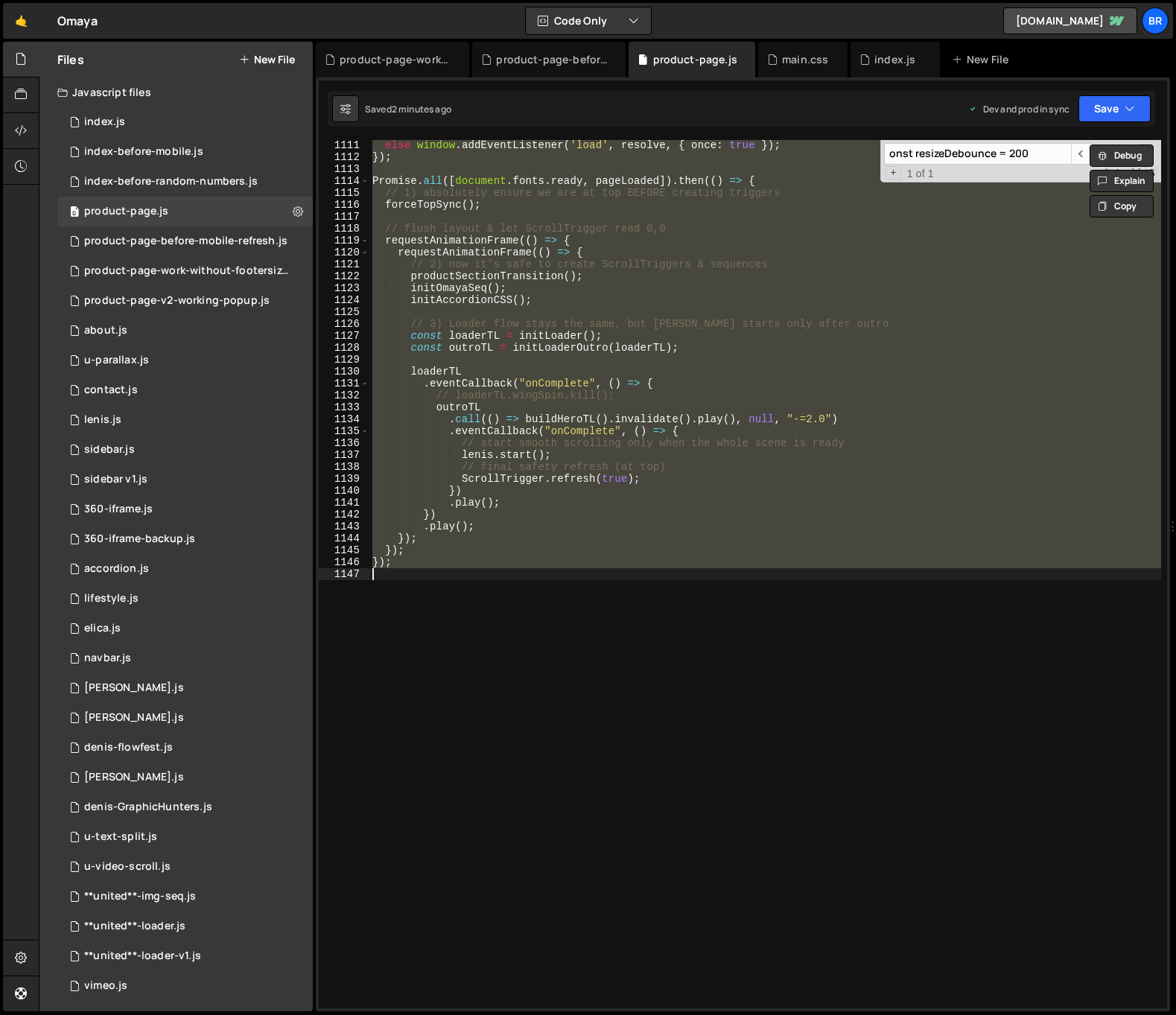
click at [621, 495] on div "else window . addEventListener ( 'load' , resolve , { once : true }) ; }) ; Pro…" at bounding box center [765, 574] width 792 height 868
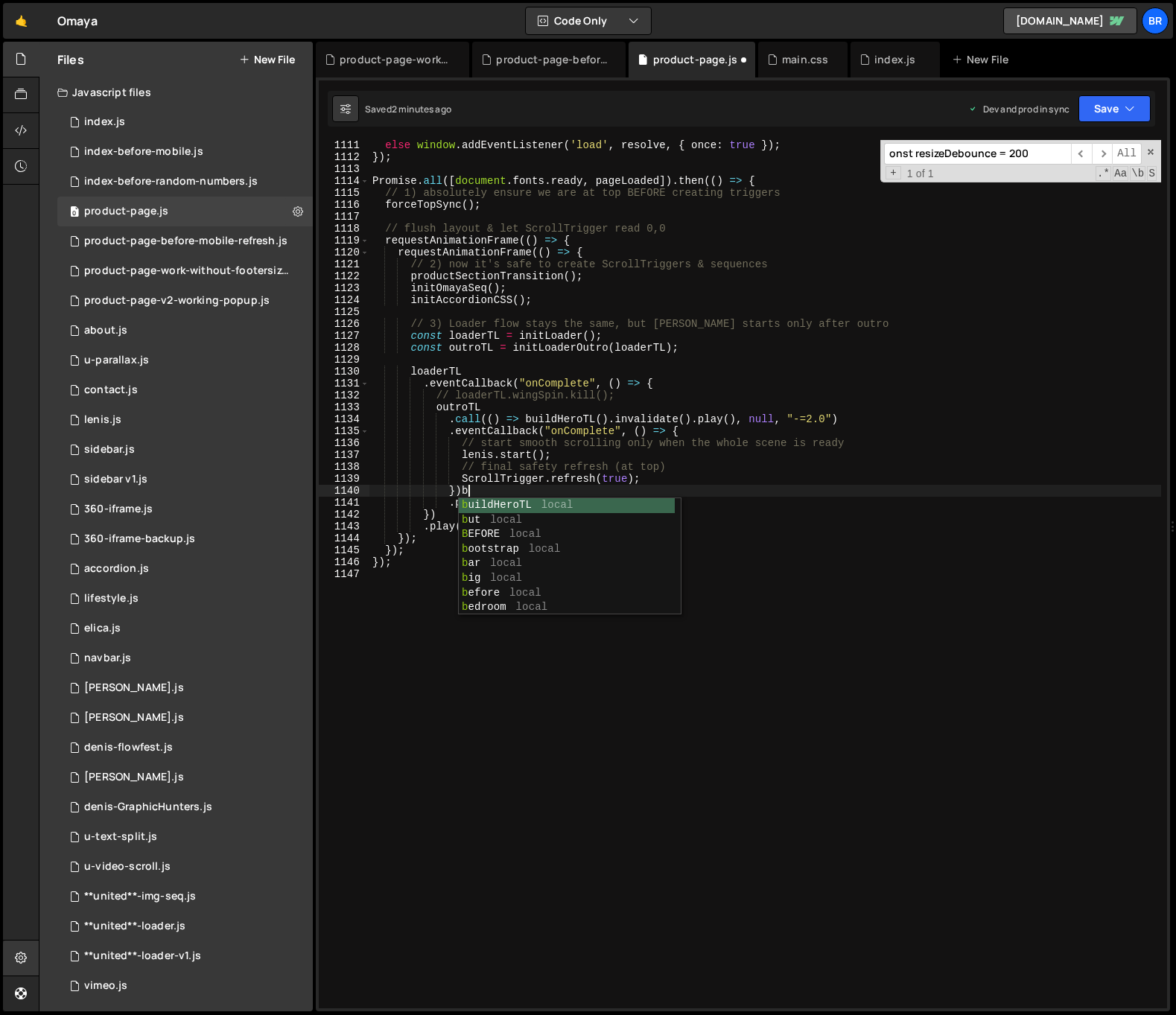
scroll to position [0, 6]
type textarea "})"
click at [976, 159] on input "onst resizeDebounce = 200" at bounding box center [977, 153] width 187 height 22
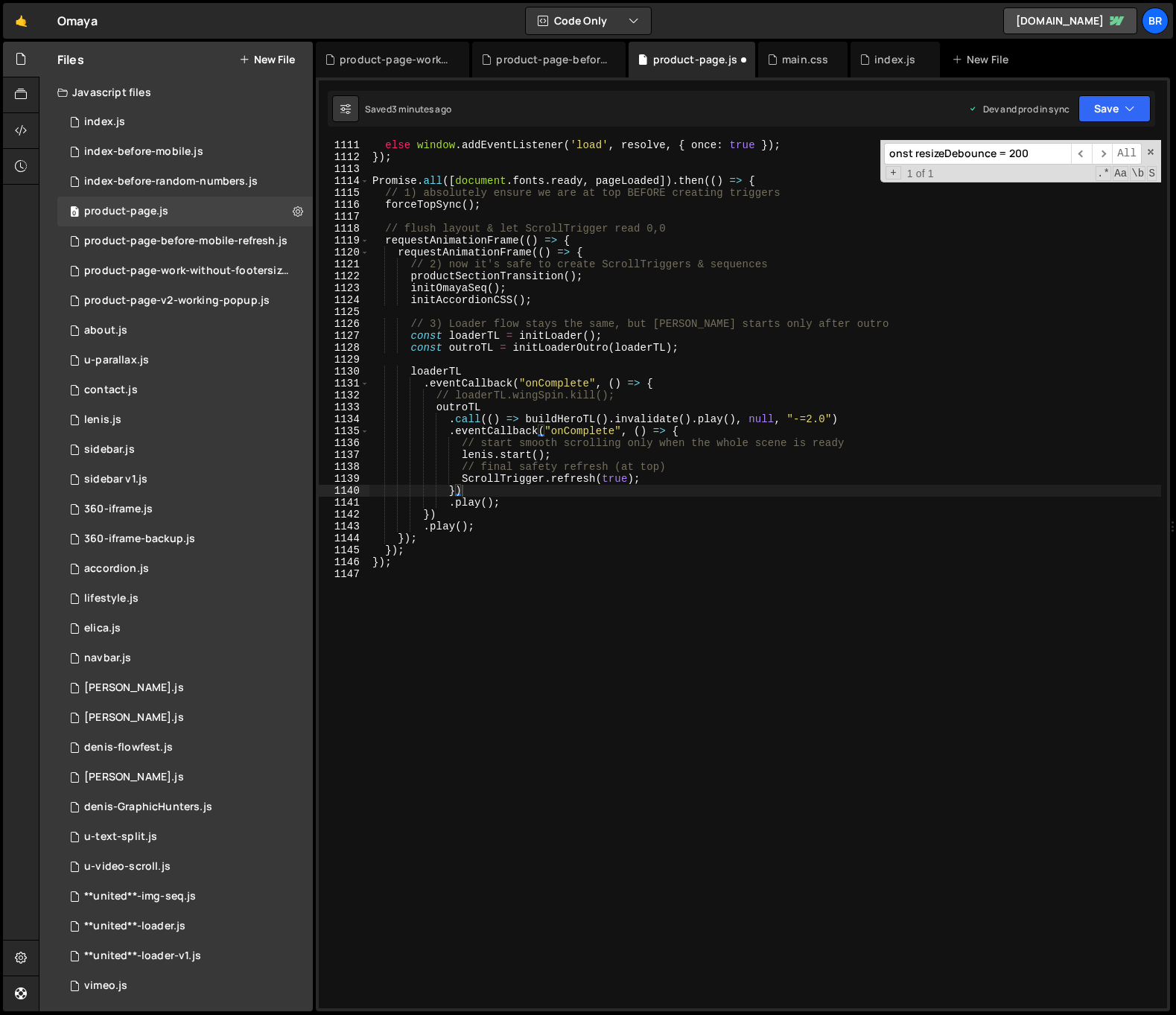
click at [976, 159] on input "onst resizeDebounce = 200" at bounding box center [977, 153] width 187 height 22
paste input "window.addEventListener('pageshow', (e) => { if (e.persisted) { window.scrollTo…"
click at [1102, 149] on span "​" at bounding box center [1103, 153] width 21 height 22
click at [940, 148] on input "window.addEventListener('pageshow', (e) => { if (e.persisted) { window.scrollTo…" at bounding box center [977, 153] width 187 height 22
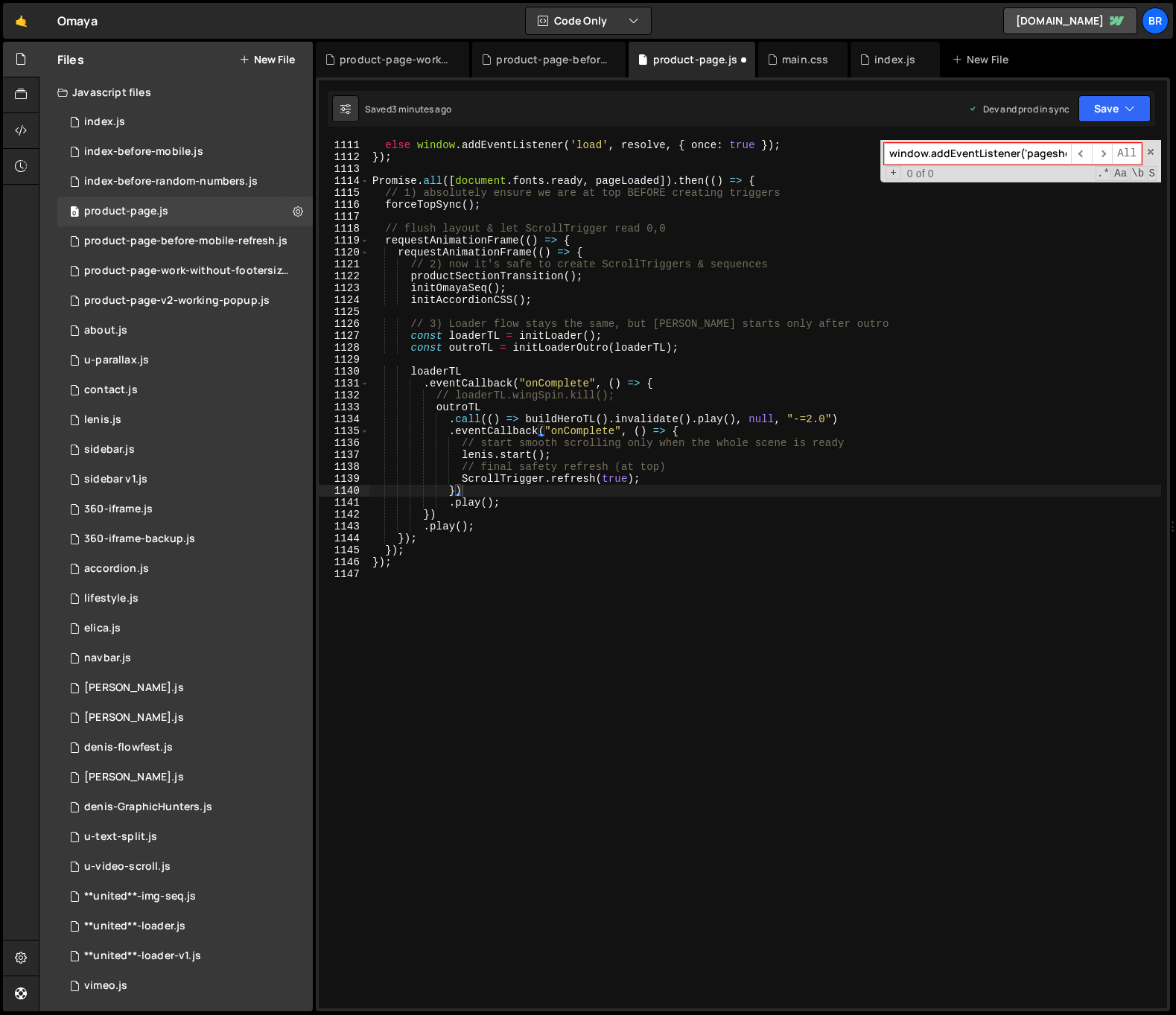
click at [940, 148] on input "window.addEventListener('pageshow', (e) => { if (e.persisted) { window.scrollTo…" at bounding box center [977, 153] width 187 height 22
paste input
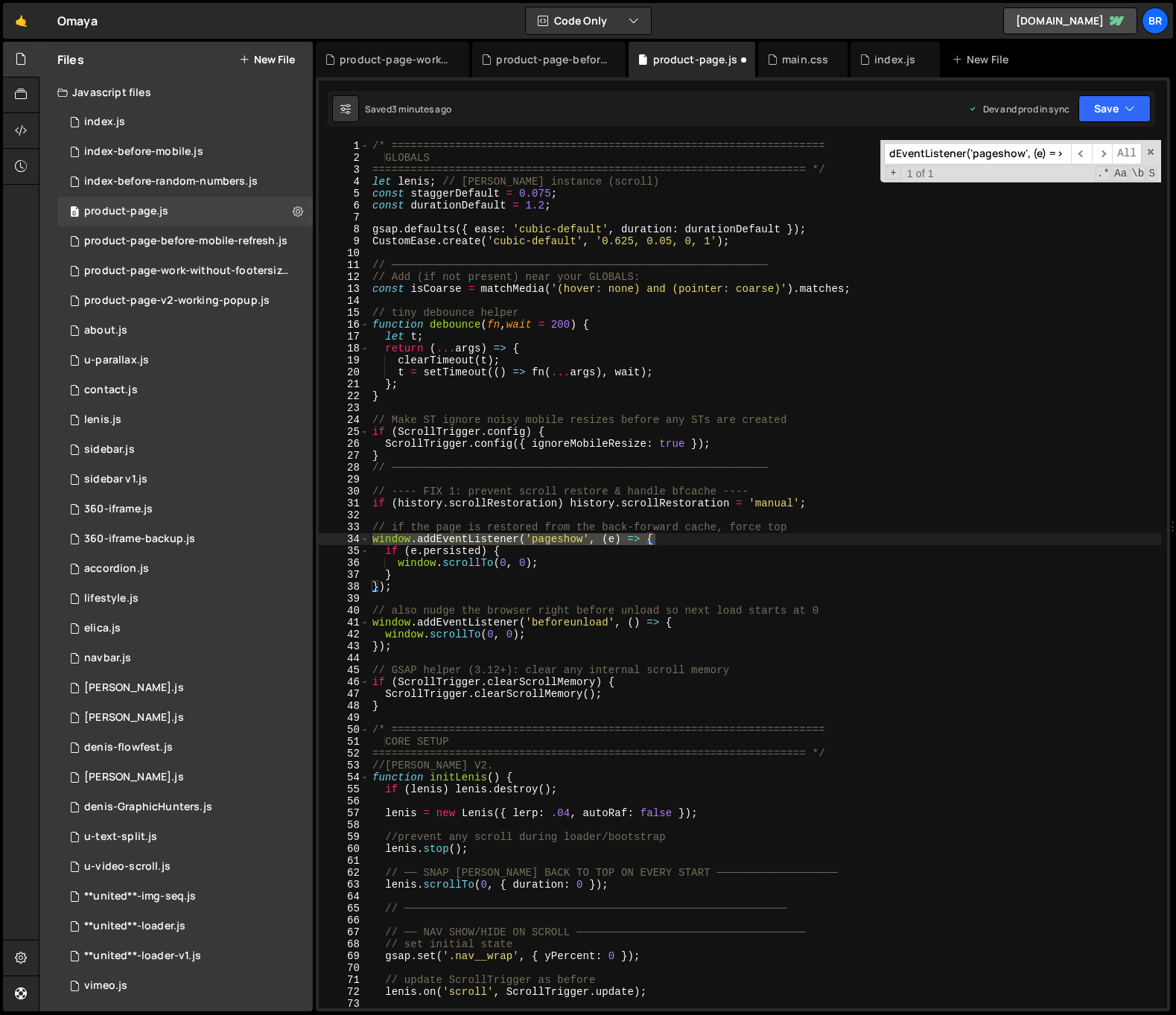
type input "window.addEventListener('pageshow', (e) => {"
click at [696, 557] on div "/* ==================================================================== GLOBALS…" at bounding box center [765, 585] width 792 height 892
click at [450, 587] on div "/* ==================================================================== GLOBALS…" at bounding box center [765, 585] width 792 height 892
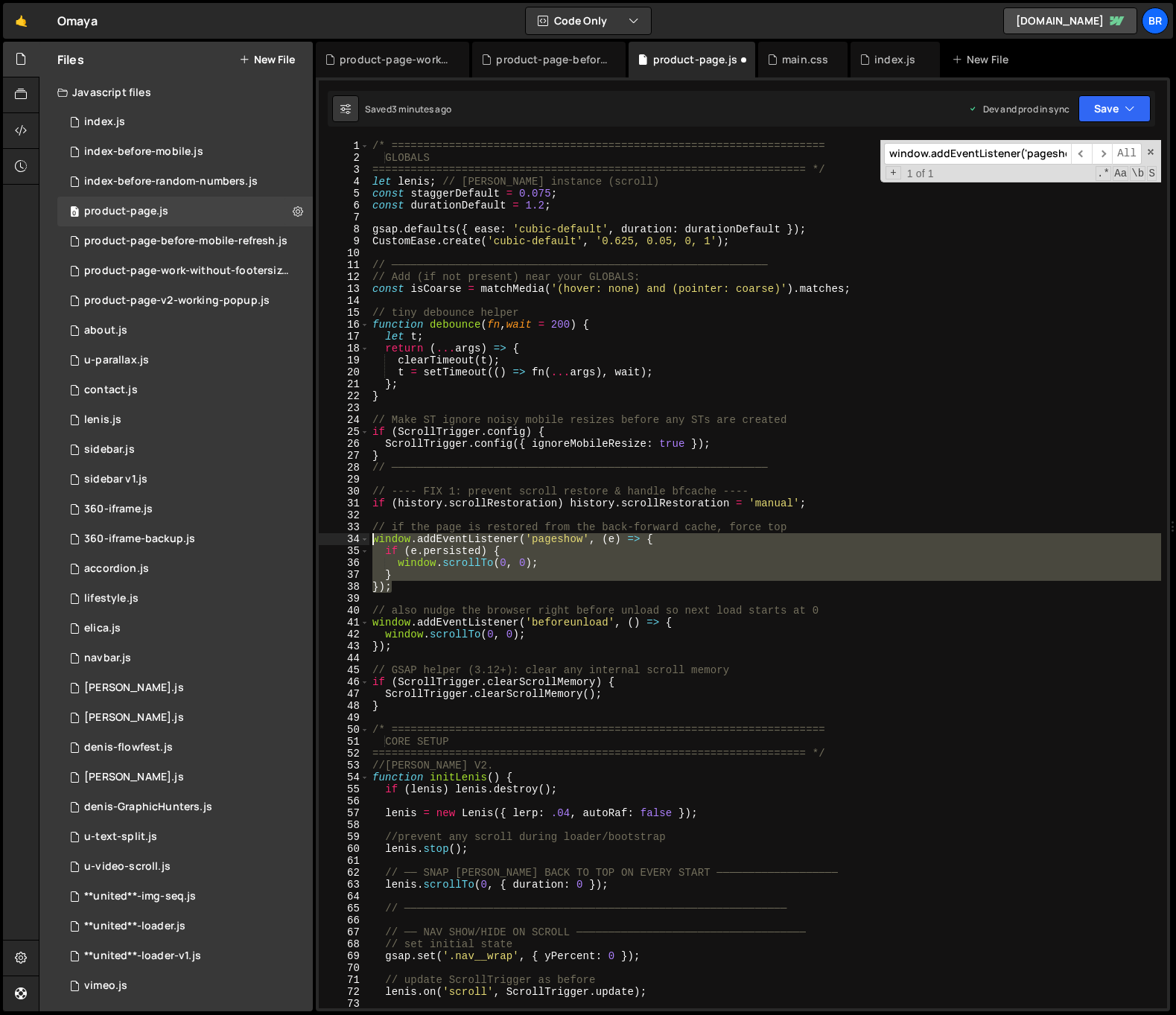
drag, startPoint x: 410, startPoint y: 588, endPoint x: 366, endPoint y: 528, distance: 74.4
click at [366, 528] on div "}); 1 2 3 4 5 6 7 8 9 10 11 12 13 14 15 16 17 18 19 20 21 22 23 24 25 26 27 28 …" at bounding box center [743, 574] width 848 height 868
type textarea "// if the page is restored from the back-forward cache, force top window.addEve…"
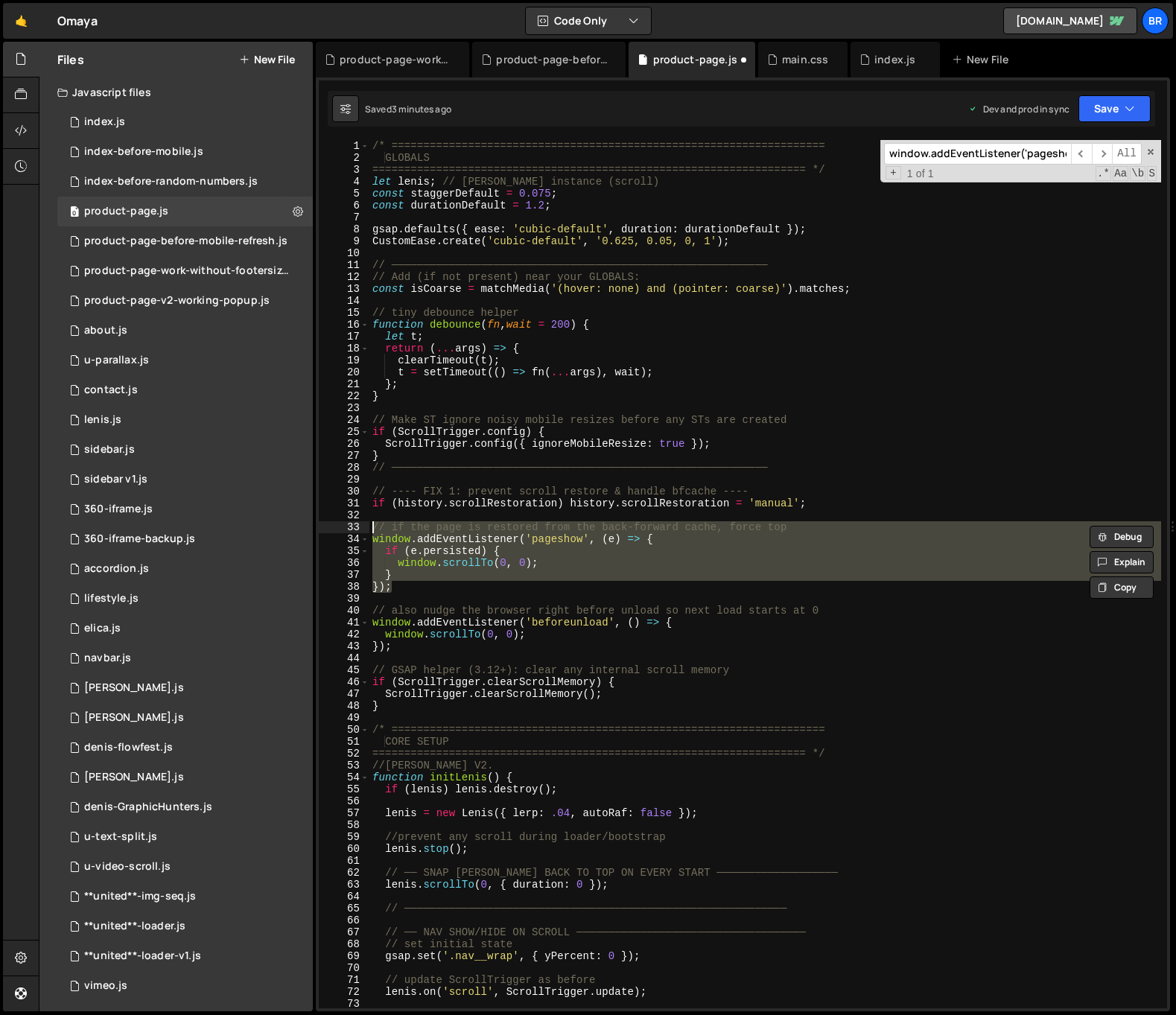
paste textarea
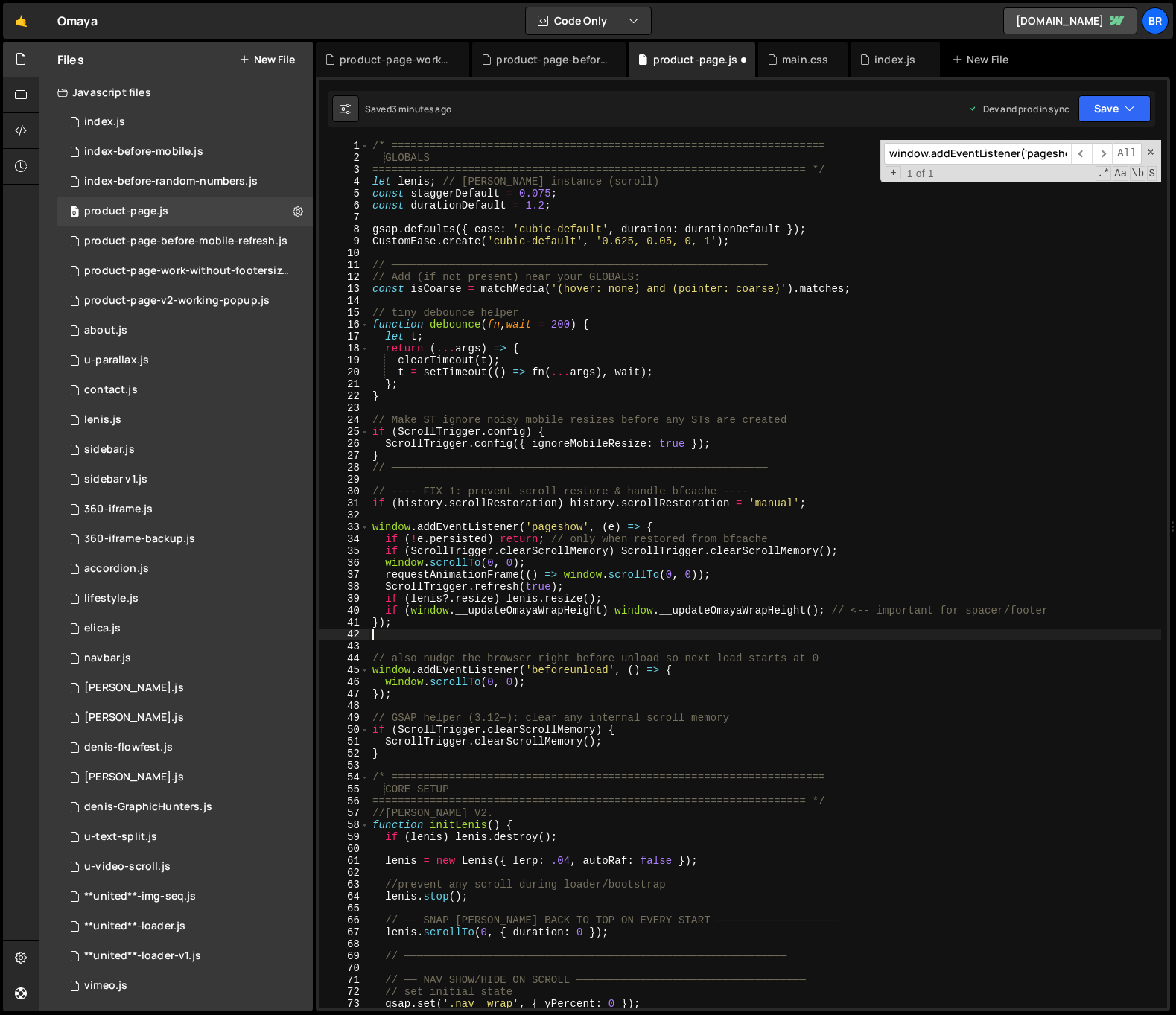
type textarea "});"
click at [974, 153] on input "window.addEventListener('pageshow', (e) => {" at bounding box center [977, 153] width 187 height 22
paste input "const wrap"
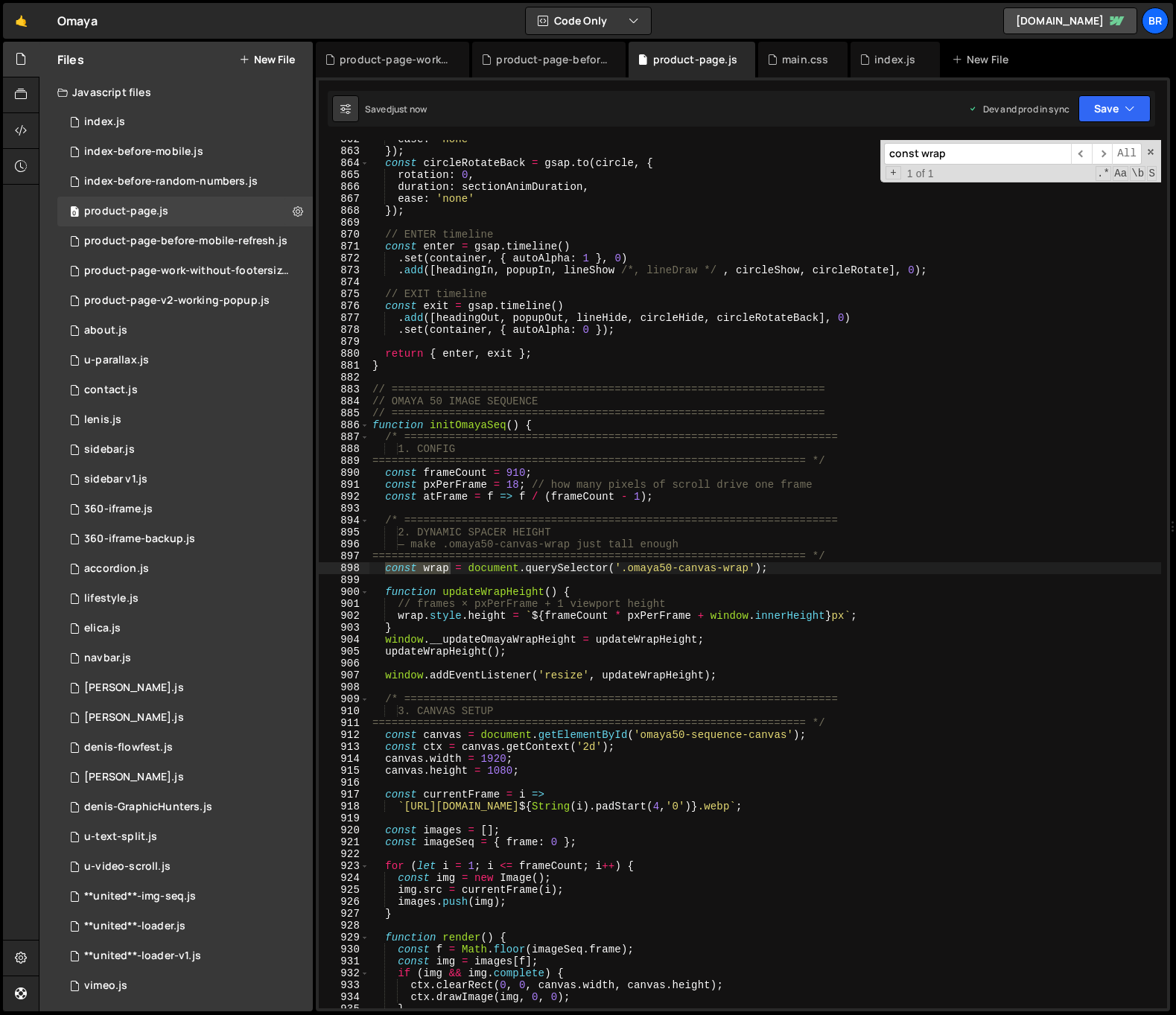
scroll to position [10274, 0]
type input "const wrap"
click at [452, 580] on div "ease : 'none' }) ; const circleRotateBack = gsap . to ( circle , { rotation : 0…" at bounding box center [765, 579] width 792 height 892
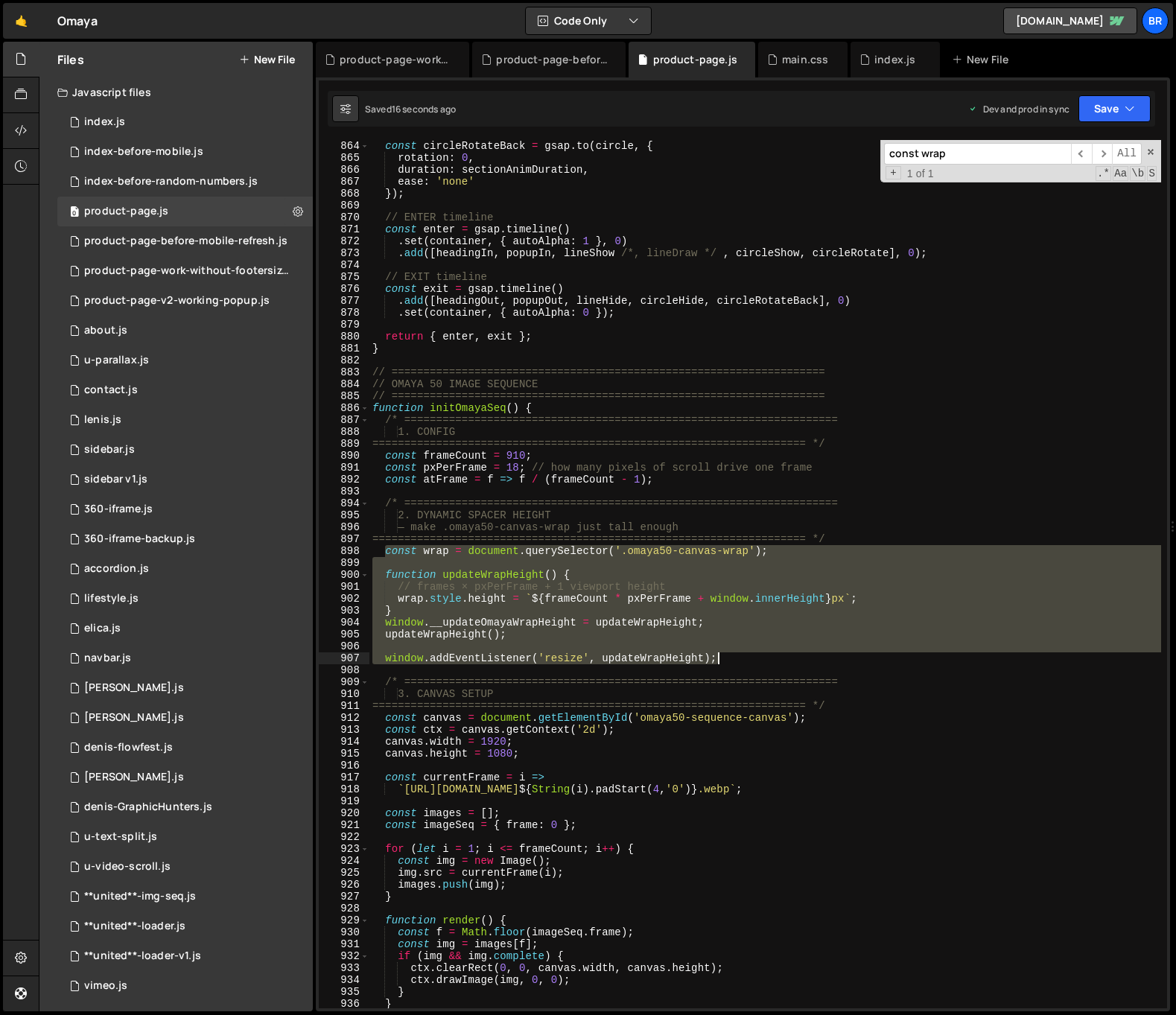
drag, startPoint x: 387, startPoint y: 549, endPoint x: 727, endPoint y: 660, distance: 357.7
click at [727, 660] on div "}) ; const circleRotateBack = gsap . to ( circle , { rotation : 0 , duration : …" at bounding box center [765, 574] width 792 height 892
type textarea "window.addEventListener('resize', updateWrapHeight);"
paste textarea
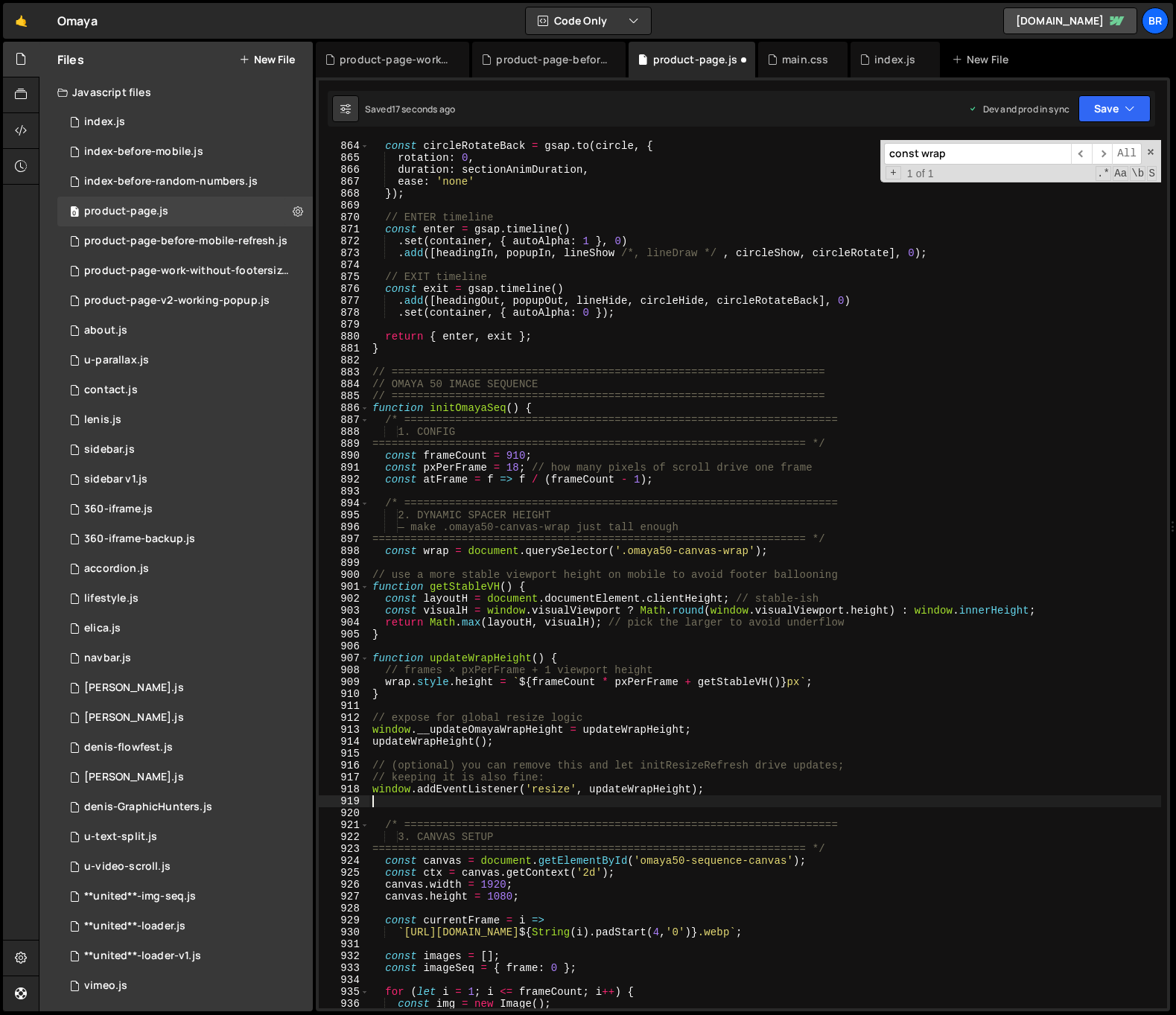
type textarea "window.addEventListener('resize', updateWrapHeight);"
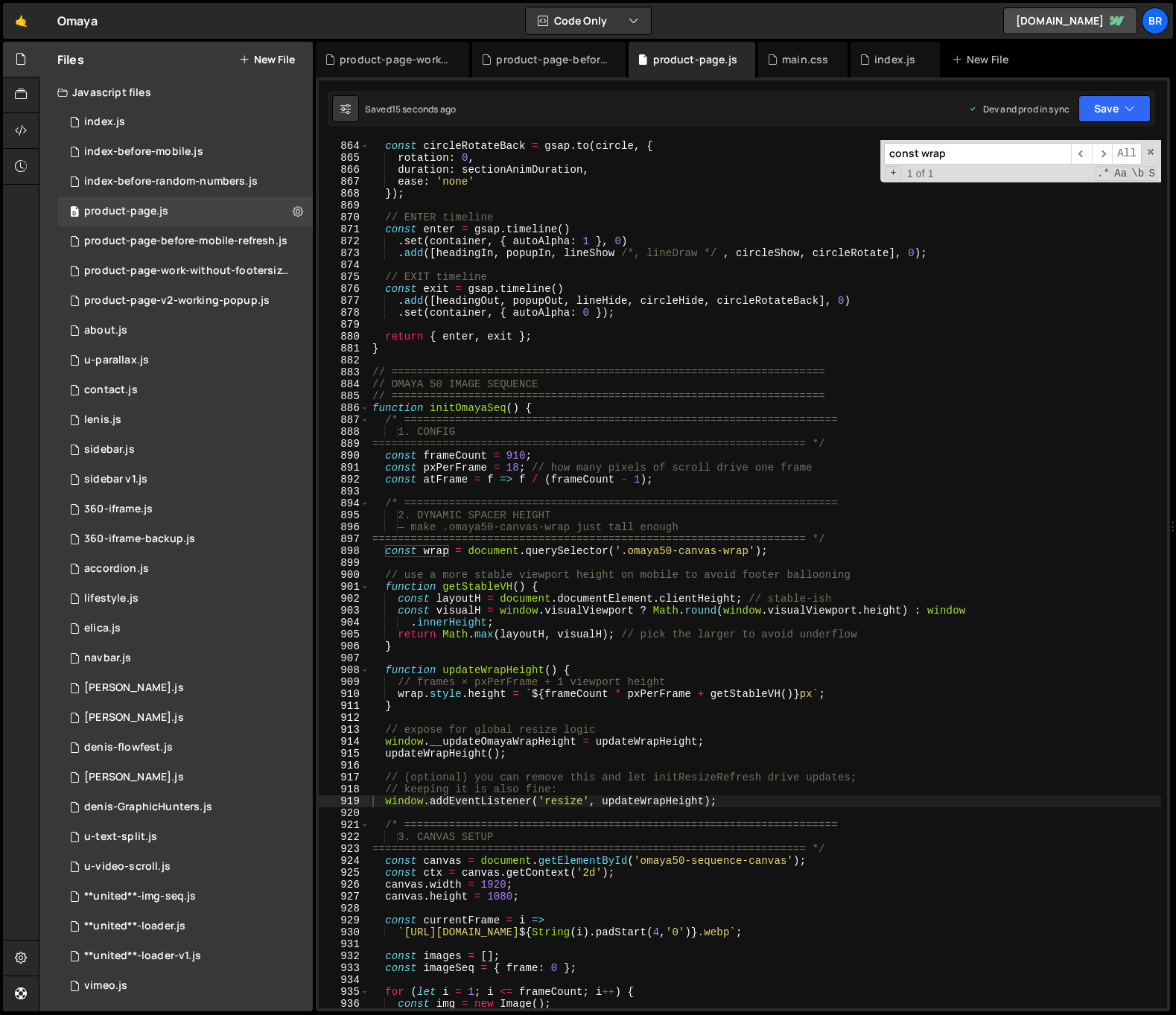
click at [1036, 151] on input "const wrap" at bounding box center [977, 153] width 187 height 22
paste input "else {"
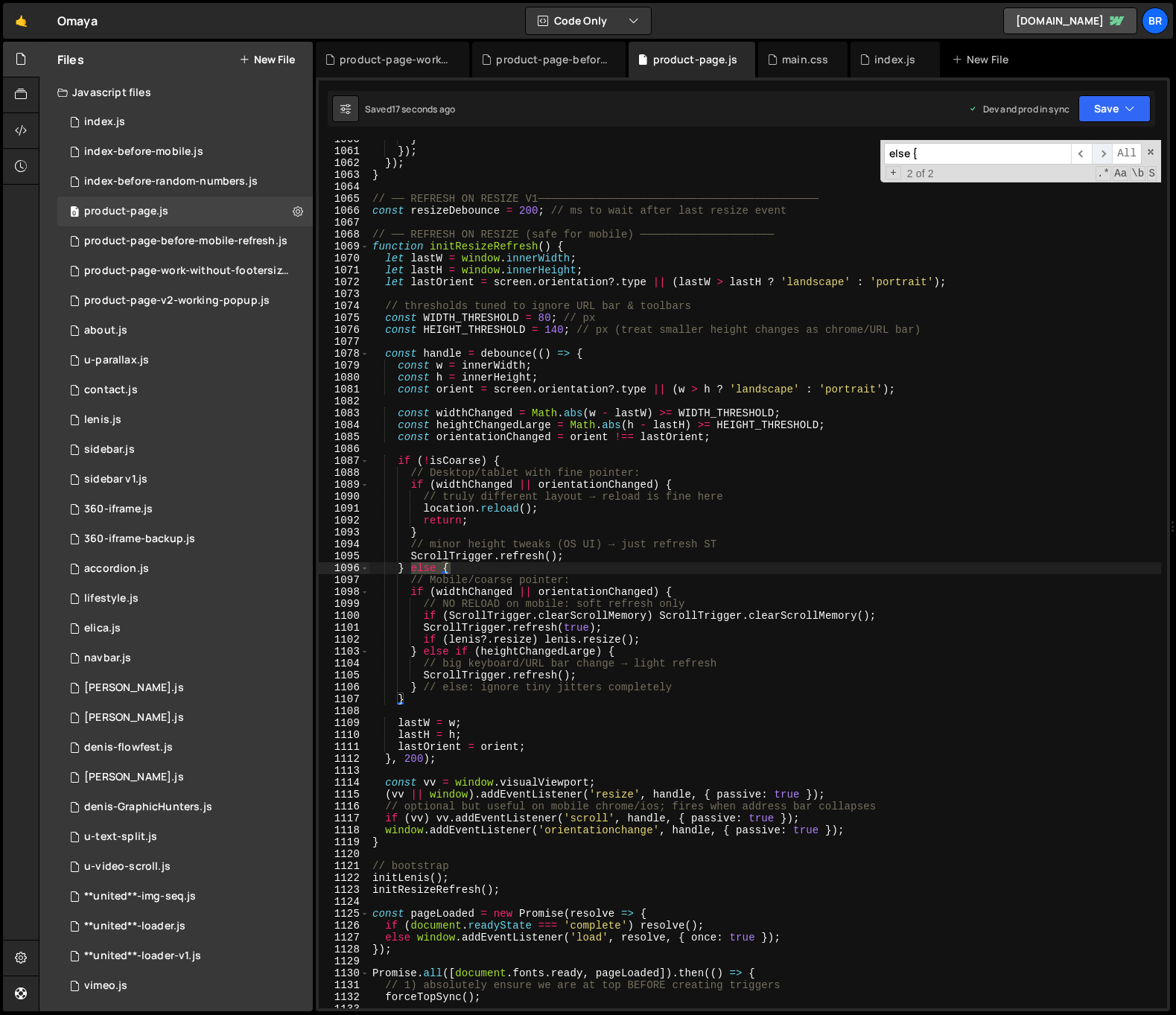
type input "else {"
click at [1106, 150] on span "​" at bounding box center [1103, 153] width 21 height 22
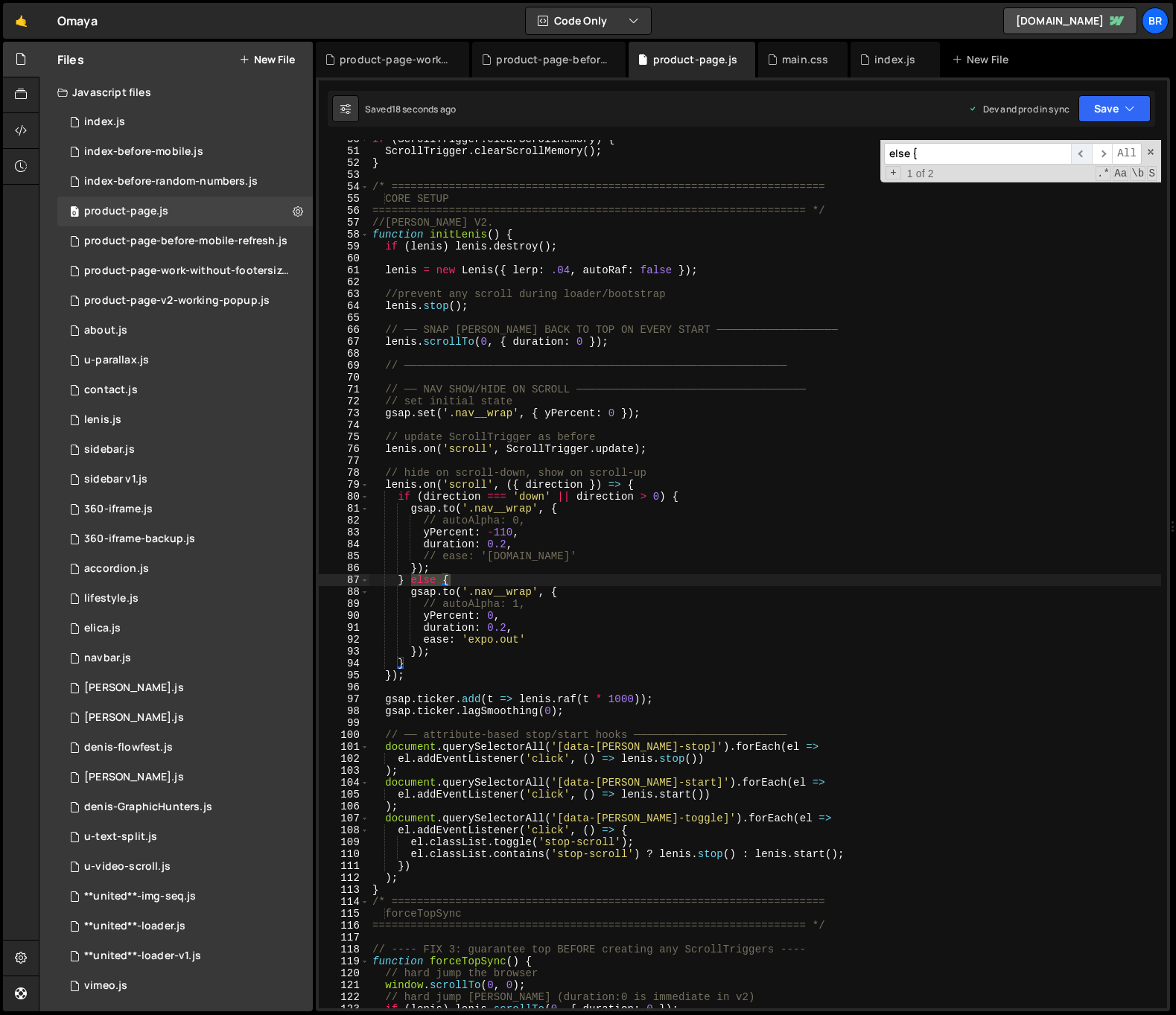
click at [1088, 152] on span "​" at bounding box center [1082, 153] width 21 height 22
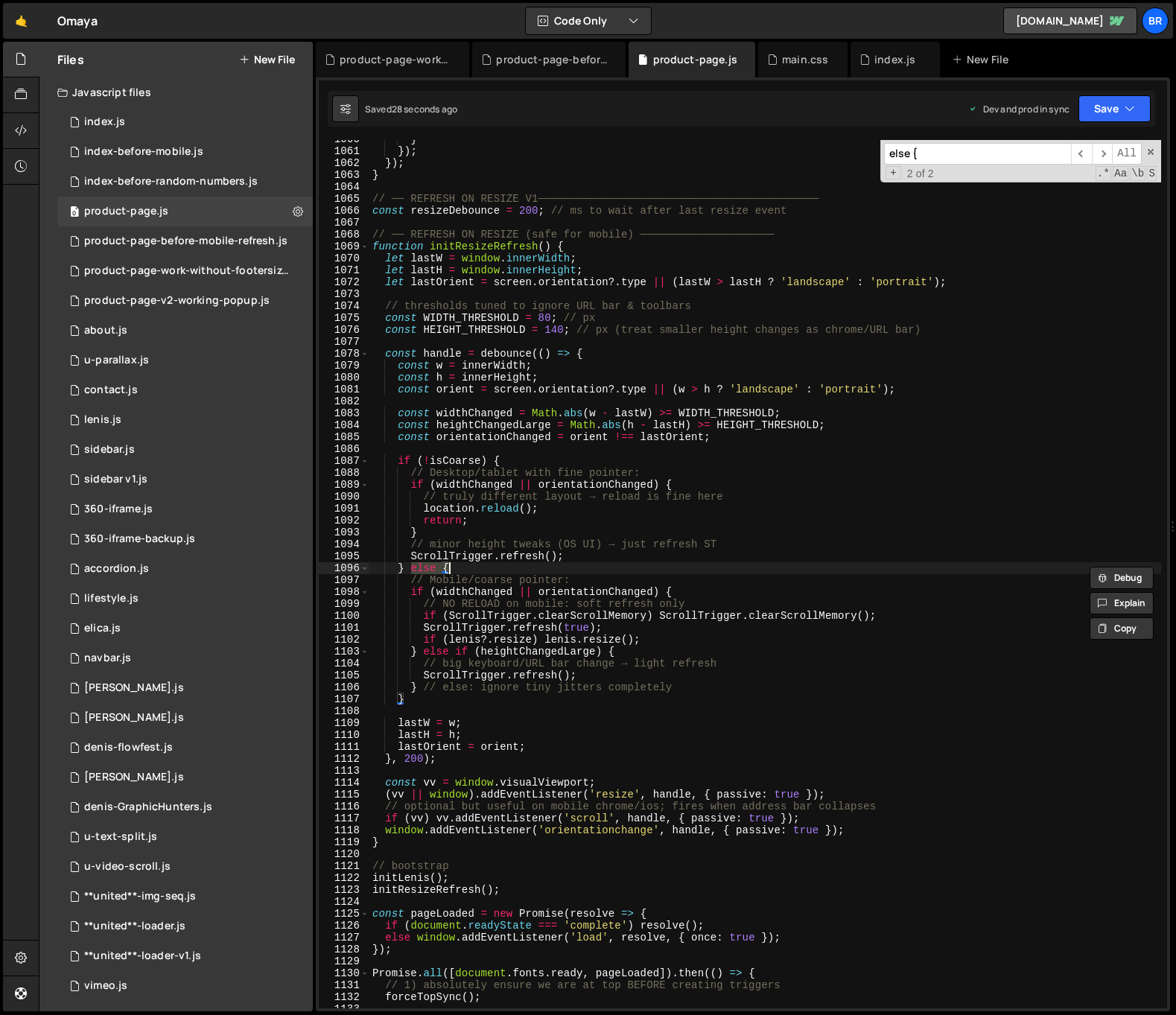
click at [425, 573] on div "} }) ; }) ; } // ── REFRESH ON RESIZE V1───────────────────────────────────────…" at bounding box center [765, 574] width 792 height 868
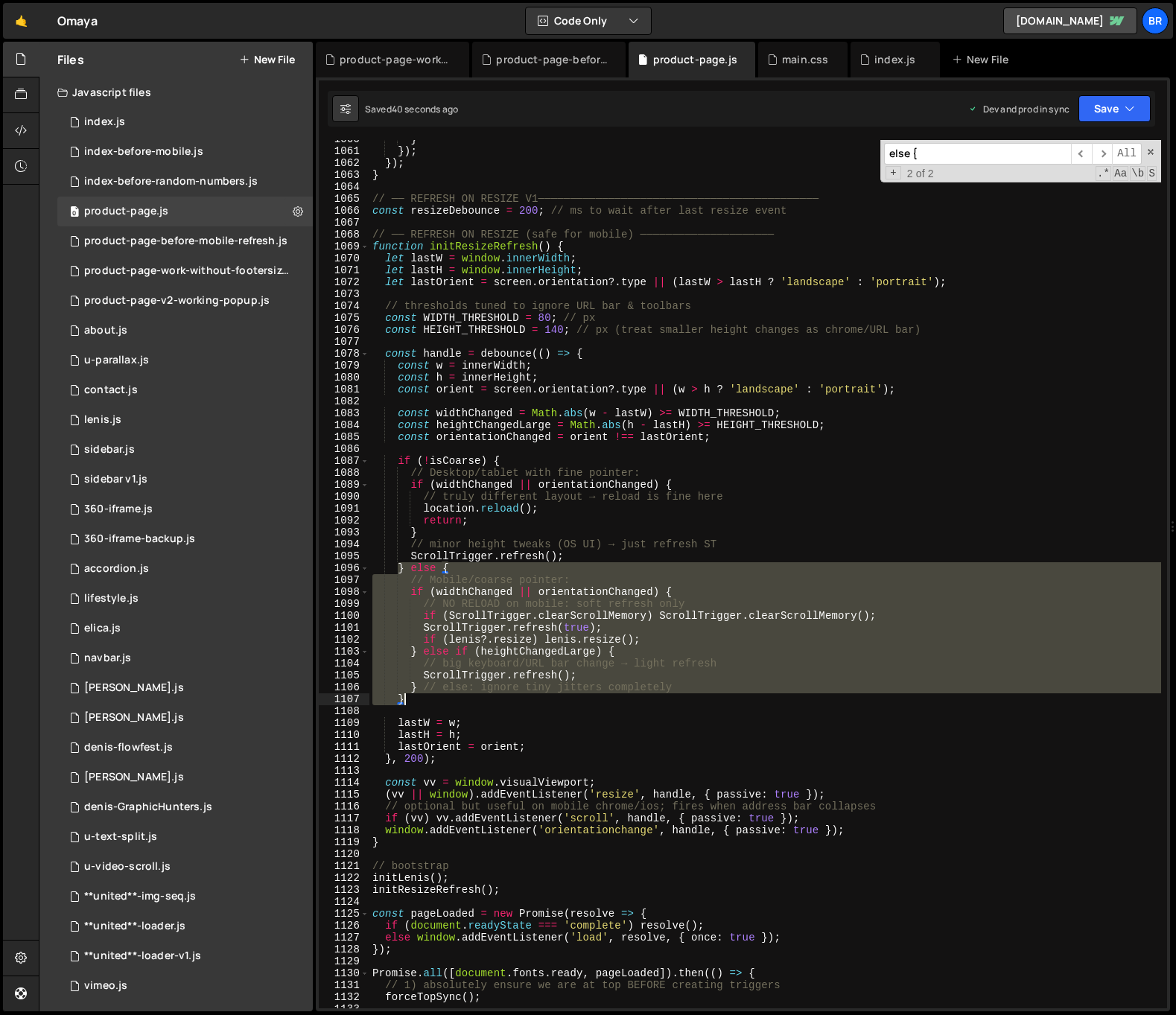
drag, startPoint x: 399, startPoint y: 570, endPoint x: 713, endPoint y: 699, distance: 339.5
click at [713, 699] on div "} }) ; }) ; } // ── REFRESH ON RESIZE V1───────────────────────────────────────…" at bounding box center [765, 579] width 792 height 892
type textarea "} // else: ignore tiny jitters completely }"
paste textarea
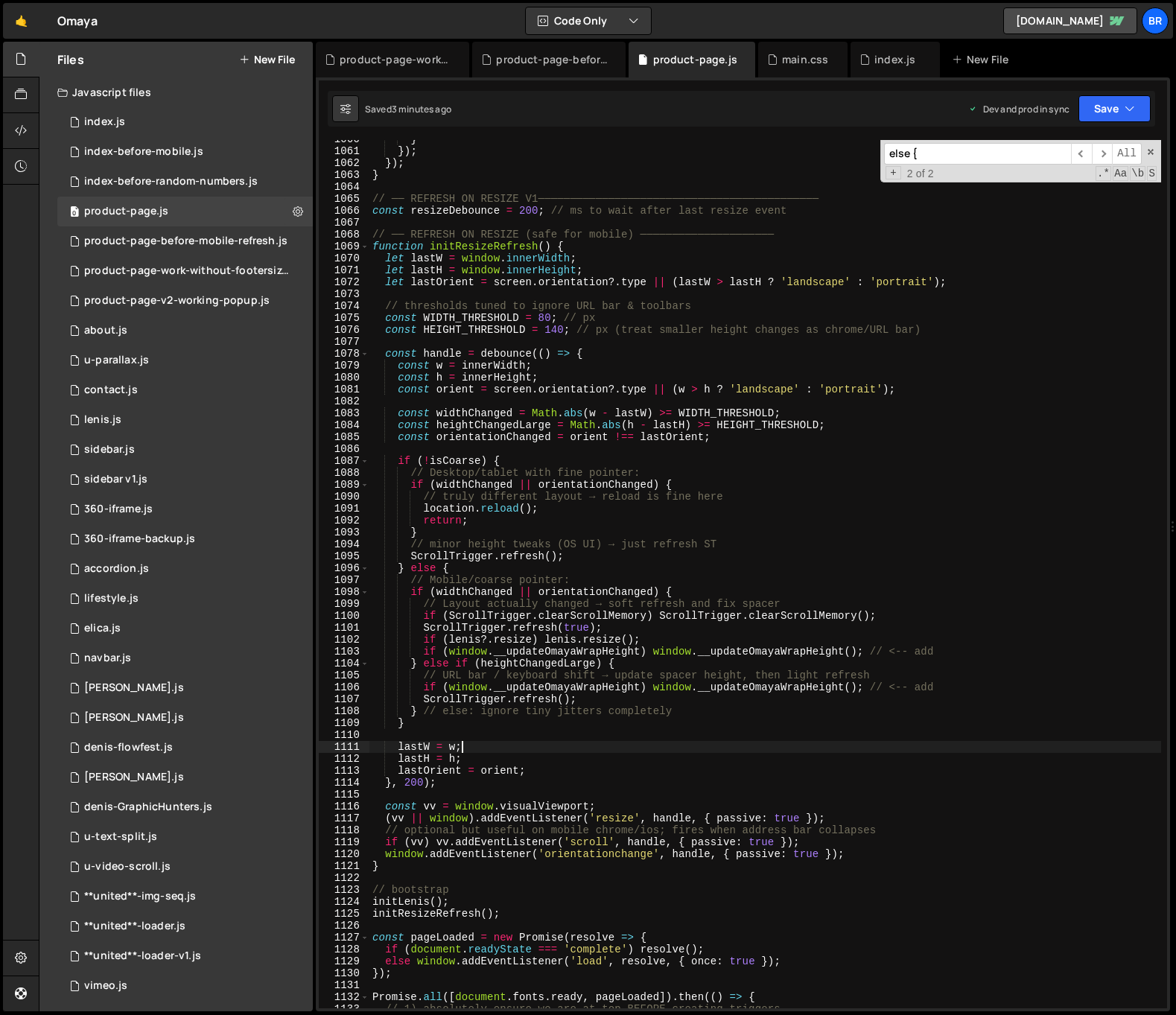
click at [616, 741] on div "} }) ; }) ; } // ── REFRESH ON RESIZE V1───────────────────────────────────────…" at bounding box center [765, 579] width 792 height 892
click at [609, 722] on div "} }) ; }) ; } // ── REFRESH ON RESIZE V1───────────────────────────────────────…" at bounding box center [765, 579] width 792 height 892
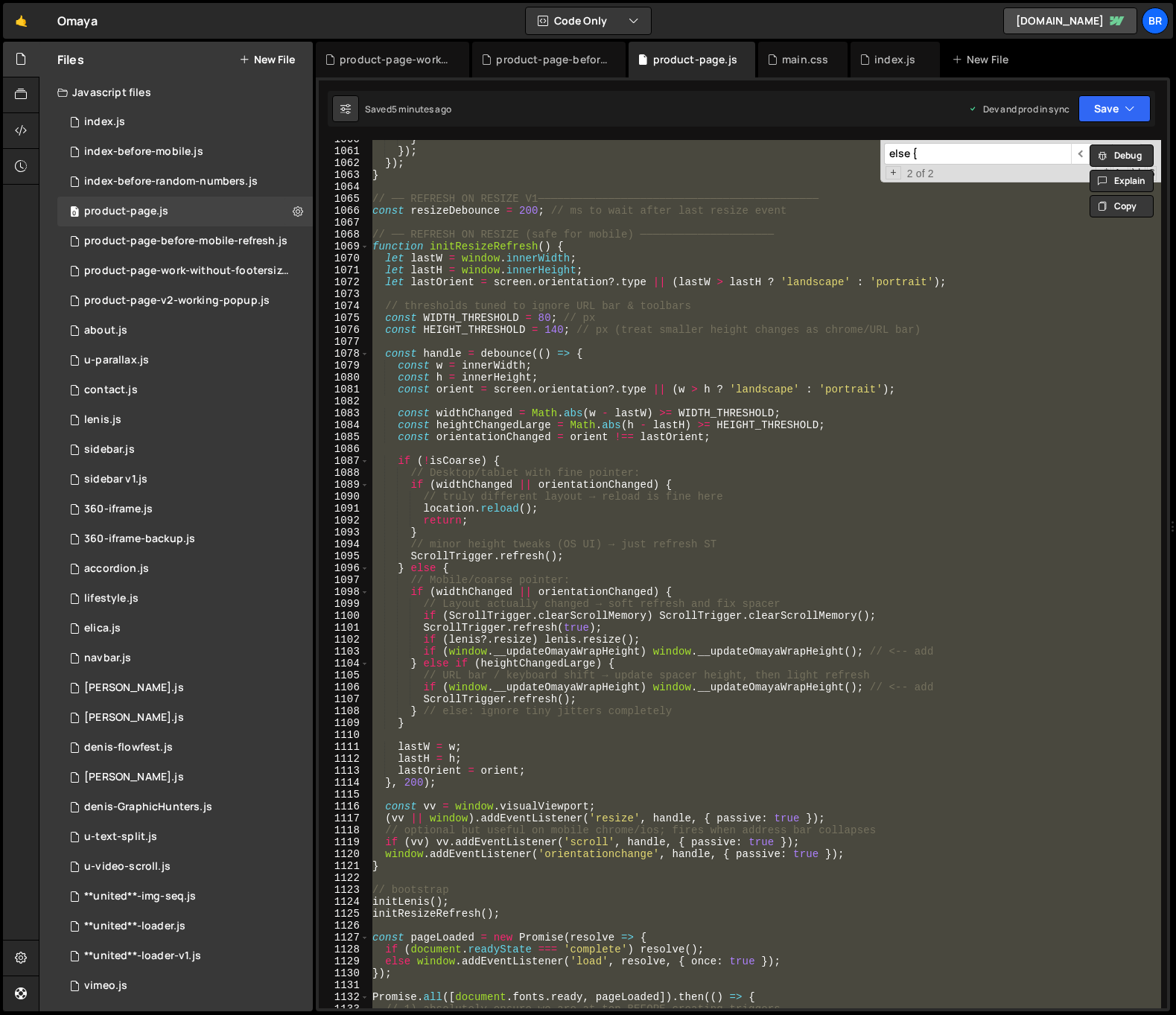
click at [573, 304] on div "} }) ; }) ; } // ── REFRESH ON RESIZE V1───────────────────────────────────────…" at bounding box center [765, 574] width 792 height 868
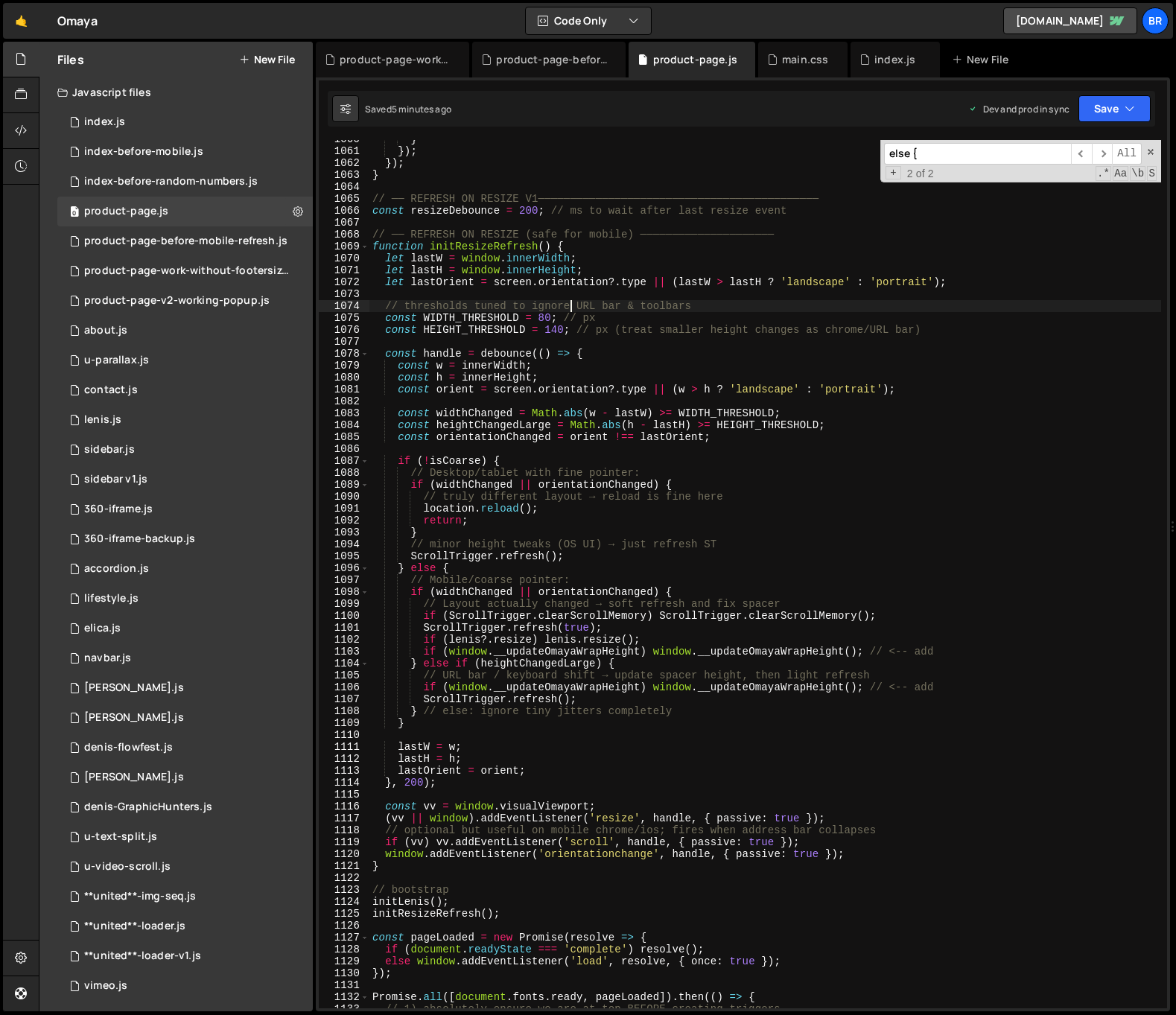
click at [850, 567] on div "} }) ; }) ; } // ── REFRESH ON RESIZE V1───────────────────────────────────────…" at bounding box center [765, 579] width 792 height 892
click at [755, 552] on div "} }) ; }) ; } // ── REFRESH ON RESIZE V1───────────────────────────────────────…" at bounding box center [765, 579] width 792 height 892
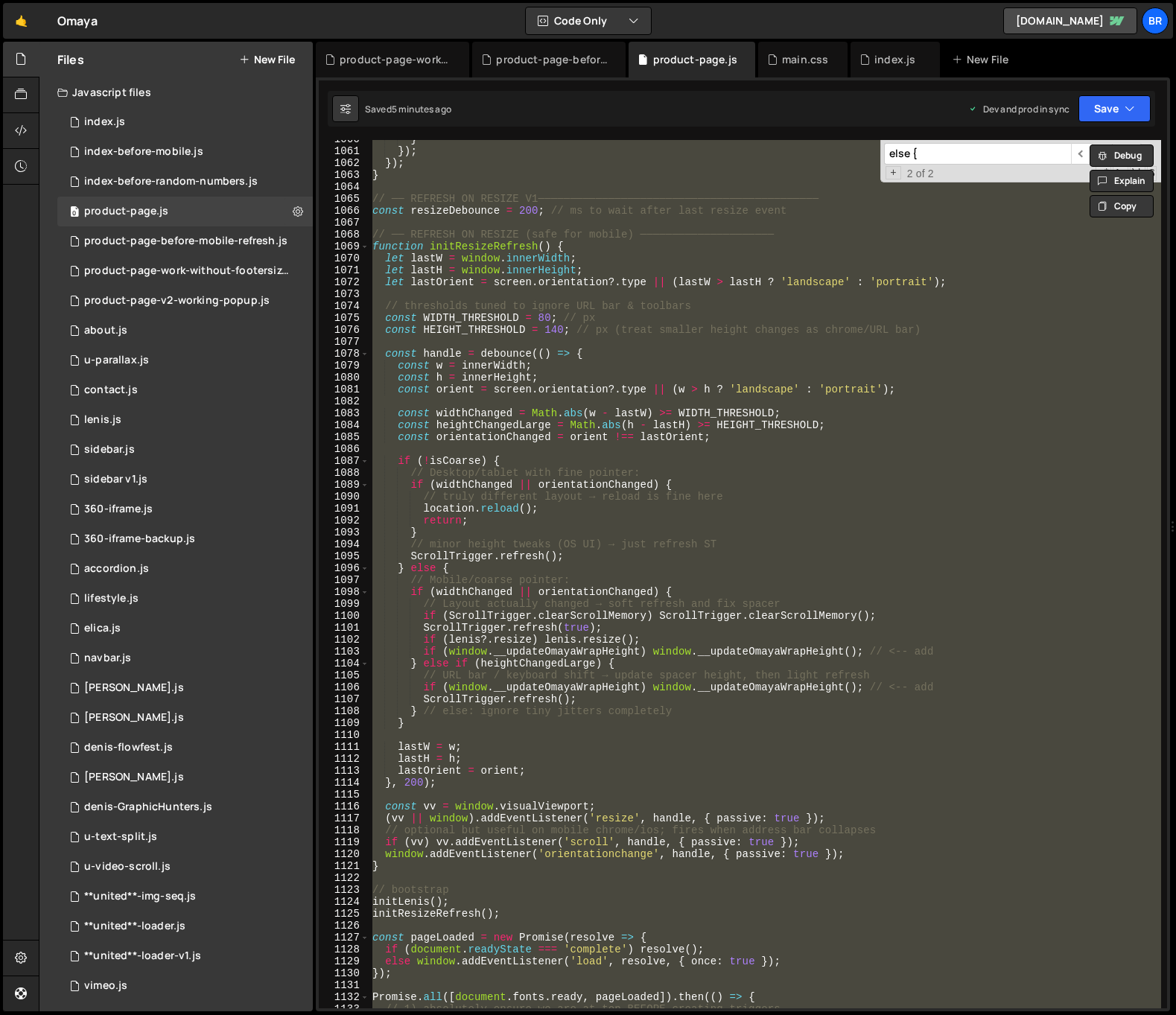
click at [756, 555] on div "} }) ; }) ; } // ── REFRESH ON RESIZE V1───────────────────────────────────────…" at bounding box center [765, 574] width 792 height 868
click at [726, 575] on div "} }) ; }) ; } // ── REFRESH ON RESIZE V1───────────────────────────────────────…" at bounding box center [765, 574] width 792 height 868
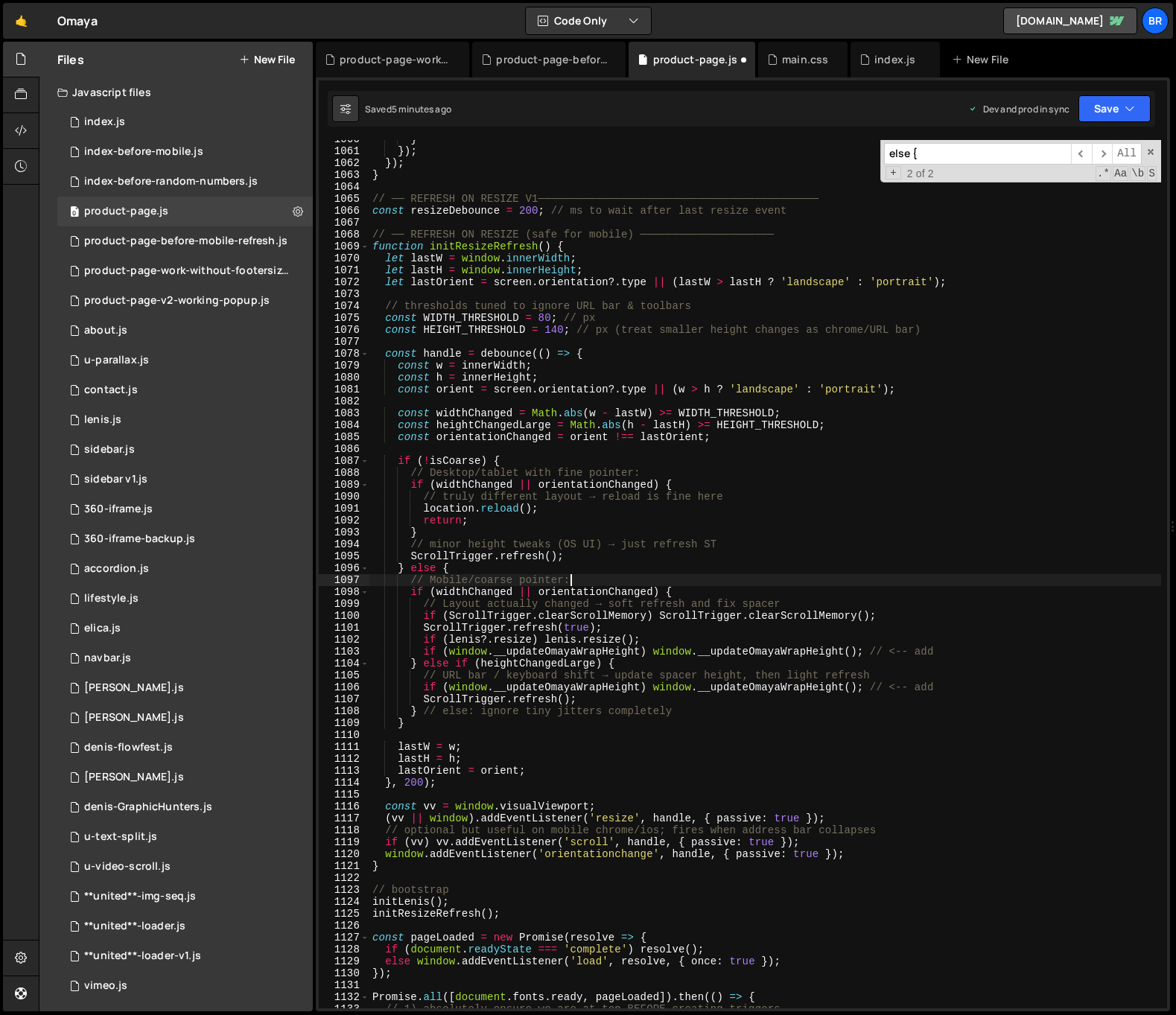
click at [726, 575] on div "} }) ; }) ; } // ── REFRESH ON RESIZE V1───────────────────────────────────────…" at bounding box center [765, 579] width 792 height 892
type textarea "});"
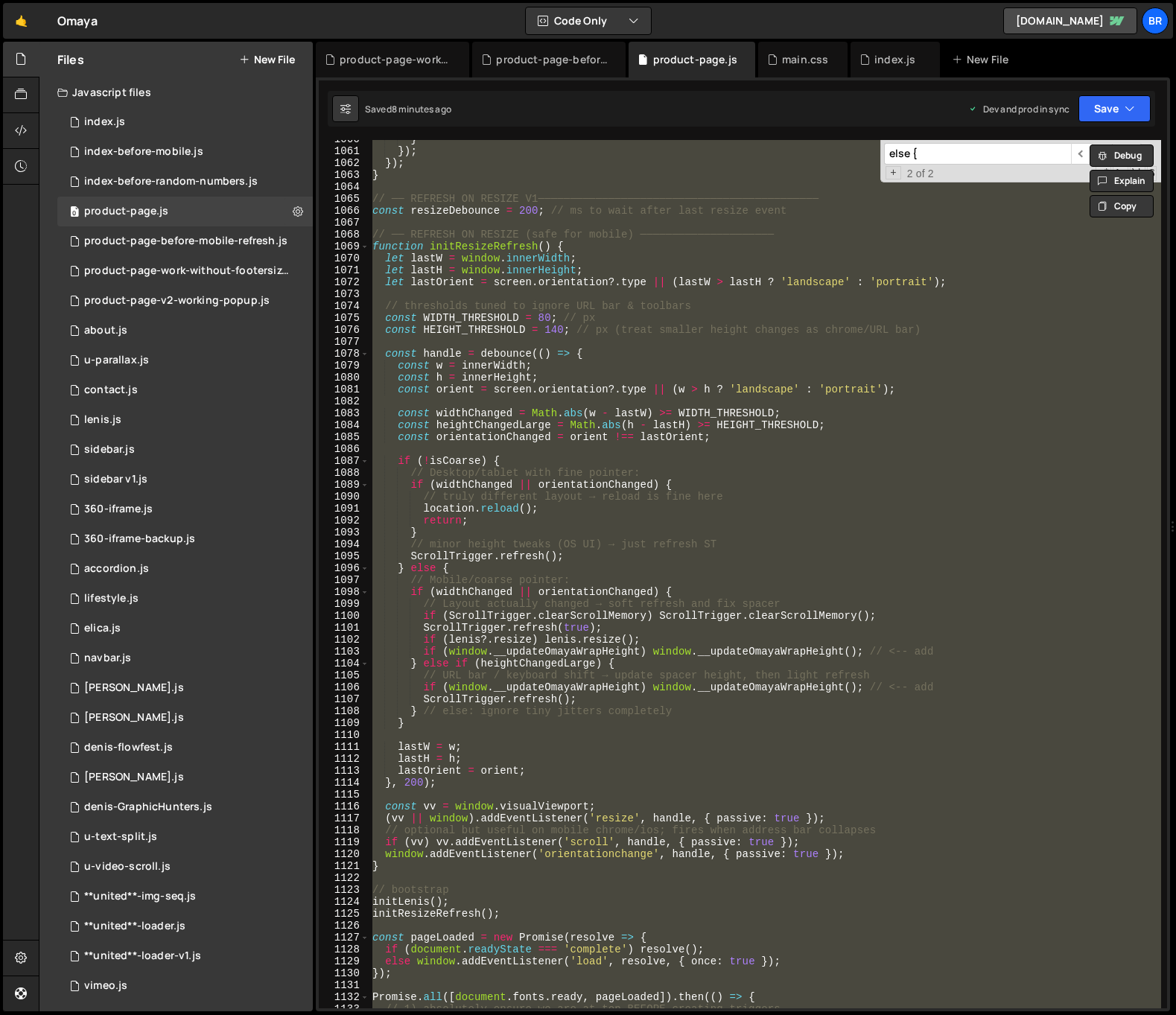
click at [955, 149] on input "else {" at bounding box center [977, 153] width 187 height 22
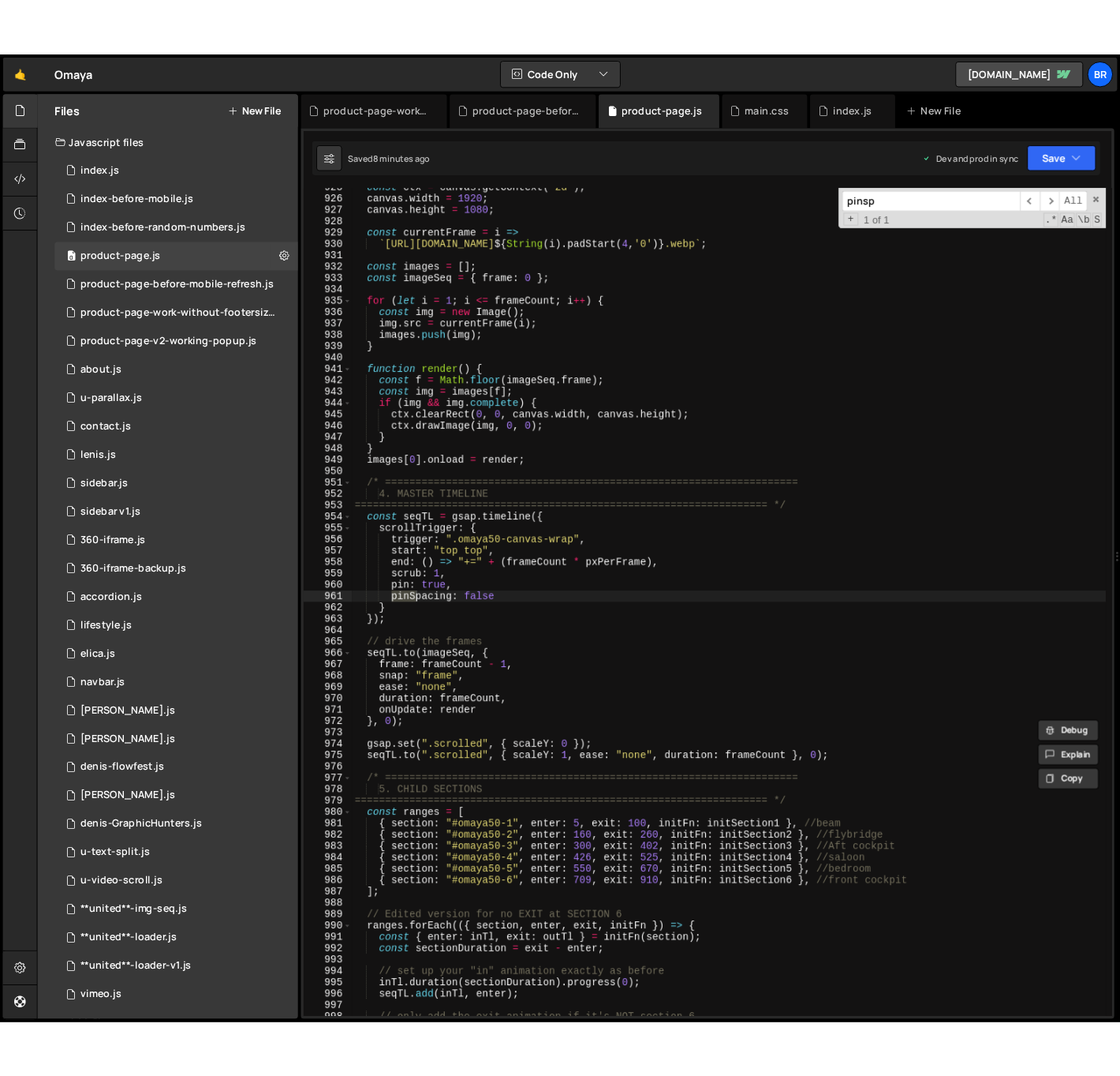
scroll to position [11687, 0]
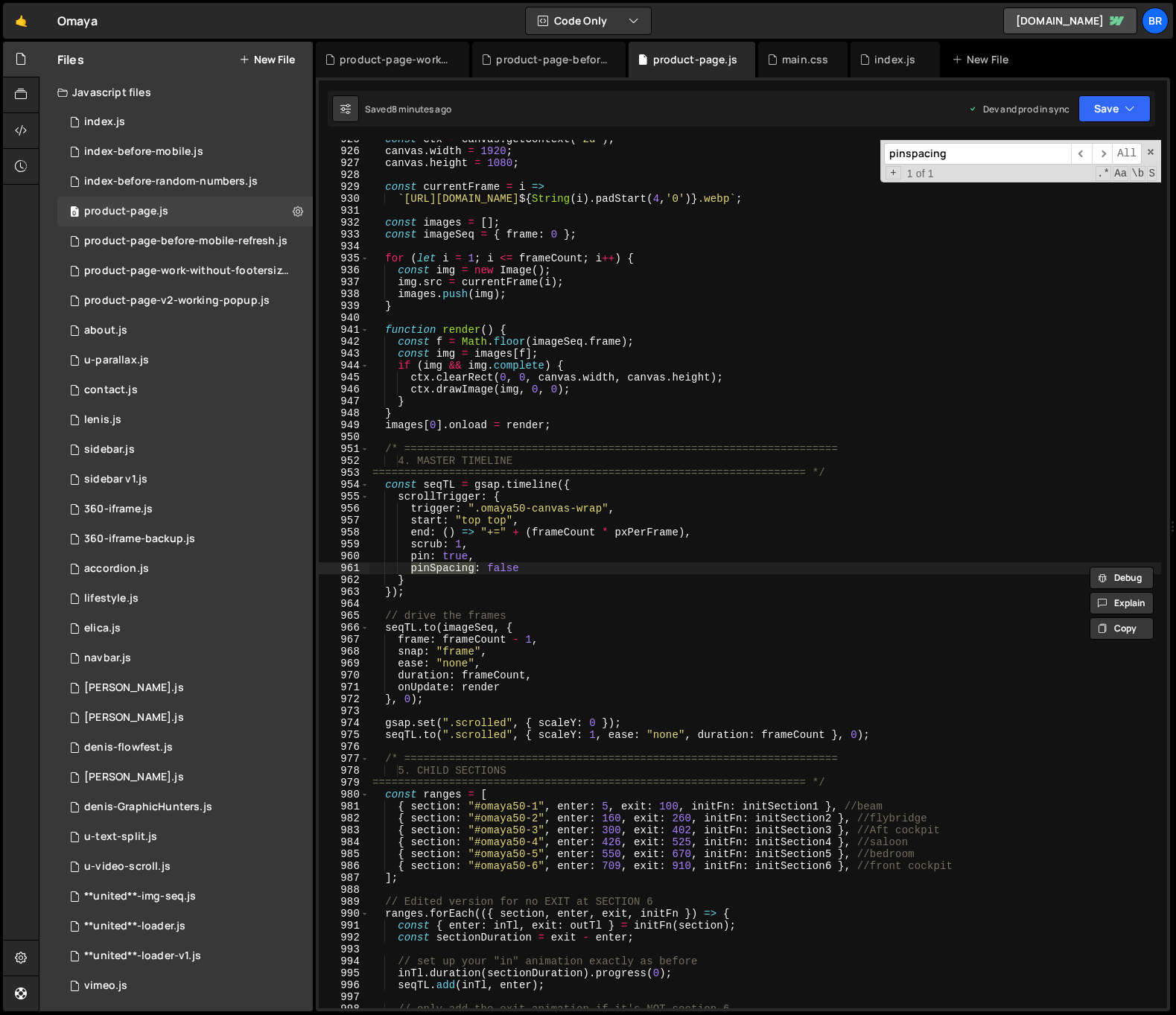
type input "pinspacing"
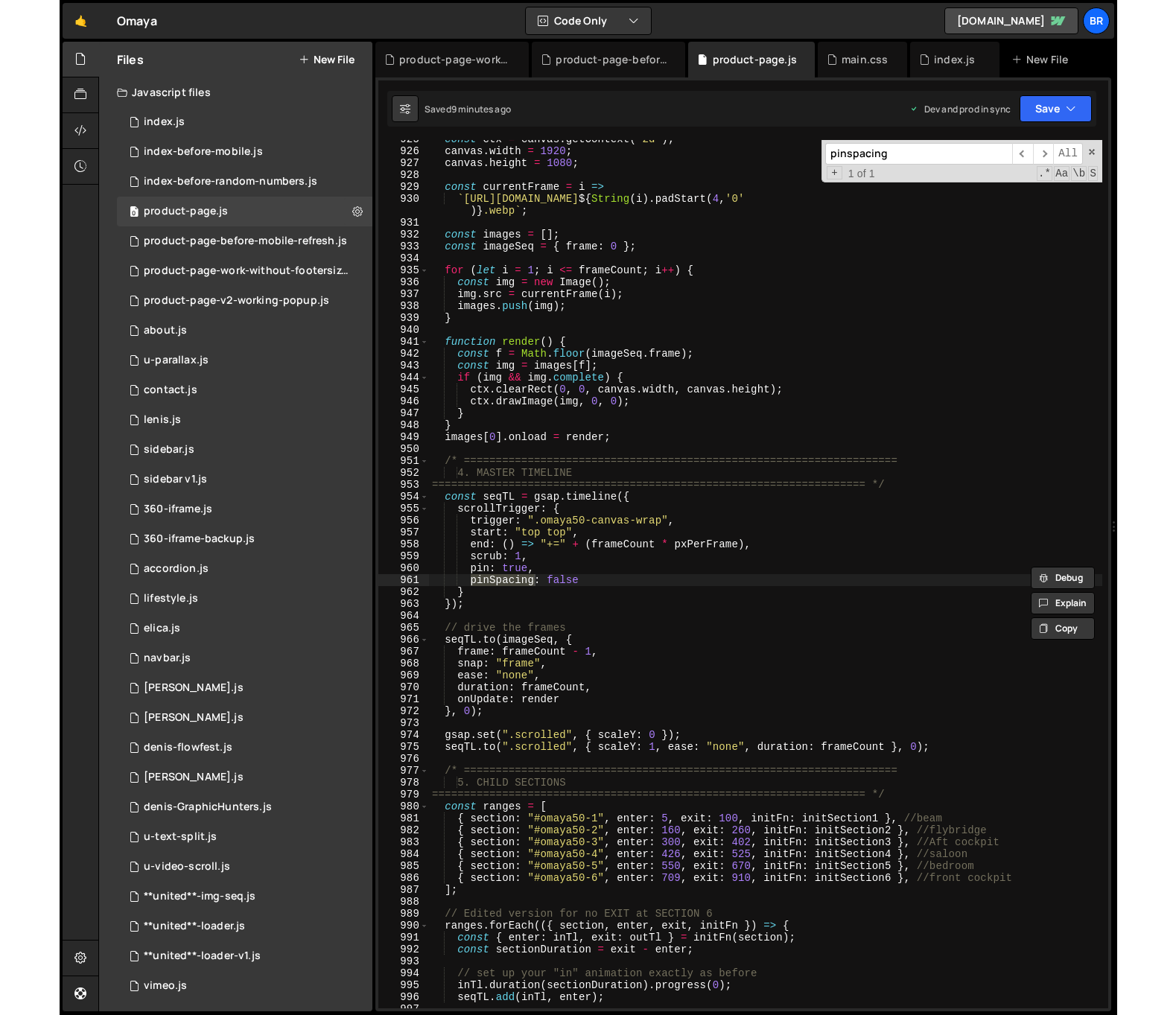
scroll to position [11049, 0]
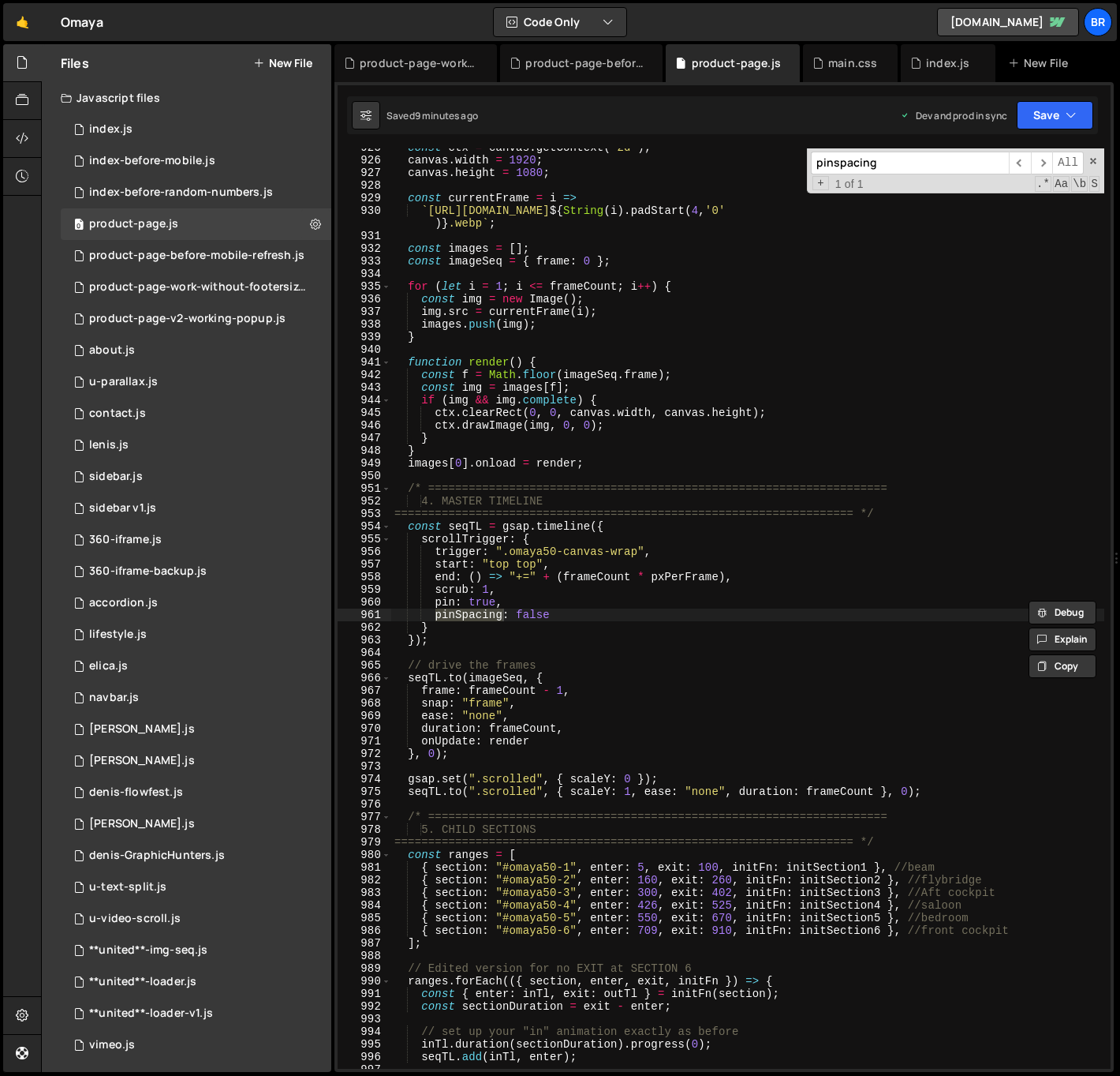
click at [655, 373] on div "const ctx = canvas . getContext ( '2d' ) ; canvas . width = 1920 ; canvas . hei…" at bounding box center [748, 613] width 713 height 945
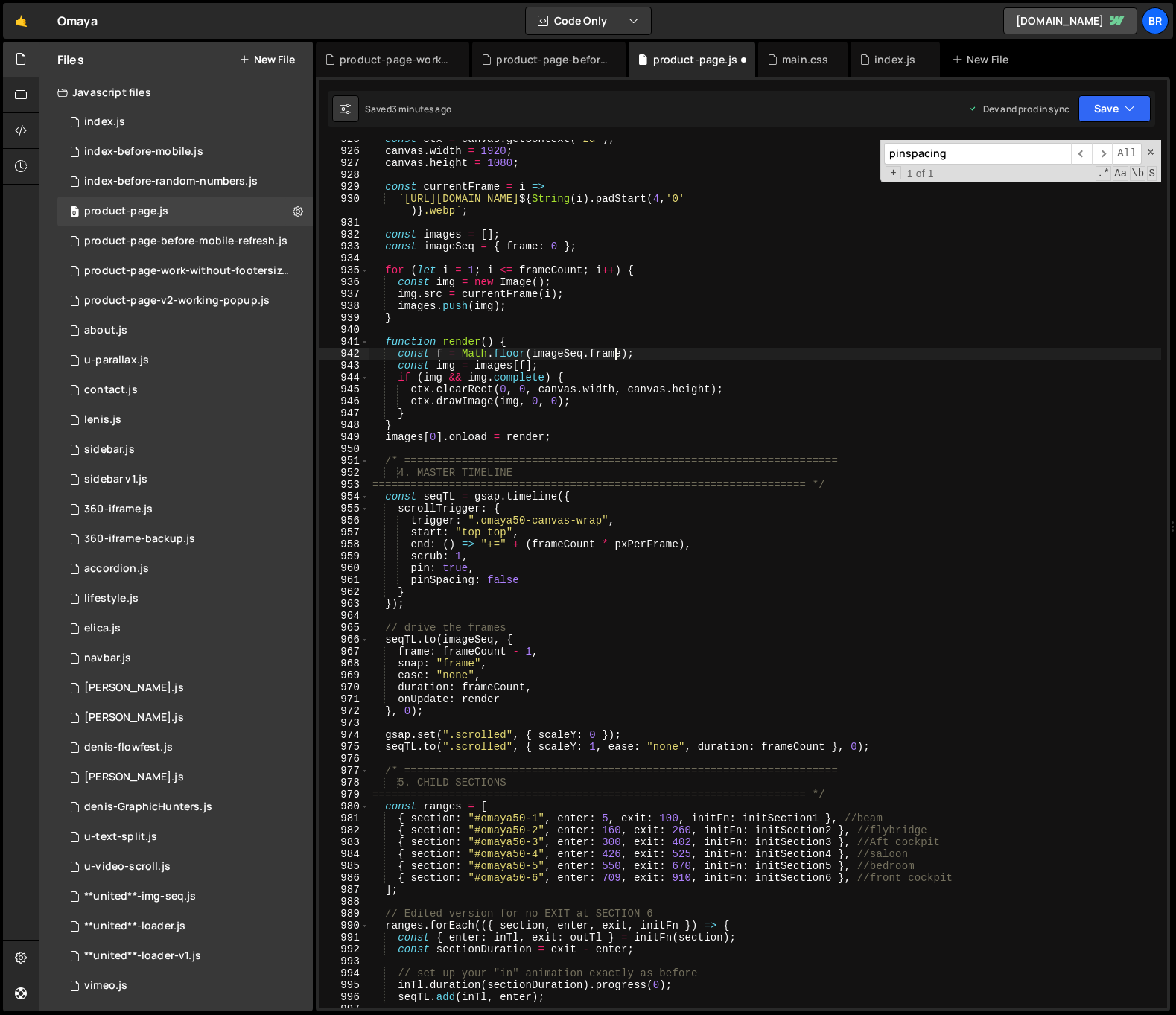
scroll to position [11025, 0]
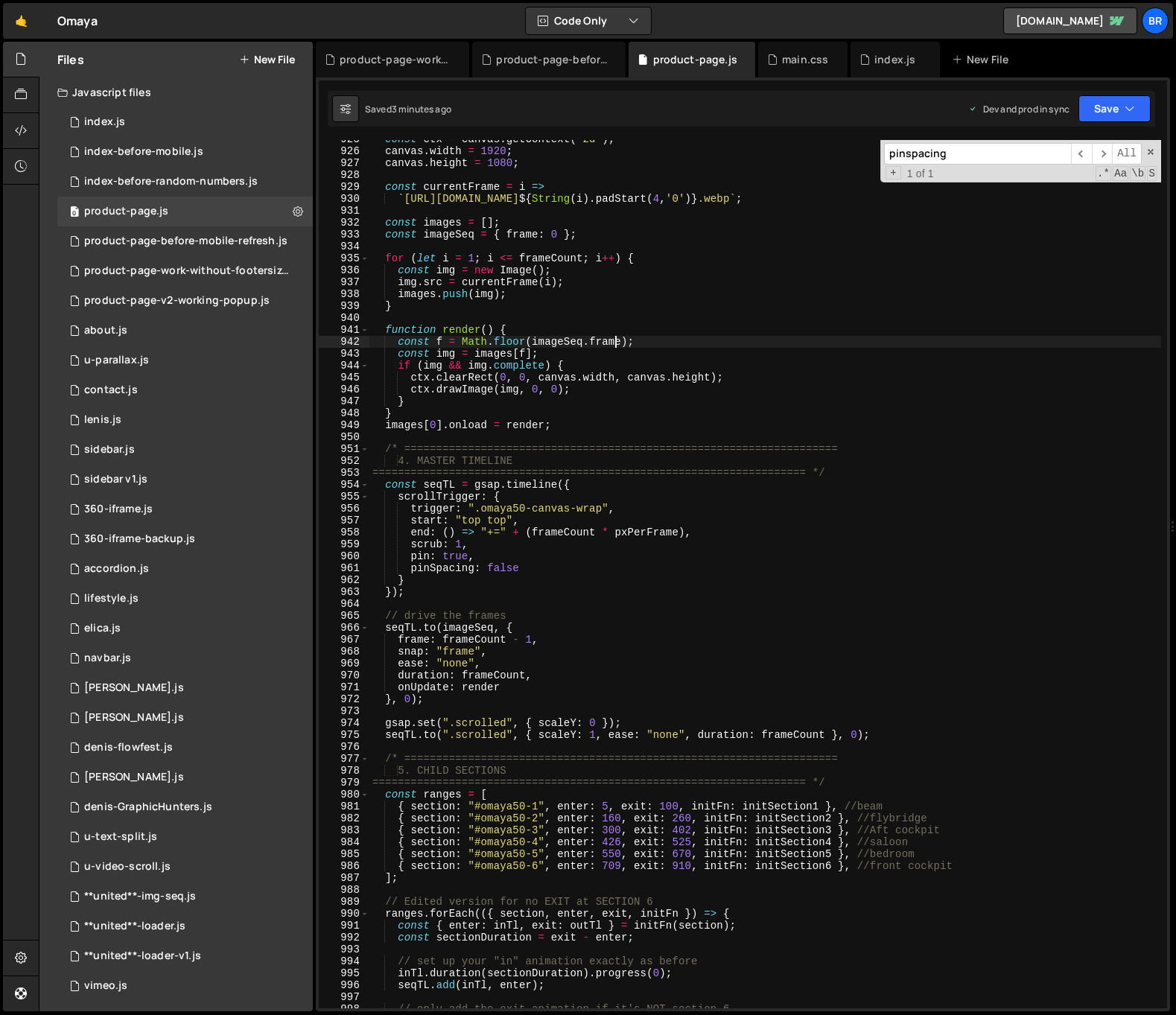
click at [613, 687] on div "const ctx = canvas . getContext ( '2d' ) ; canvas . width = 1920 ; canvas . hei…" at bounding box center [765, 579] width 792 height 892
type textarea "});"
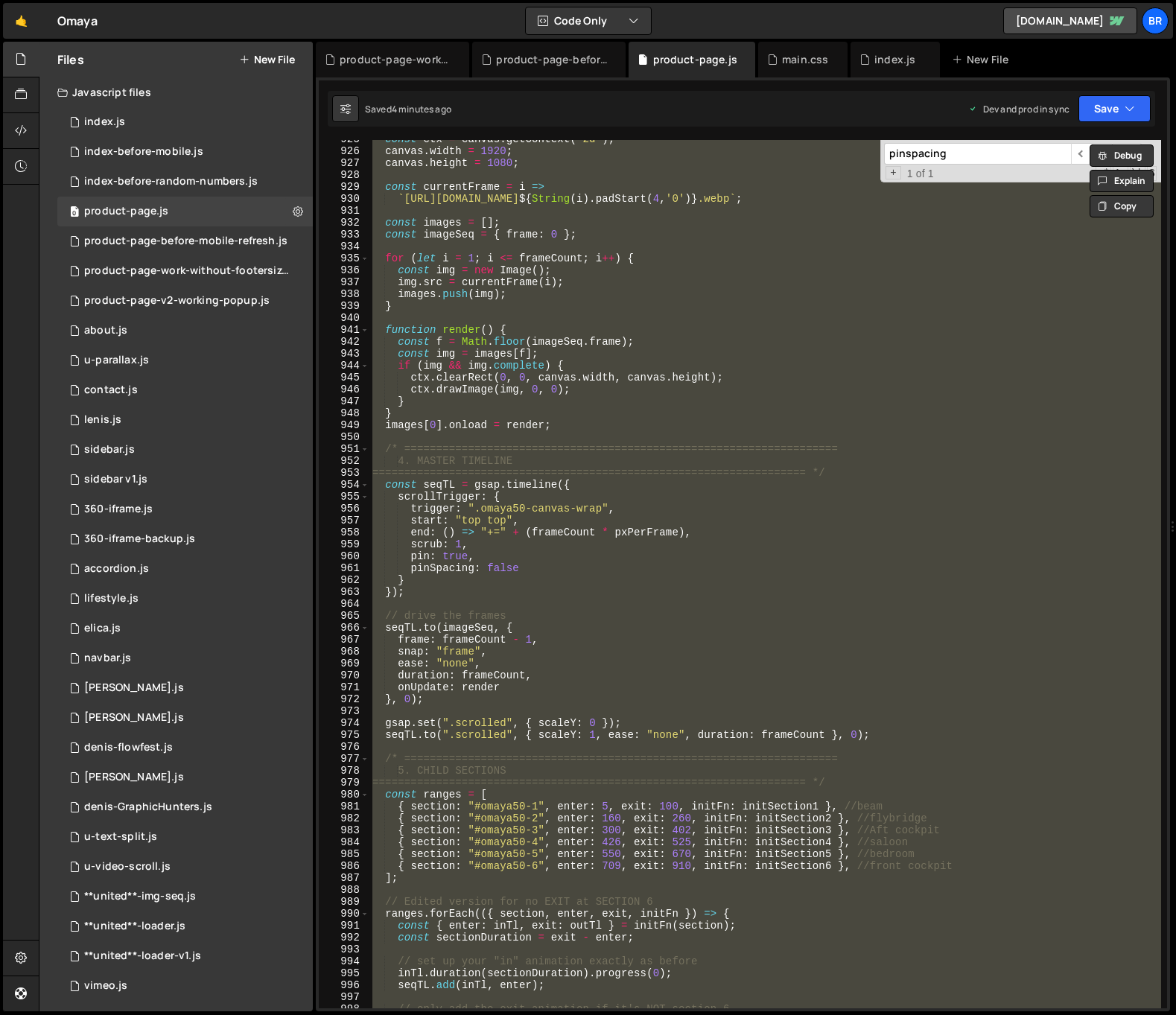
click at [987, 155] on input "pinspacing" at bounding box center [977, 153] width 187 height 22
paste input "function getStableVH("
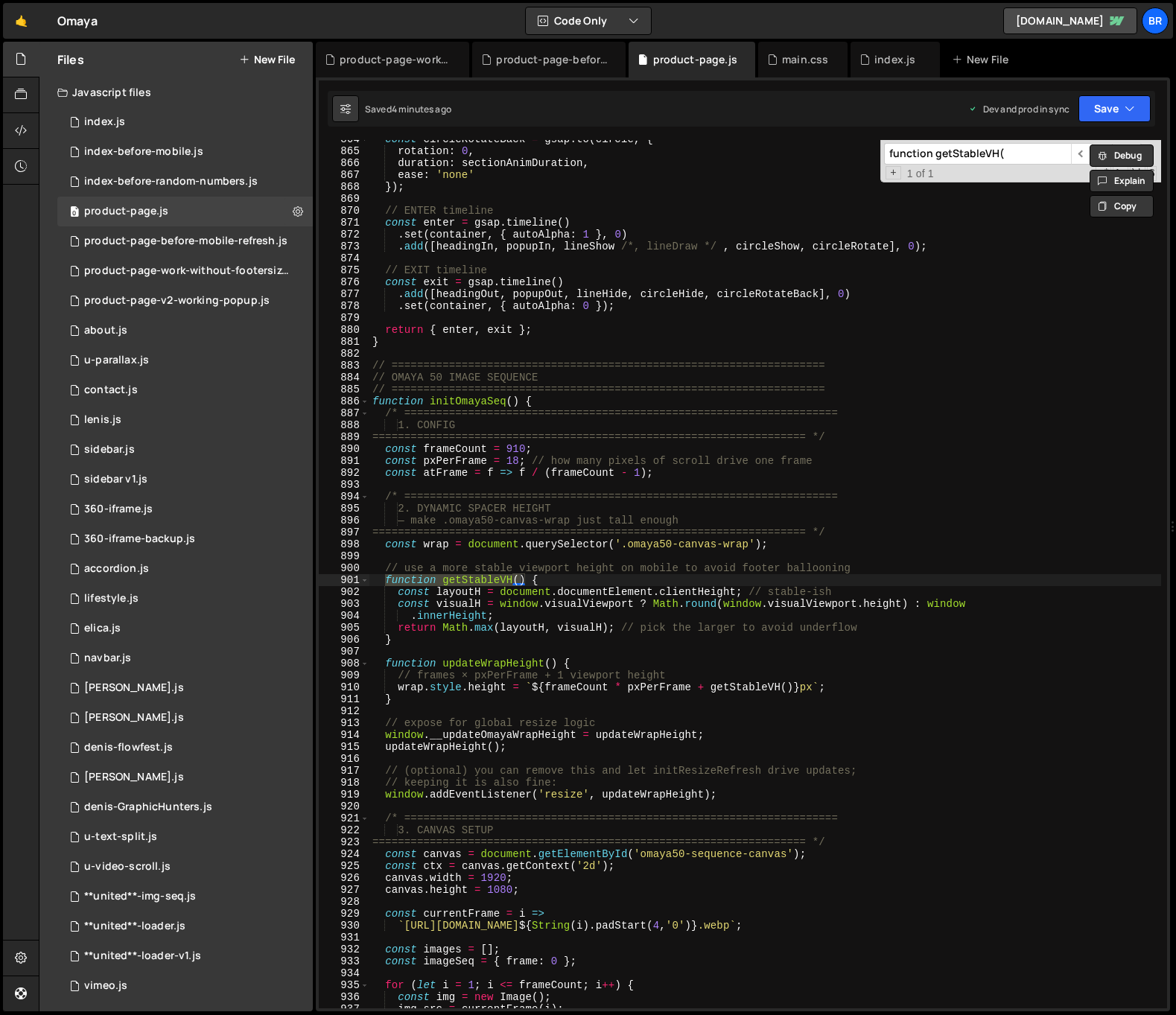
type input "function getStableVH("
click at [481, 558] on div "const circleRotateBack = gsap . to ( circle , { rotation : 0 , duration : secti…" at bounding box center [765, 579] width 792 height 892
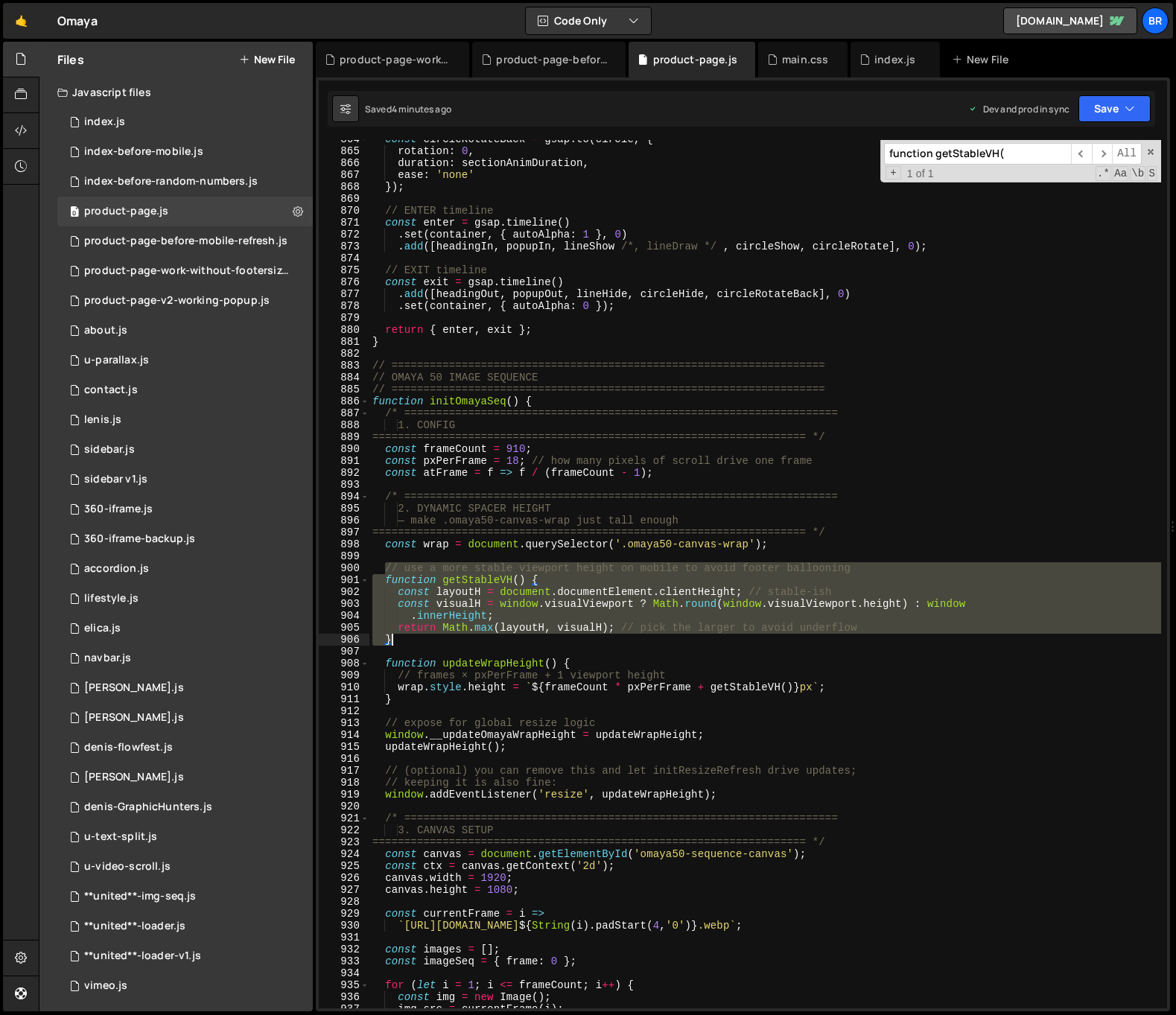
drag, startPoint x: 387, startPoint y: 564, endPoint x: 449, endPoint y: 639, distance: 97.3
click at [450, 640] on div "const circleRotateBack = gsap . to ( circle , { rotation : 0 , duration : secti…" at bounding box center [765, 579] width 792 height 892
type textarea "return Math.max(layoutH, visualH); // pick the larger to avoid underflow }"
paste textarea
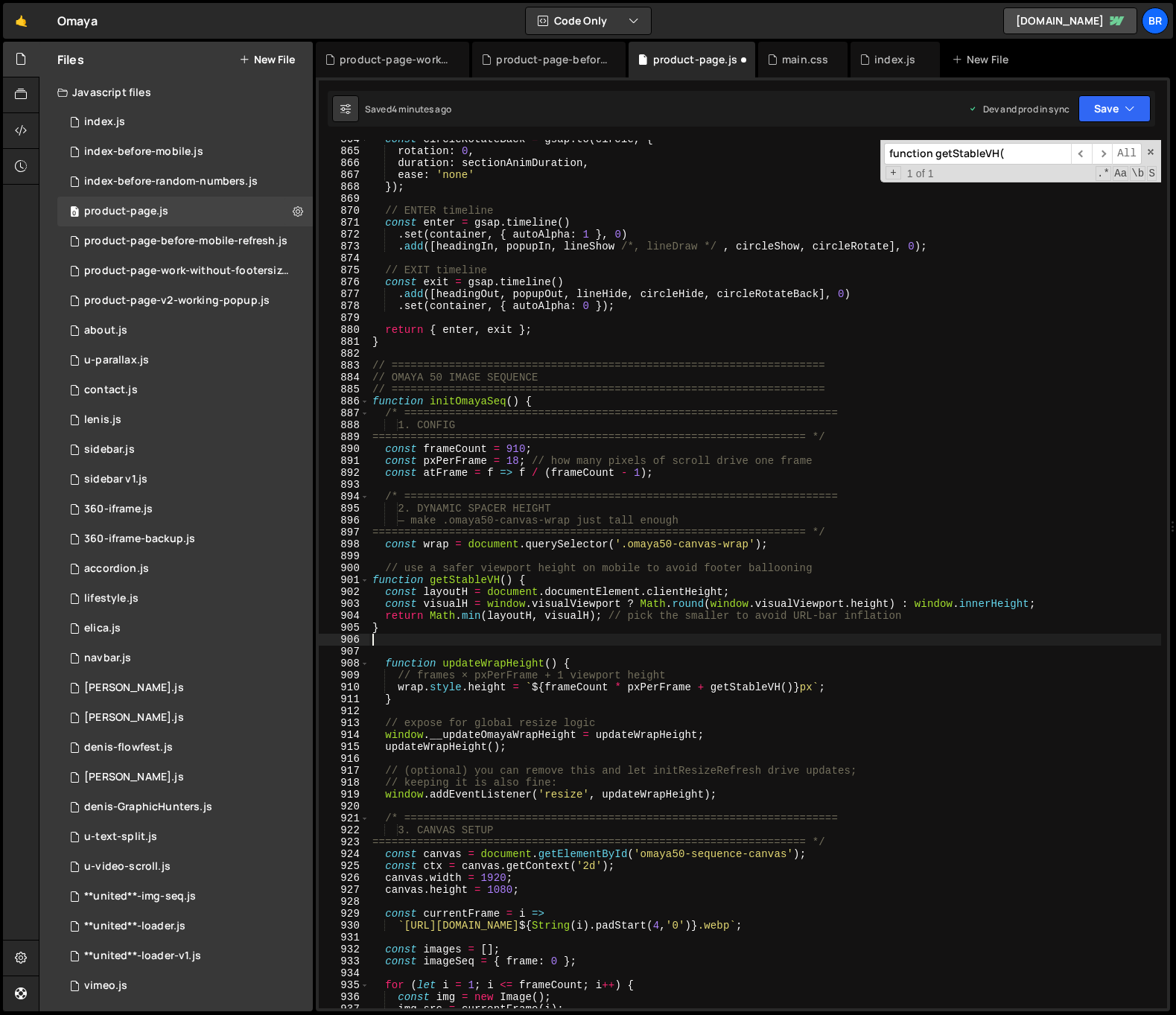
type textarea "}"
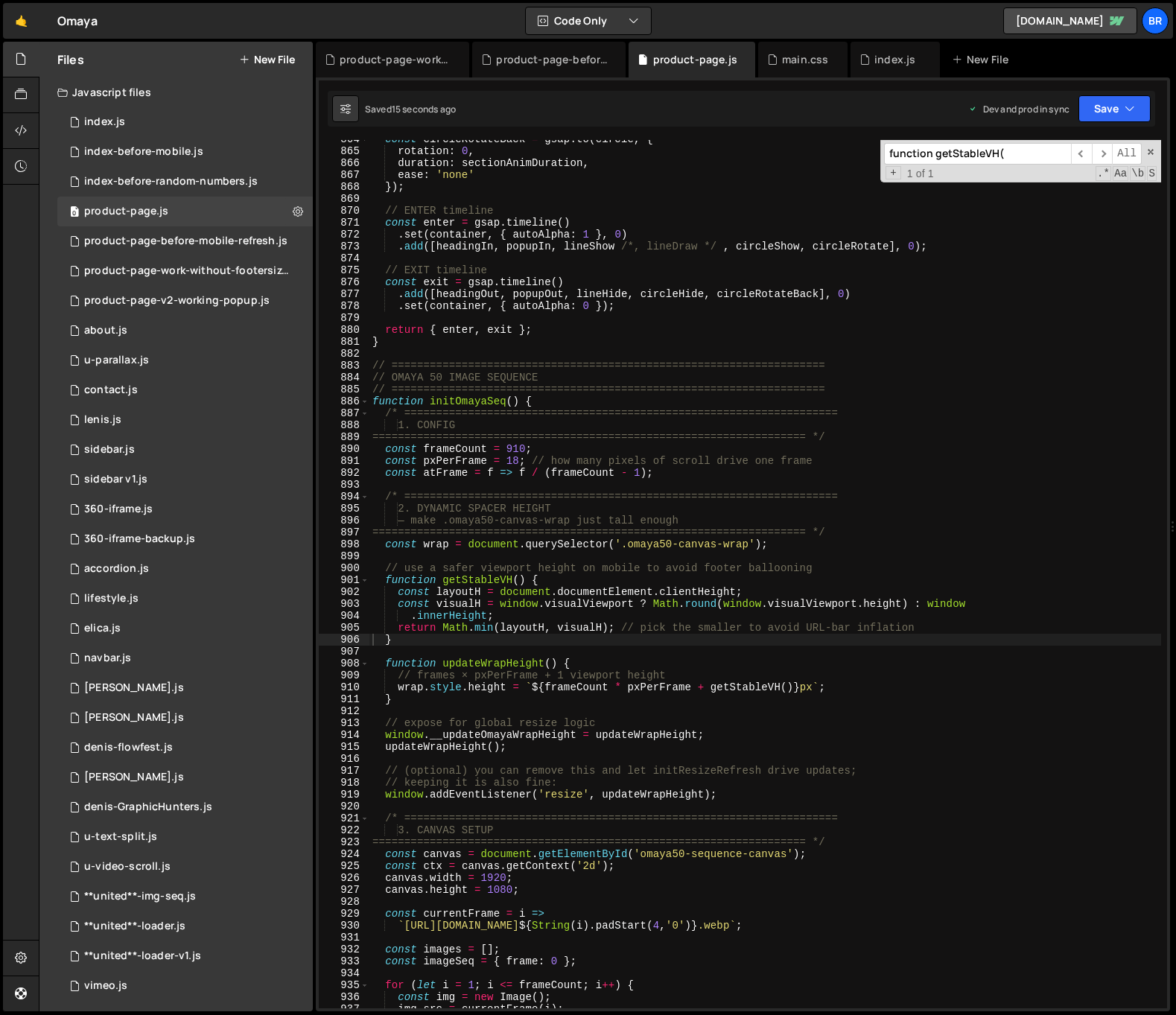
click at [1019, 159] on input "function getStableVH(" at bounding box center [977, 153] width 187 height 22
paste input "if (widthChanged || orientationChanged) {"
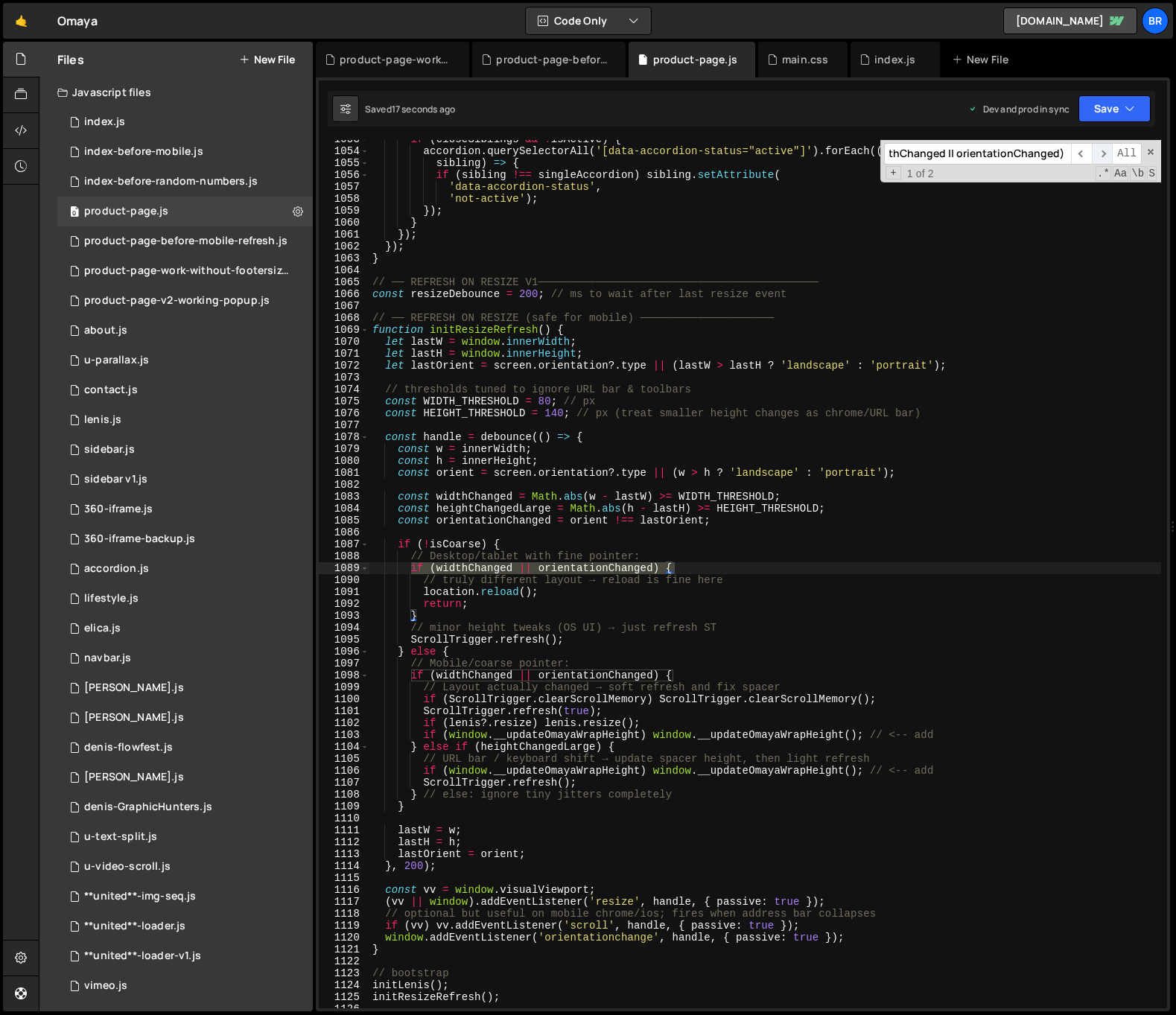
type input "if (widthChanged || orientationChanged) {"
click at [1103, 149] on span "​" at bounding box center [1103, 153] width 21 height 22
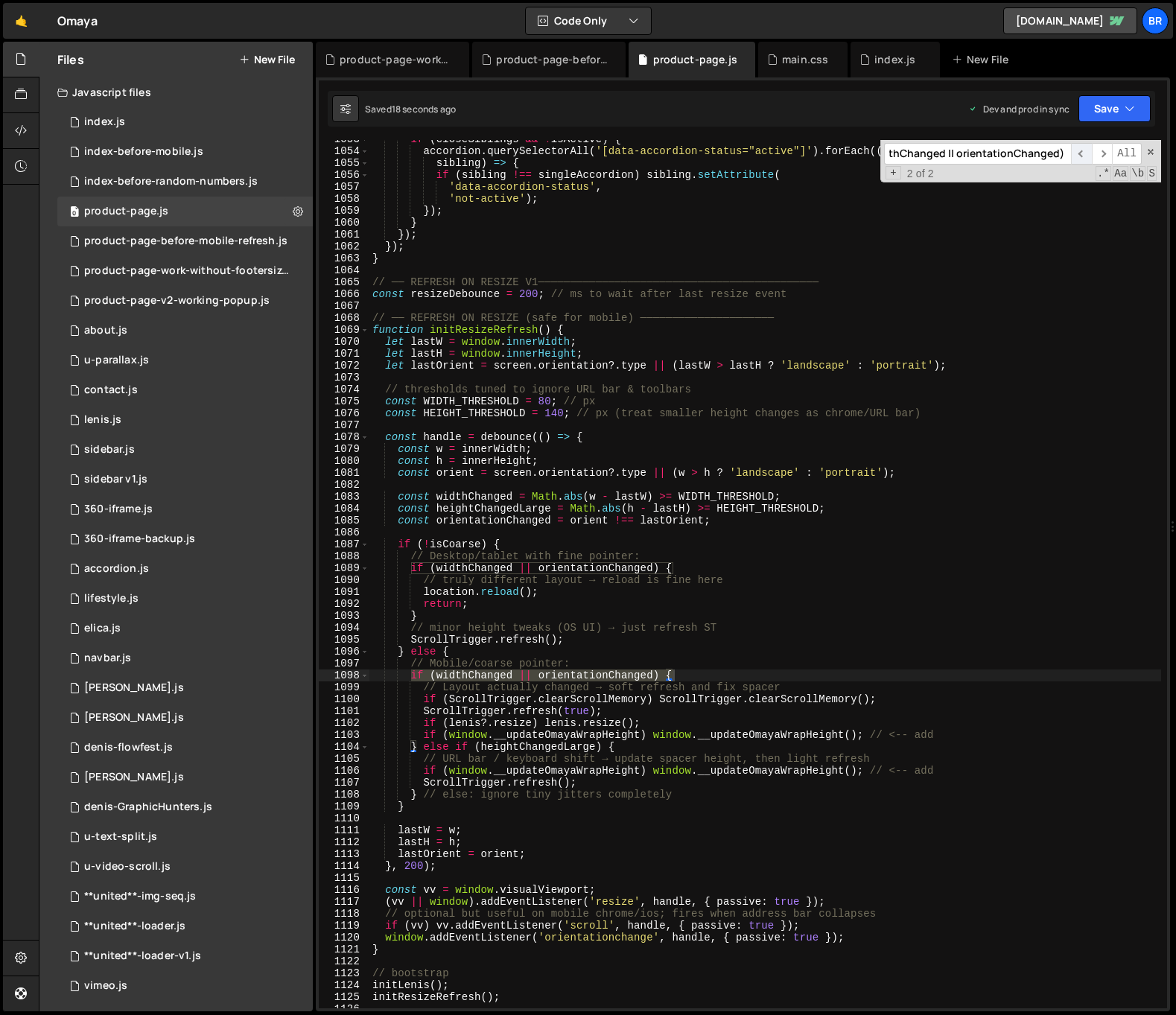
scroll to position [0, 32]
click at [1080, 152] on span "​" at bounding box center [1082, 153] width 21 height 22
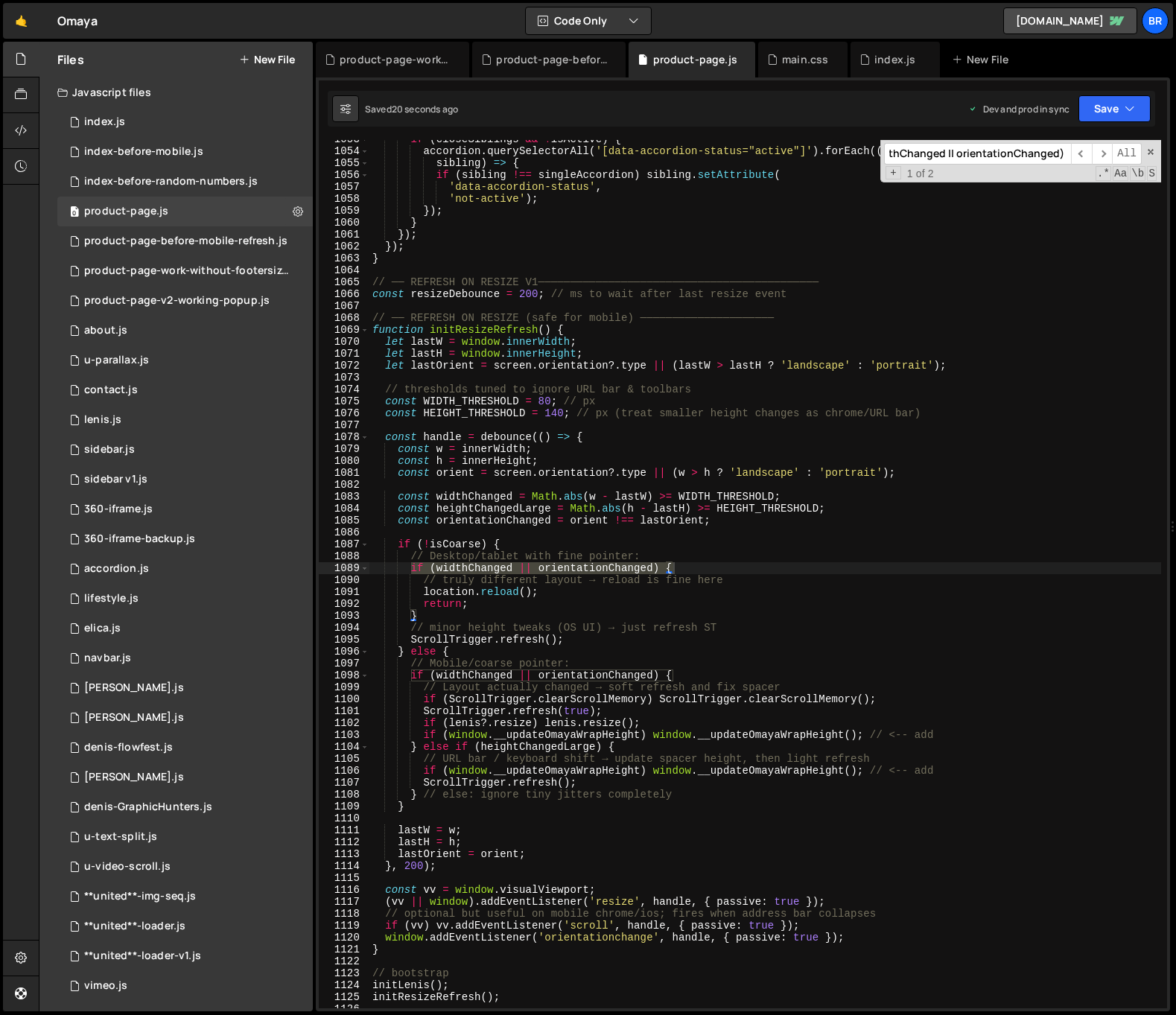
scroll to position [0, 0]
click at [593, 645] on div "if ( closeSiblings && ! isActive ) { accordion . querySelectorAll ( '[data-acco…" at bounding box center [765, 579] width 792 height 892
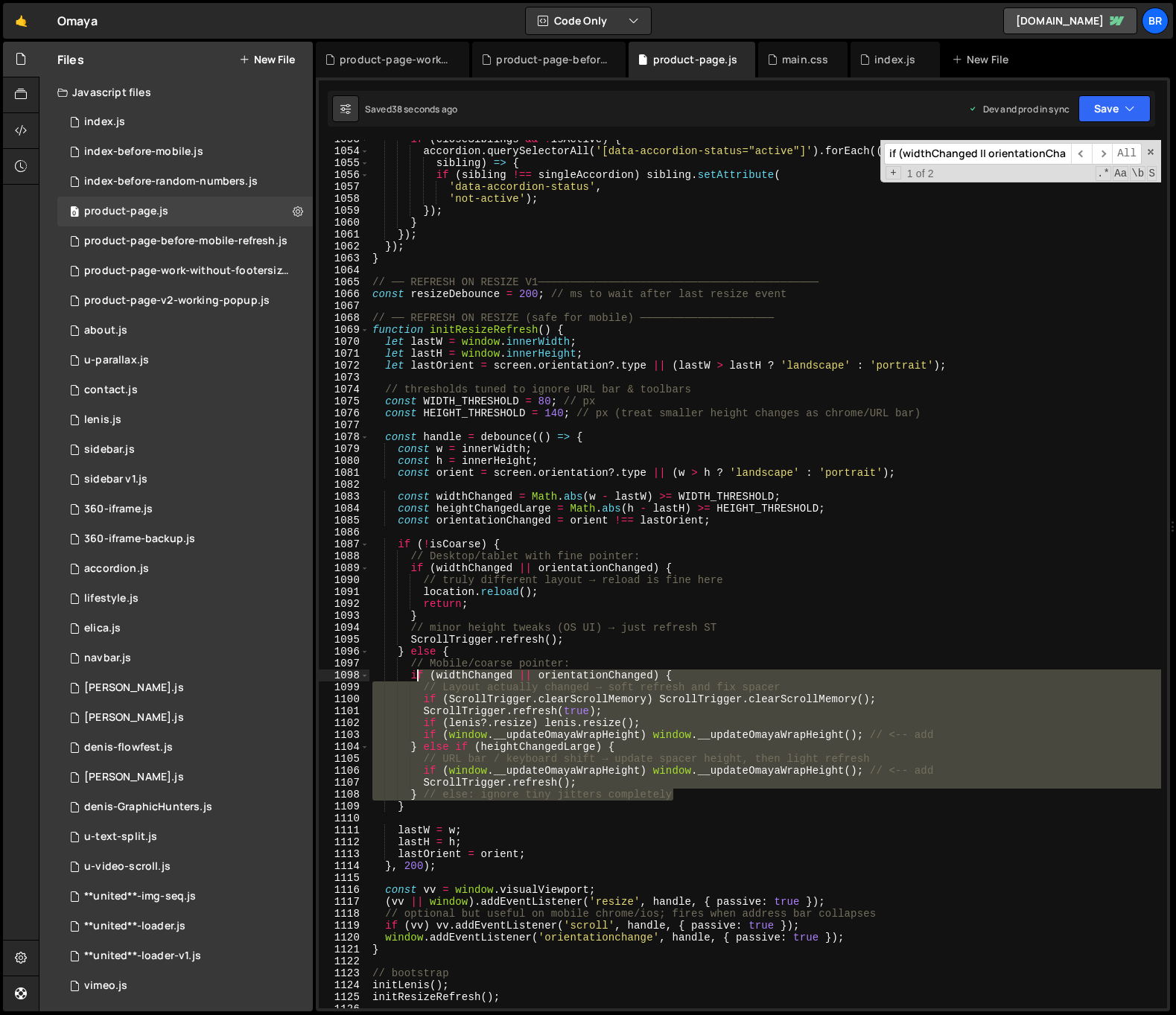
drag, startPoint x: 684, startPoint y: 793, endPoint x: 414, endPoint y: 679, distance: 293.1
click at [414, 679] on div "if ( closeSiblings && ! isActive ) { accordion . querySelectorAll ( '[data-acco…" at bounding box center [765, 579] width 792 height 892
click at [417, 790] on div "if ( closeSiblings && ! isActive ) { accordion . querySelectorAll ( '[data-acco…" at bounding box center [765, 574] width 792 height 868
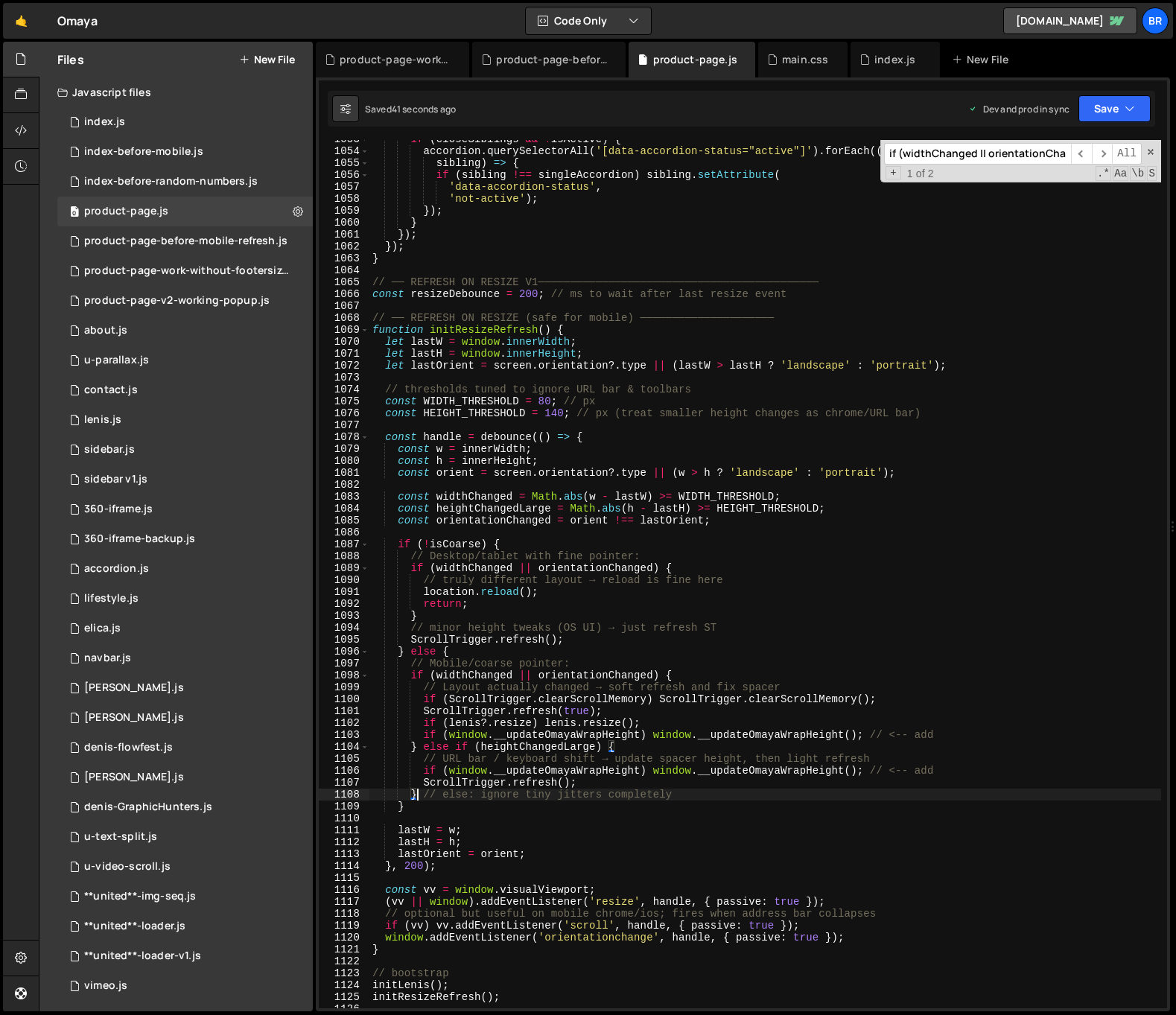
click at [409, 804] on div "if ( closeSiblings && ! isActive ) { accordion . querySelectorAll ( '[data-acco…" at bounding box center [765, 579] width 792 height 892
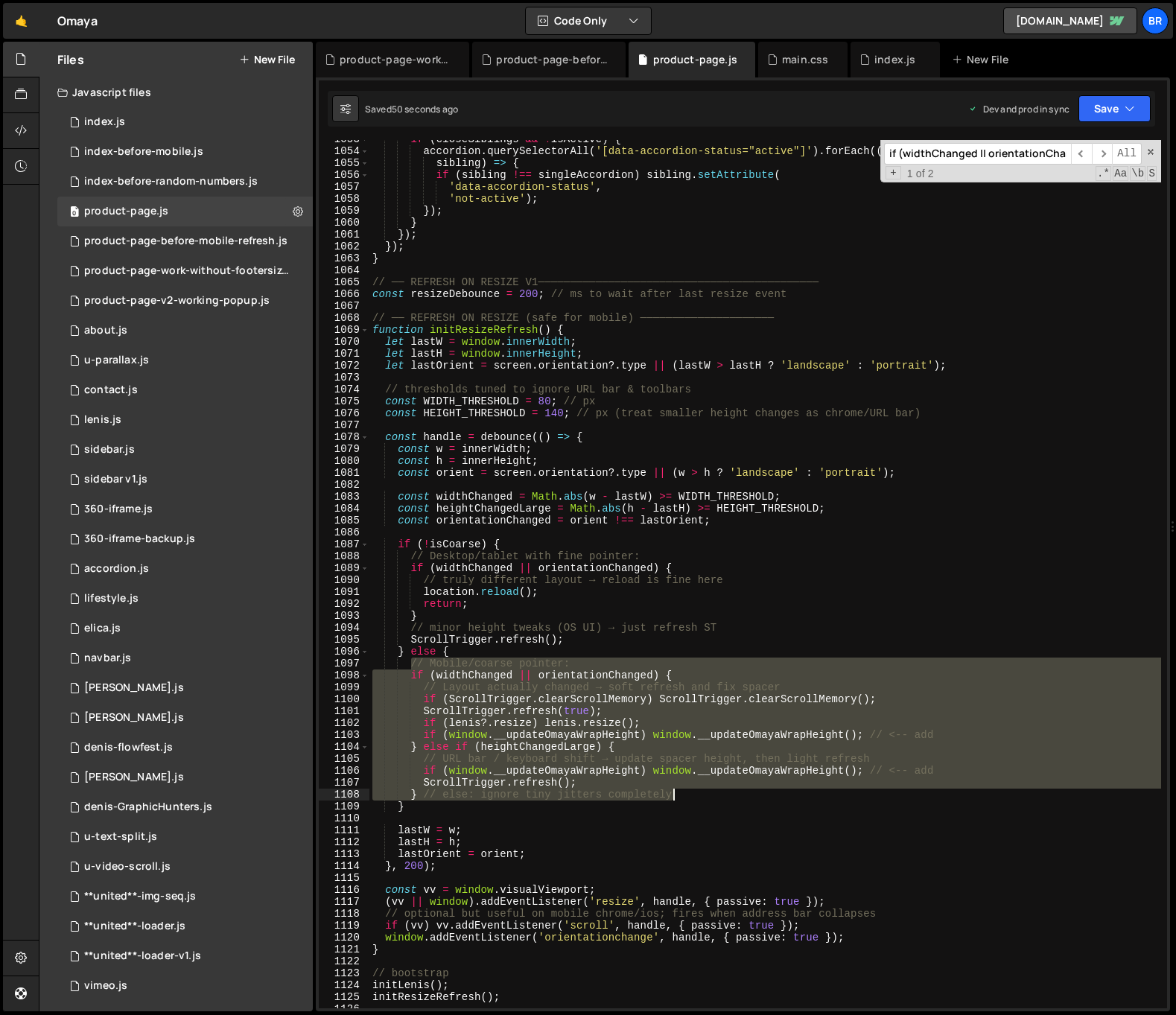
drag, startPoint x: 413, startPoint y: 665, endPoint x: 722, endPoint y: 793, distance: 334.5
click at [722, 793] on div "if ( closeSiblings && ! isActive ) { accordion . querySelectorAll ( '[data-acco…" at bounding box center [765, 579] width 792 height 892
type textarea "ScrollTrigger.refresh(); } // else: ignore tiny jitters completely"
paste textarea
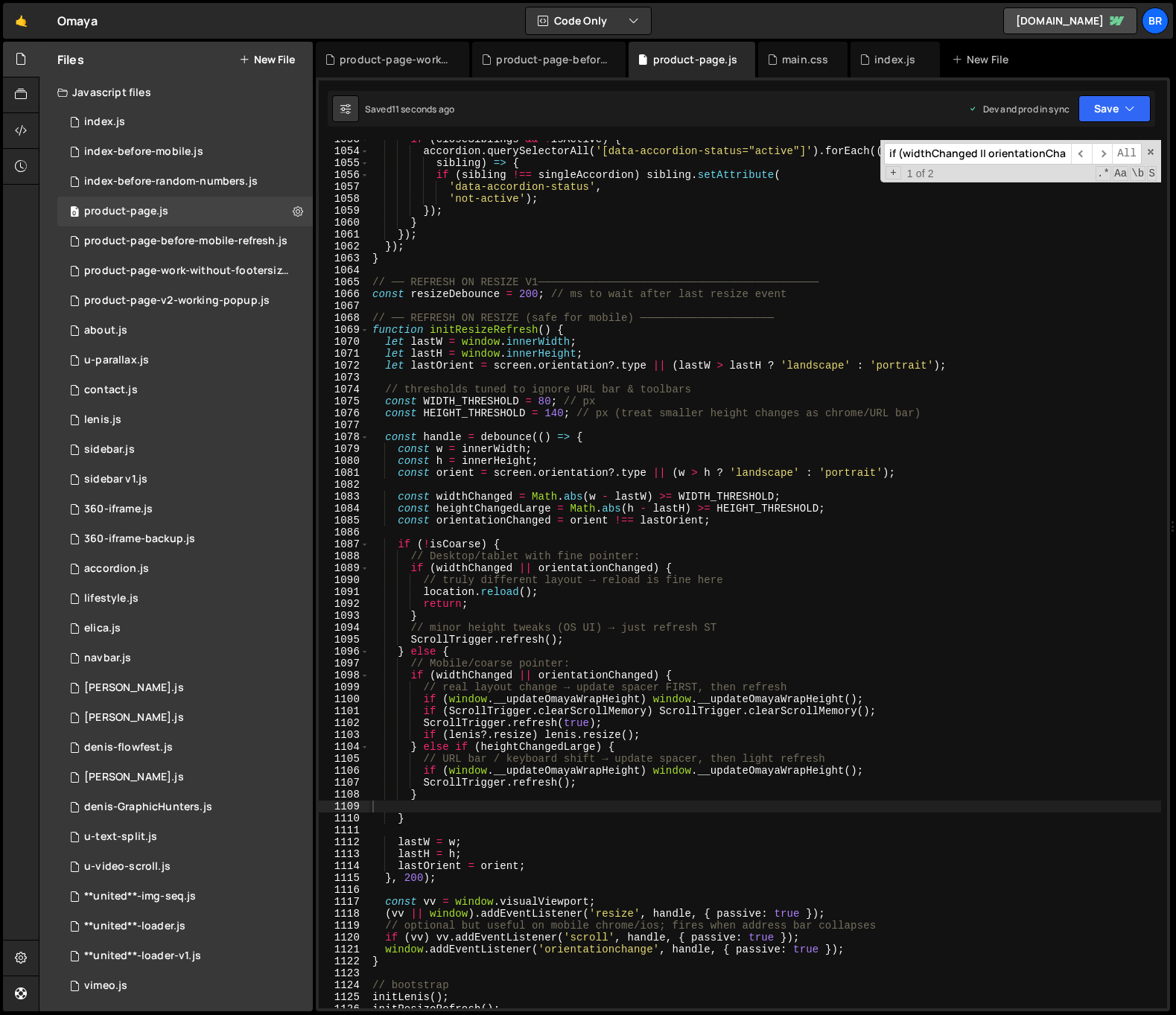
click at [1021, 155] on input "if (widthChanged || orientationChanged) {" at bounding box center [977, 153] width 187 height 22
paste input ".eventCallback("onComplete", () =>"
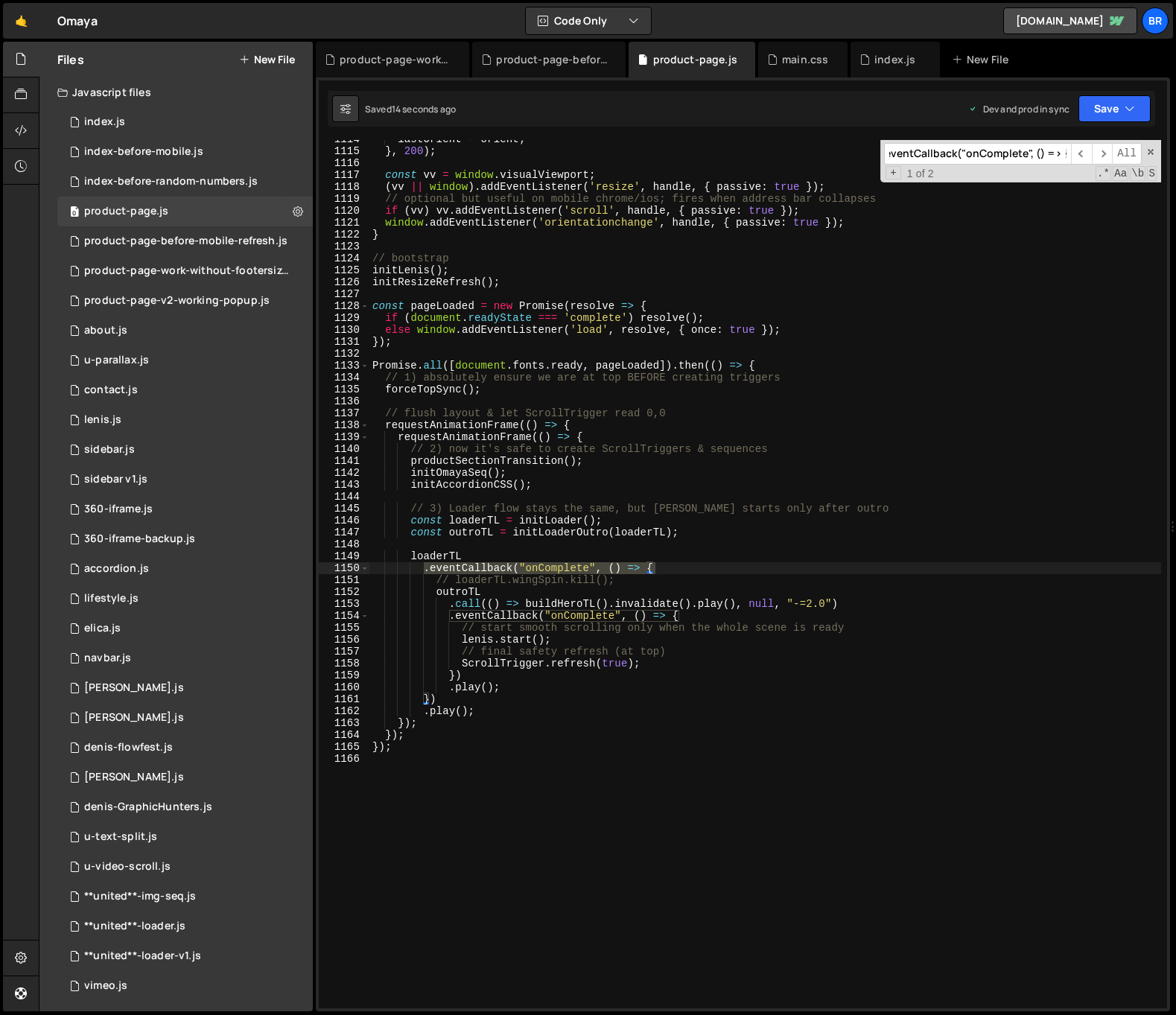
type input ".eventCallback("onComplete", () => {"
click at [735, 717] on div "lastOrient = orient ; } , 200 ) ; const vv = window . visualViewport ; ( vv || …" at bounding box center [765, 579] width 792 height 892
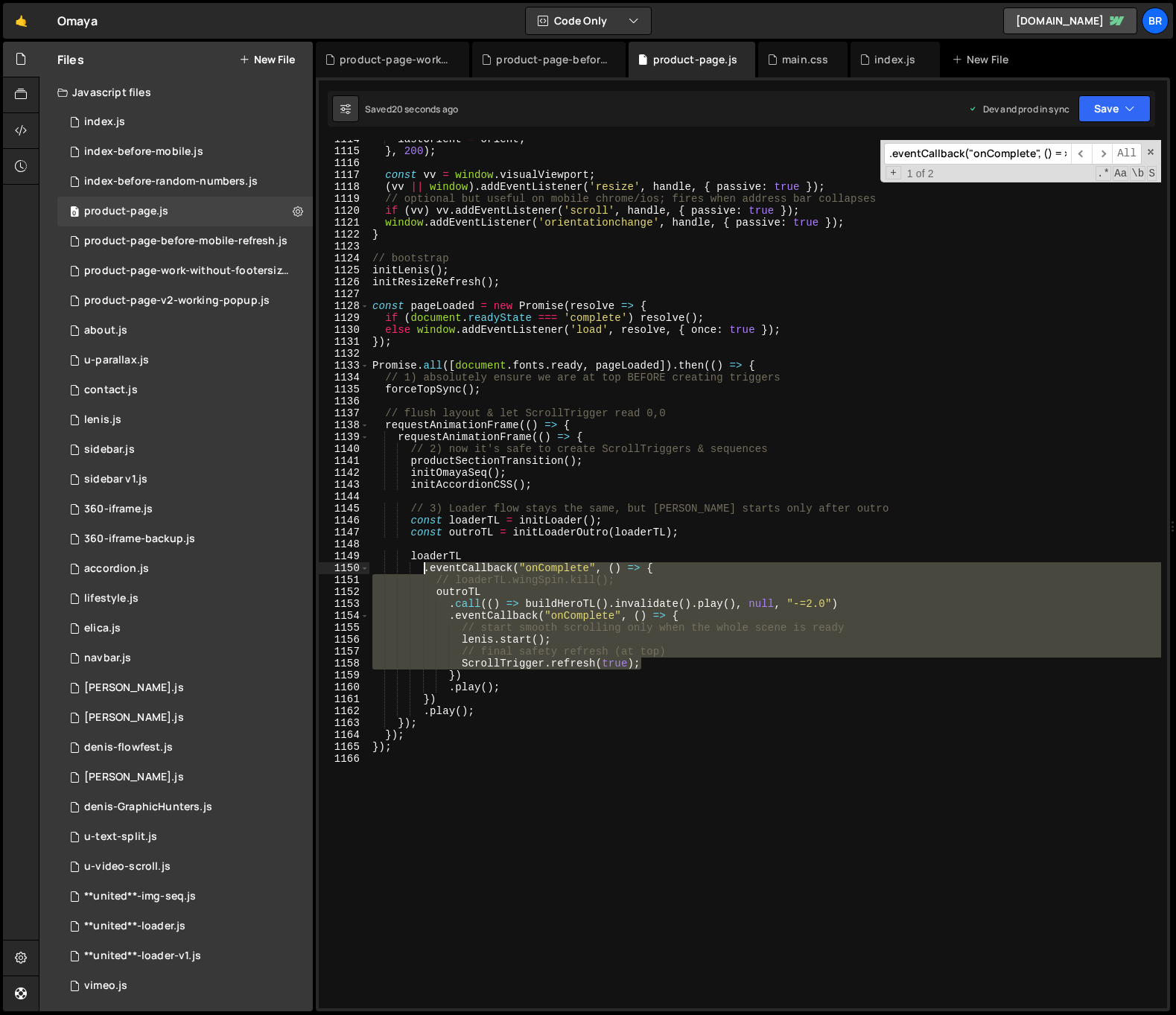
drag, startPoint x: 661, startPoint y: 663, endPoint x: 421, endPoint y: 571, distance: 257.0
click at [421, 571] on div "lastOrient = orient ; } , 200 ) ; const vv = window . visualViewport ; ( vv || …" at bounding box center [765, 579] width 792 height 892
type textarea ".eventCallback("onComplete", () => { // loaderTL.wingSpin.kill();"
click at [525, 714] on div "lastOrient = orient ; } , 200 ) ; const vv = window . visualViewport ; ( vv || …" at bounding box center [765, 579] width 792 height 892
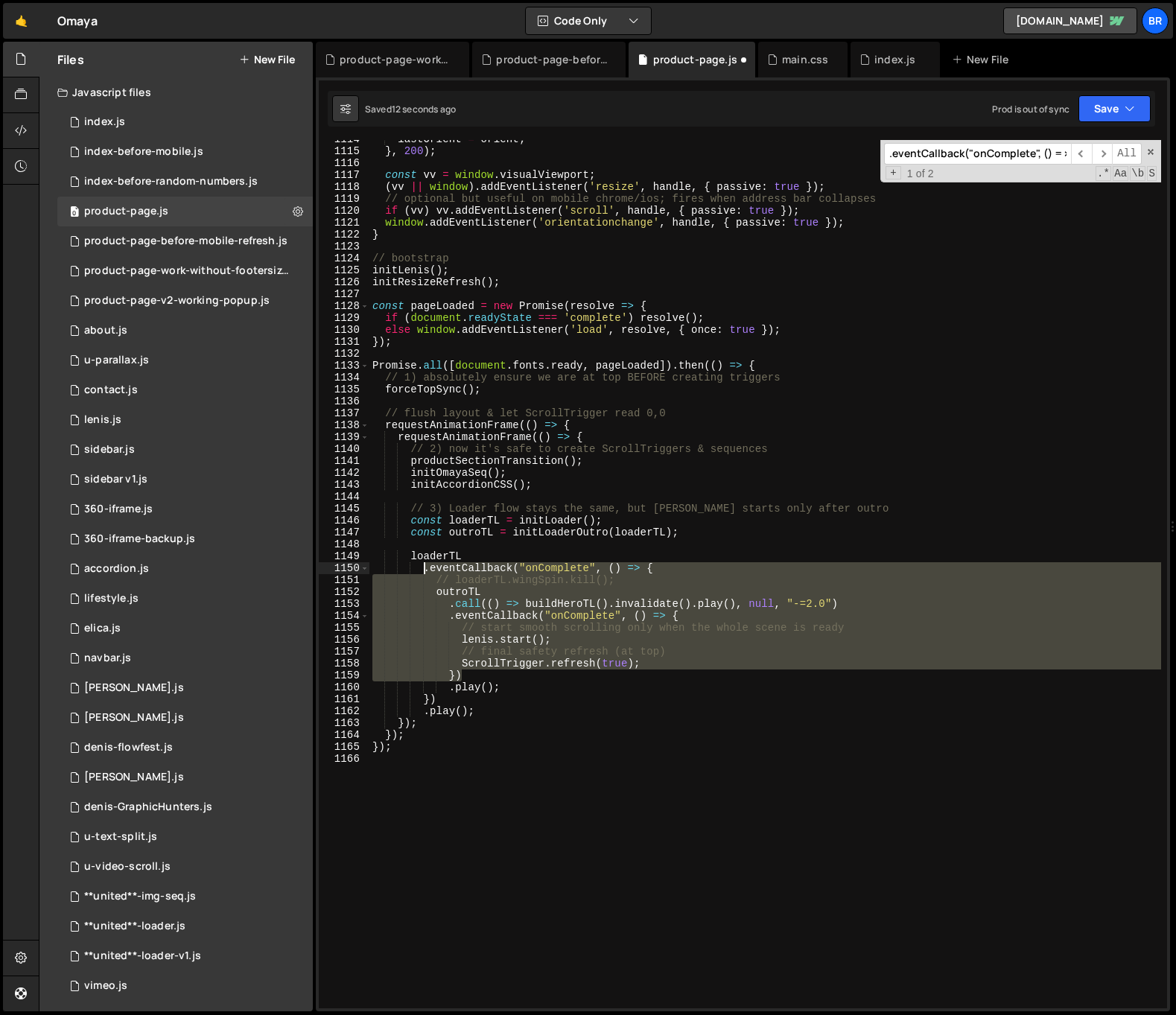
drag, startPoint x: 468, startPoint y: 675, endPoint x: 424, endPoint y: 573, distance: 111.1
click at [424, 573] on div "lastOrient = orient ; } , 200 ) ; const vv = window . visualViewport ; ( vv || …" at bounding box center [765, 579] width 792 height 892
type textarea ".eventCallback("onComplete", () => { // loaderTL.wingSpin.kill();"
paste textarea
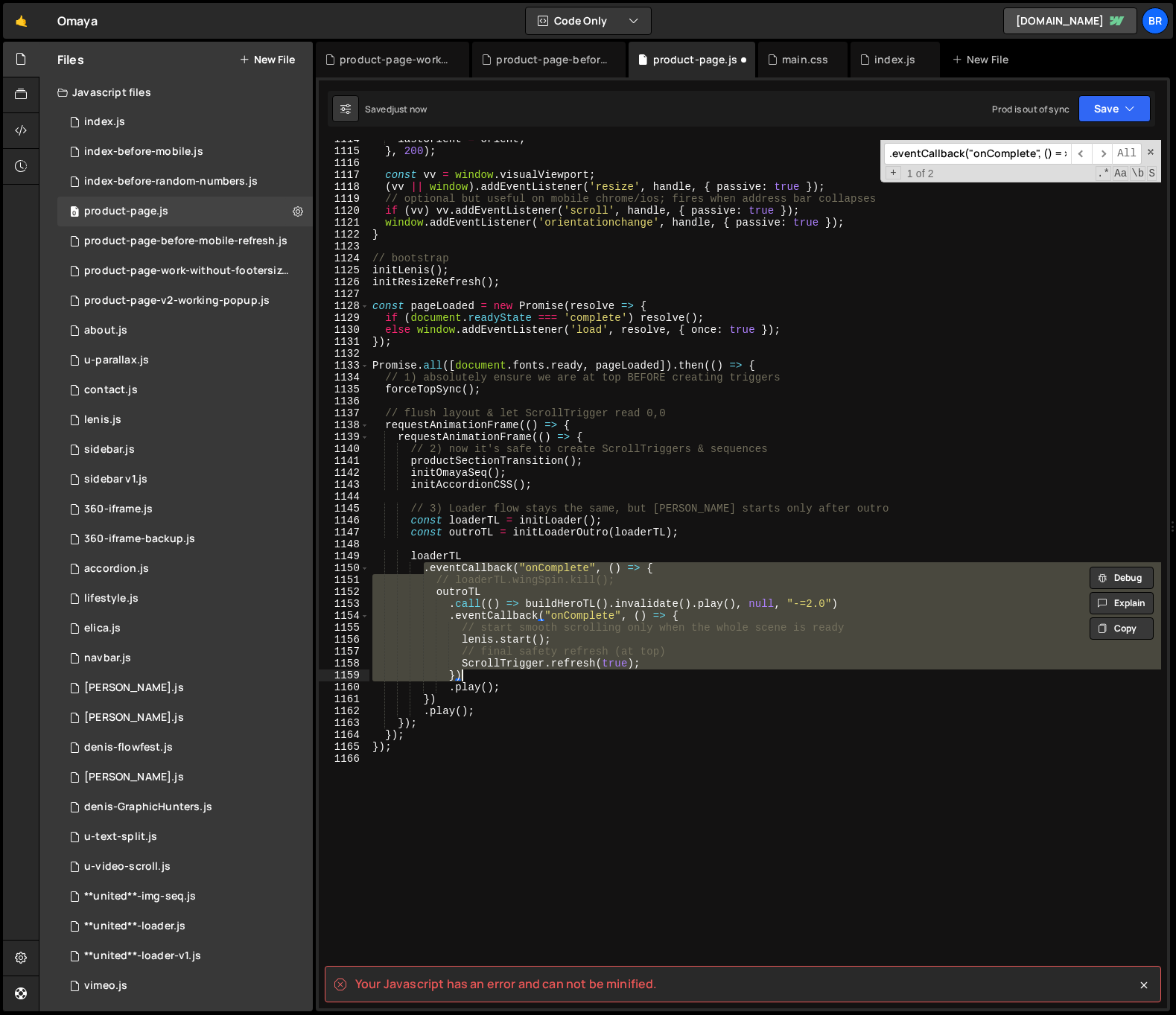
click at [563, 687] on div "lastOrient = orient ; } , 200 ) ; const vv = window . visualViewport ; ( vv || …" at bounding box center [765, 579] width 792 height 892
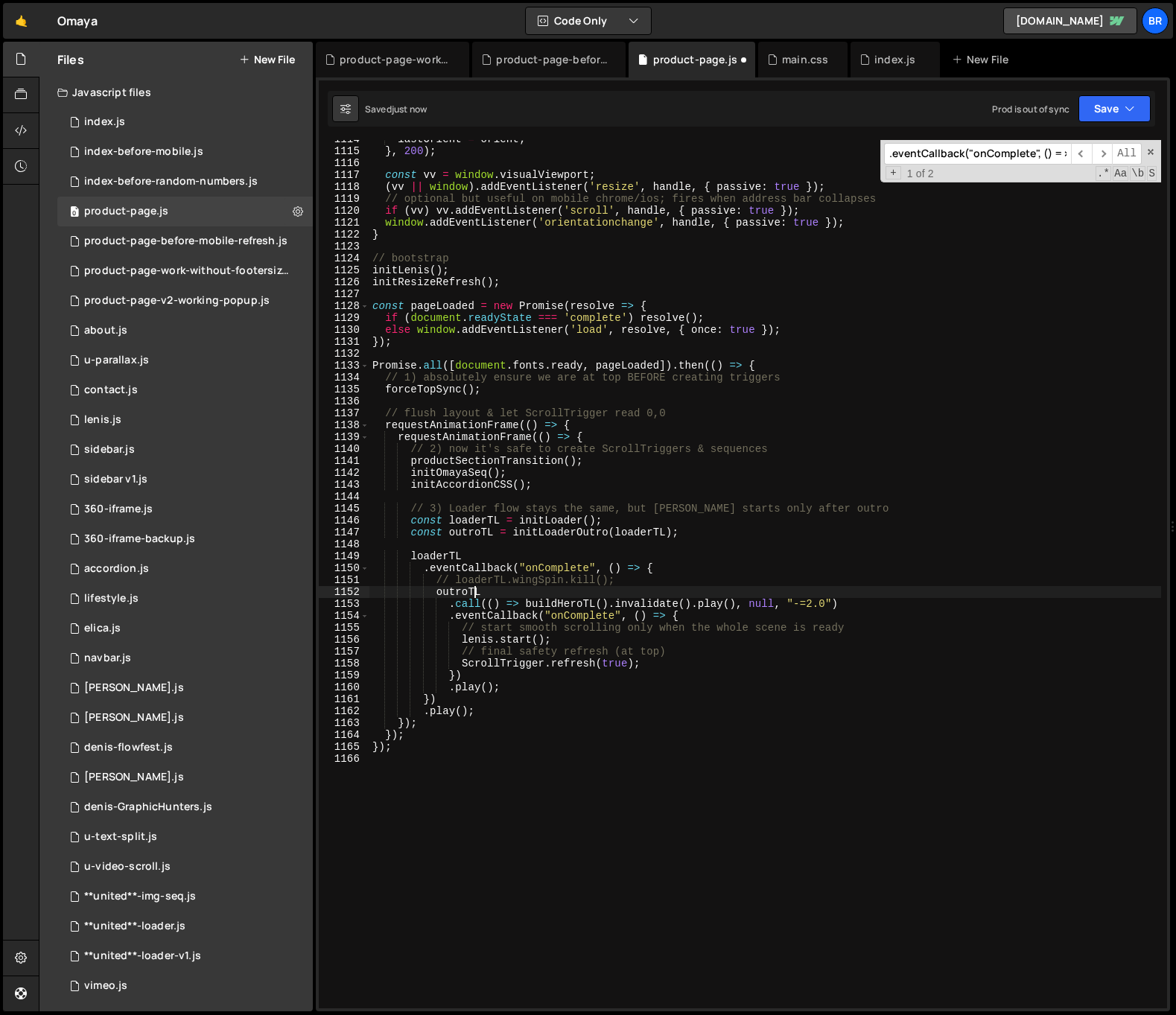
click at [475, 586] on div "lastOrient = orient ; } , 200 ) ; const vv = window . visualViewport ; ( vv || …" at bounding box center [765, 579] width 792 height 892
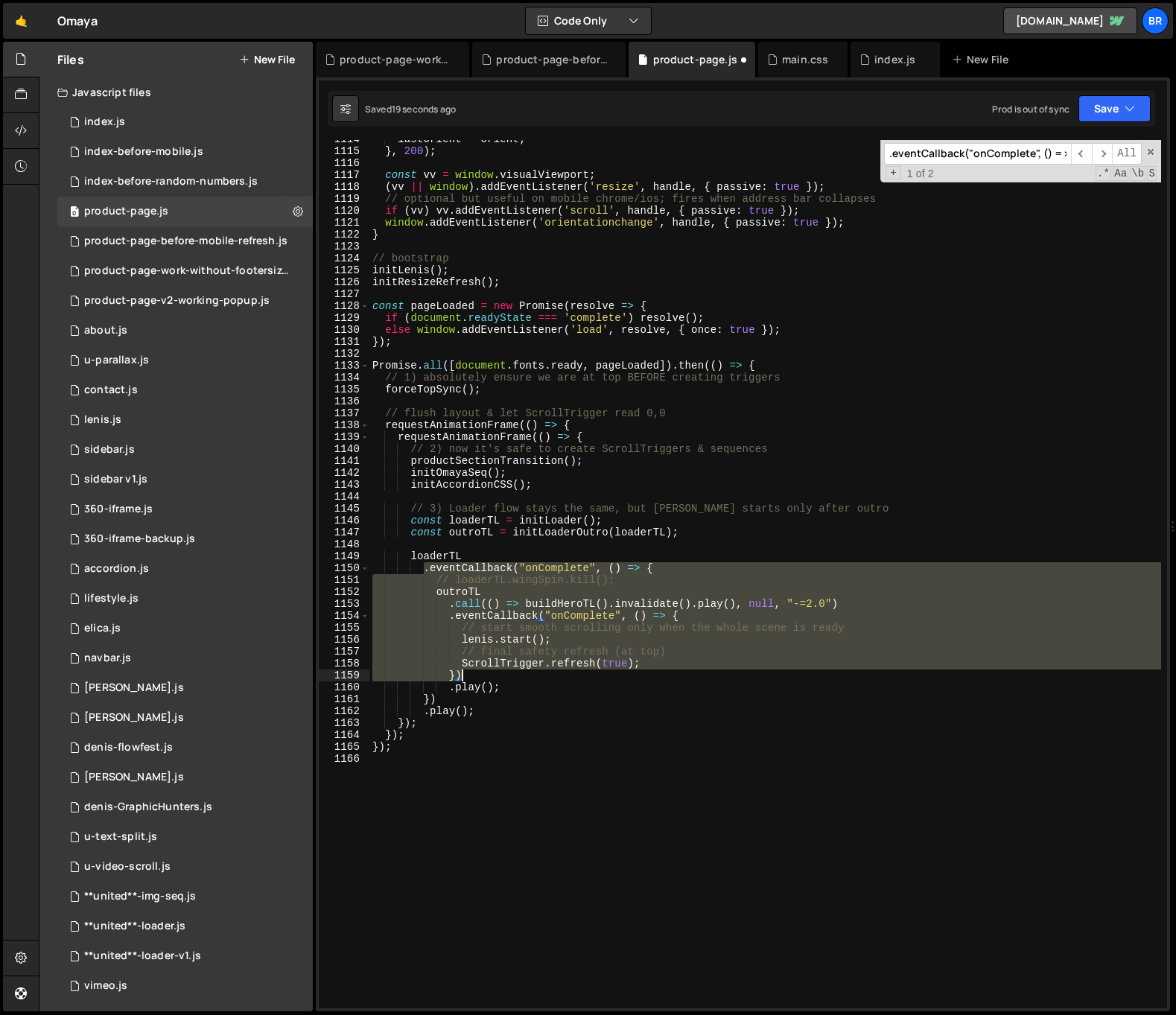
drag, startPoint x: 425, startPoint y: 568, endPoint x: 740, endPoint y: 671, distance: 331.4
click at [740, 671] on div "lastOrient = orient ; } , 200 ) ; const vv = window . visualViewport ; ( vv || …" at bounding box center [765, 579] width 792 height 892
type textarea "ScrollTrigger.refresh(true); })"
paste textarea
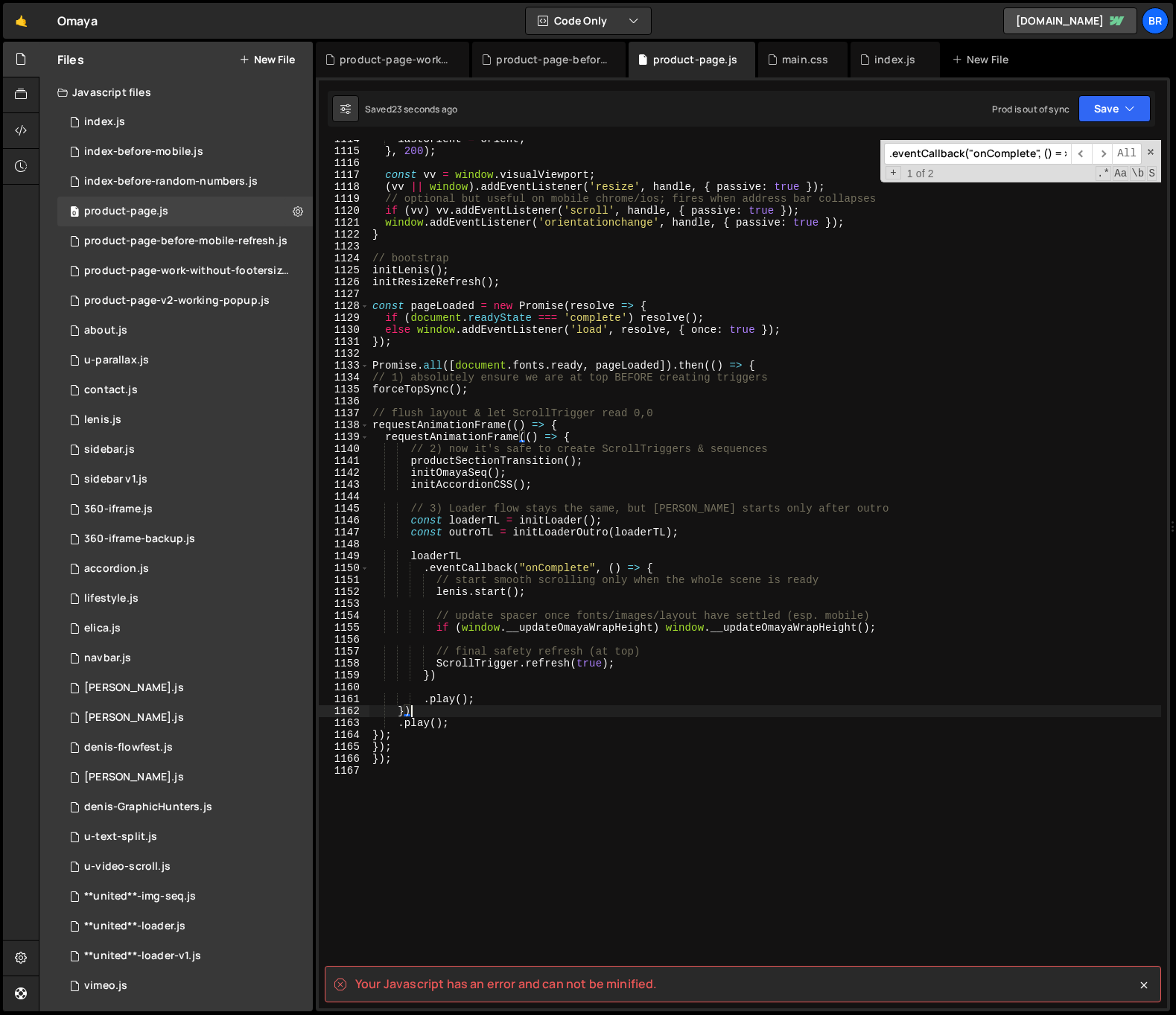
click at [670, 712] on div "lastOrient = orient ; } , 200 ) ; const vv = window . visualViewport ; ( vv || …" at bounding box center [765, 579] width 792 height 892
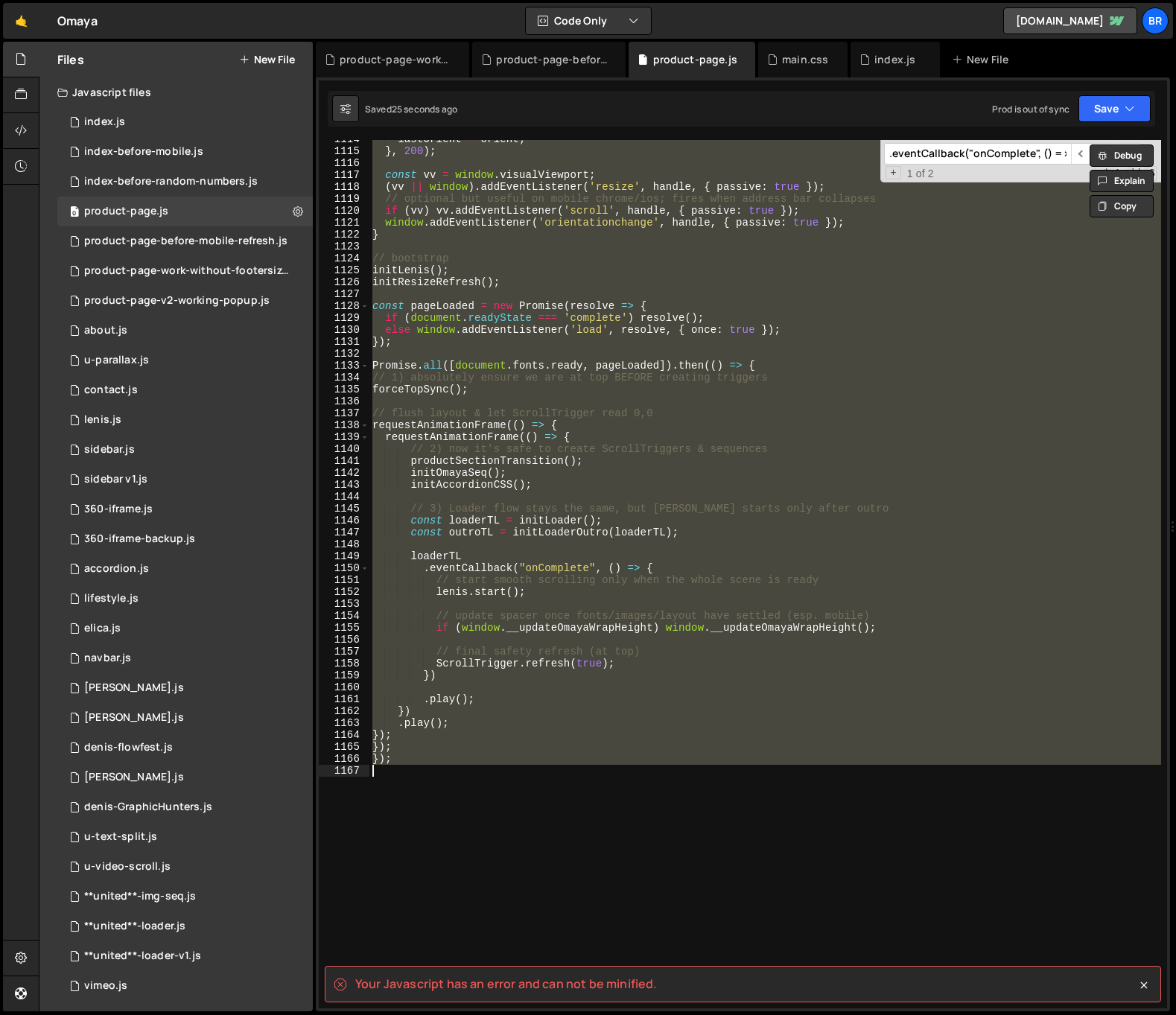
click at [626, 739] on div "lastOrient = orient ; } , 200 ) ; const vv = window . visualViewport ; ( vv || …" at bounding box center [765, 574] width 792 height 868
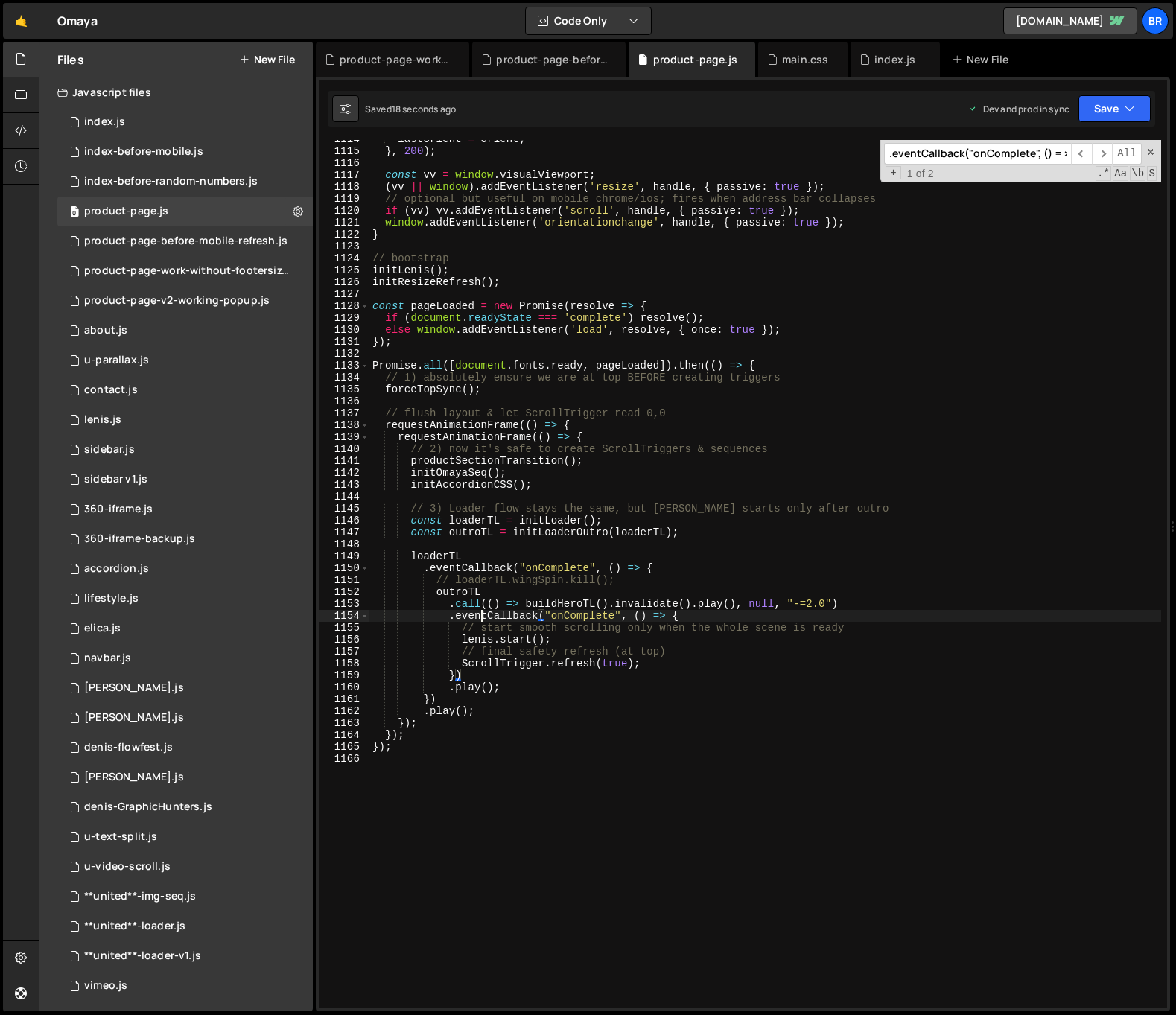
click at [478, 616] on div "lastOrient = orient ; } , 200 ) ; const vv = window . visualViewport ; ( vv || …" at bounding box center [765, 579] width 792 height 892
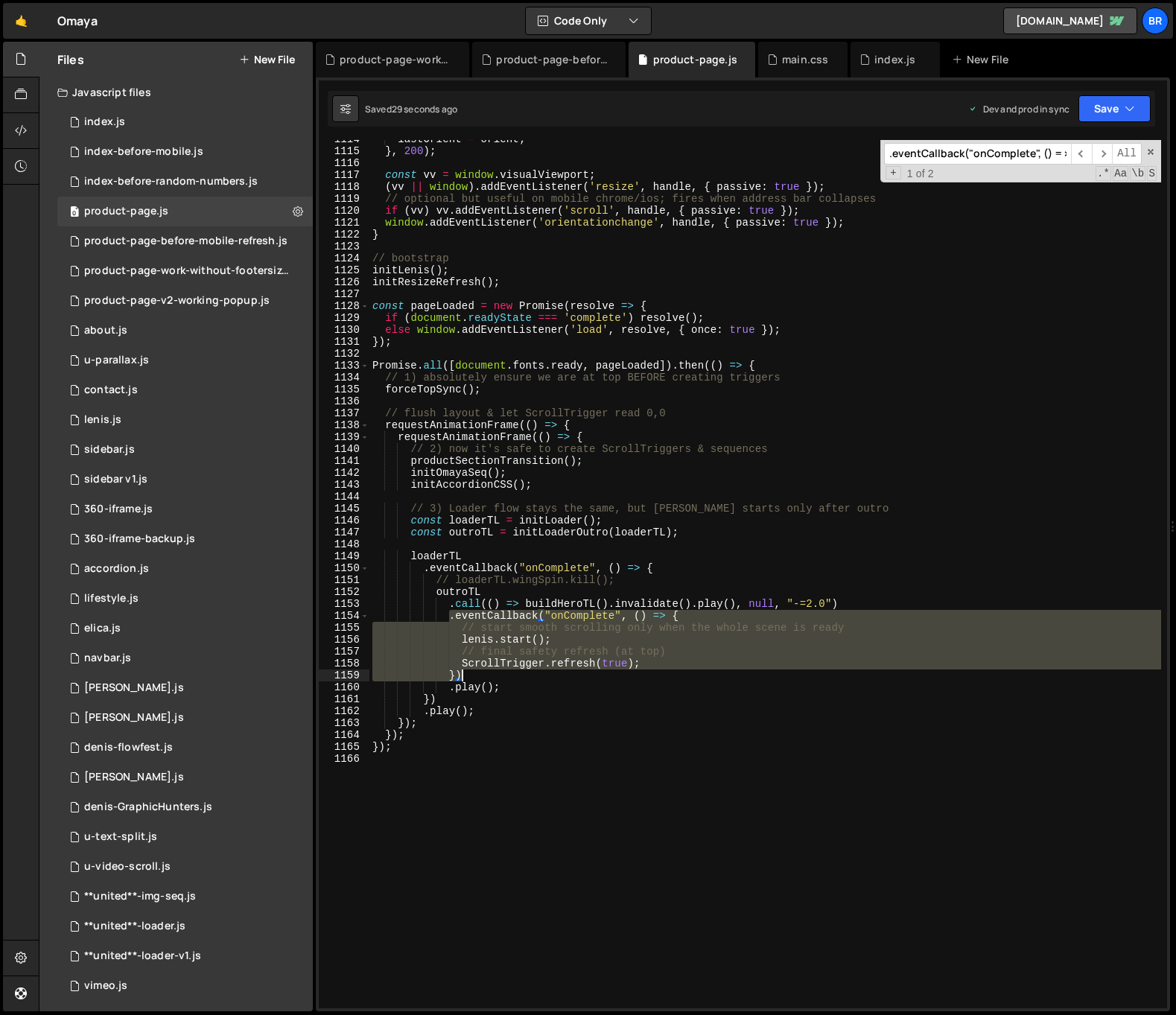
drag, startPoint x: 450, startPoint y: 617, endPoint x: 672, endPoint y: 677, distance: 230.0
click at [672, 677] on div "lastOrient = orient ; } , 200 ) ; const vv = window . visualViewport ; ( vv || …" at bounding box center [765, 579] width 792 height 892
type textarea "ScrollTrigger.refresh(true); })"
paste textarea
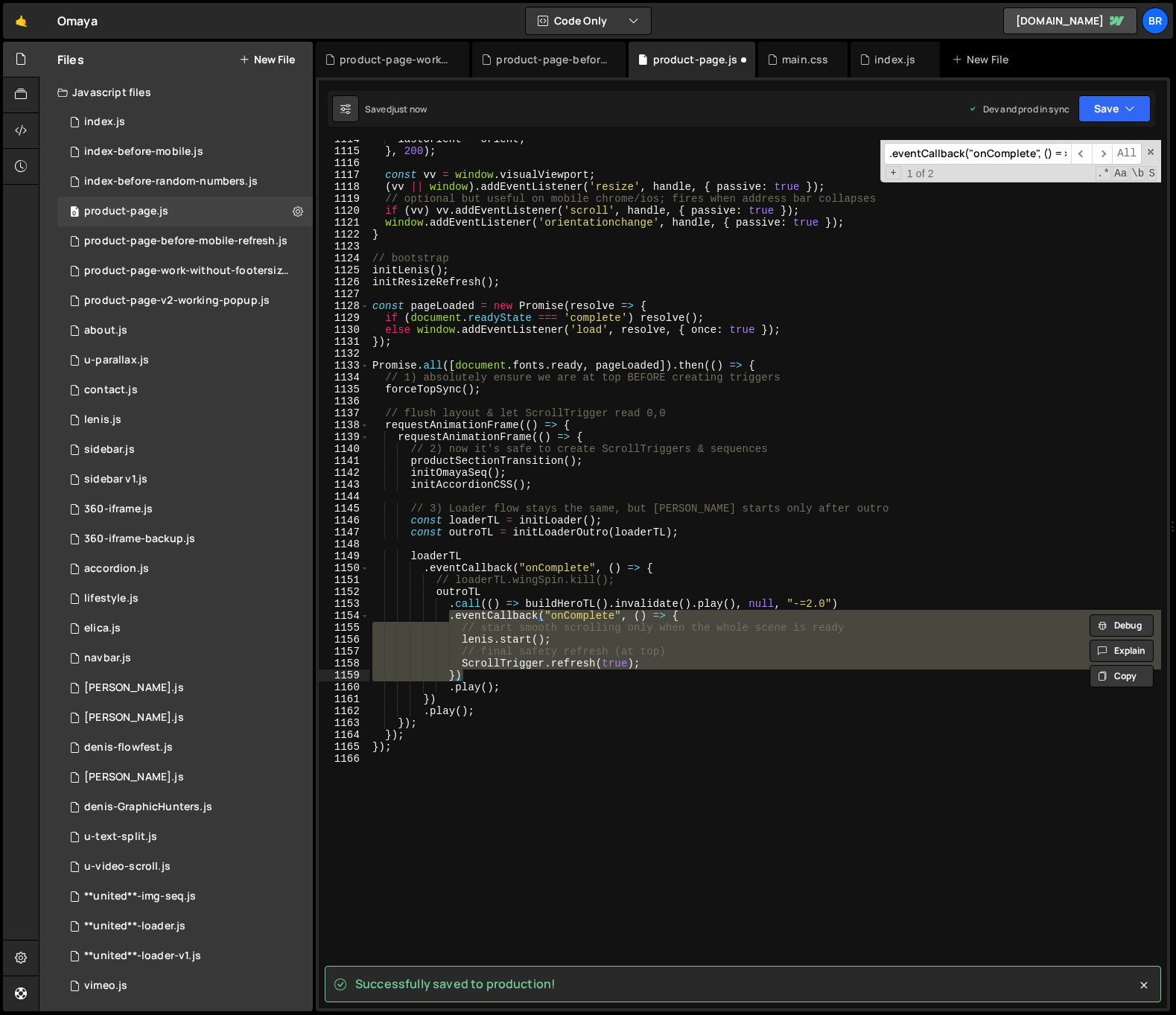
click at [501, 650] on div "lastOrient = orient ; } , 200 ) ; const vv = window . visualViewport ; ( vv || …" at bounding box center [765, 574] width 792 height 868
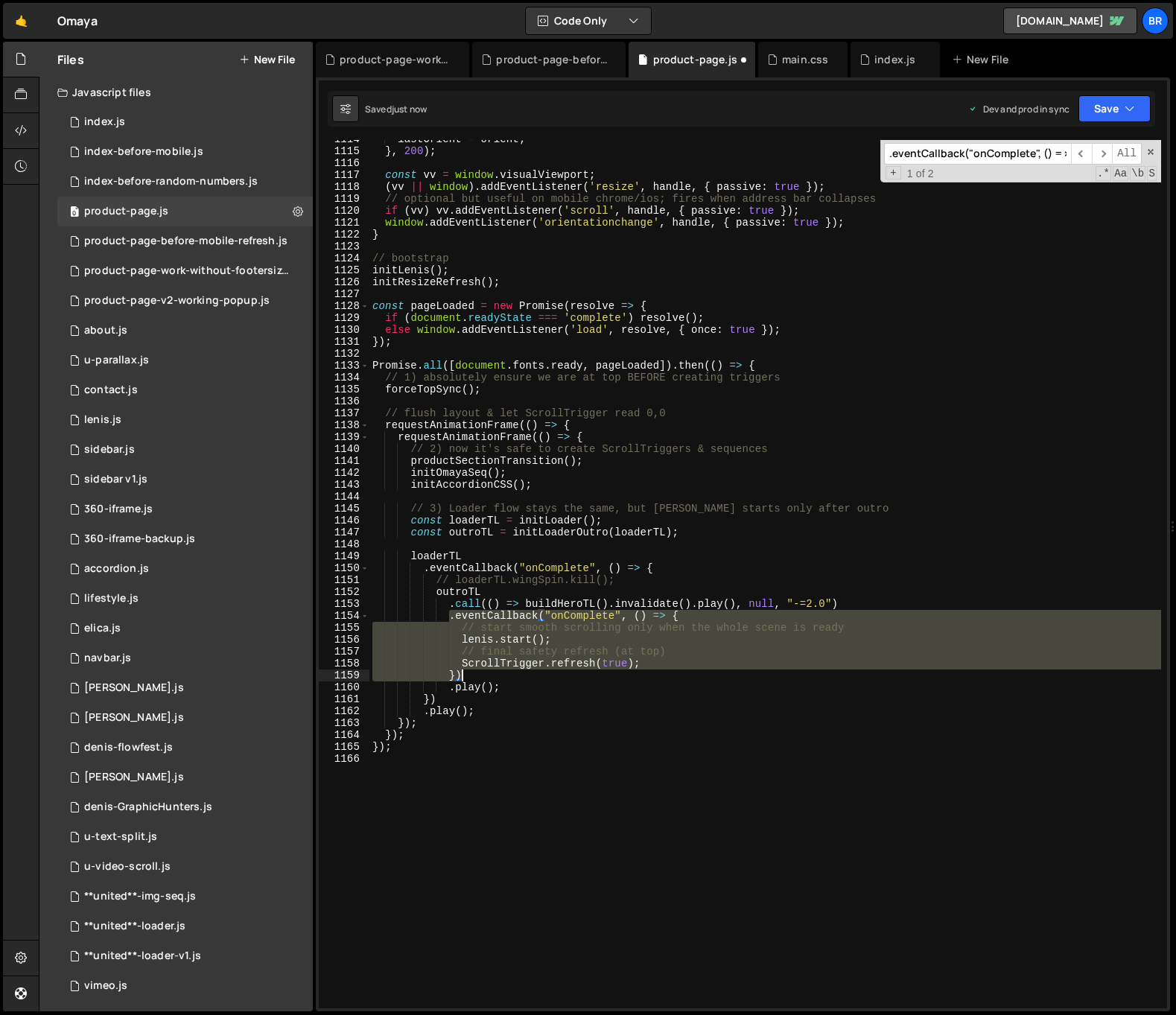
drag, startPoint x: 450, startPoint y: 619, endPoint x: 539, endPoint y: 673, distance: 104.1
click at [539, 673] on div "lastOrient = orient ; } , 200 ) ; const vv = window . visualViewport ; ( vv || …" at bounding box center [765, 579] width 792 height 892
type textarea "ScrollTrigger.refresh(true); })"
paste textarea
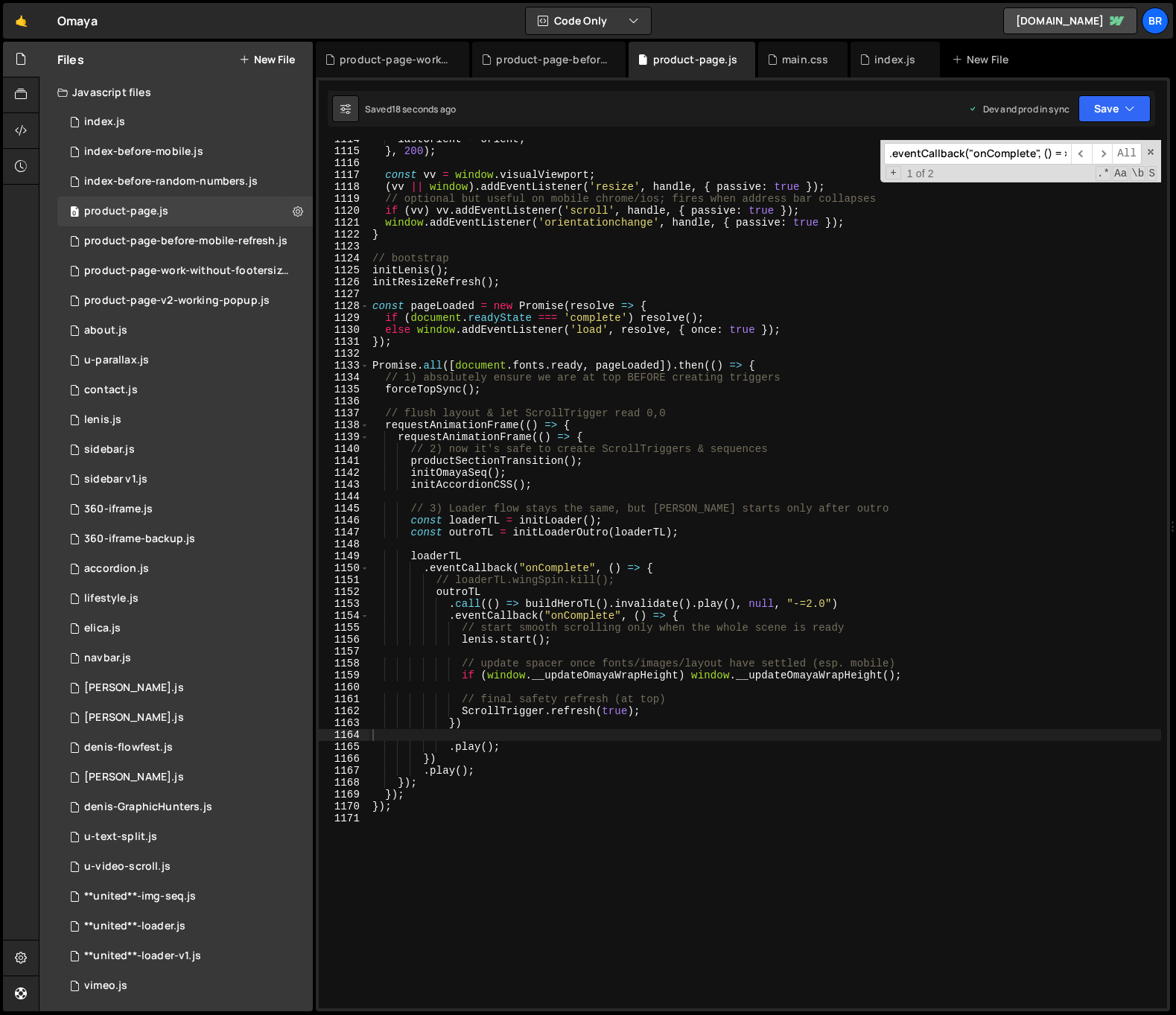
click at [973, 162] on input ".eventCallback("onComplete", () => {" at bounding box center [977, 153] width 187 height 22
paste input "window.addEventListener('pageshow', (e)"
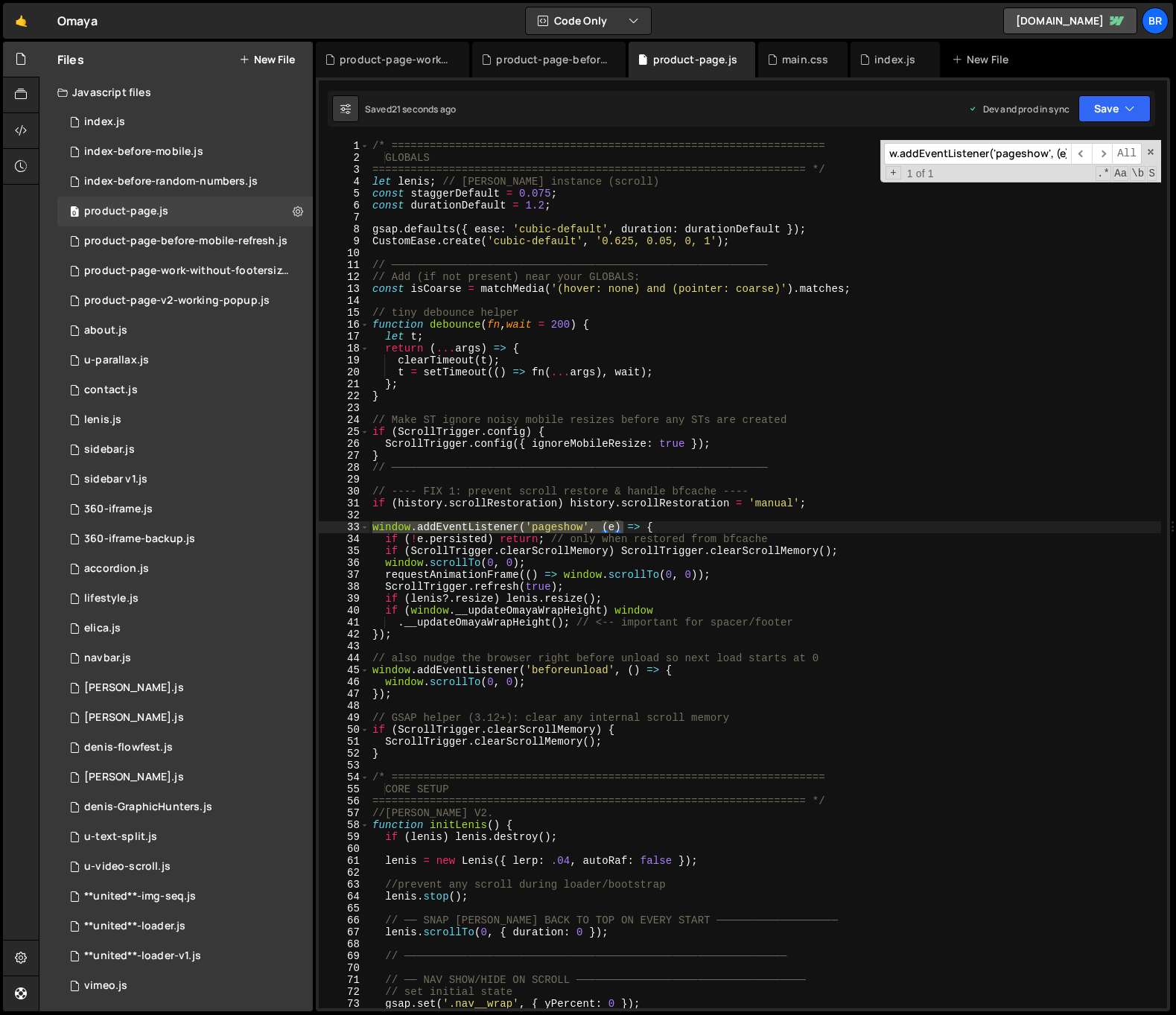
type input "window.addEventListener('pageshow', (e)"
click at [429, 528] on div "/* ==================================================================== GLOBALS…" at bounding box center [765, 574] width 792 height 868
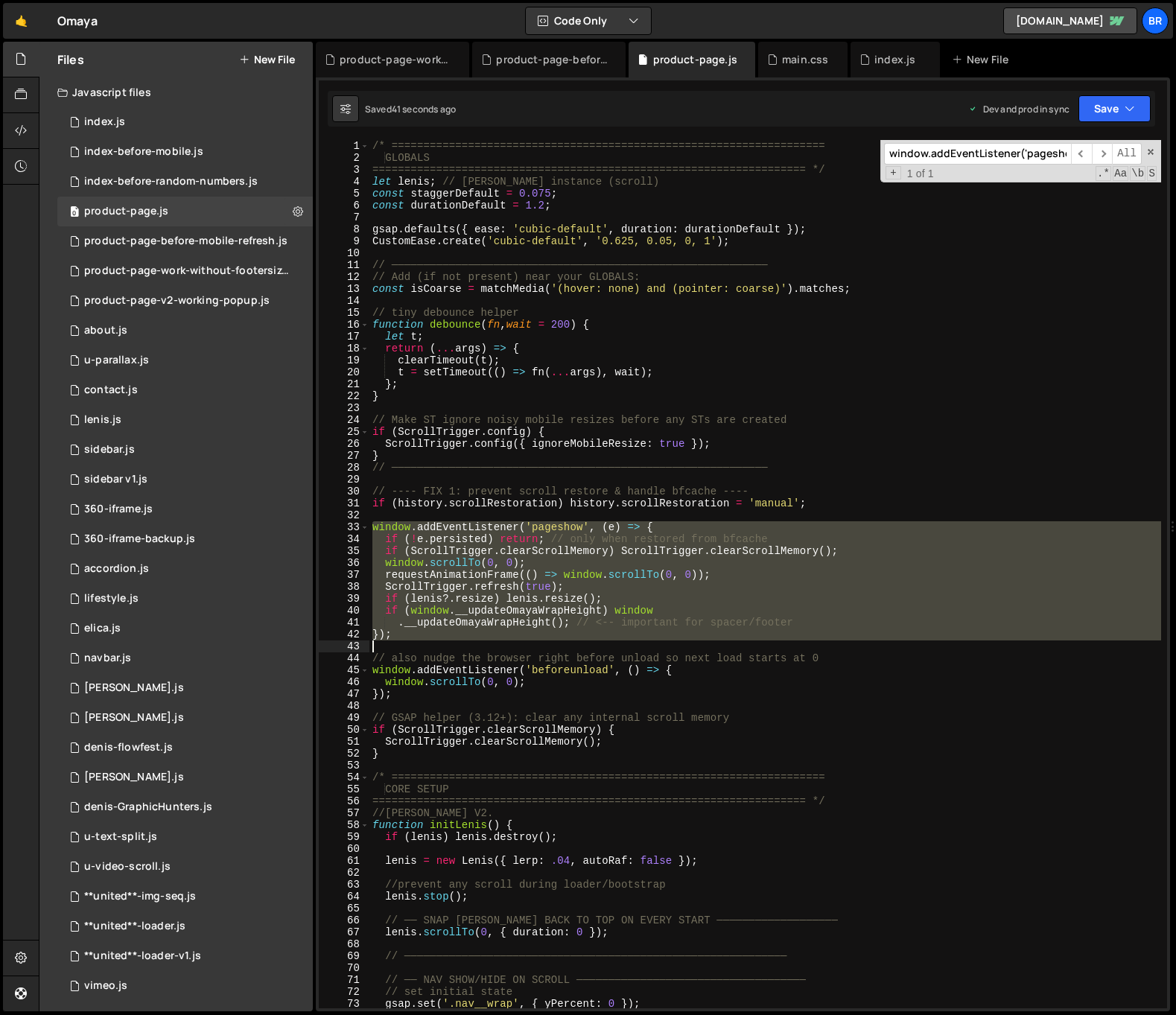
drag, startPoint x: 372, startPoint y: 526, endPoint x: 605, endPoint y: 641, distance: 259.8
click at [605, 641] on div "/* ==================================================================== GLOBALS…" at bounding box center [765, 585] width 792 height 892
type textarea "});"
paste textarea
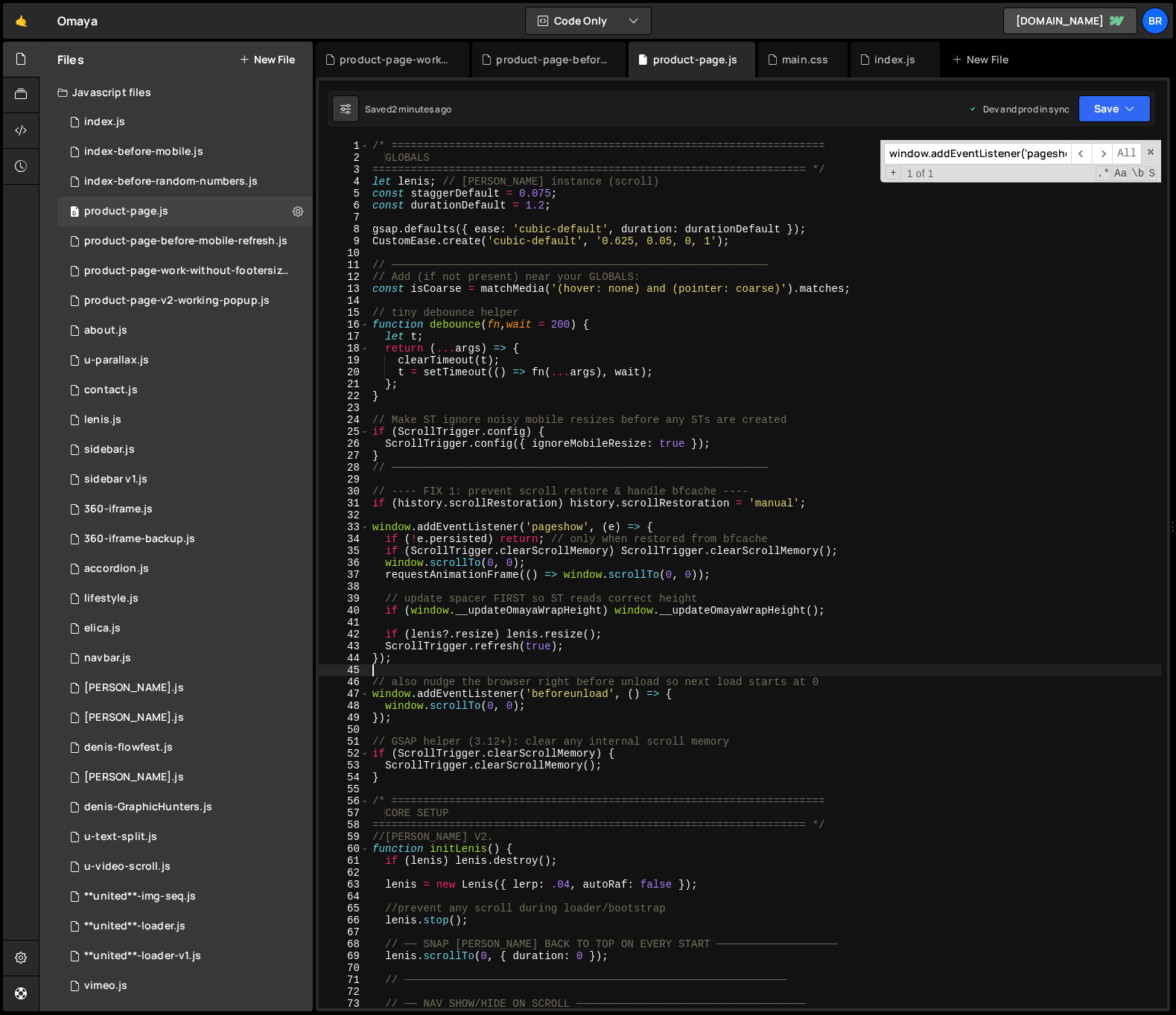
type textarea "});"
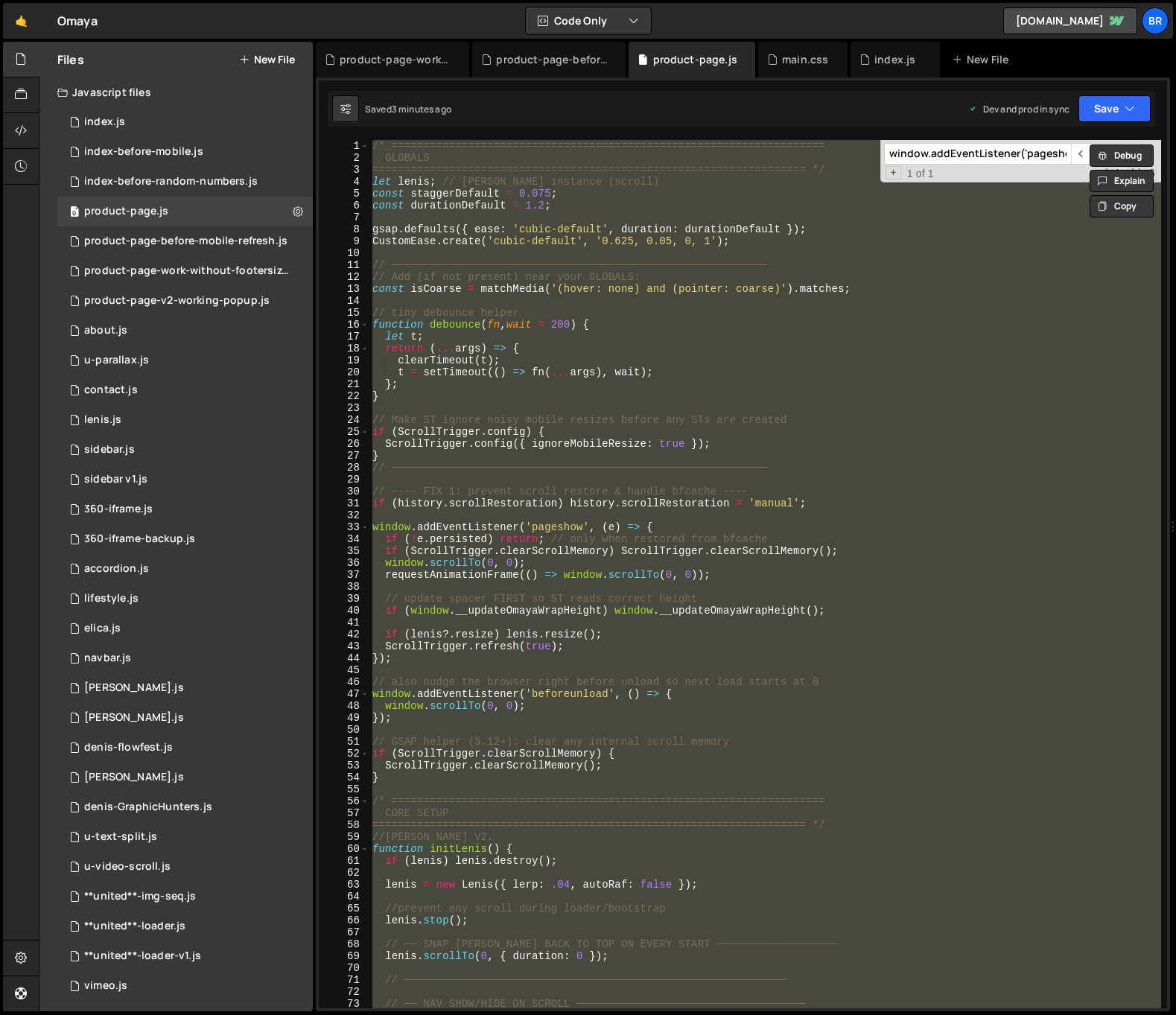
click at [862, 789] on div "/* ==================================================================== GLOBALS…" at bounding box center [765, 574] width 792 height 868
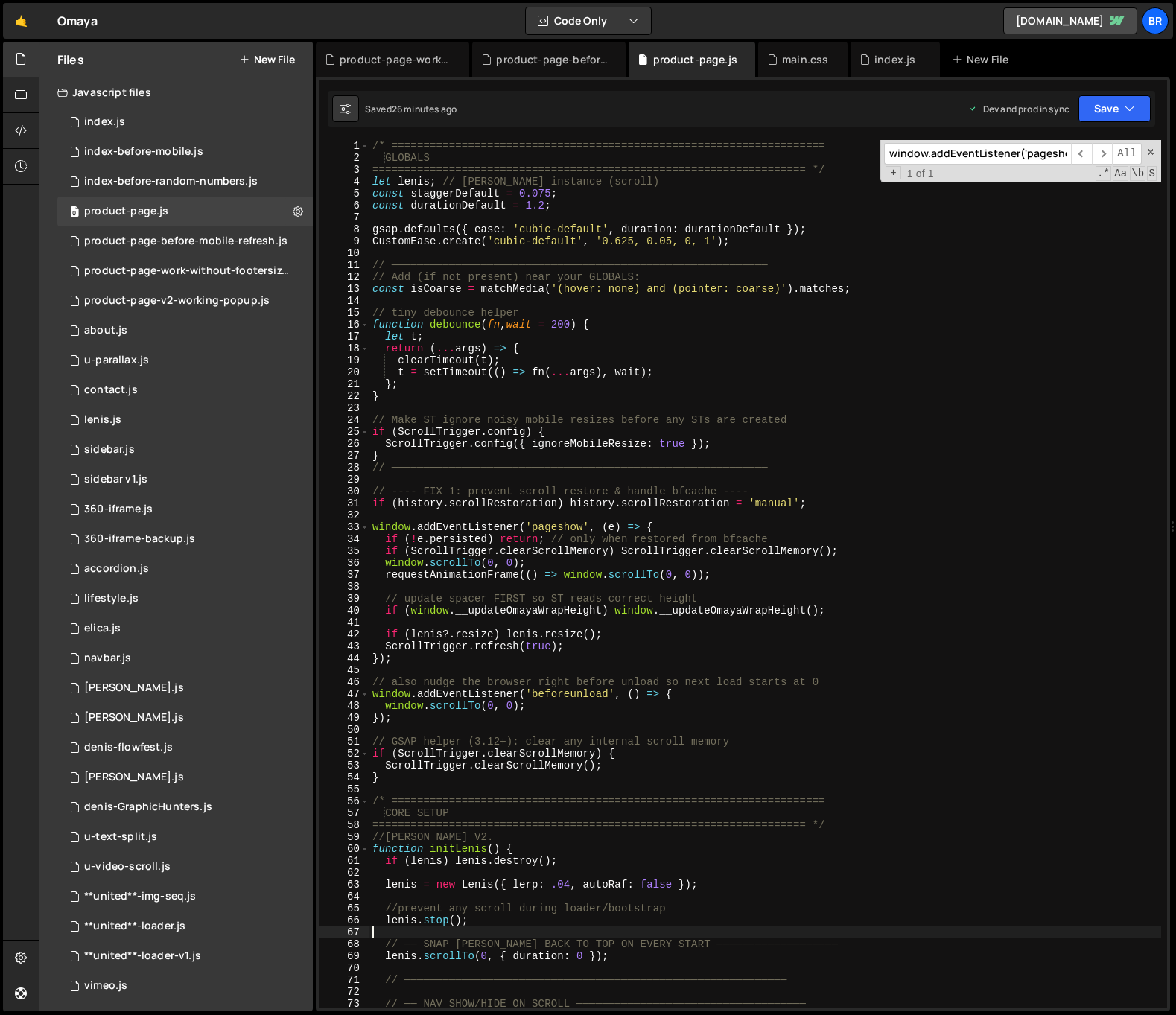
click at [988, 931] on div "/* ==================================================================== GLOBALS…" at bounding box center [765, 585] width 792 height 892
